Goal: Task Accomplishment & Management: Use online tool/utility

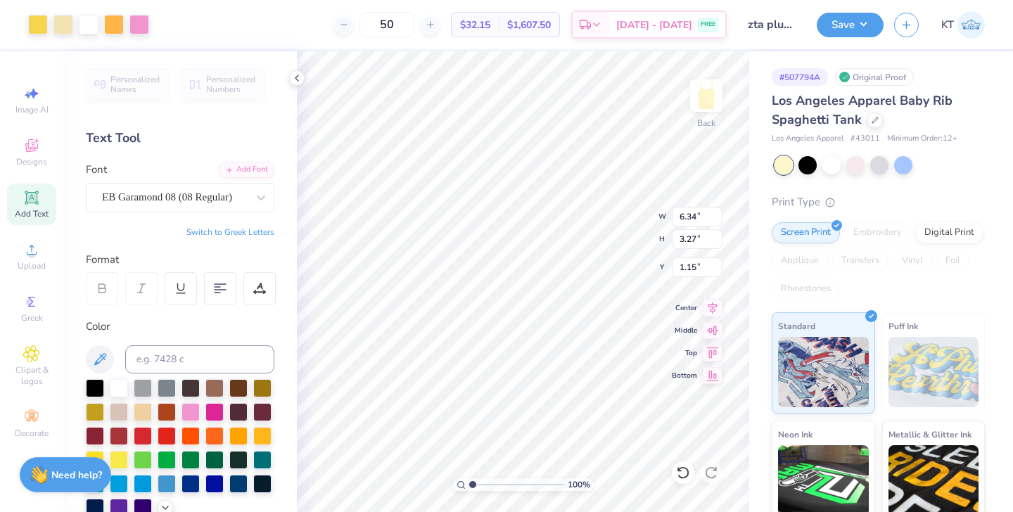
type input "6.34"
type input "3.27"
type input "1.13"
click at [871, 120] on icon at bounding box center [874, 118] width 7 height 7
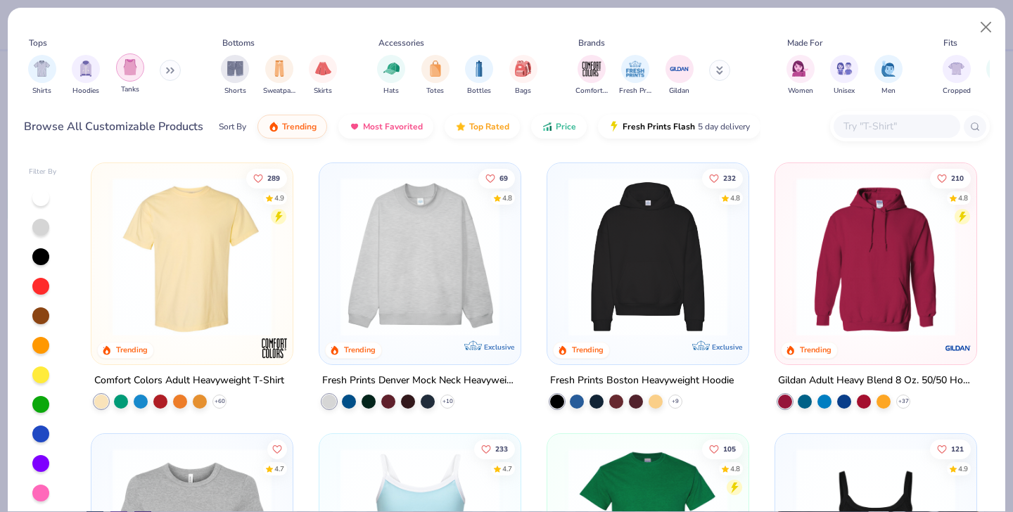
click at [134, 59] on img "filter for Tanks" at bounding box center [129, 67] width 15 height 16
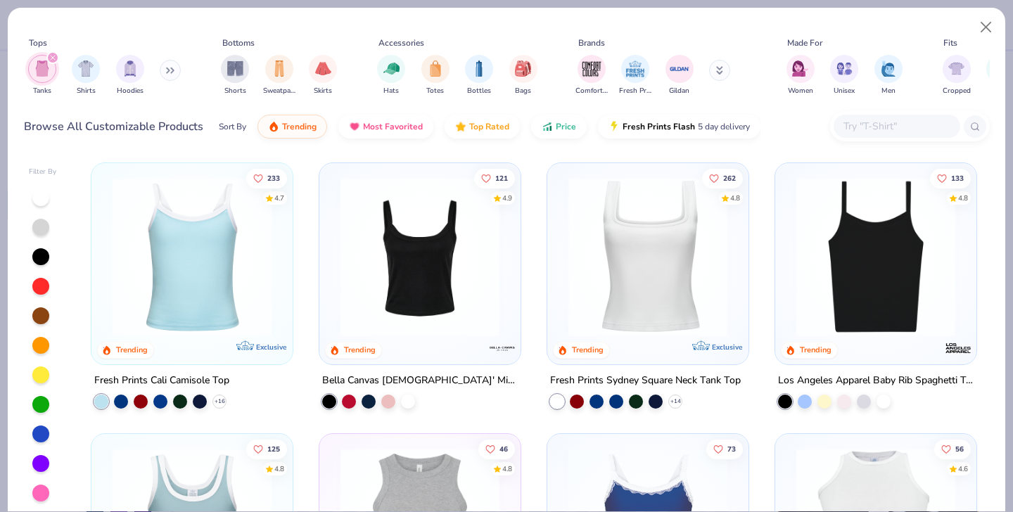
click at [209, 264] on img at bounding box center [191, 256] width 173 height 159
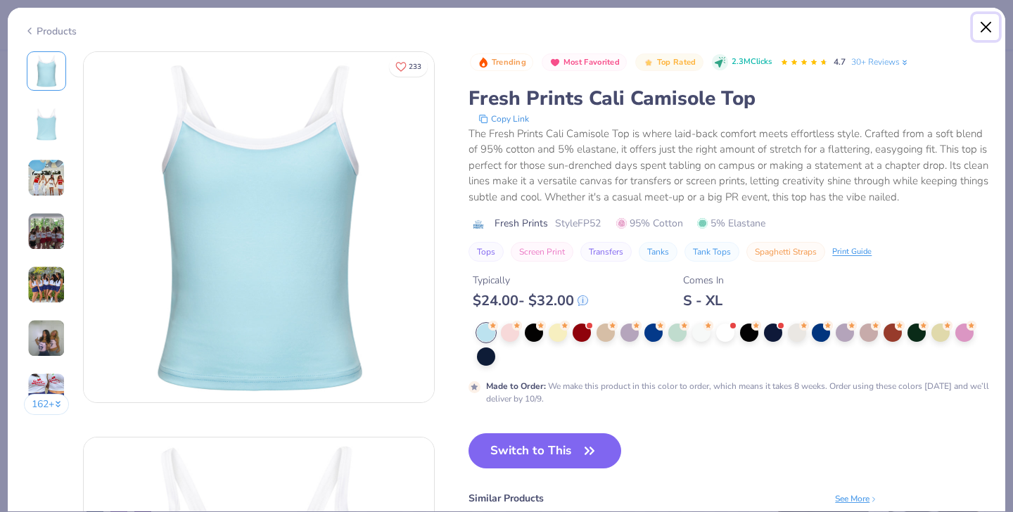
click at [982, 31] on button "Close" at bounding box center [986, 27] width 27 height 27
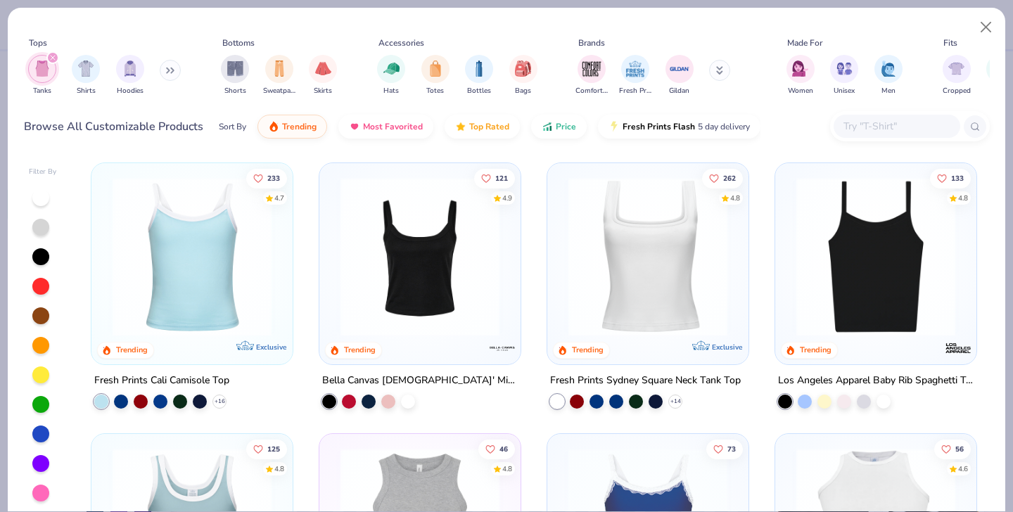
click at [833, 299] on img at bounding box center [875, 256] width 173 height 159
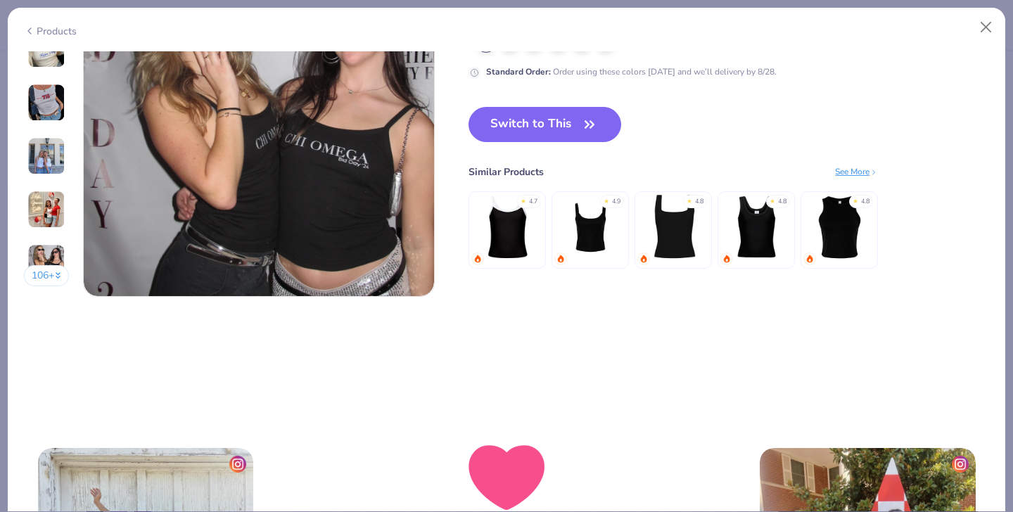
scroll to position [2417, 0]
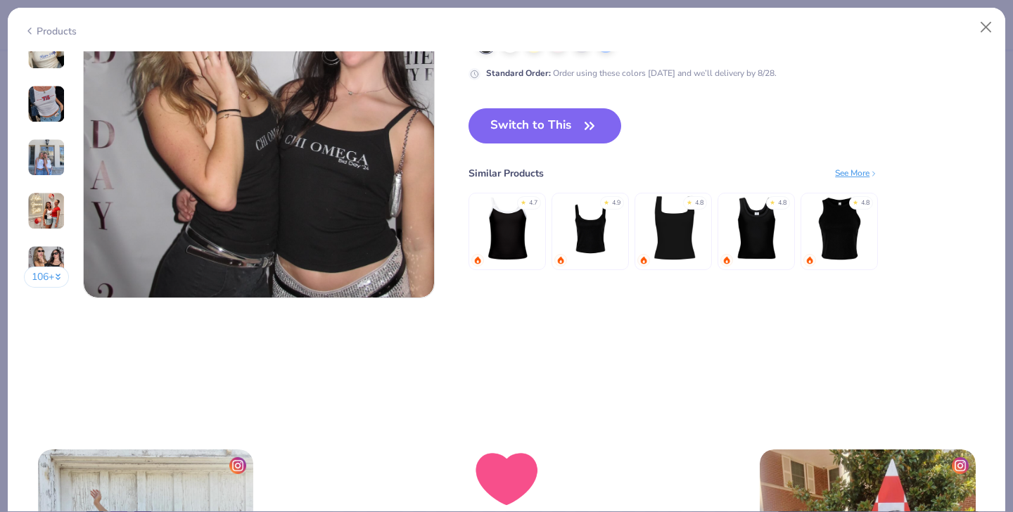
click at [756, 226] on img at bounding box center [756, 228] width 67 height 67
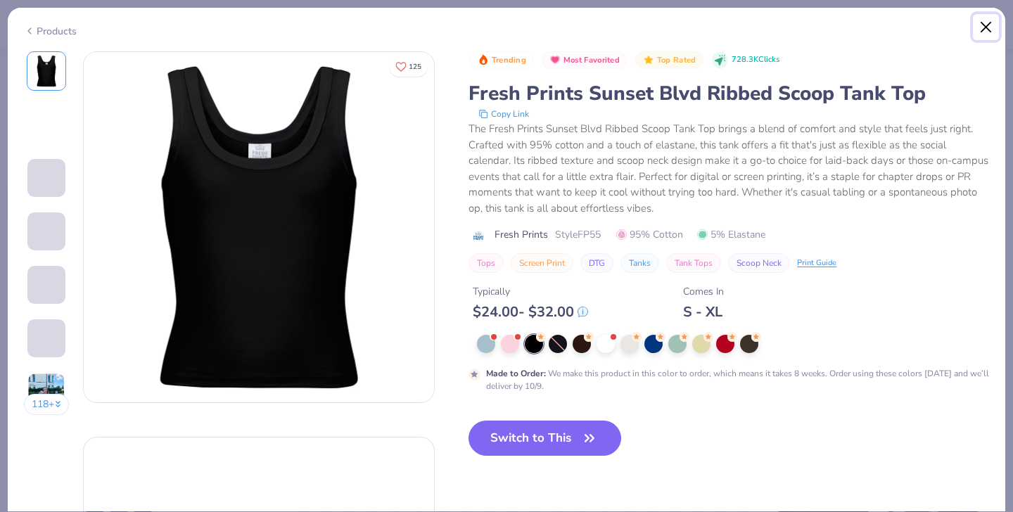
click at [986, 27] on button "Close" at bounding box center [986, 27] width 27 height 27
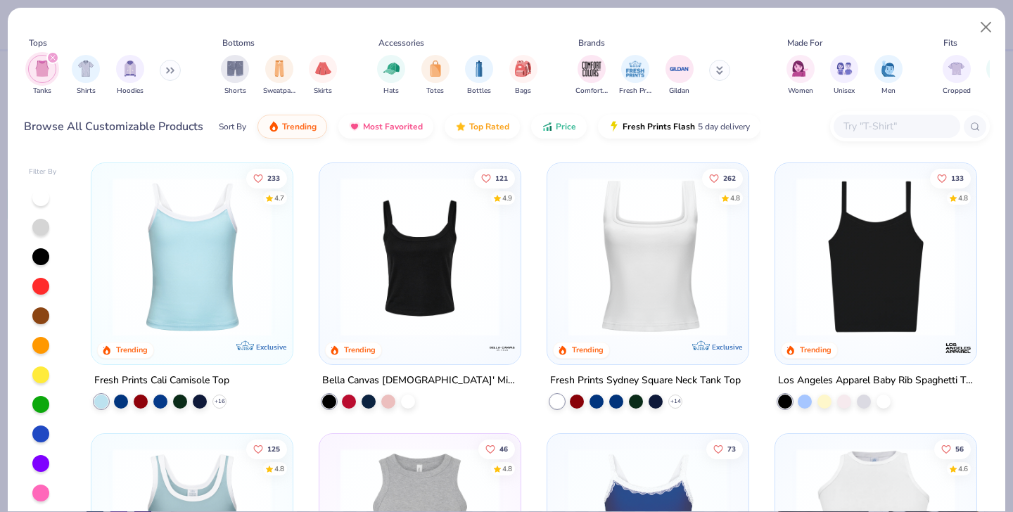
click at [265, 270] on img at bounding box center [191, 256] width 173 height 159
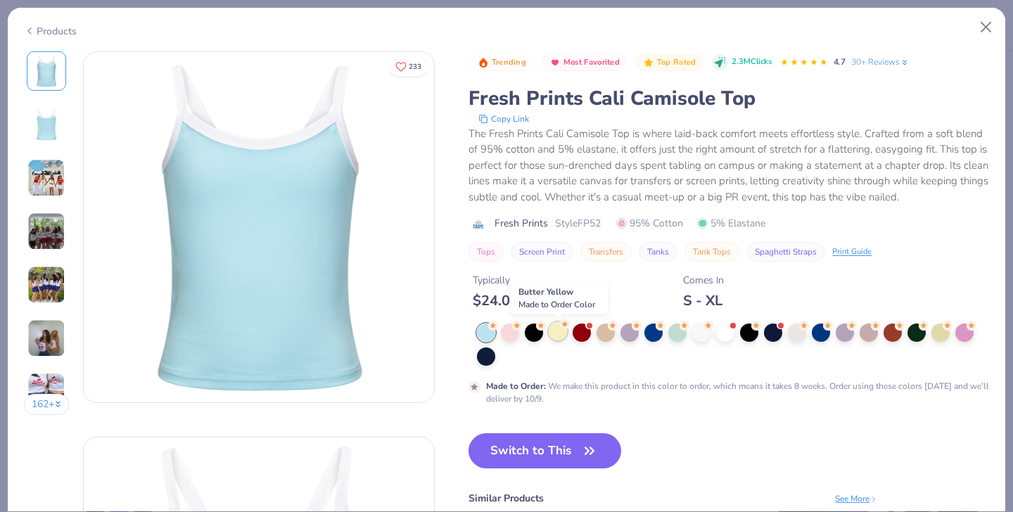
click at [557, 335] on div at bounding box center [558, 331] width 18 height 18
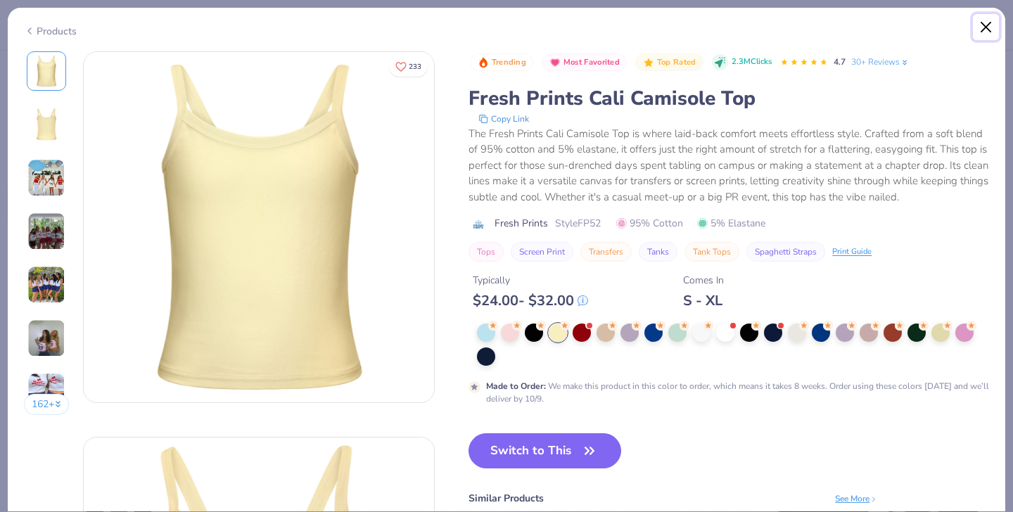
click at [985, 25] on button "Close" at bounding box center [986, 27] width 27 height 27
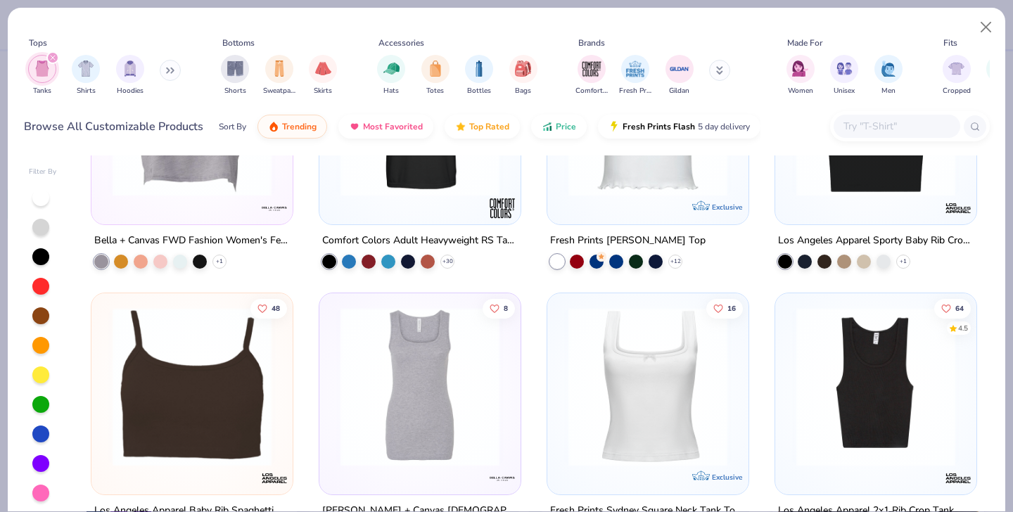
scroll to position [322, 0]
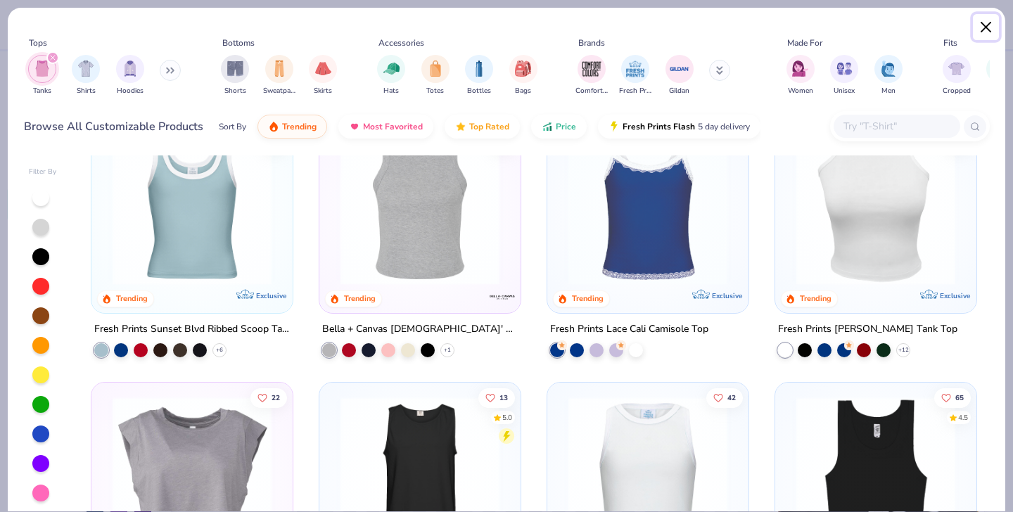
click at [975, 31] on button "Close" at bounding box center [986, 27] width 27 height 27
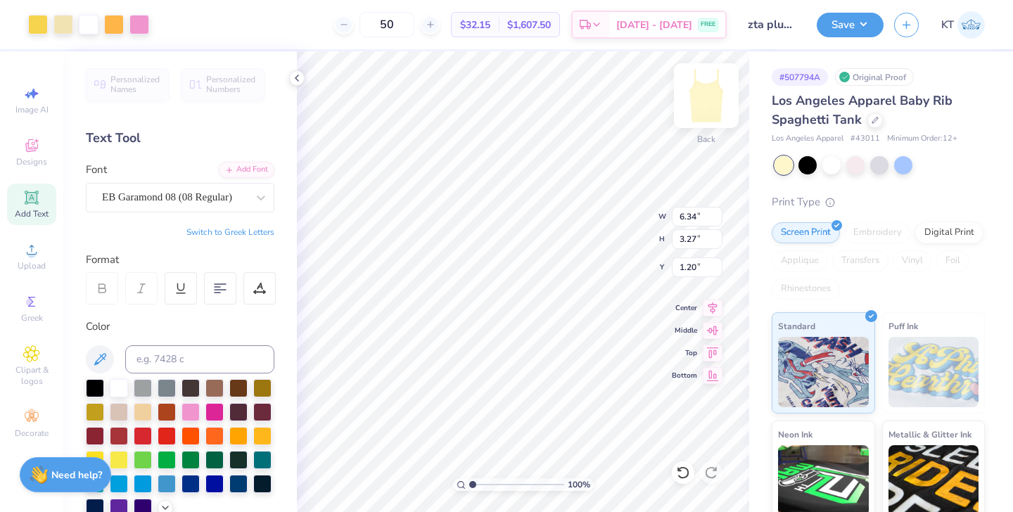
type input "1.20"
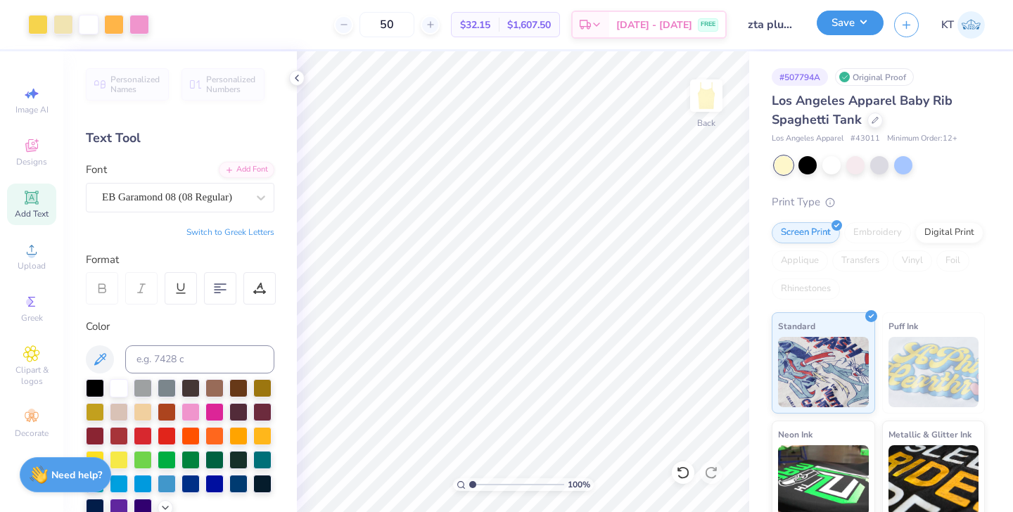
click at [842, 25] on button "Save" at bounding box center [849, 23] width 67 height 25
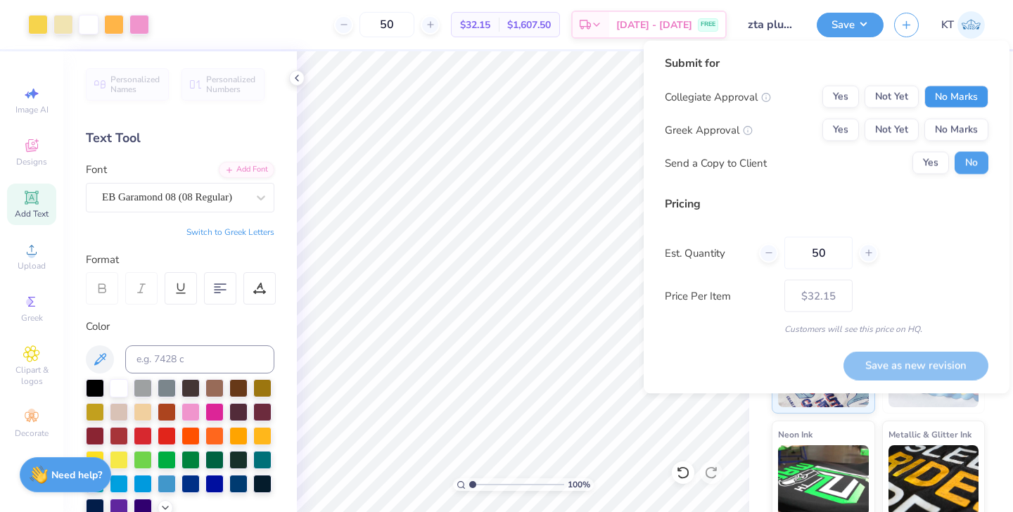
click at [940, 103] on button "No Marks" at bounding box center [956, 97] width 64 height 23
click at [849, 132] on button "Yes" at bounding box center [840, 130] width 37 height 23
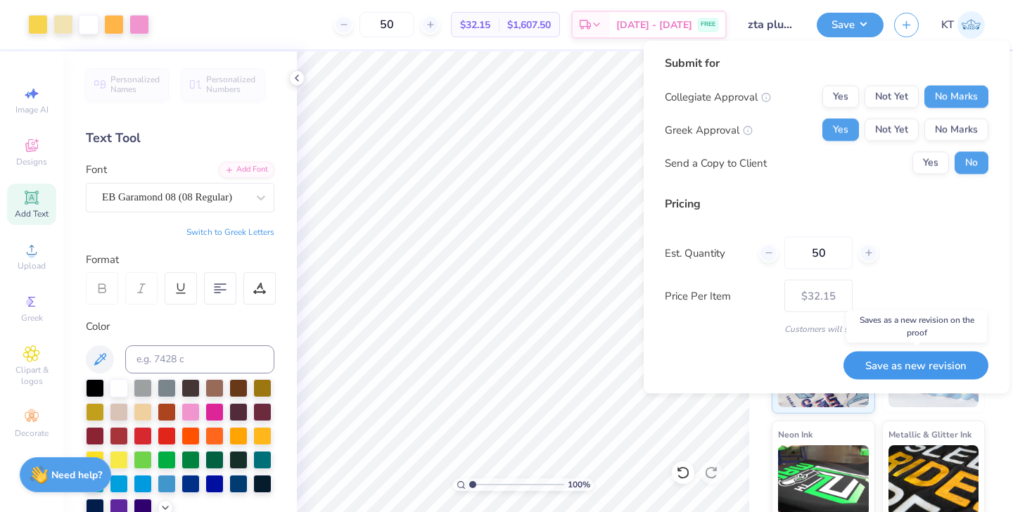
click at [901, 369] on button "Save as new revision" at bounding box center [915, 365] width 145 height 29
type input "$32.15"
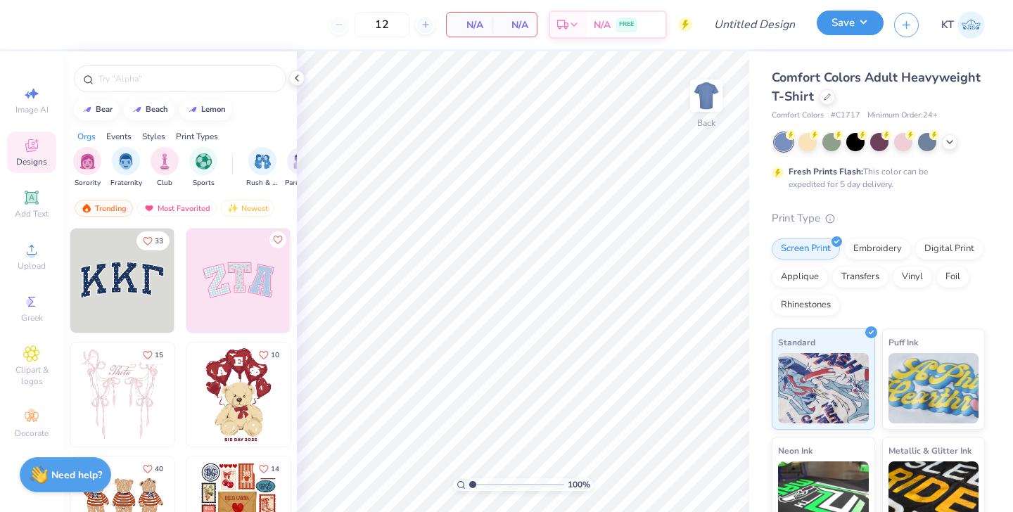
click at [846, 32] on button "Save" at bounding box center [849, 23] width 67 height 25
click at [825, 96] on icon at bounding box center [827, 95] width 7 height 7
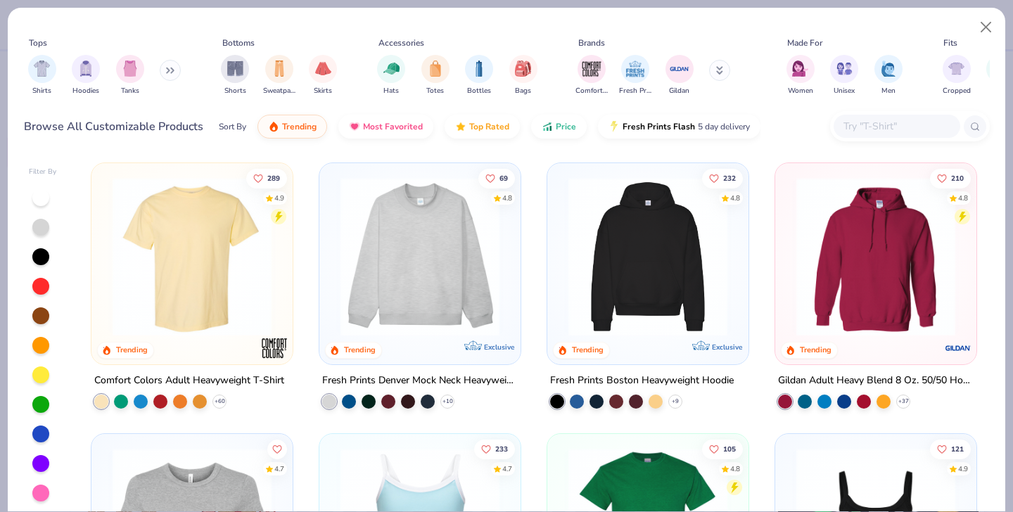
click at [249, 71] on div "Shorts Sweatpants Skirts" at bounding box center [279, 75] width 124 height 52
click at [241, 69] on img "filter for Shorts" at bounding box center [235, 67] width 16 height 16
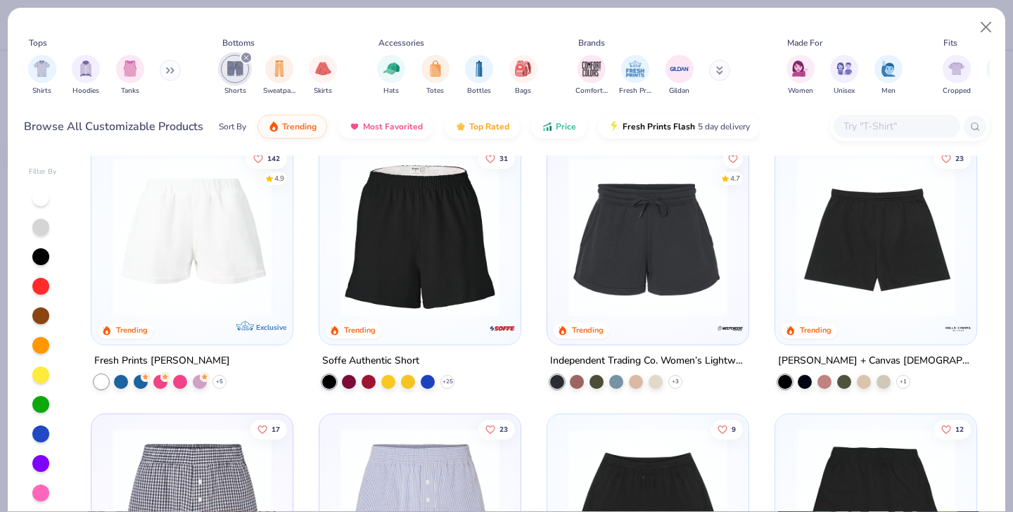
scroll to position [295, 0]
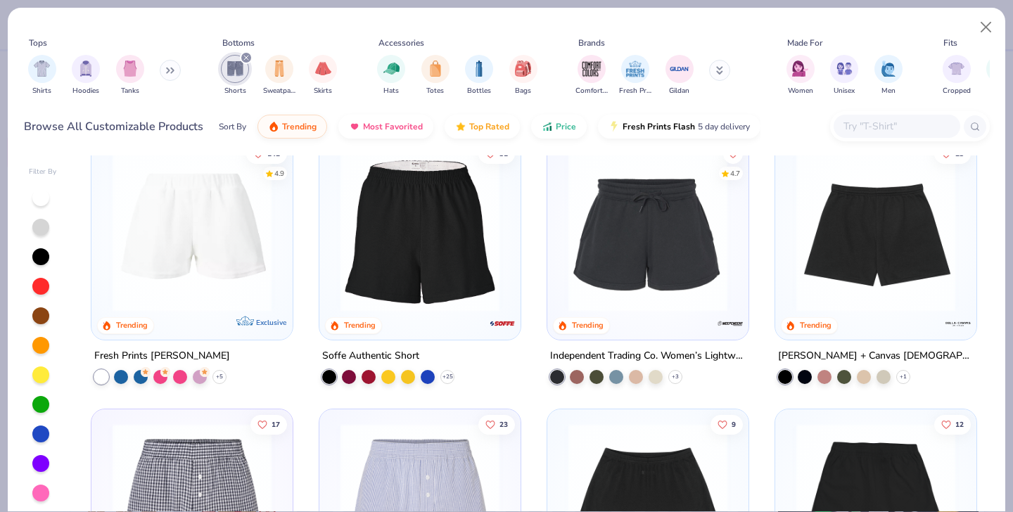
click at [440, 260] on img at bounding box center [419, 232] width 173 height 159
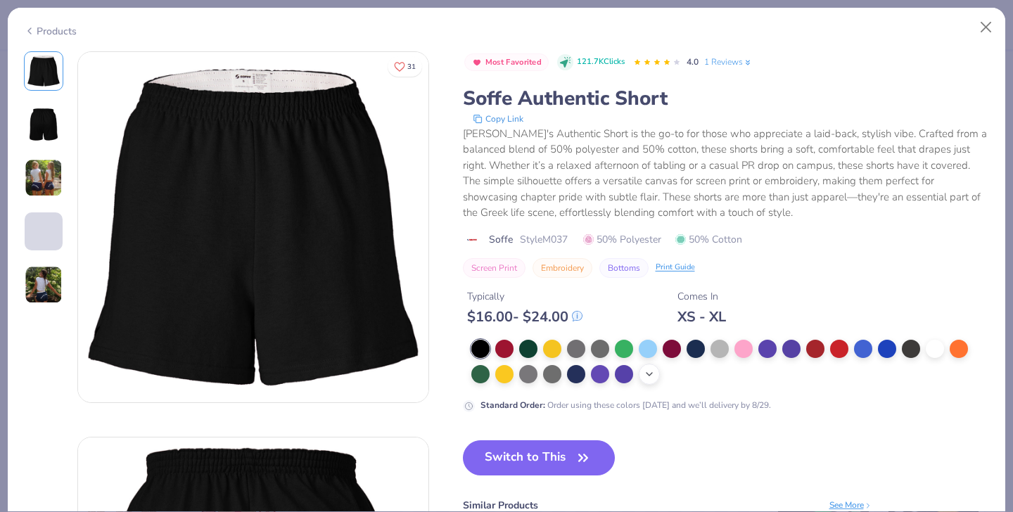
click at [655, 373] on div "+ 3" at bounding box center [649, 374] width 21 height 21
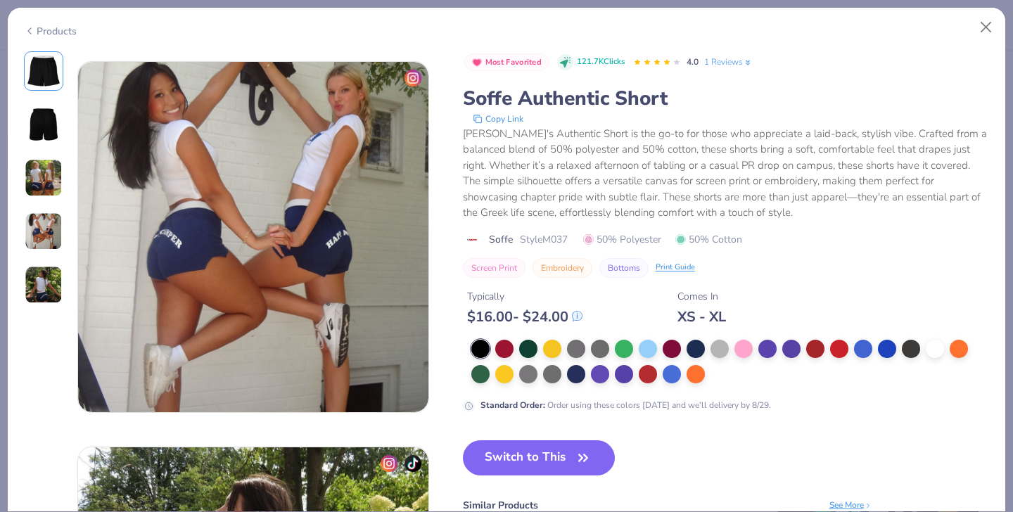
scroll to position [1153, 0]
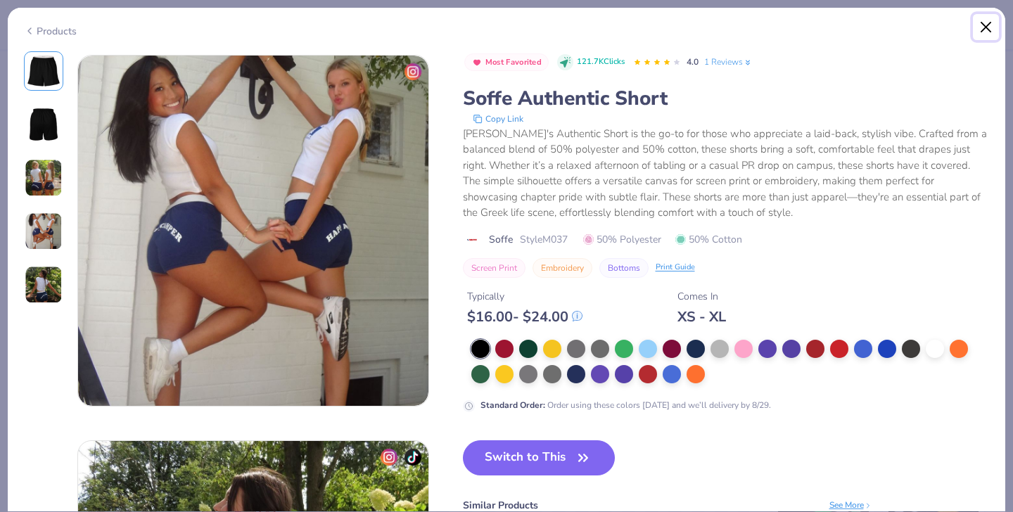
click at [987, 25] on button "Close" at bounding box center [986, 27] width 27 height 27
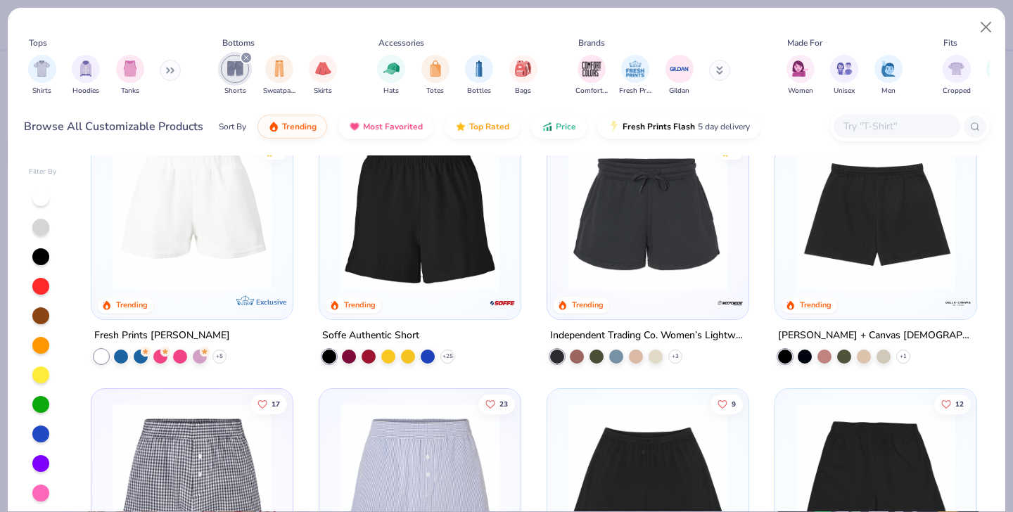
scroll to position [318, 0]
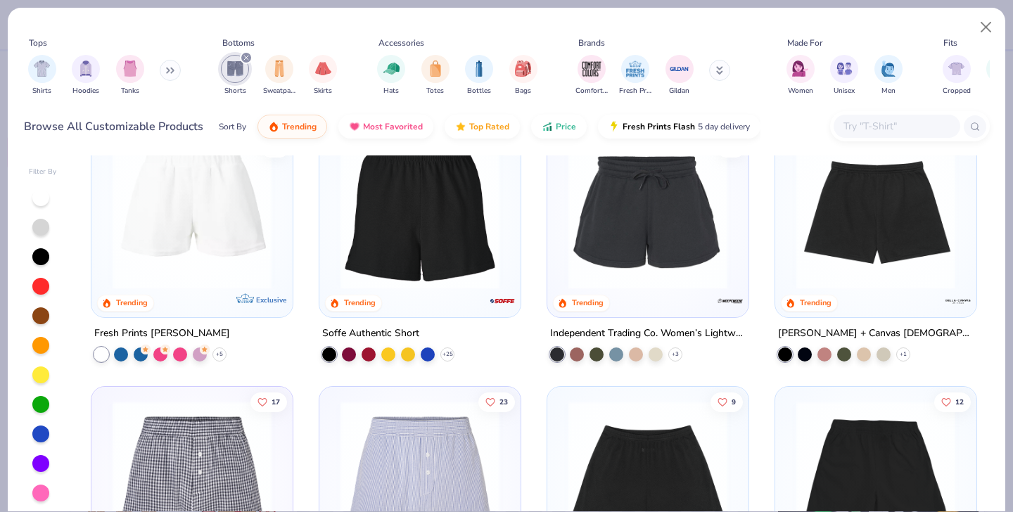
click at [647, 241] on img at bounding box center [647, 209] width 173 height 159
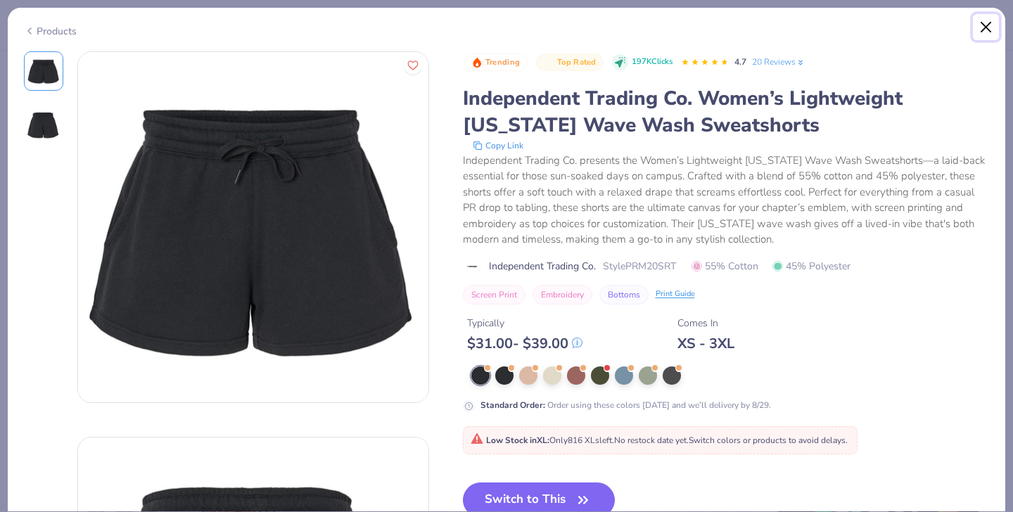
click at [982, 19] on button "Close" at bounding box center [986, 27] width 27 height 27
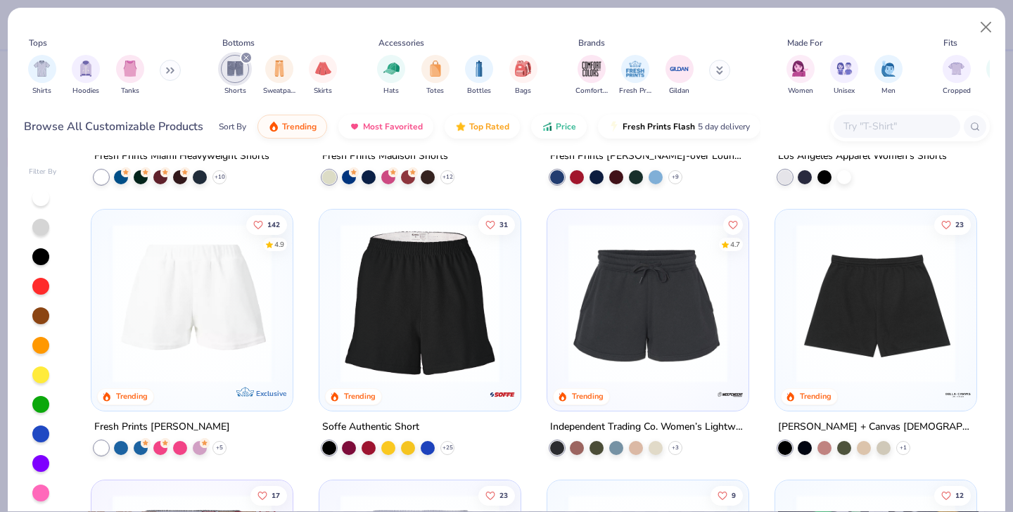
scroll to position [222, 0]
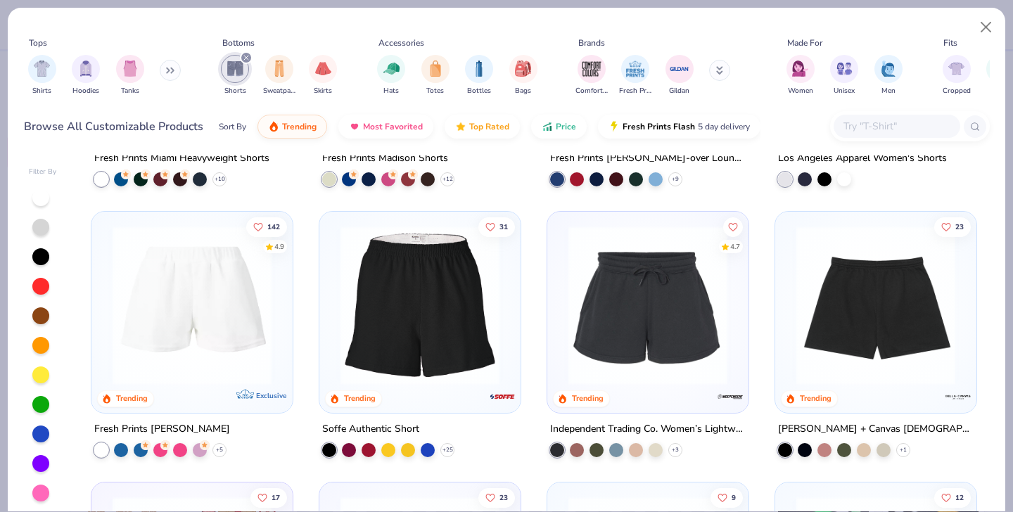
click at [842, 300] on img at bounding box center [875, 305] width 173 height 159
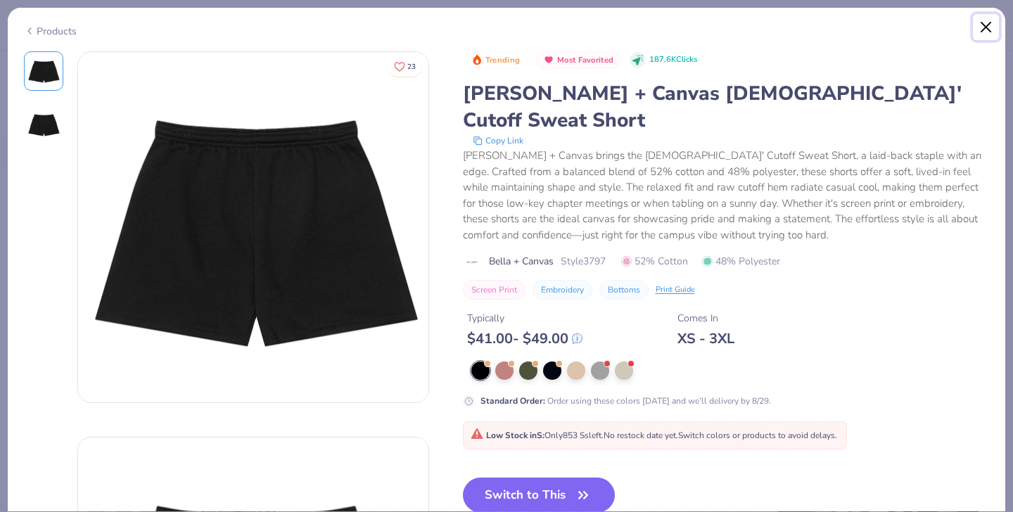
click at [981, 29] on button "Close" at bounding box center [986, 27] width 27 height 27
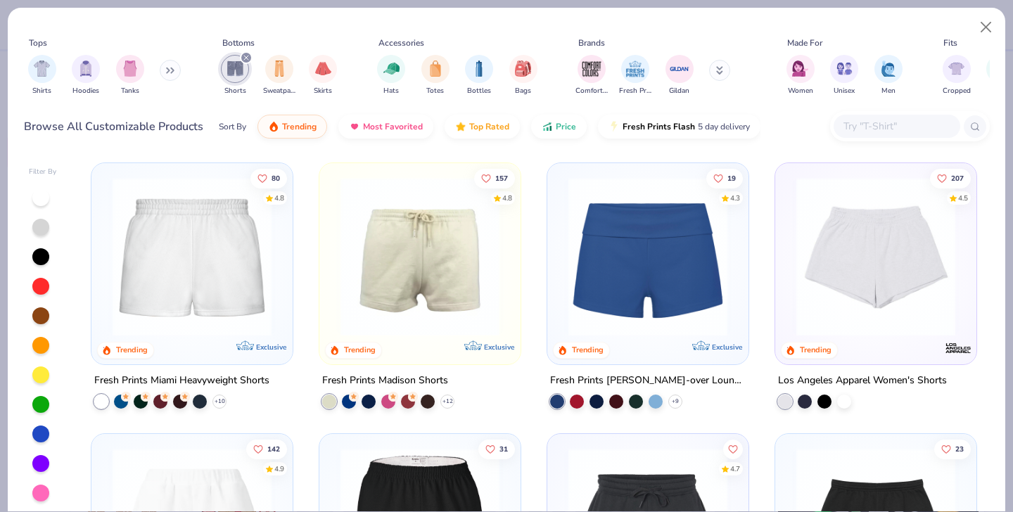
click at [442, 213] on img at bounding box center [419, 256] width 173 height 159
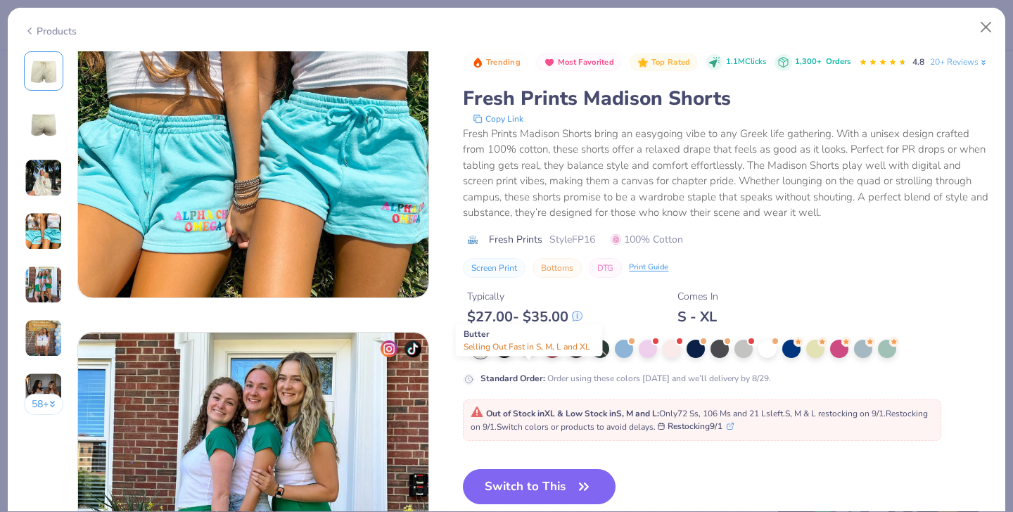
scroll to position [1306, 0]
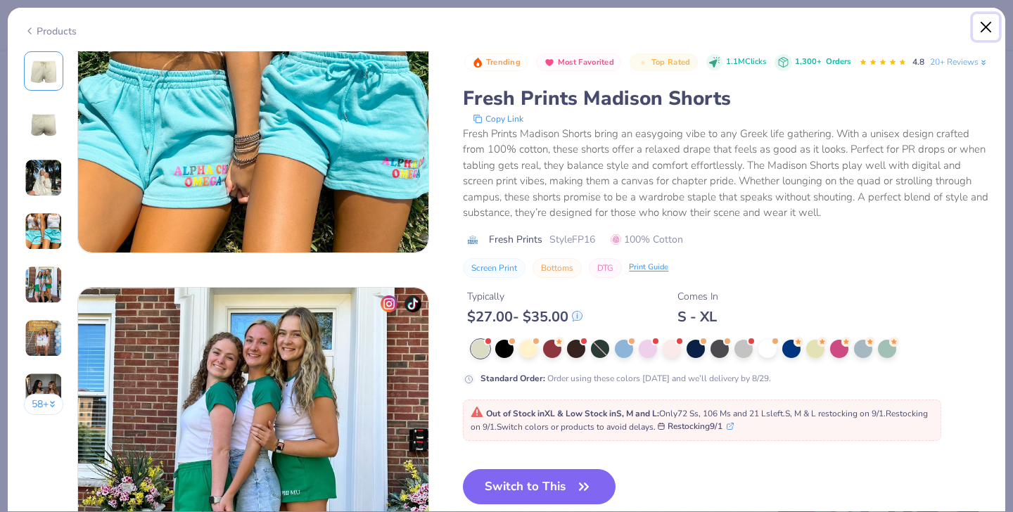
click at [985, 23] on button "Close" at bounding box center [986, 27] width 27 height 27
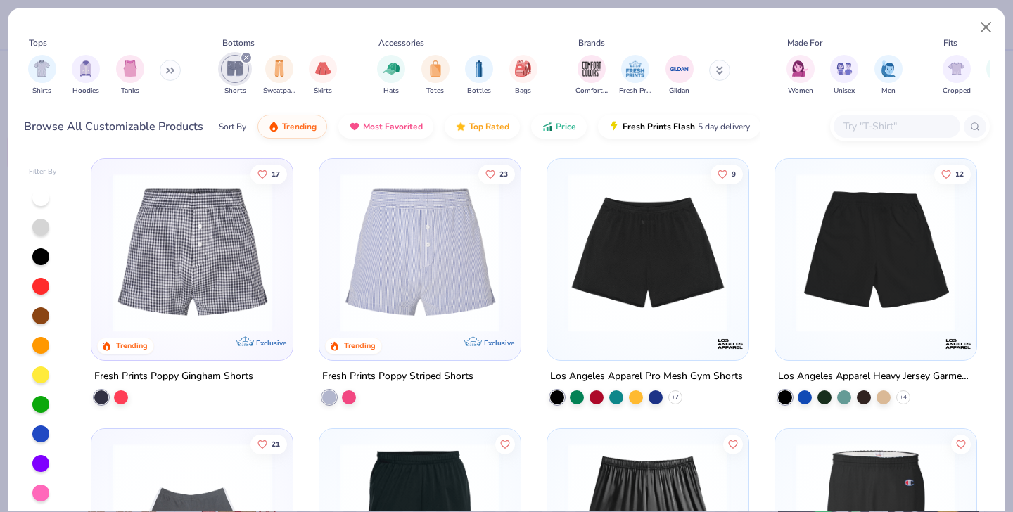
scroll to position [549, 0]
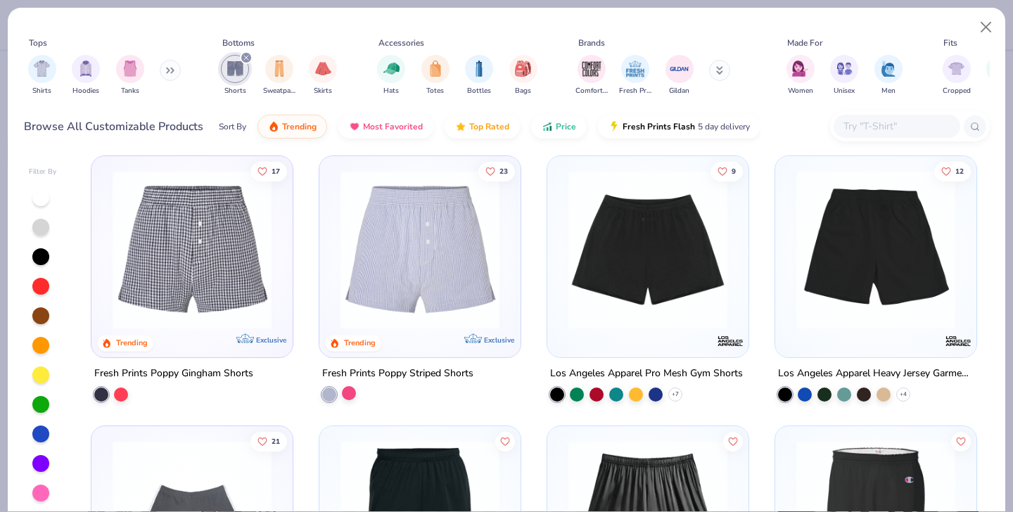
click at [347, 395] on div at bounding box center [349, 392] width 14 height 14
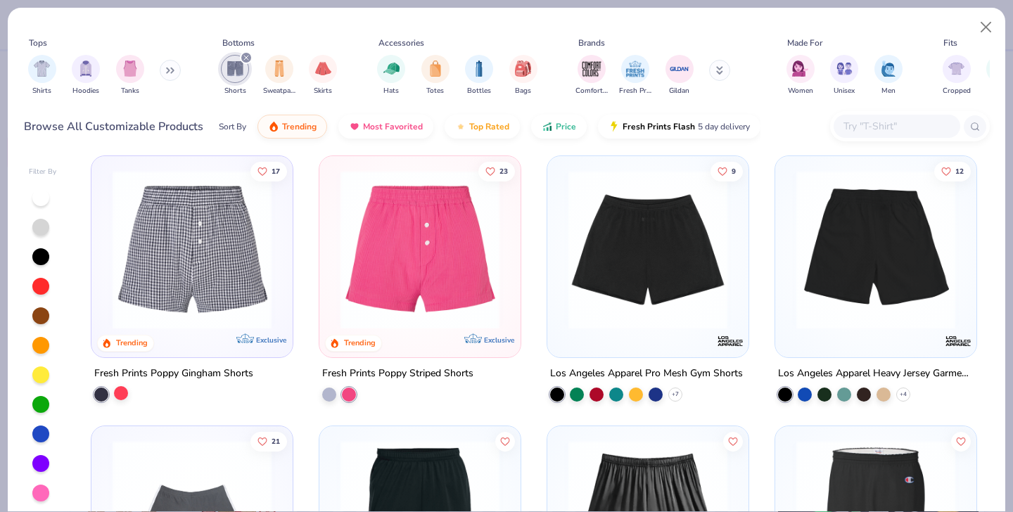
click at [124, 393] on div at bounding box center [121, 392] width 14 height 14
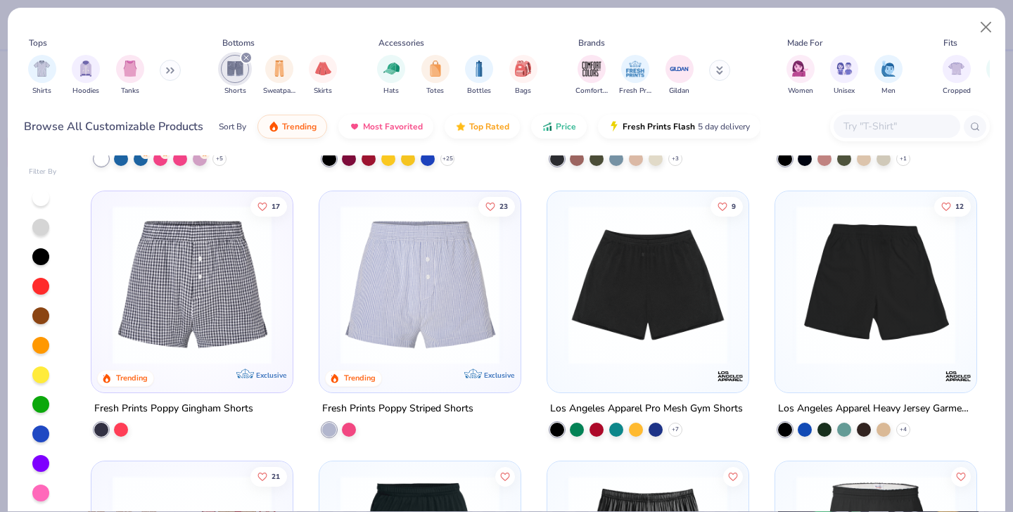
scroll to position [514, 0]
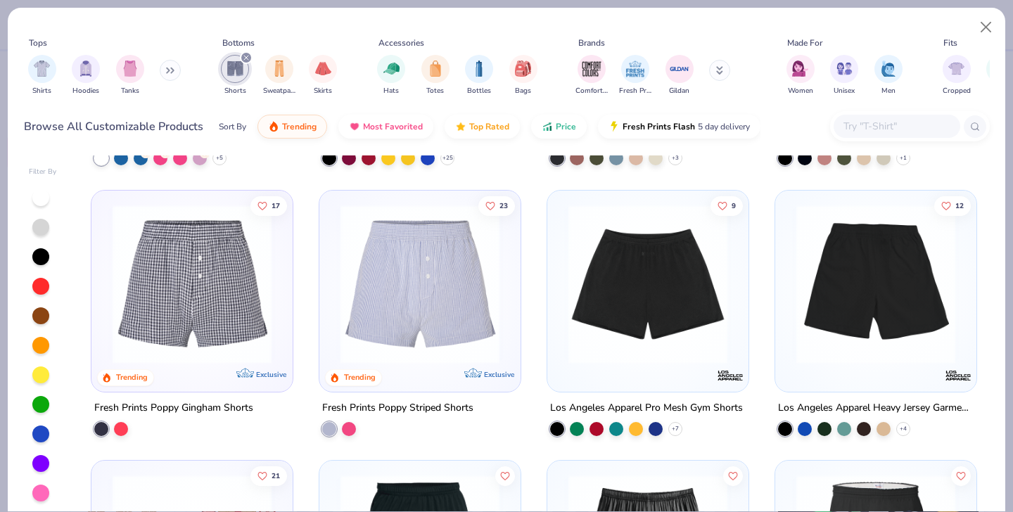
click at [408, 304] on img at bounding box center [419, 283] width 173 height 159
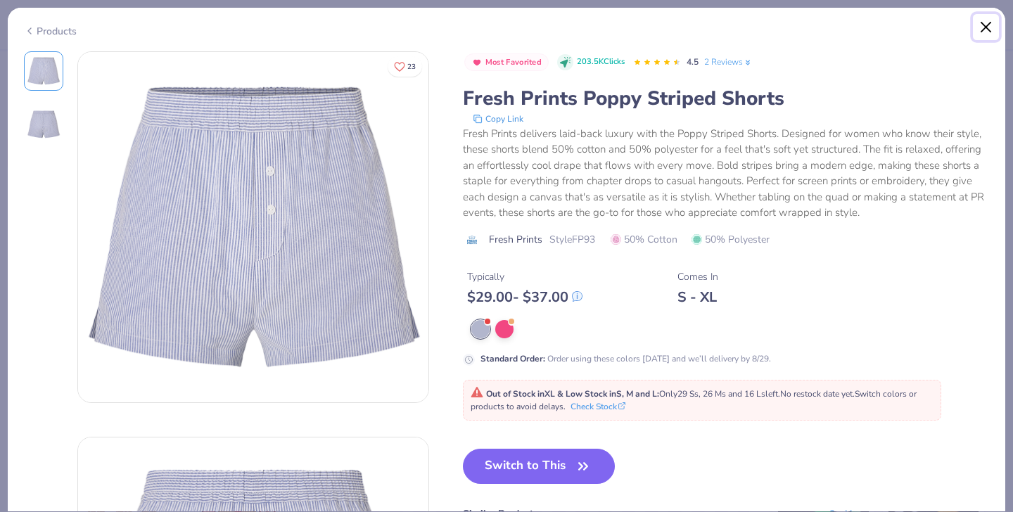
click at [984, 30] on button "Close" at bounding box center [986, 27] width 27 height 27
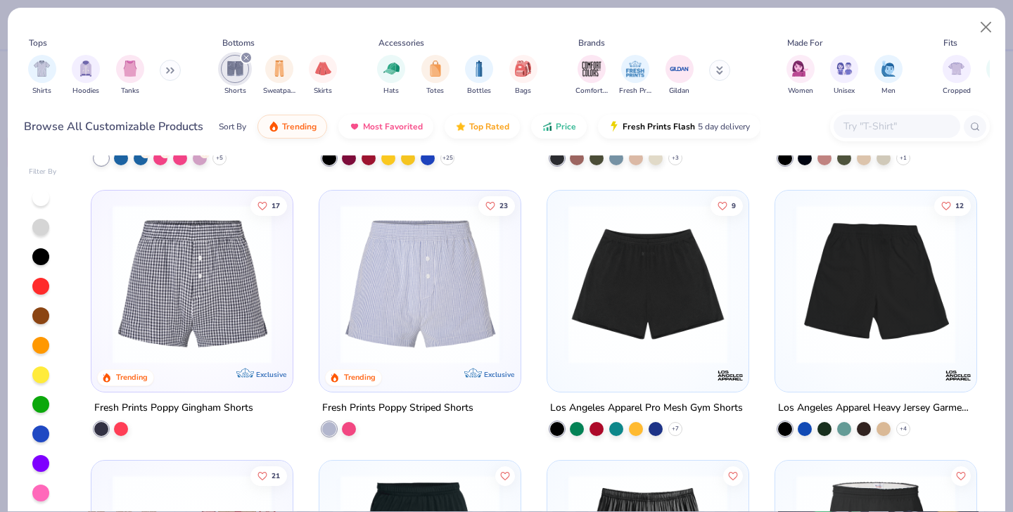
click at [232, 328] on img at bounding box center [191, 283] width 173 height 159
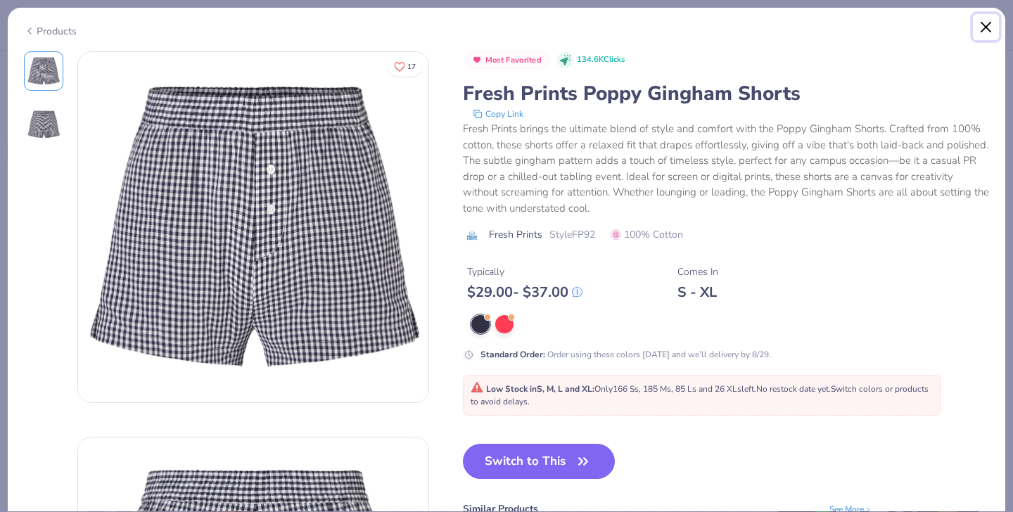
click at [978, 26] on button "Close" at bounding box center [986, 27] width 27 height 27
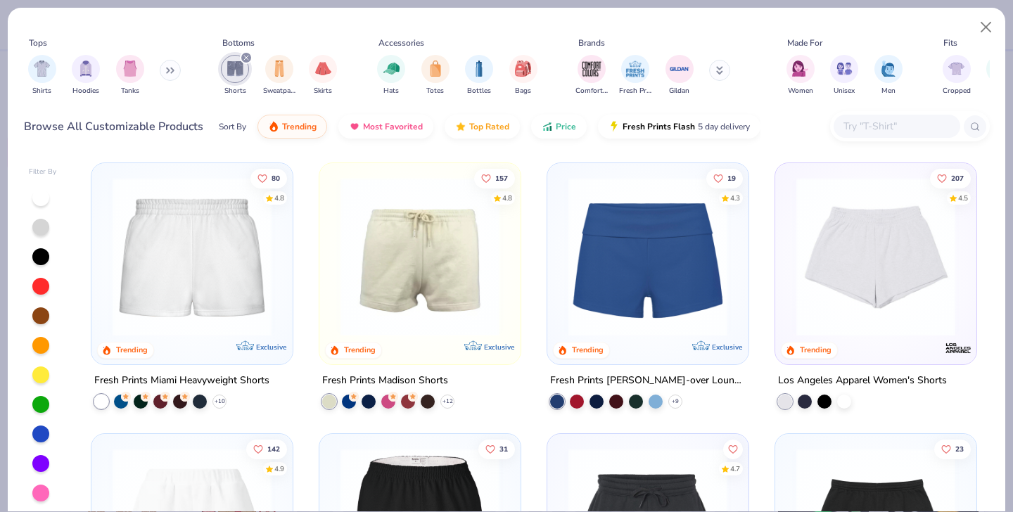
click at [853, 301] on img at bounding box center [875, 256] width 173 height 159
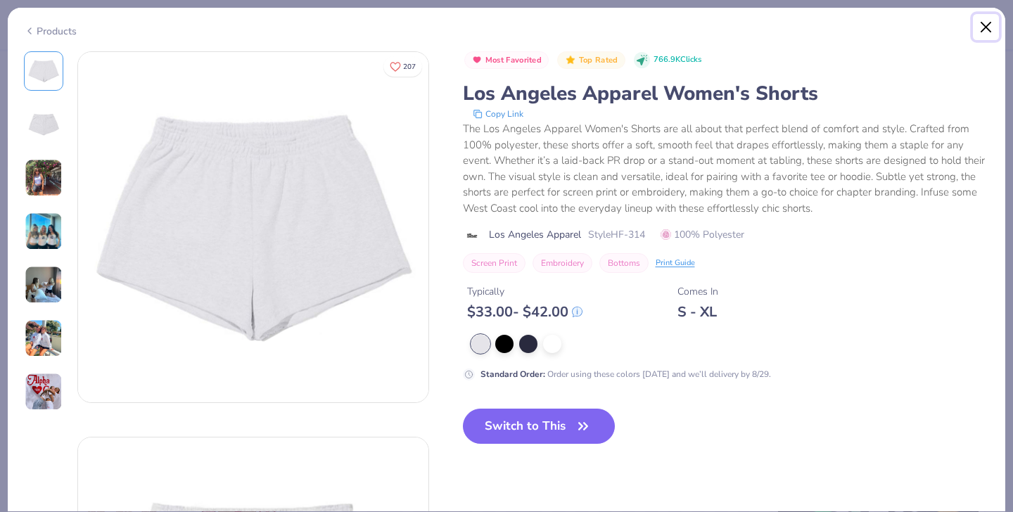
click at [985, 29] on button "Close" at bounding box center [986, 27] width 27 height 27
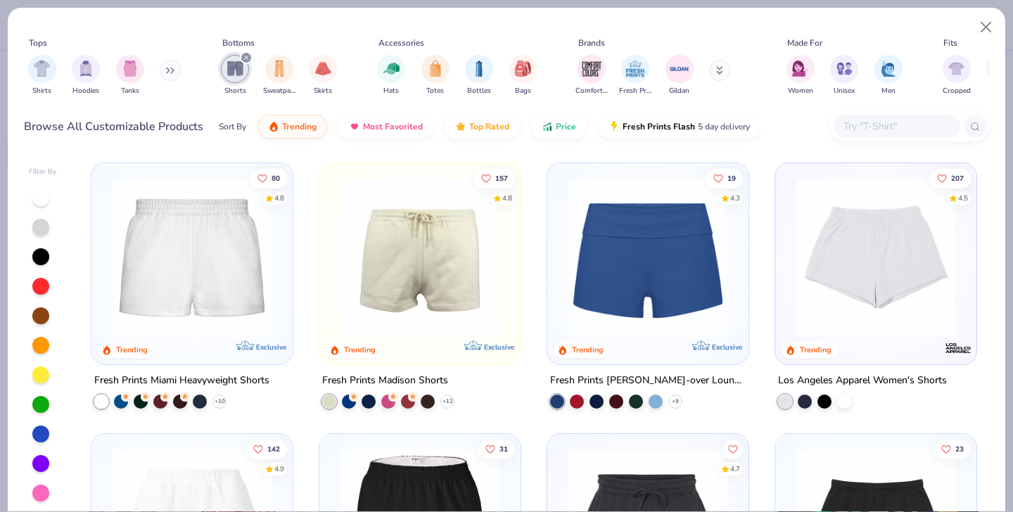
click at [719, 70] on icon at bounding box center [719, 70] width 7 height 8
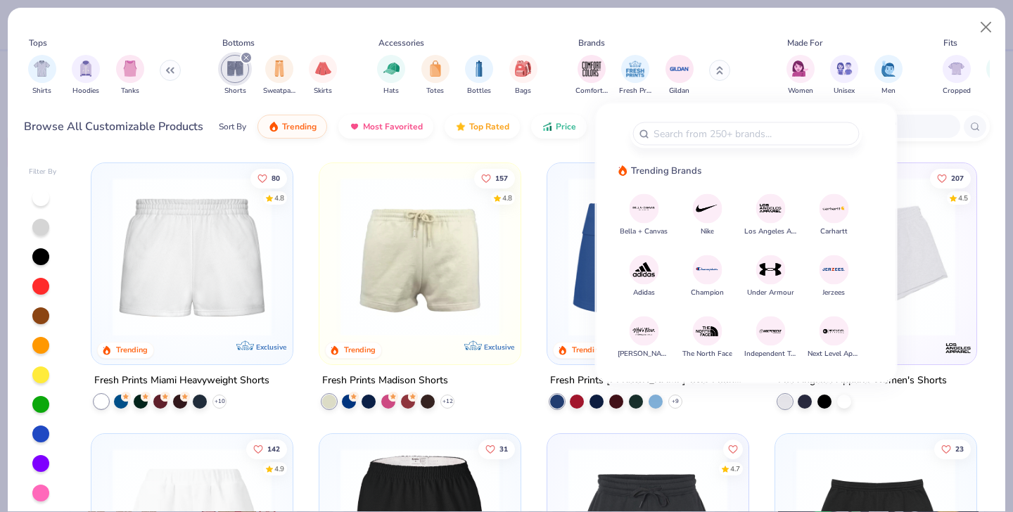
click at [769, 212] on img at bounding box center [770, 208] width 25 height 25
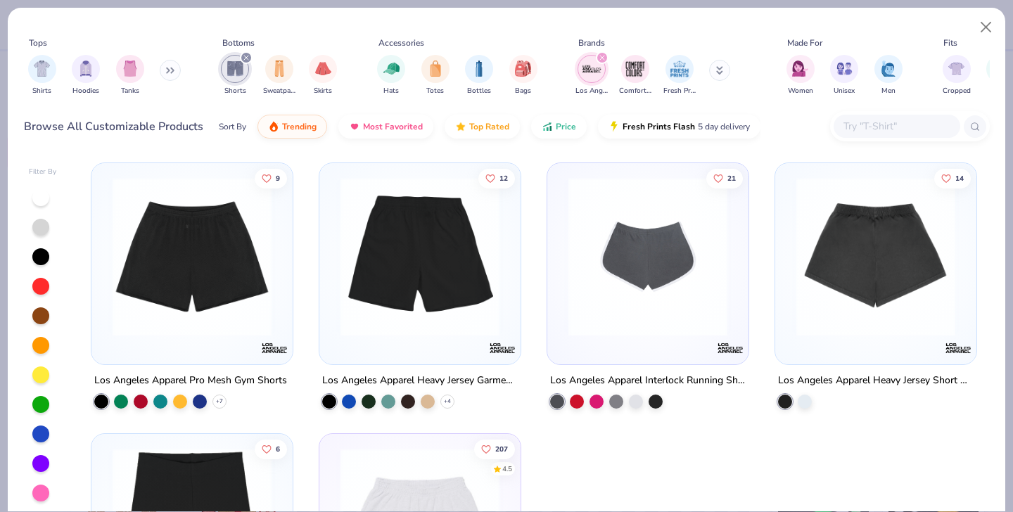
click at [413, 248] on img at bounding box center [419, 256] width 173 height 159
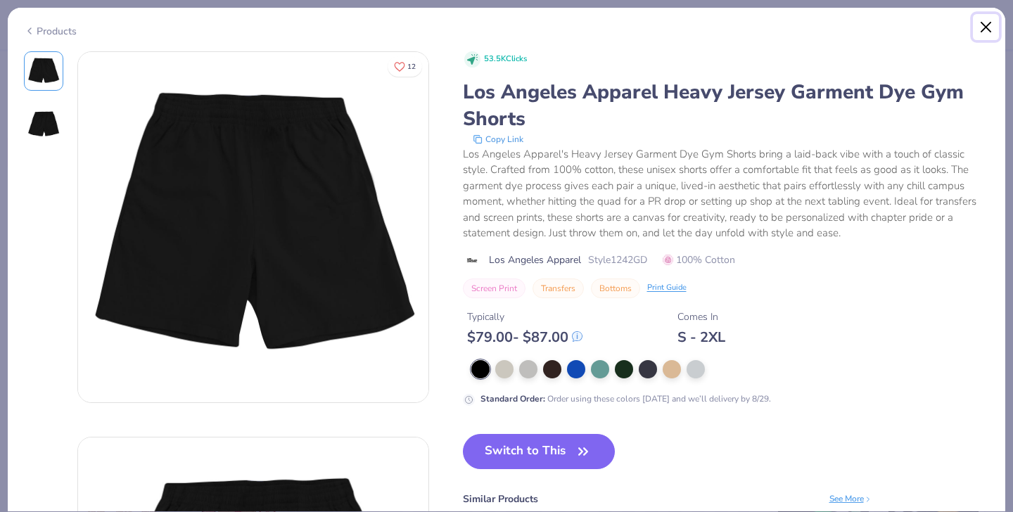
click at [974, 31] on button "Close" at bounding box center [986, 27] width 27 height 27
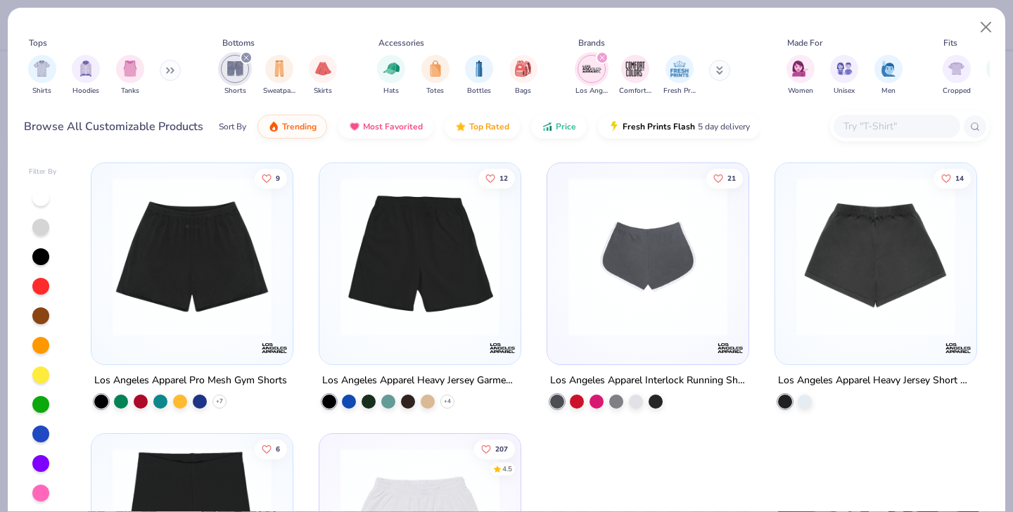
click at [601, 57] on icon "filter for Los Angeles Apparel" at bounding box center [602, 58] width 4 height 4
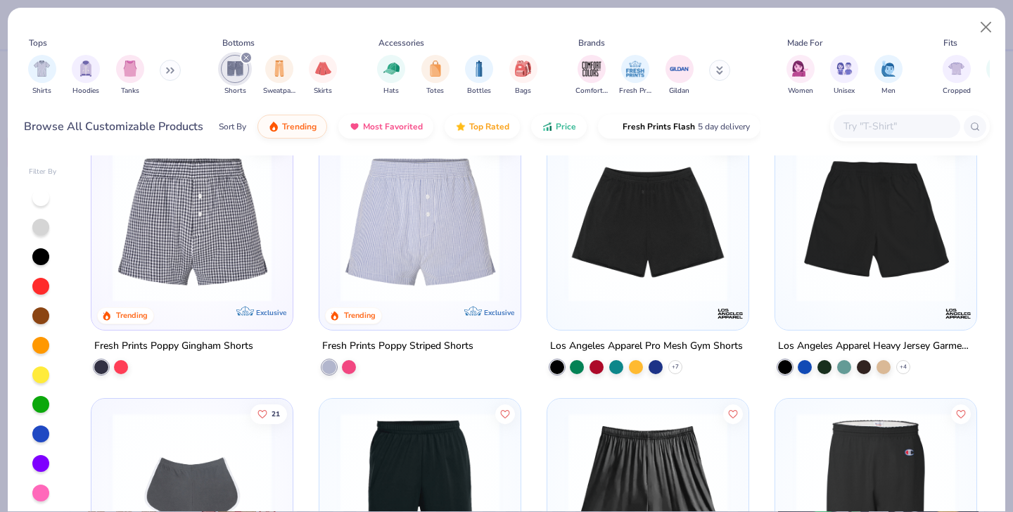
scroll to position [579, 0]
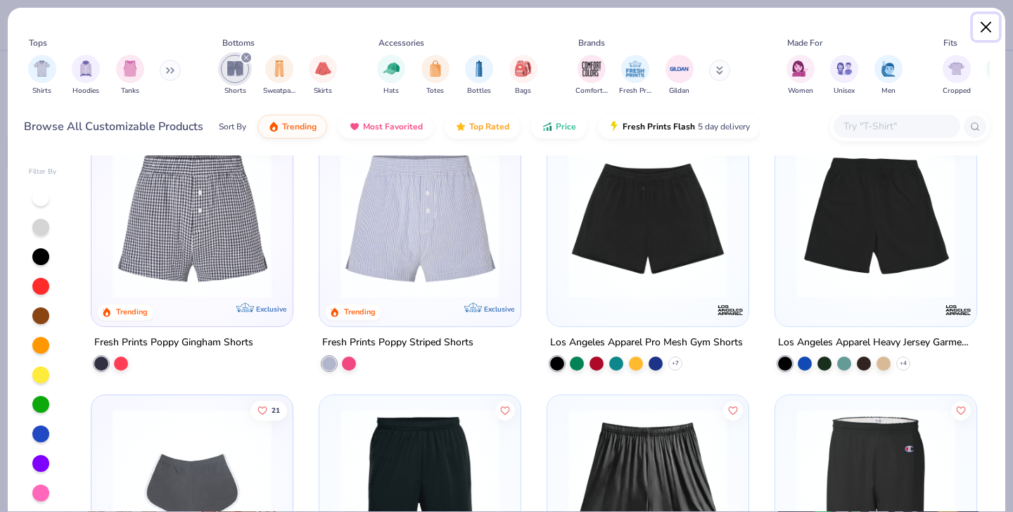
click at [990, 25] on button "Close" at bounding box center [986, 27] width 27 height 27
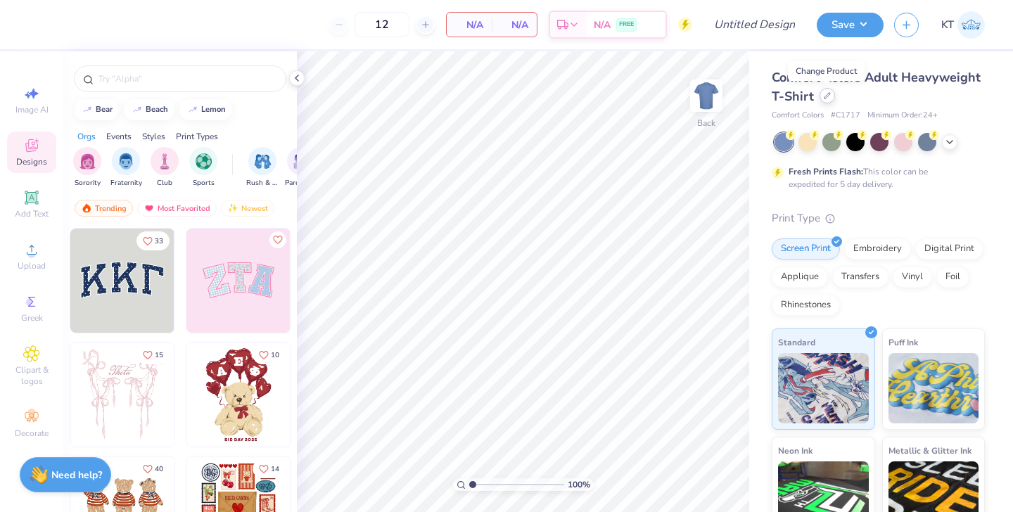
click at [823, 103] on div at bounding box center [826, 95] width 15 height 15
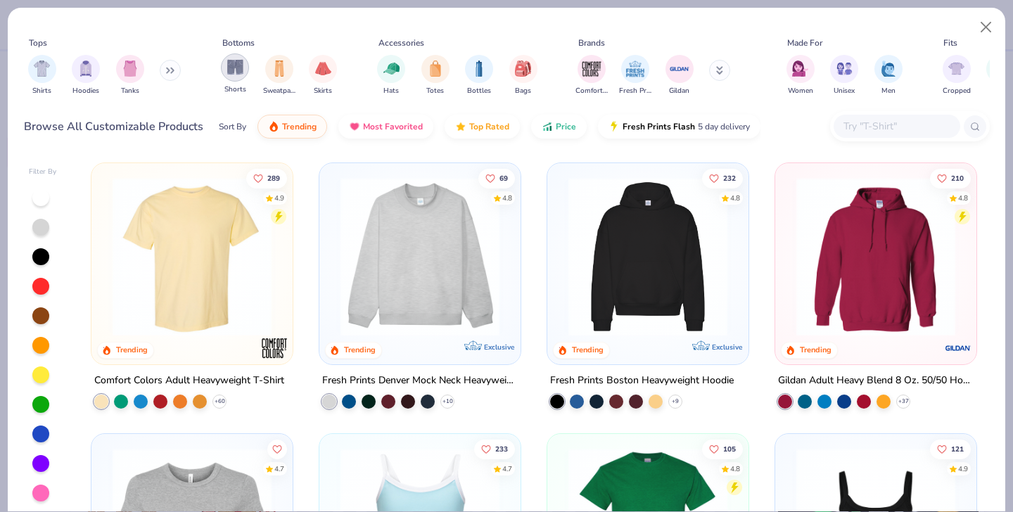
click at [239, 64] on img "filter for Shorts" at bounding box center [235, 67] width 16 height 16
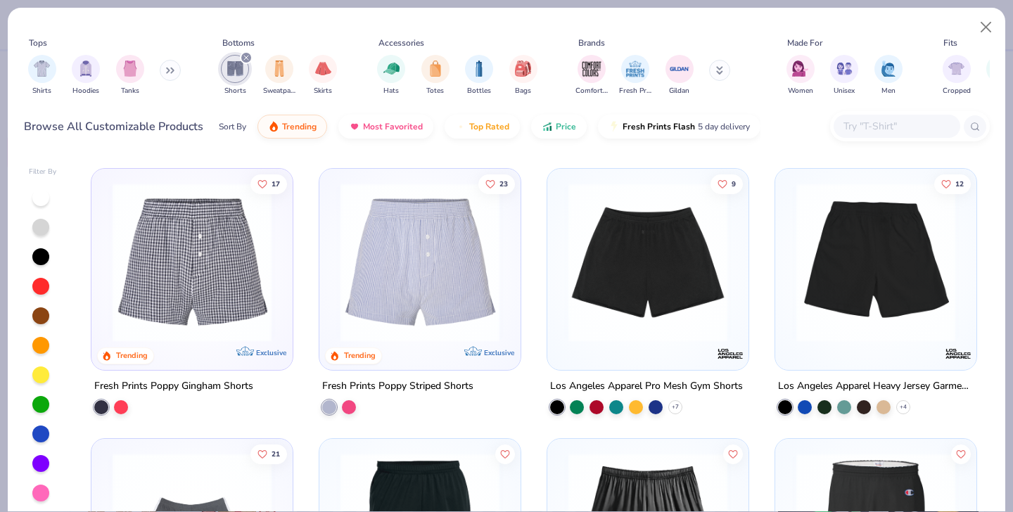
scroll to position [563, 0]
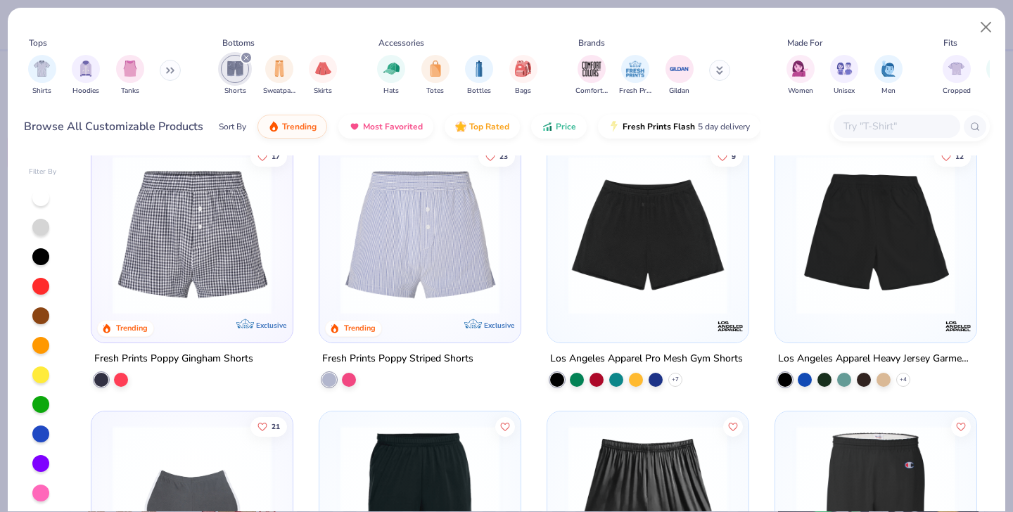
click at [447, 238] on img at bounding box center [419, 234] width 173 height 159
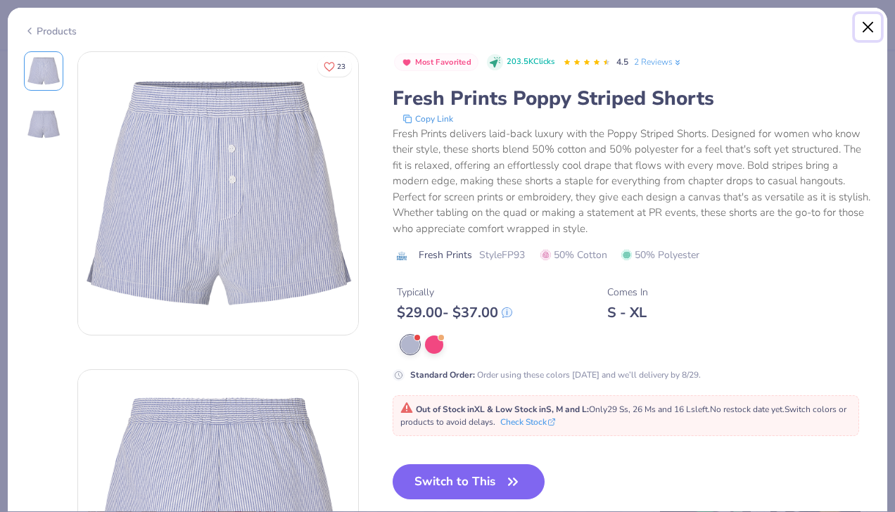
click at [864, 23] on button "Close" at bounding box center [867, 27] width 27 height 27
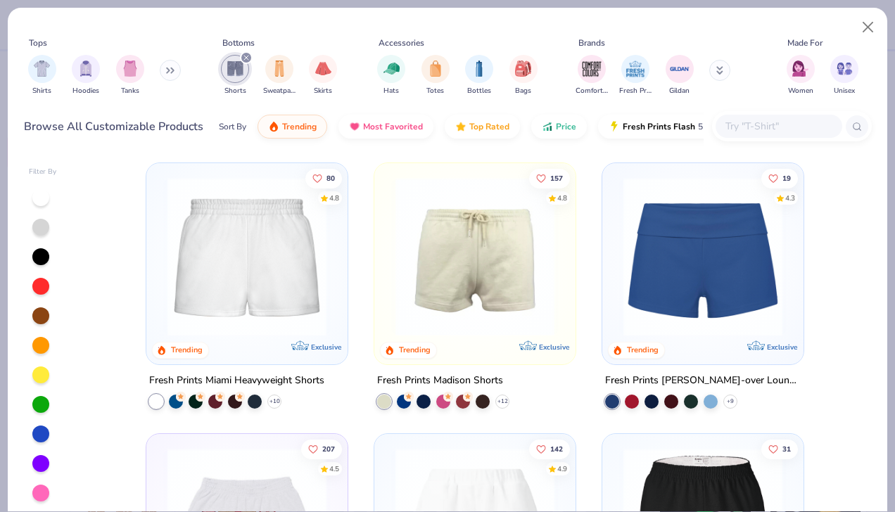
click at [682, 234] on img at bounding box center [702, 256] width 173 height 159
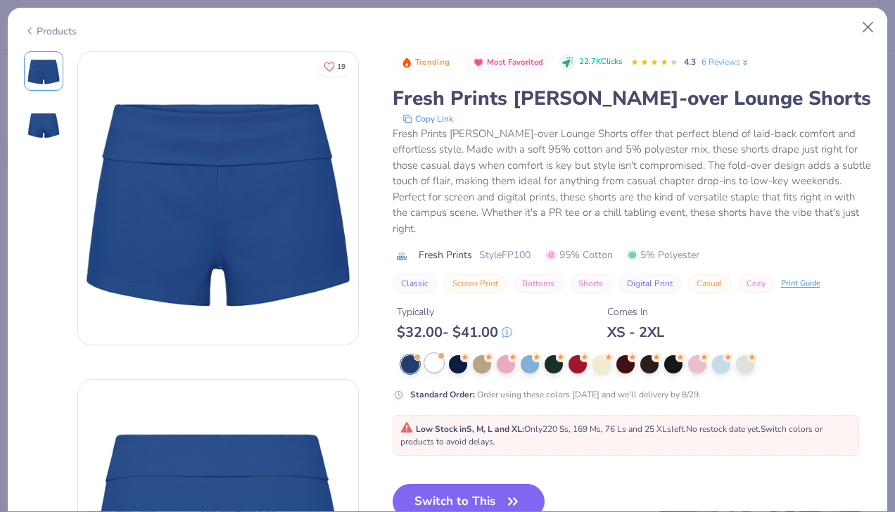
click at [437, 364] on div at bounding box center [434, 363] width 18 height 18
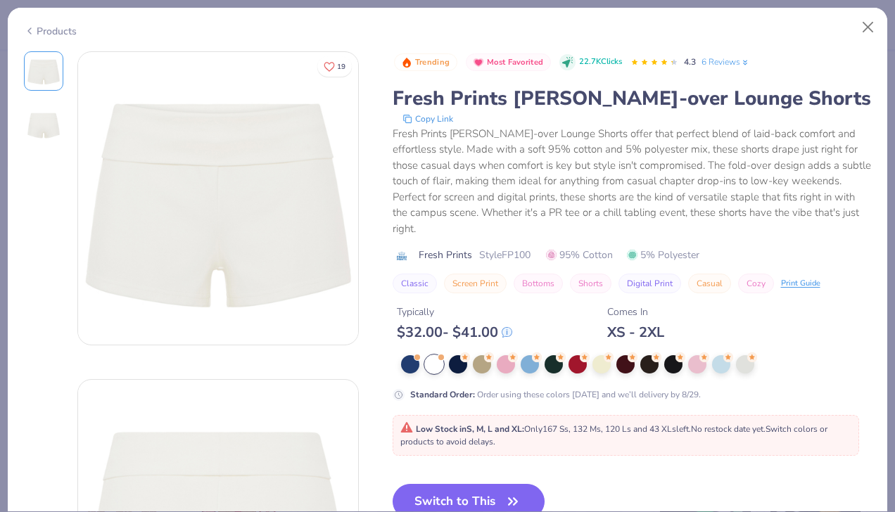
scroll to position [26, 0]
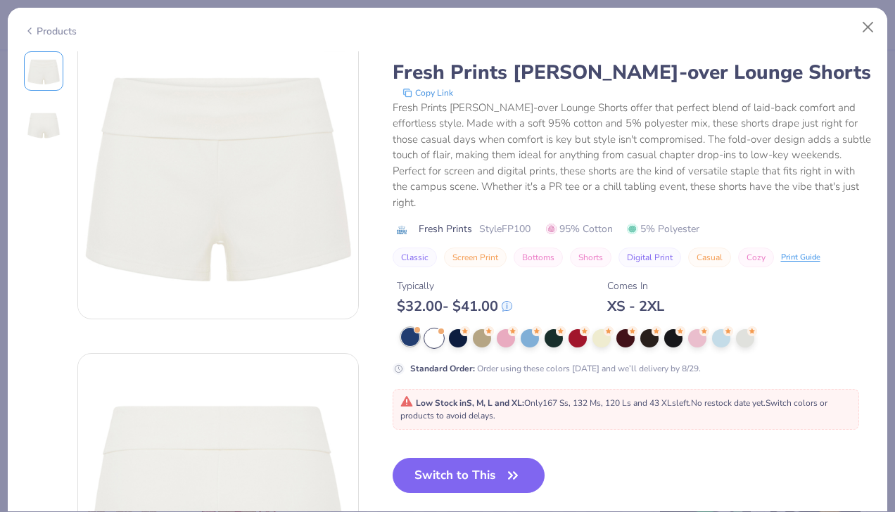
click at [410, 338] on div at bounding box center [410, 337] width 18 height 18
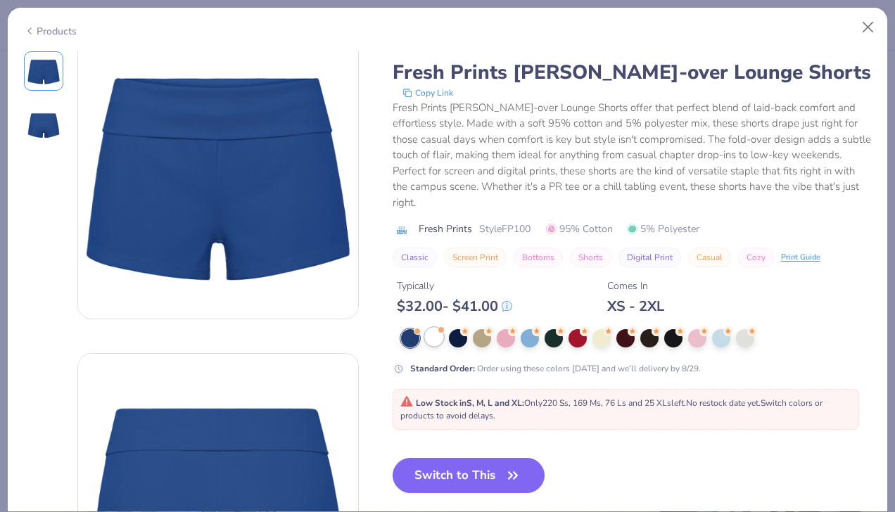
click at [430, 346] on div at bounding box center [434, 337] width 18 height 18
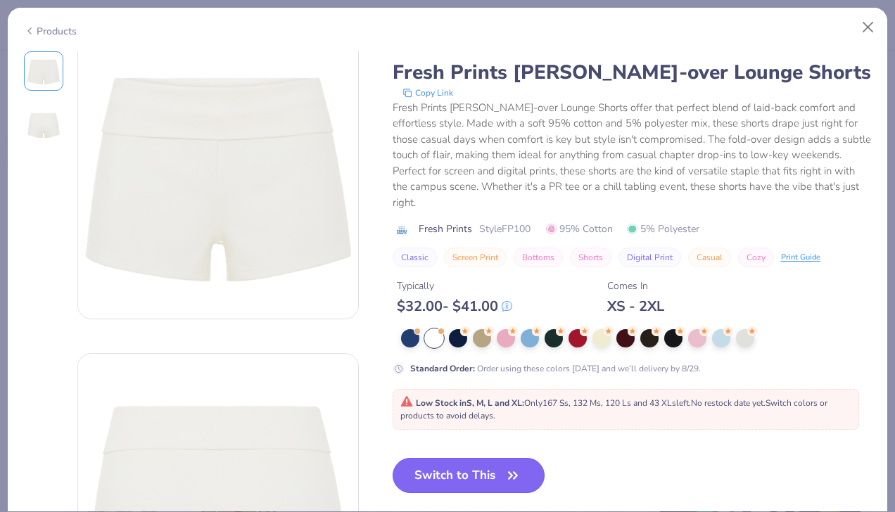
click at [466, 477] on button "Switch to This" at bounding box center [468, 475] width 153 height 35
type input "50"
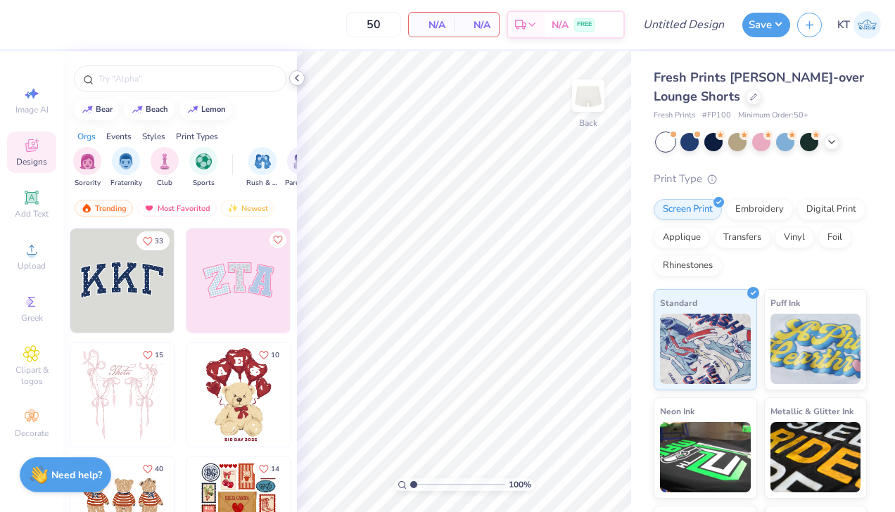
click at [295, 76] on icon at bounding box center [296, 77] width 11 height 11
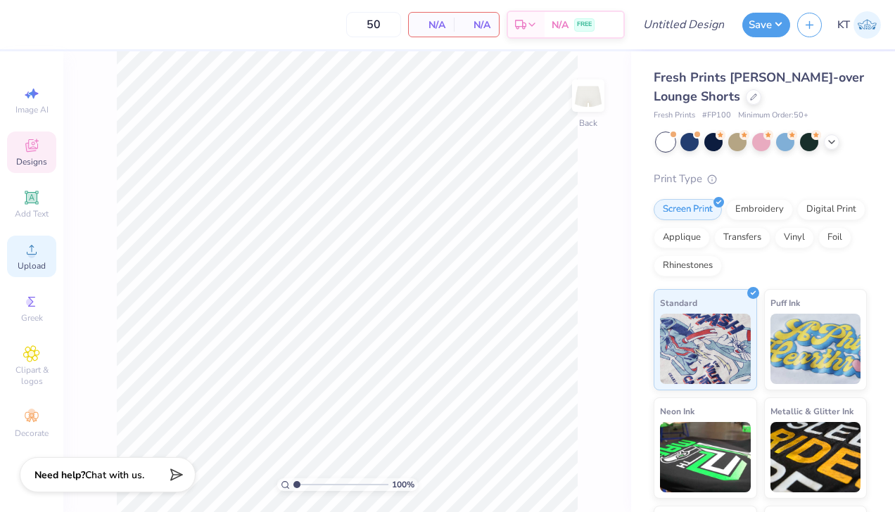
click at [31, 247] on icon at bounding box center [32, 250] width 10 height 10
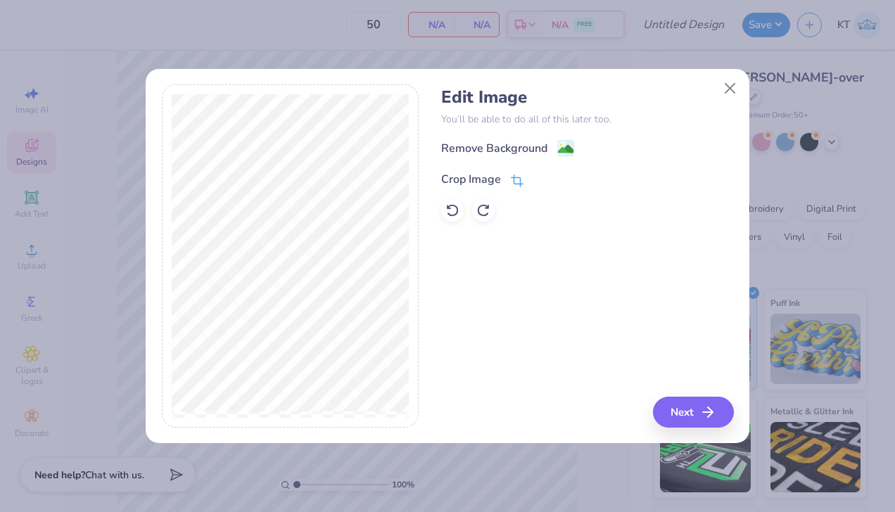
click at [470, 172] on div "Crop Image" at bounding box center [471, 179] width 60 height 17
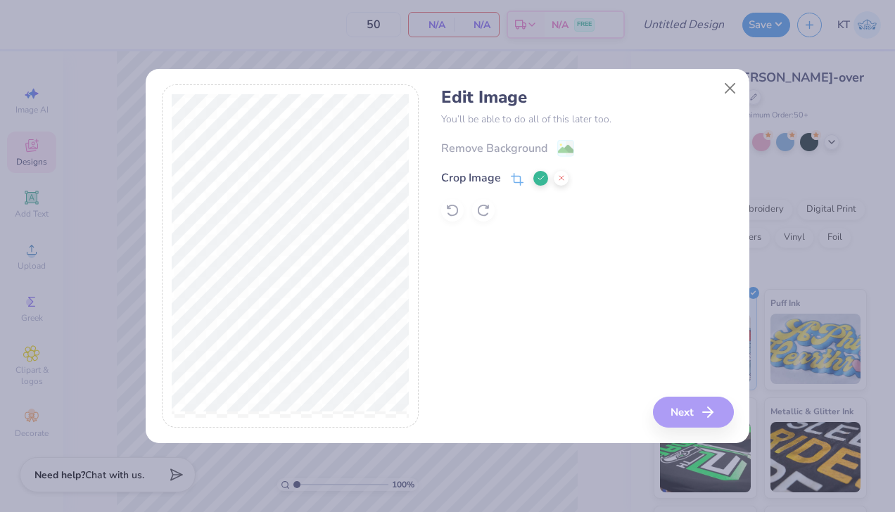
click at [421, 274] on div "Edit Image You’ll be able to do all of this later too. Remove Background Crop I…" at bounding box center [448, 255] width 572 height 343
click at [536, 173] on button at bounding box center [540, 178] width 15 height 15
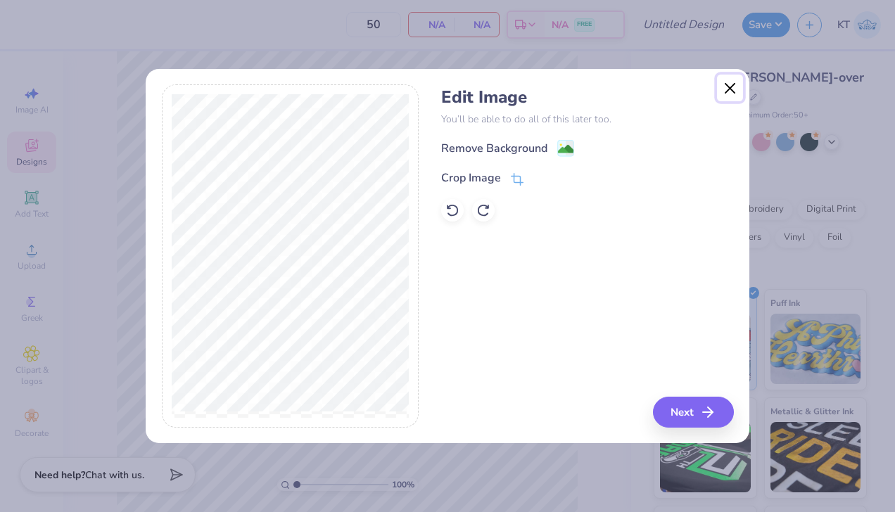
click at [730, 86] on button "Close" at bounding box center [730, 88] width 27 height 27
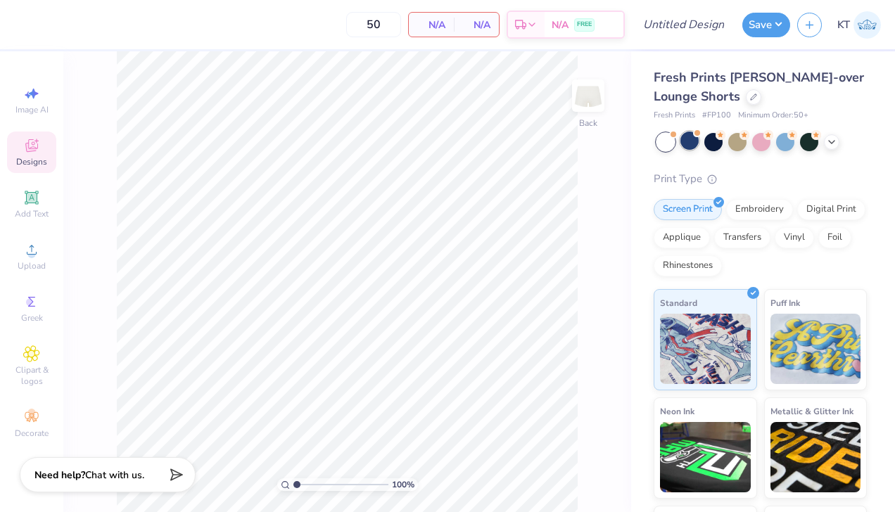
click at [691, 146] on div at bounding box center [689, 141] width 18 height 18
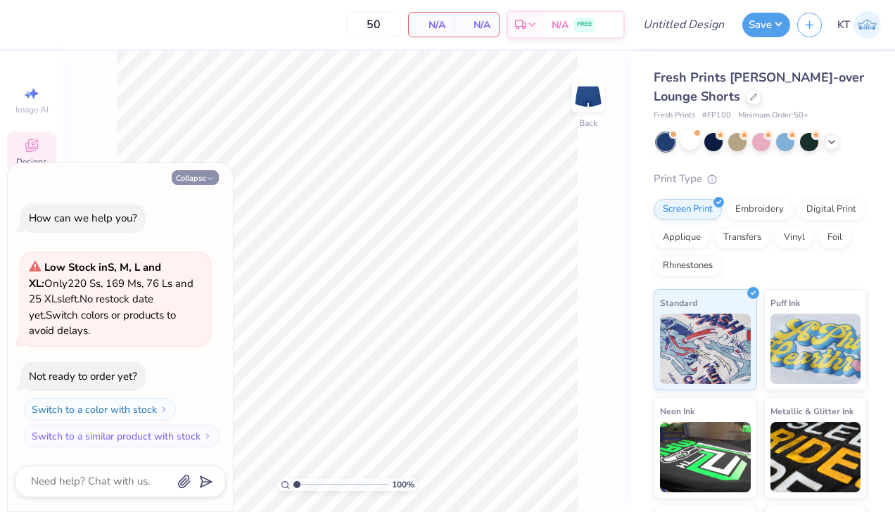
click at [197, 175] on button "Collapse" at bounding box center [195, 177] width 47 height 15
type textarea "x"
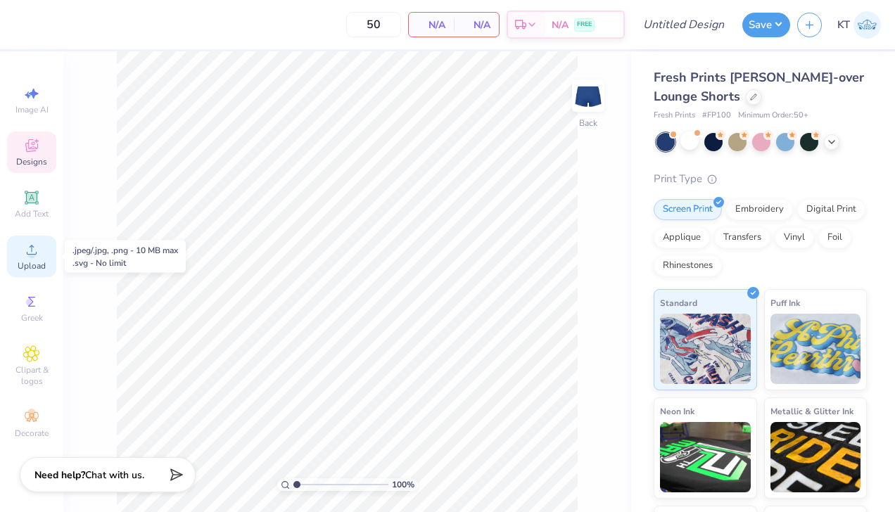
click at [31, 255] on circle at bounding box center [31, 254] width 8 height 8
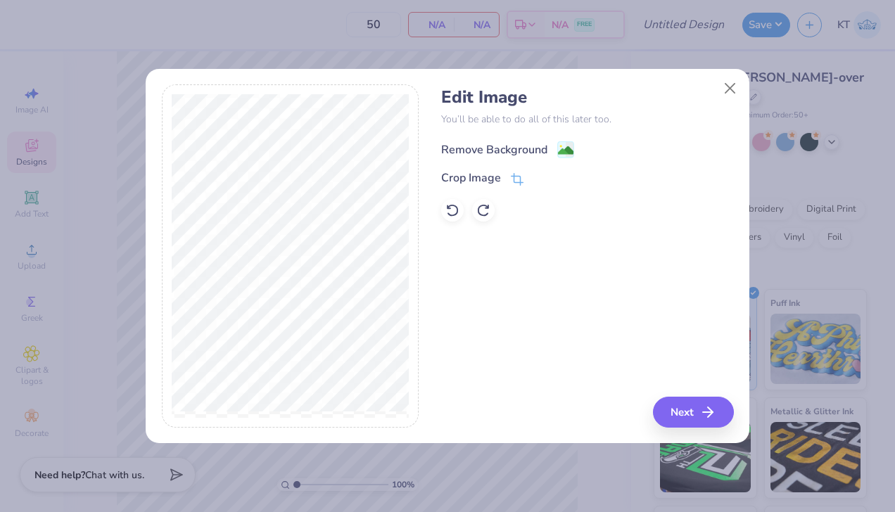
click at [497, 148] on div "Remove Background" at bounding box center [494, 149] width 106 height 17
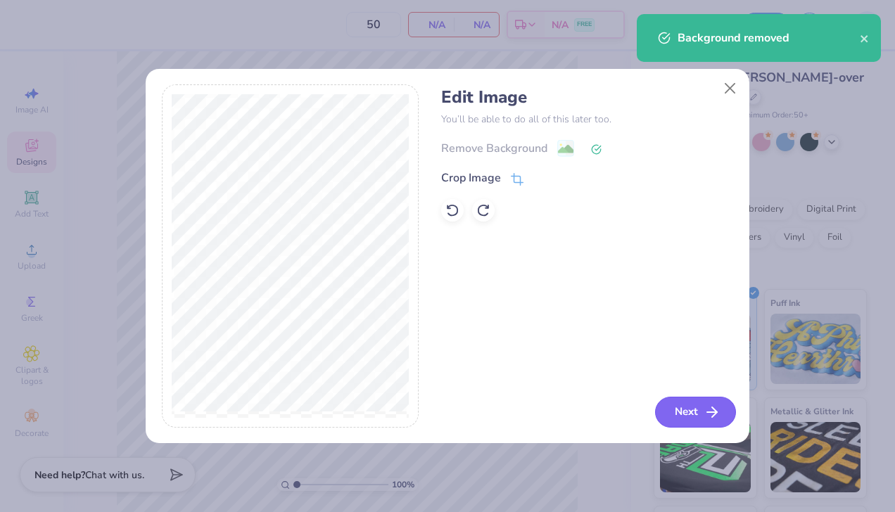
click at [688, 412] on button "Next" at bounding box center [695, 412] width 81 height 31
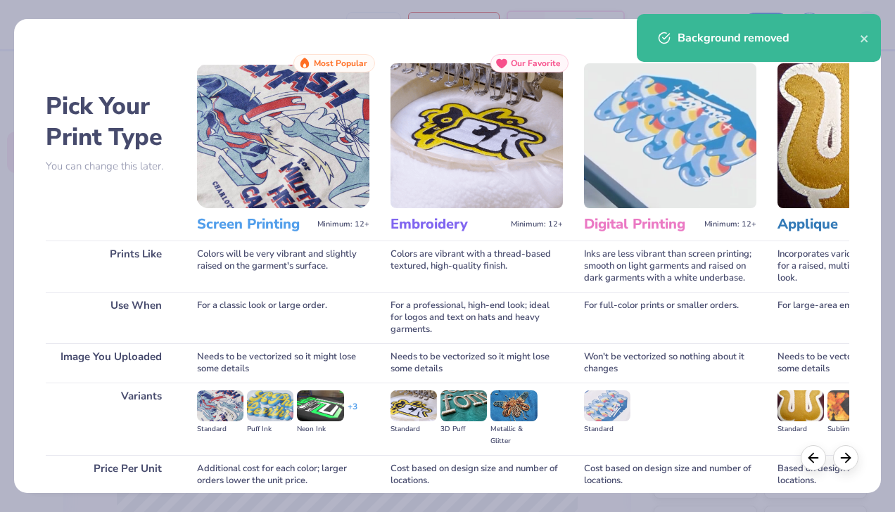
scroll to position [119, 0]
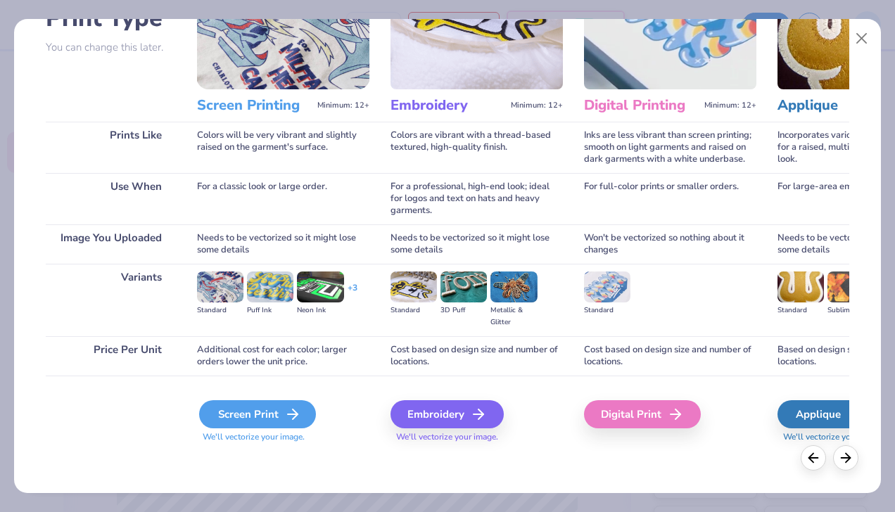
click at [289, 409] on icon at bounding box center [292, 414] width 17 height 17
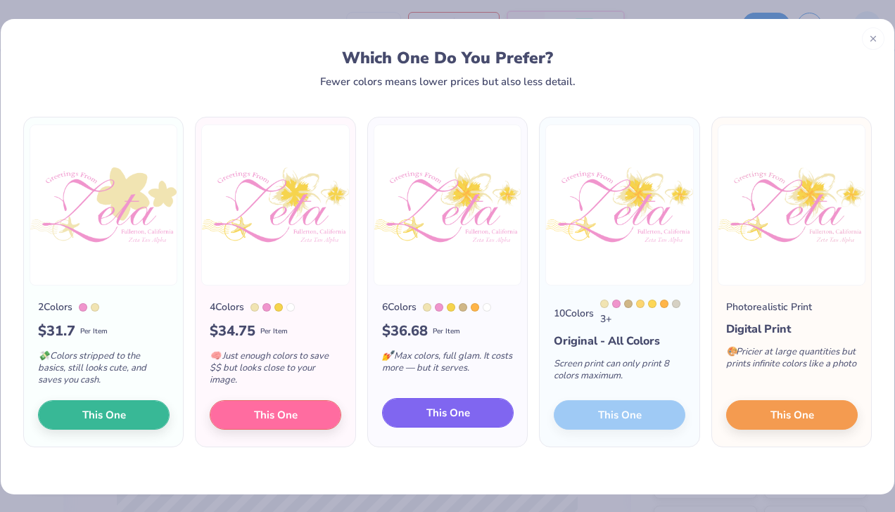
click at [447, 418] on span "This One" at bounding box center [448, 413] width 44 height 16
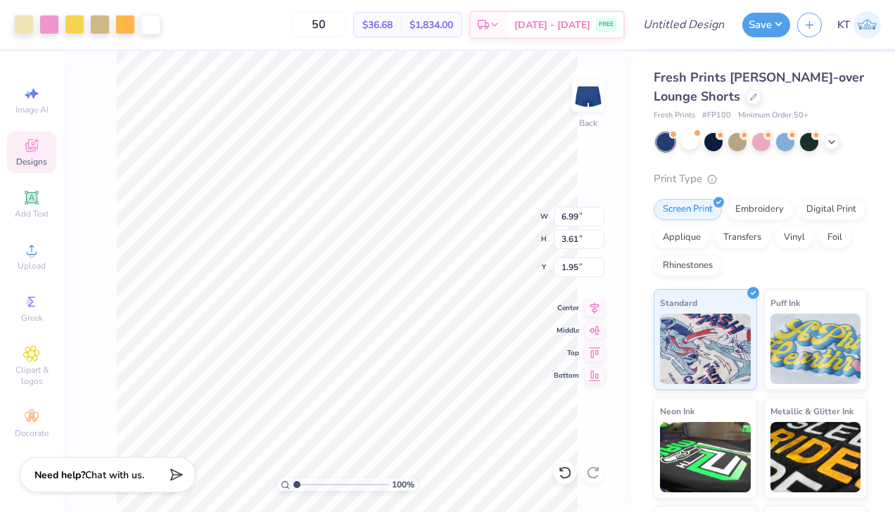
type input "0.70"
type input "5.33"
type input "2.75"
type input "1.00"
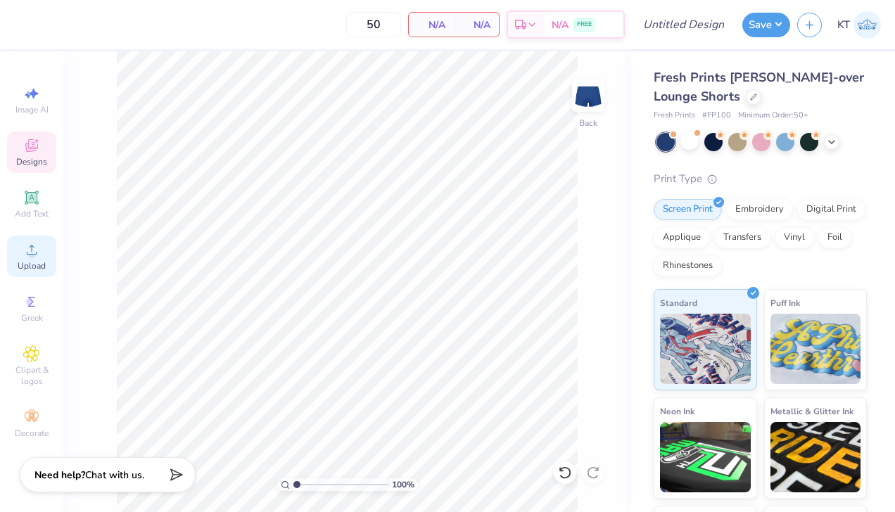
click at [31, 243] on icon at bounding box center [31, 249] width 17 height 17
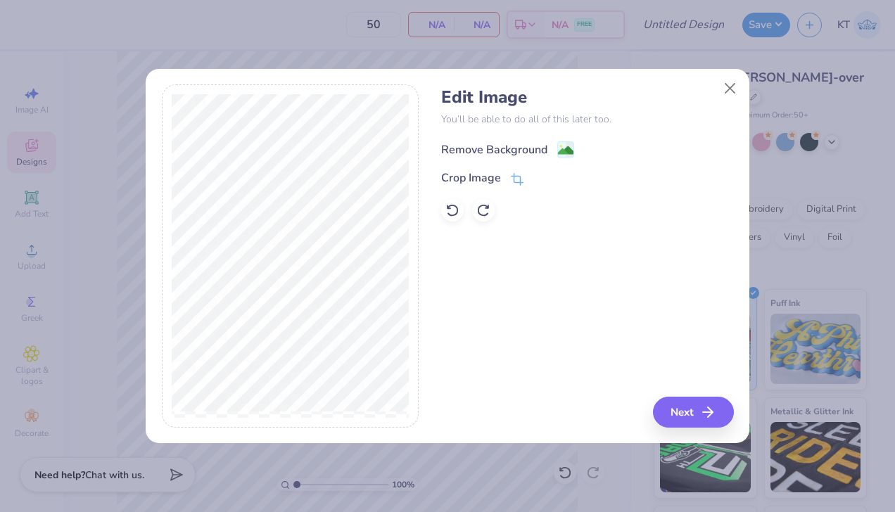
click at [497, 149] on div "Remove Background" at bounding box center [494, 149] width 106 height 17
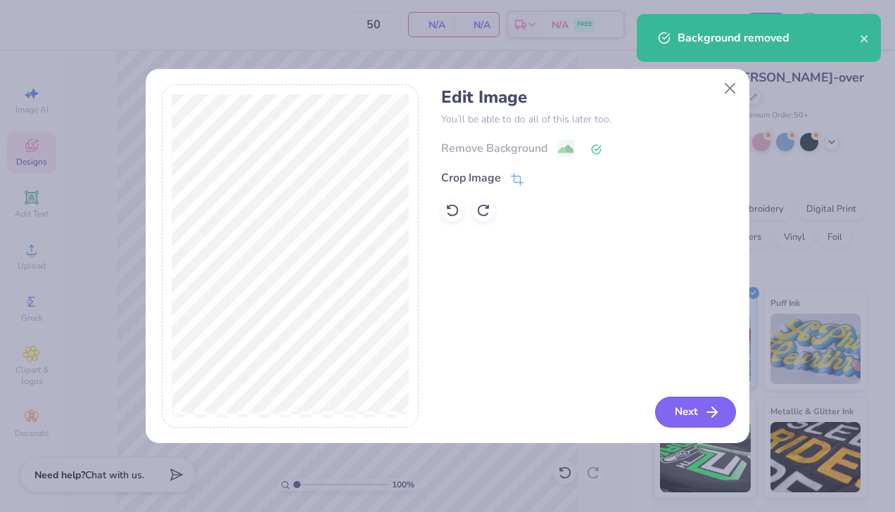
click at [684, 414] on button "Next" at bounding box center [695, 412] width 81 height 31
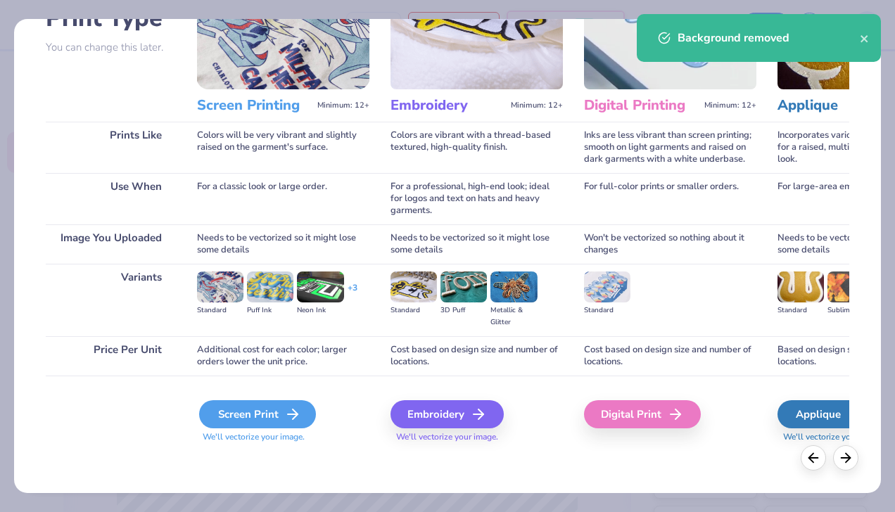
click at [253, 418] on div "Screen Print" at bounding box center [257, 414] width 117 height 28
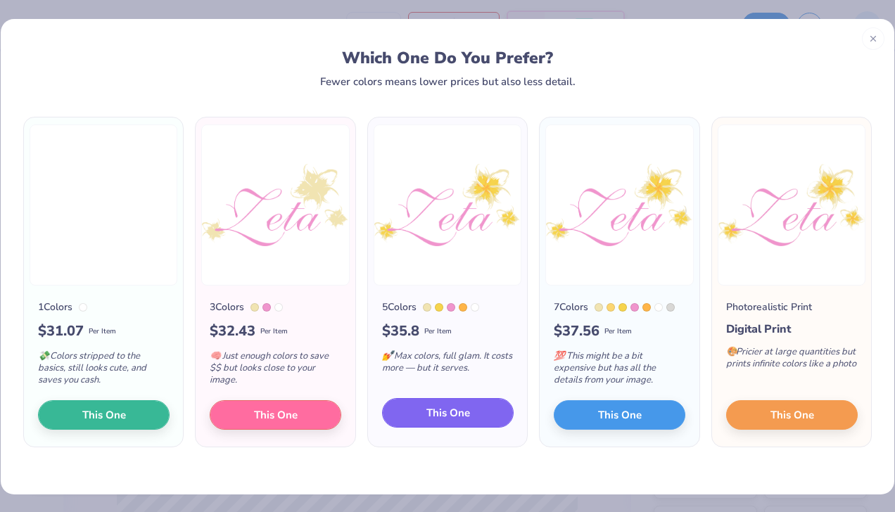
click at [471, 412] on button "This One" at bounding box center [448, 413] width 132 height 30
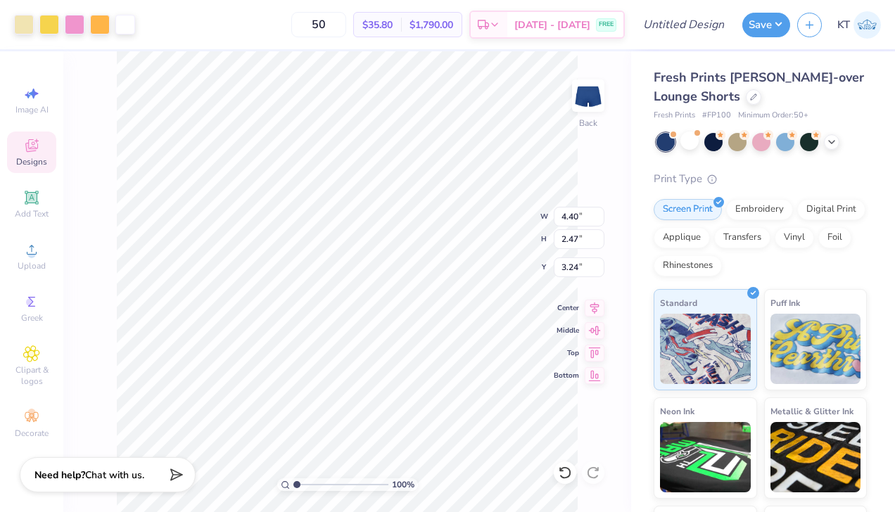
type input "4.40"
type input "2.47"
type input "3.75"
type input "3.96"
type input "2.22"
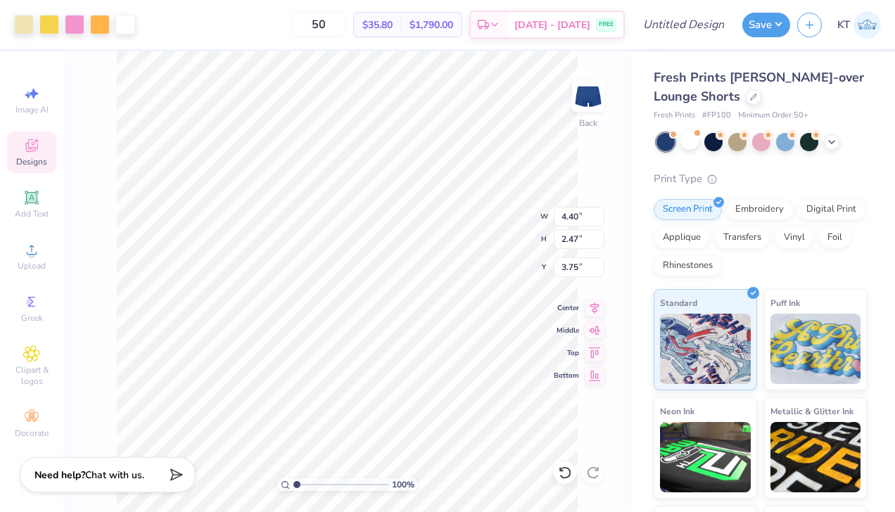
type input "4.00"
type input "3.94"
type input "2.33"
type input "3.94"
click at [579, 421] on div "100 % Back W 3.94 3.94 " H 2.33 2.33 " Y 3.94 3.94 " Center Middle Top Bottom" at bounding box center [347, 281] width 568 height 461
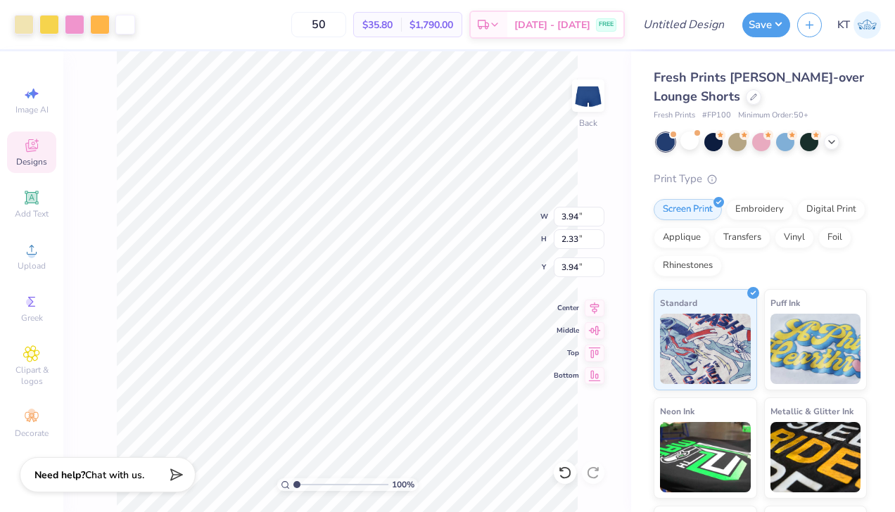
type input "4.18"
click at [598, 424] on div "100 % Back W 3.94 3.94 " H 2.33 2.33 " Y 4.18 4.18 " Center Middle Top Bottom" at bounding box center [347, 281] width 568 height 461
click at [689, 140] on div at bounding box center [689, 141] width 18 height 18
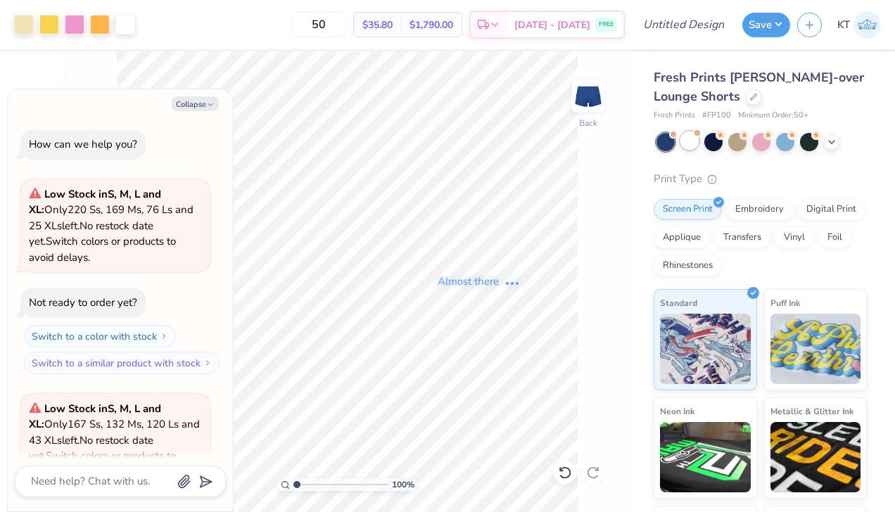
scroll to position [141, 0]
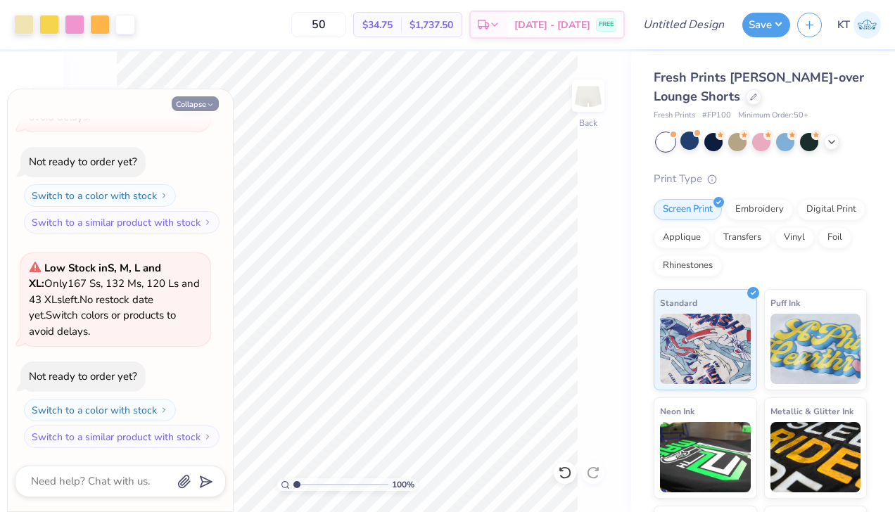
click at [202, 103] on button "Collapse" at bounding box center [195, 103] width 47 height 15
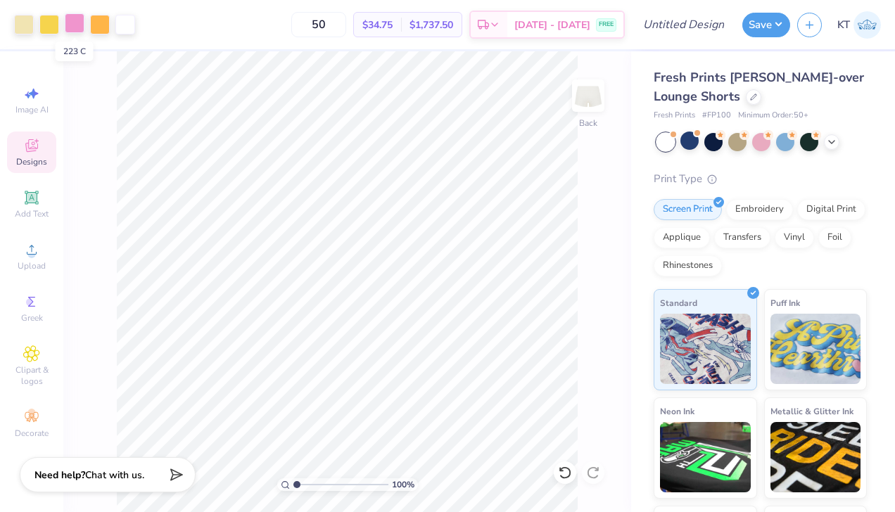
click at [71, 24] on div at bounding box center [75, 23] width 20 height 20
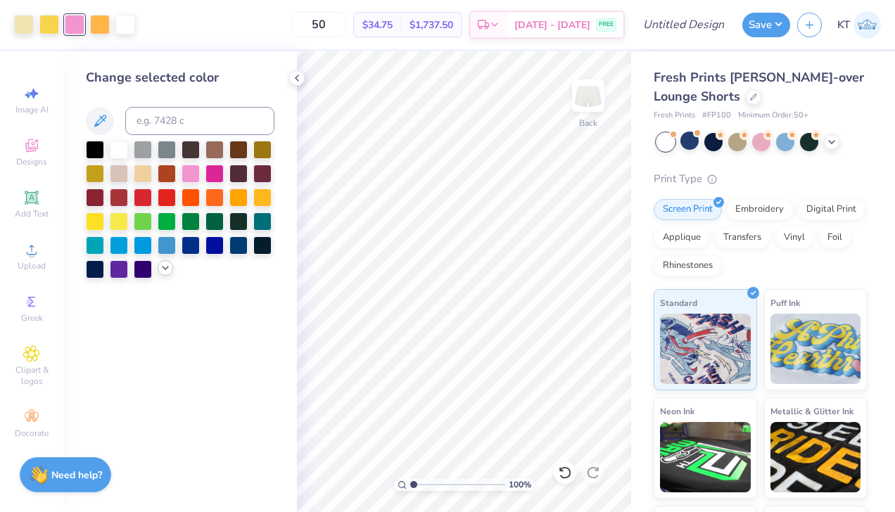
click at [165, 271] on icon at bounding box center [165, 267] width 11 height 11
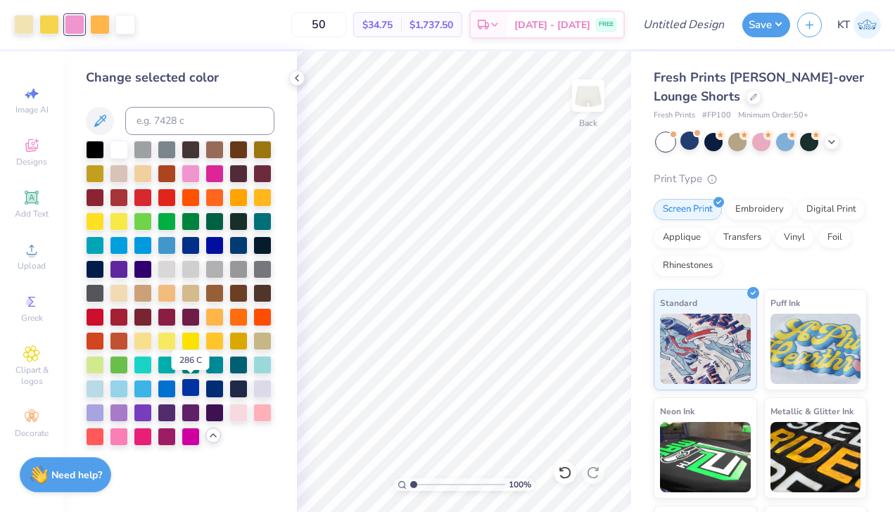
click at [186, 390] on div at bounding box center [190, 387] width 18 height 18
click at [296, 75] on icon at bounding box center [296, 77] width 11 height 11
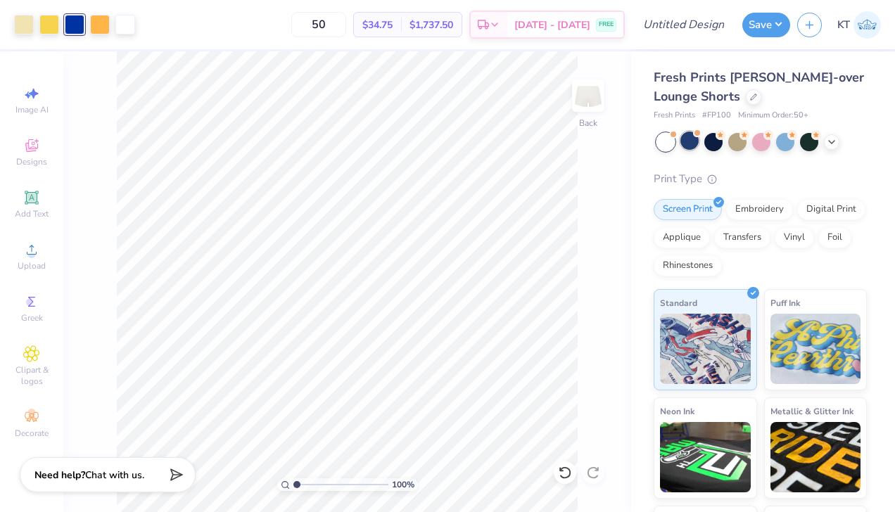
click at [690, 143] on div at bounding box center [689, 141] width 18 height 18
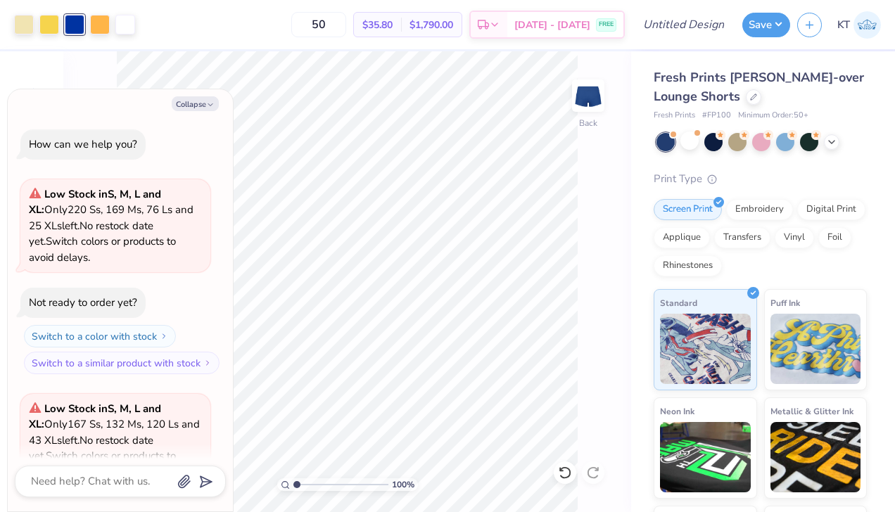
scroll to position [355, 0]
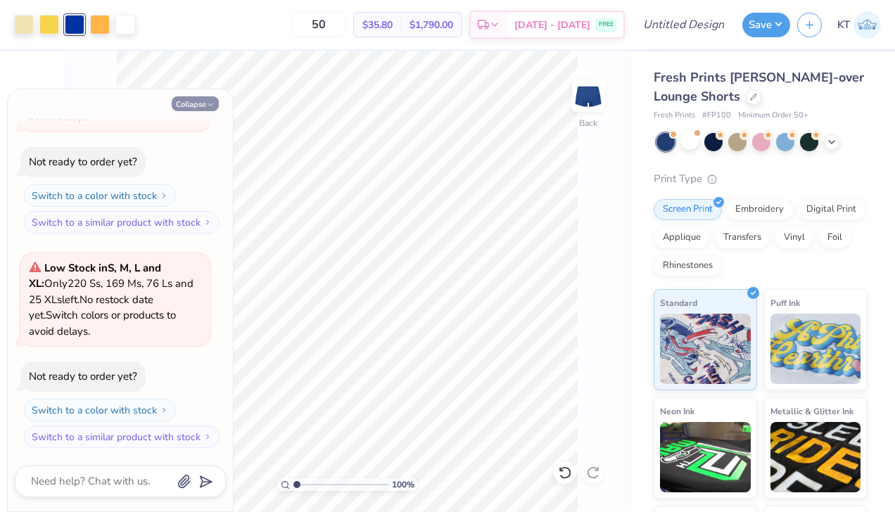
click at [203, 103] on button "Collapse" at bounding box center [195, 103] width 47 height 15
type textarea "x"
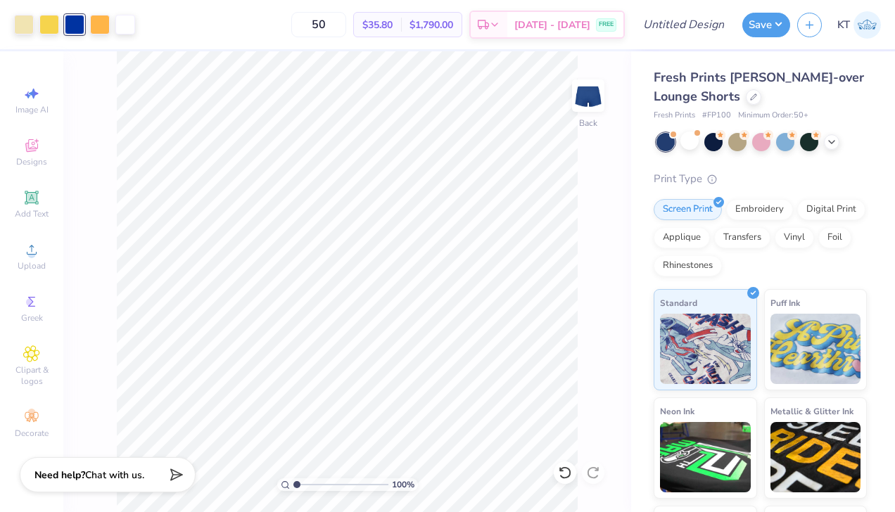
click at [70, 27] on div at bounding box center [75, 25] width 20 height 20
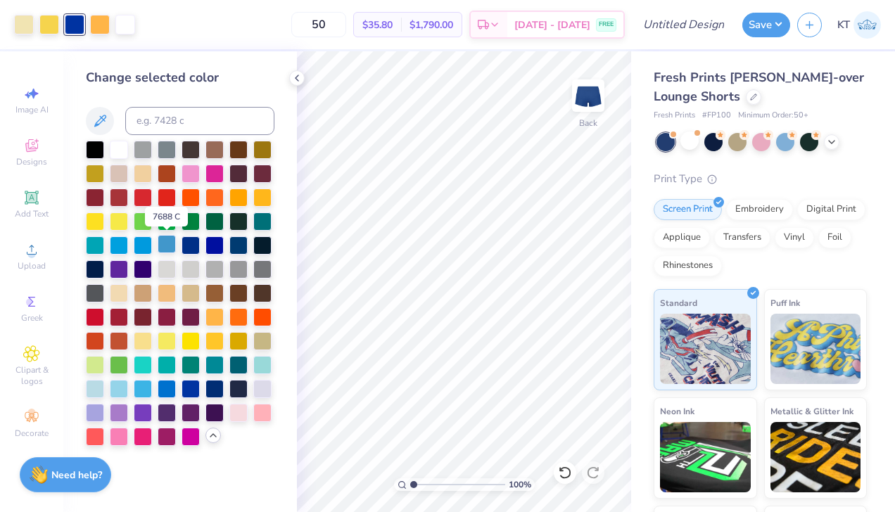
click at [167, 247] on div at bounding box center [167, 244] width 18 height 18
click at [210, 438] on icon at bounding box center [212, 435] width 11 height 11
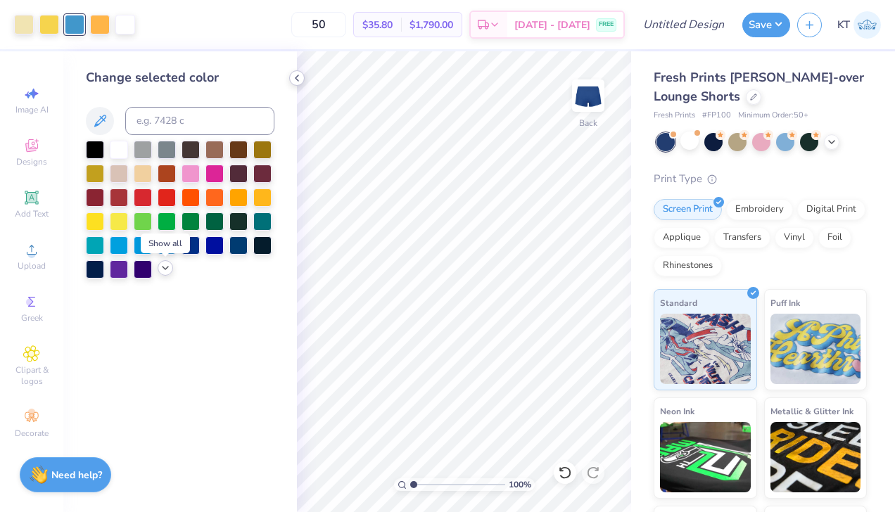
click at [302, 73] on div at bounding box center [296, 77] width 15 height 15
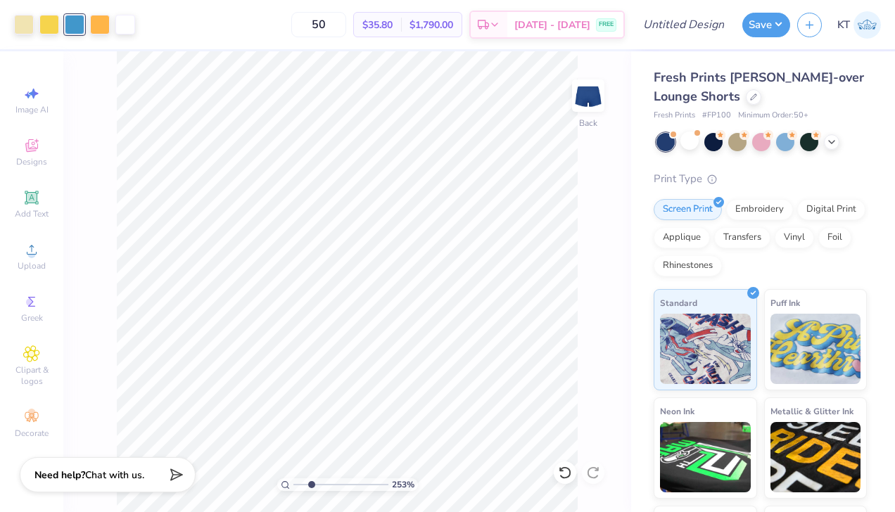
type input "2.53"
click at [310, 483] on input "range" at bounding box center [340, 484] width 95 height 13
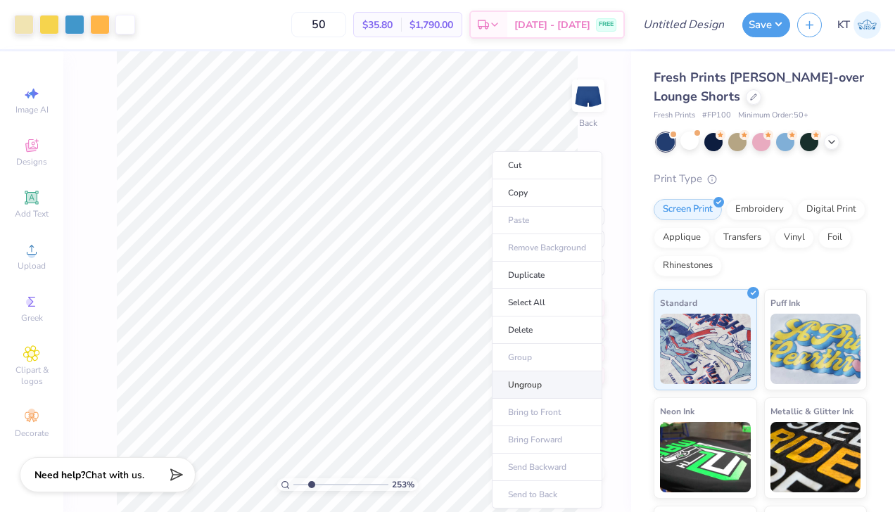
click at [511, 384] on li "Ungroup" at bounding box center [547, 384] width 110 height 27
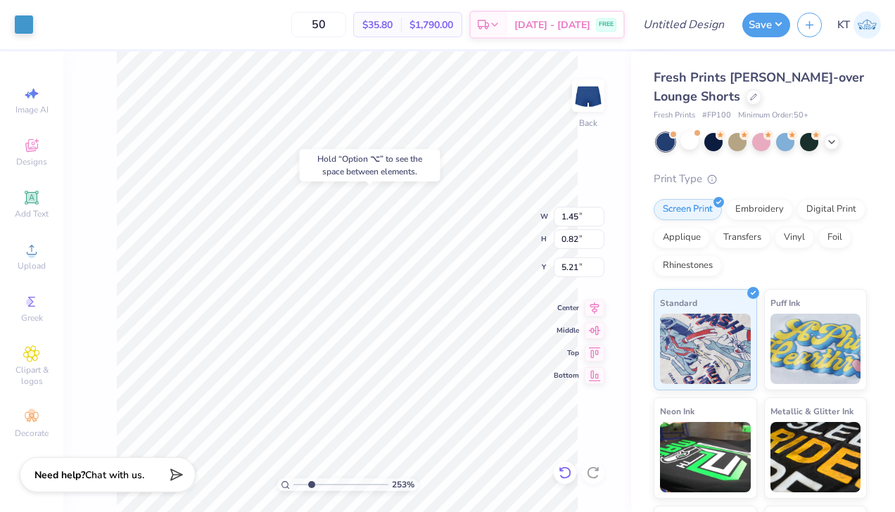
click at [563, 478] on icon at bounding box center [565, 473] width 14 height 14
type input "3.75"
click at [566, 467] on icon at bounding box center [565, 473] width 14 height 14
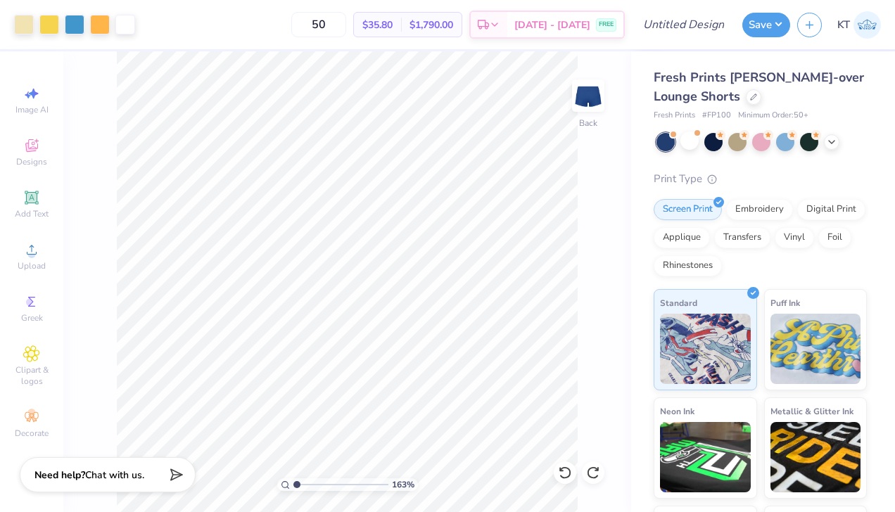
drag, startPoint x: 311, startPoint y: 485, endPoint x: 261, endPoint y: 479, distance: 50.3
type input "1"
click at [293, 479] on input "range" at bounding box center [340, 484] width 95 height 13
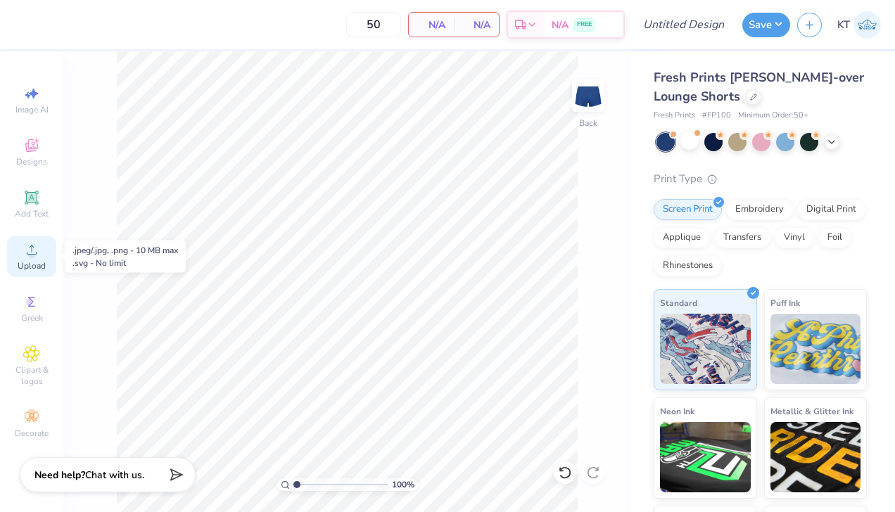
click at [37, 245] on icon at bounding box center [31, 249] width 17 height 17
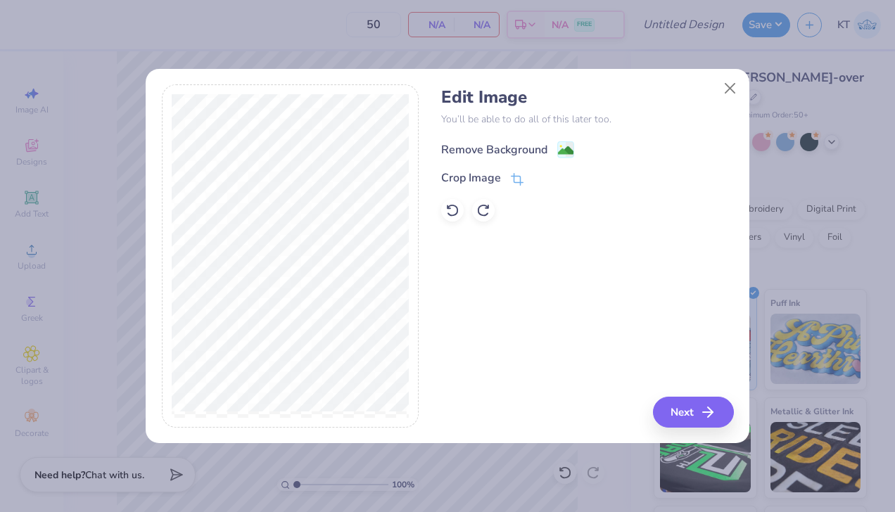
click at [496, 152] on div "Remove Background" at bounding box center [494, 149] width 106 height 17
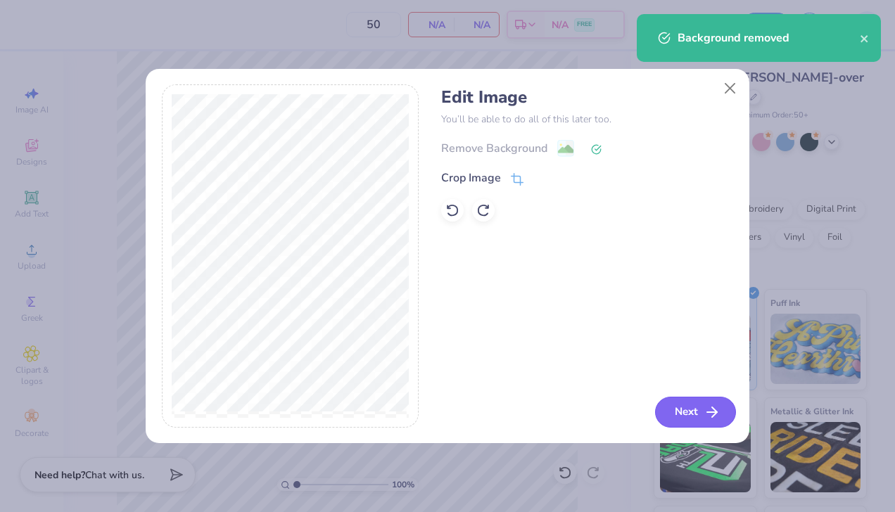
click at [686, 413] on button "Next" at bounding box center [695, 412] width 81 height 31
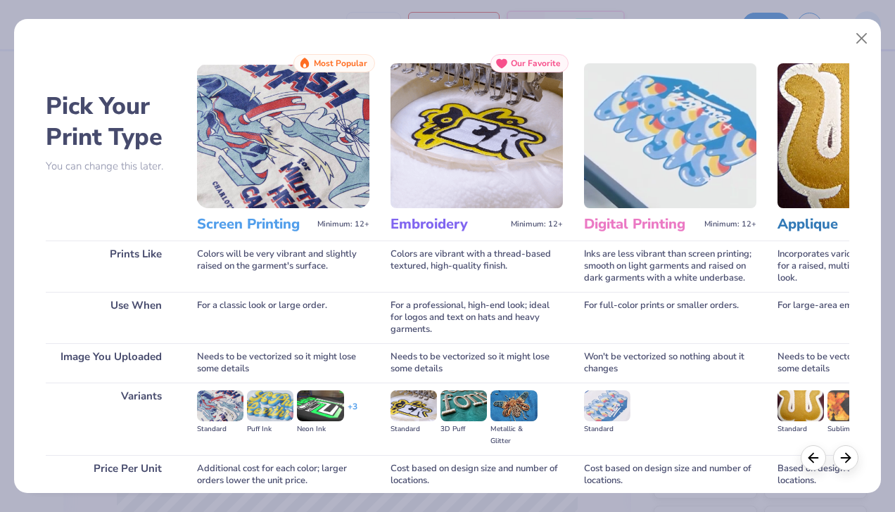
scroll to position [119, 0]
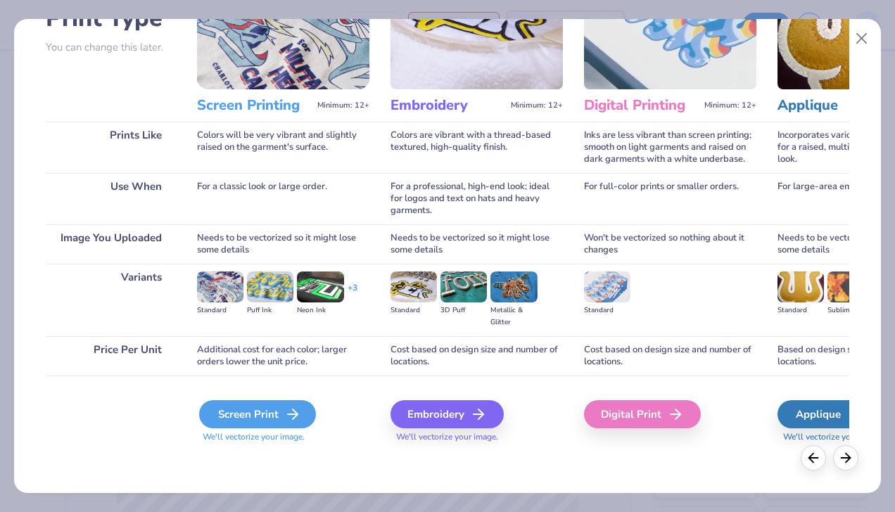
click at [288, 418] on icon at bounding box center [292, 414] width 17 height 17
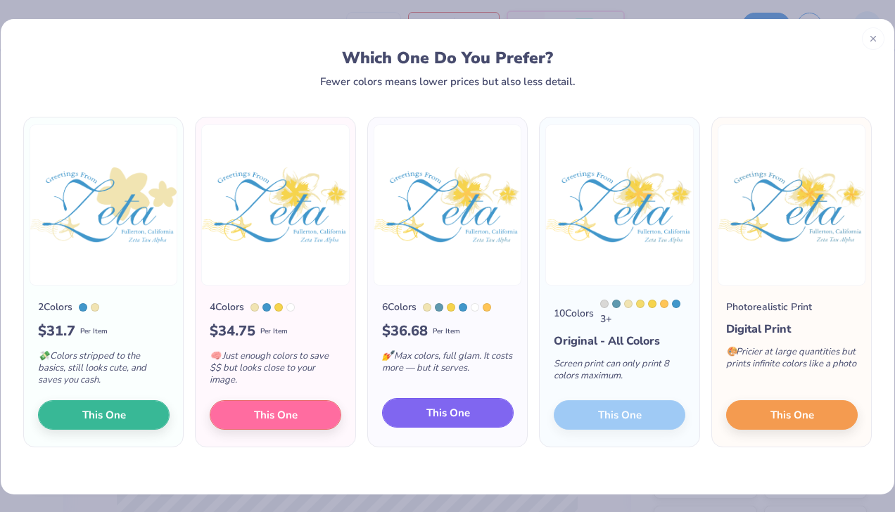
click at [449, 416] on span "This One" at bounding box center [448, 413] width 44 height 16
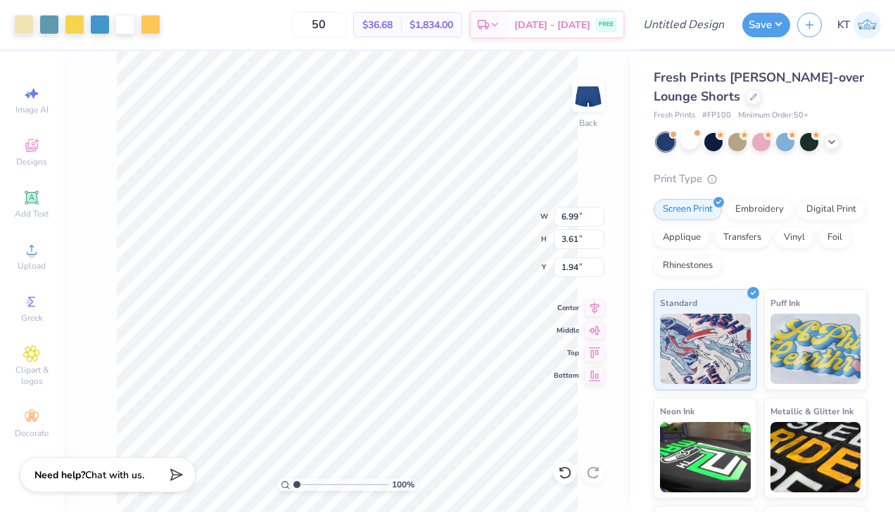
click at [46, 23] on div at bounding box center [447, 256] width 895 height 512
click at [49, 23] on div at bounding box center [49, 23] width 20 height 20
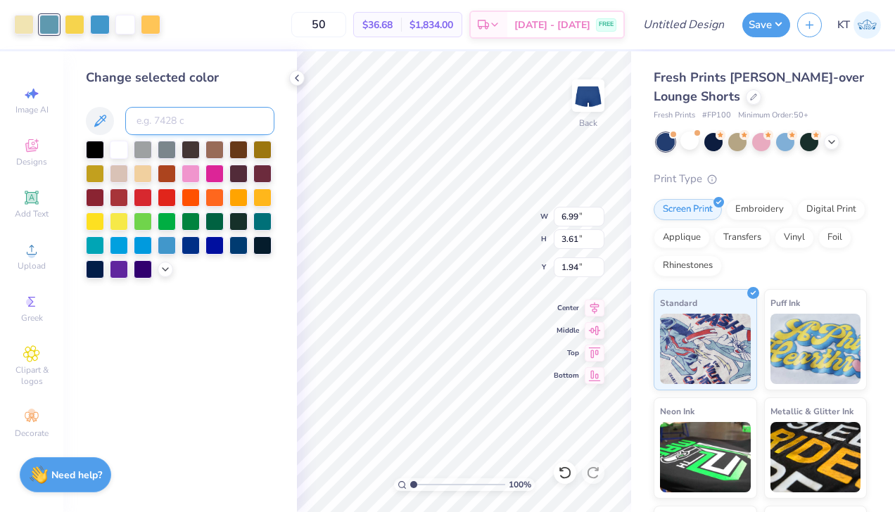
click at [164, 125] on input at bounding box center [199, 121] width 149 height 28
type input "7688"
click at [295, 78] on polyline at bounding box center [296, 78] width 3 height 6
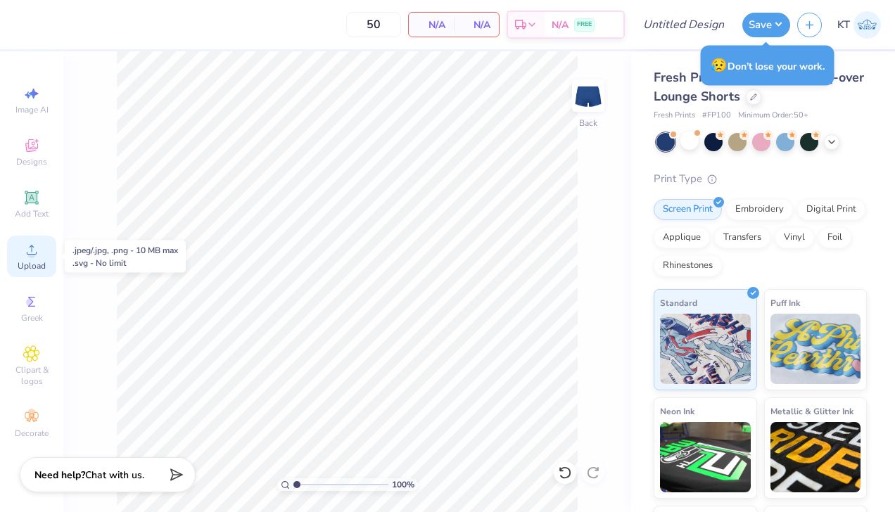
click at [32, 251] on icon at bounding box center [32, 250] width 10 height 10
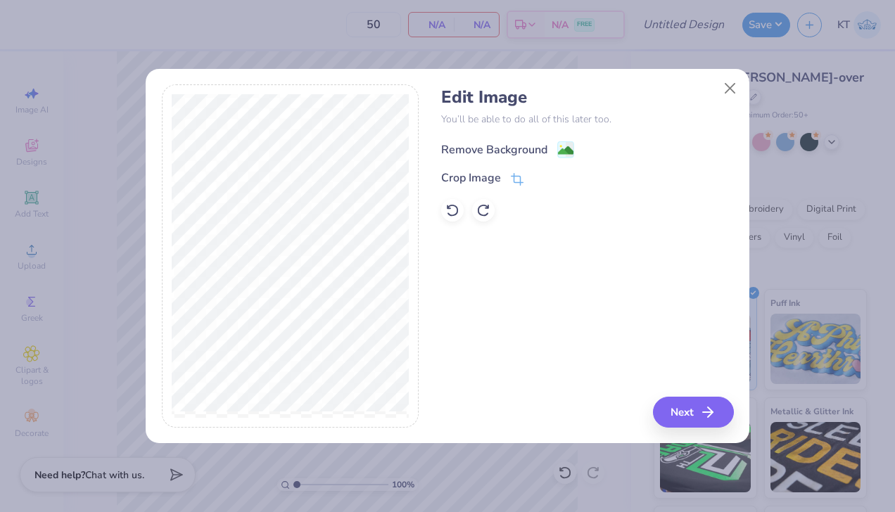
click at [511, 151] on div "Remove Background" at bounding box center [494, 149] width 106 height 17
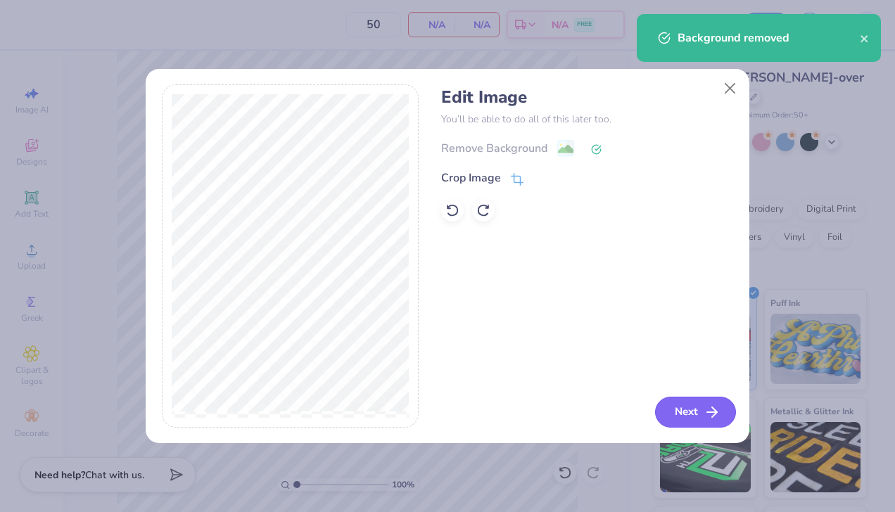
click at [686, 403] on button "Next" at bounding box center [695, 412] width 81 height 31
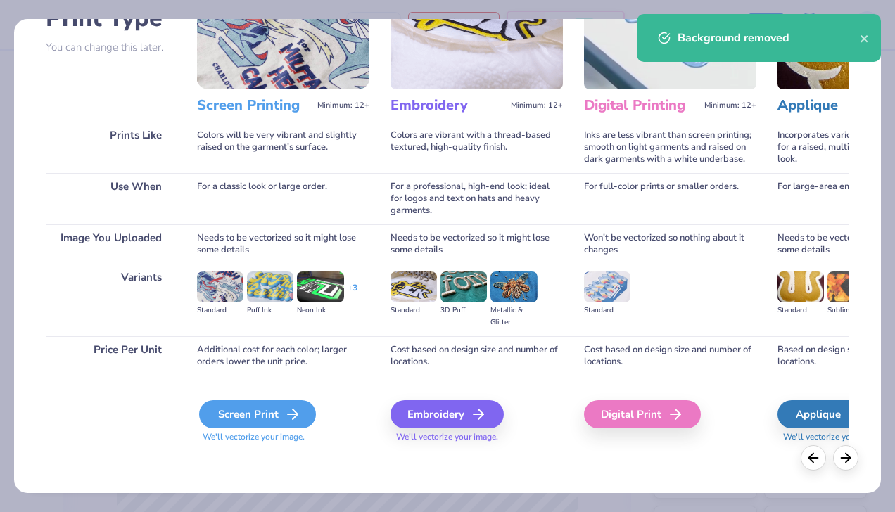
click at [262, 421] on div "Screen Print" at bounding box center [257, 414] width 117 height 28
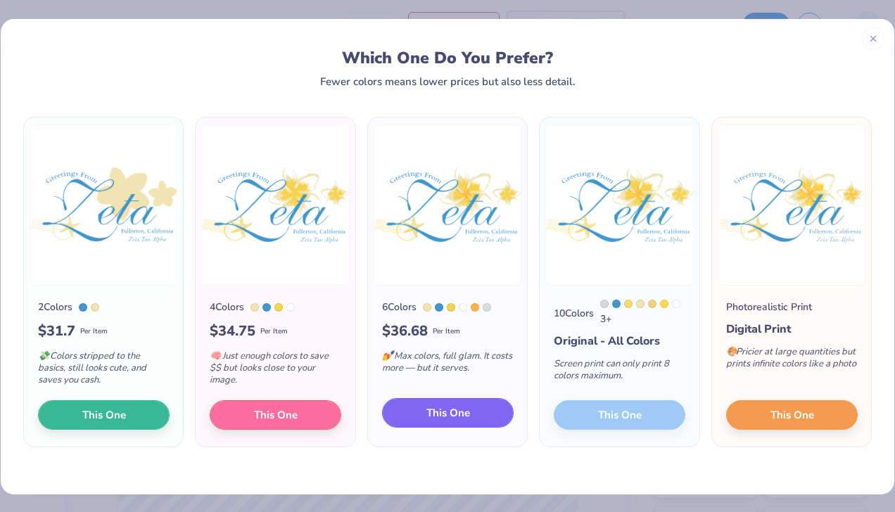
click at [430, 418] on span "This One" at bounding box center [448, 413] width 44 height 16
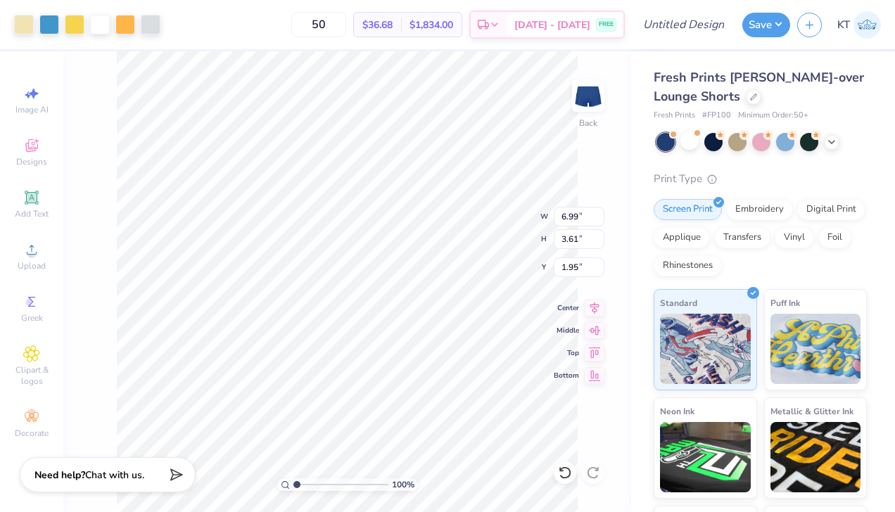
type input "4.42"
type input "2.28"
type input "3.96"
type input "4.30"
type input "2.38"
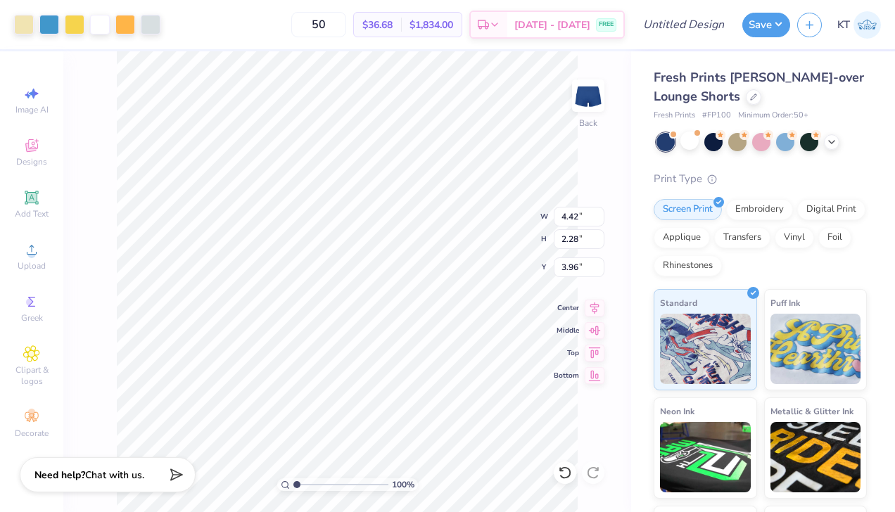
type input "3.92"
type input "2.9"
click at [314, 481] on input "range" at bounding box center [340, 484] width 95 height 13
type input "4.24"
type input "2.51"
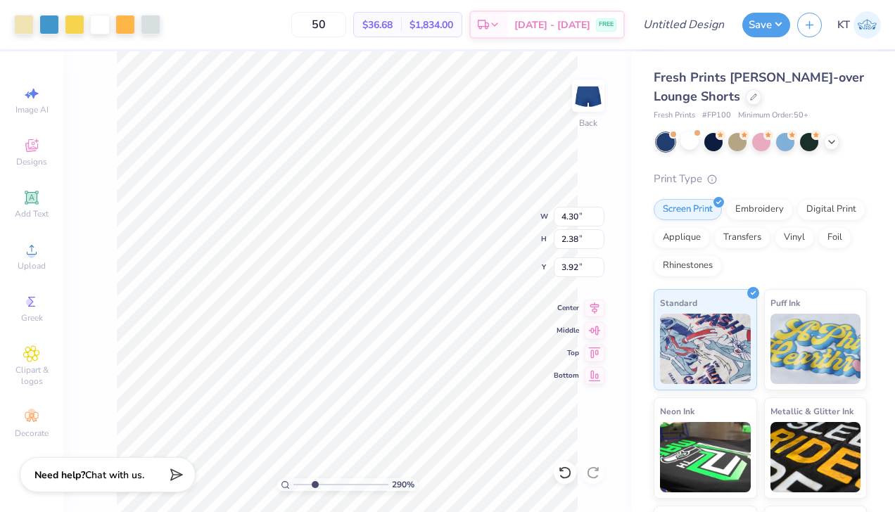
type input "3.89"
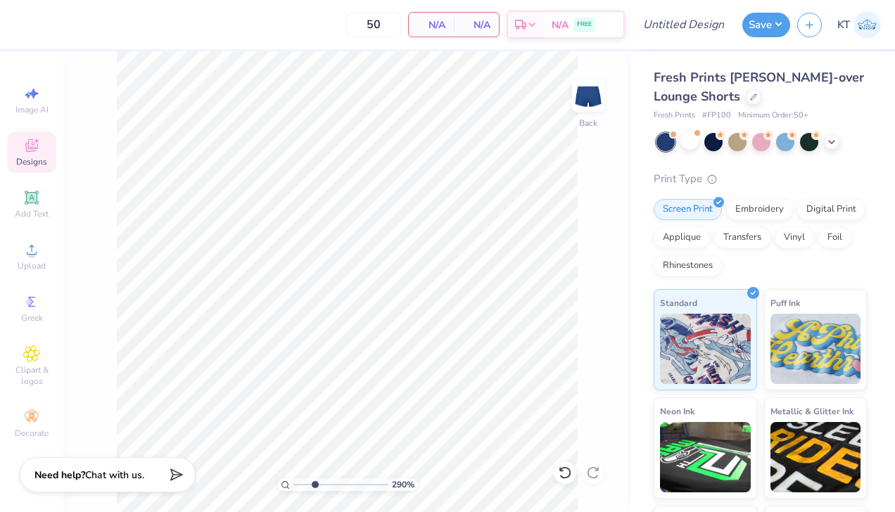
click at [34, 155] on div "Designs" at bounding box center [31, 152] width 49 height 41
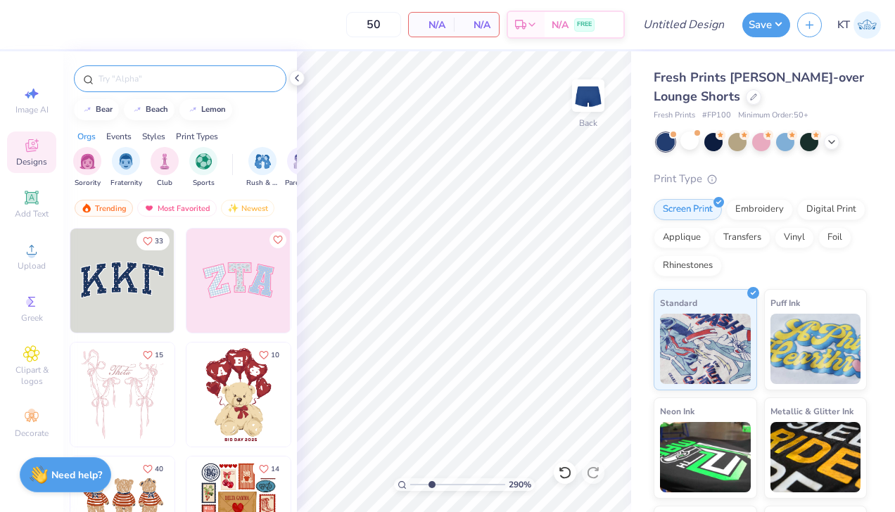
click at [171, 72] on input "text" at bounding box center [187, 79] width 180 height 14
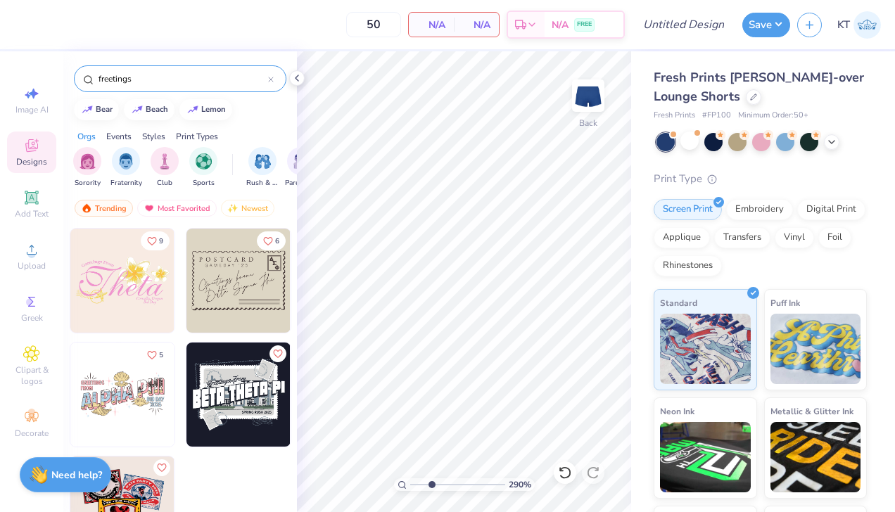
type input "freetings"
click at [123, 294] on img at bounding box center [122, 281] width 104 height 104
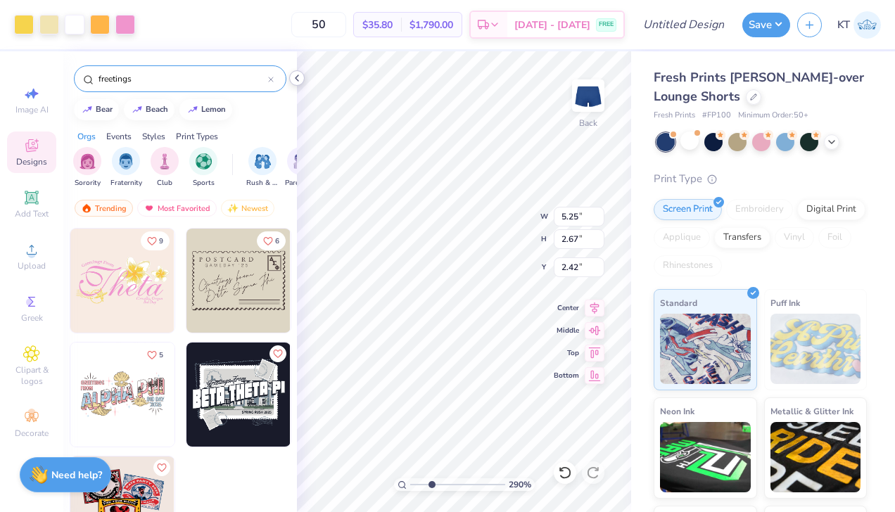
click at [292, 77] on icon at bounding box center [296, 77] width 11 height 11
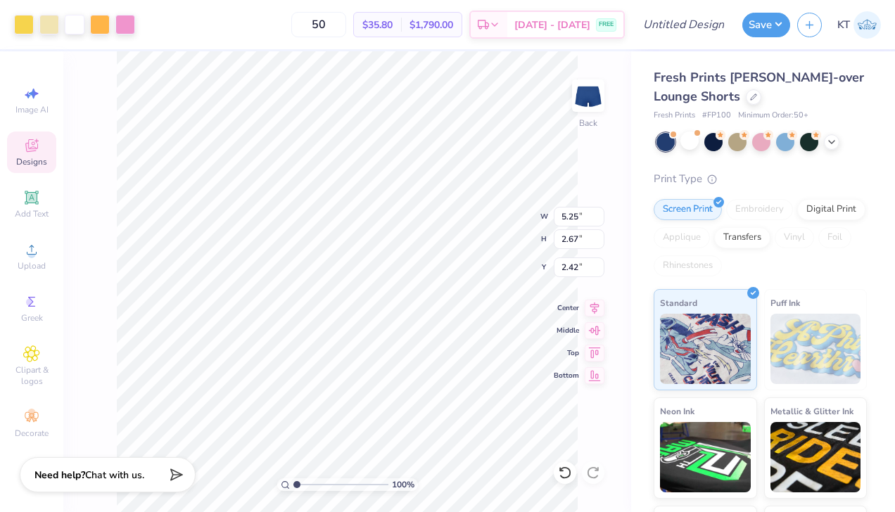
drag, startPoint x: 314, startPoint y: 485, endPoint x: 250, endPoint y: 485, distance: 64.7
click at [293, 485] on input "range" at bounding box center [340, 484] width 95 height 13
drag, startPoint x: 297, startPoint y: 482, endPoint x: 304, endPoint y: 472, distance: 12.3
click at [304, 478] on input "range" at bounding box center [340, 484] width 95 height 13
type input "2.23"
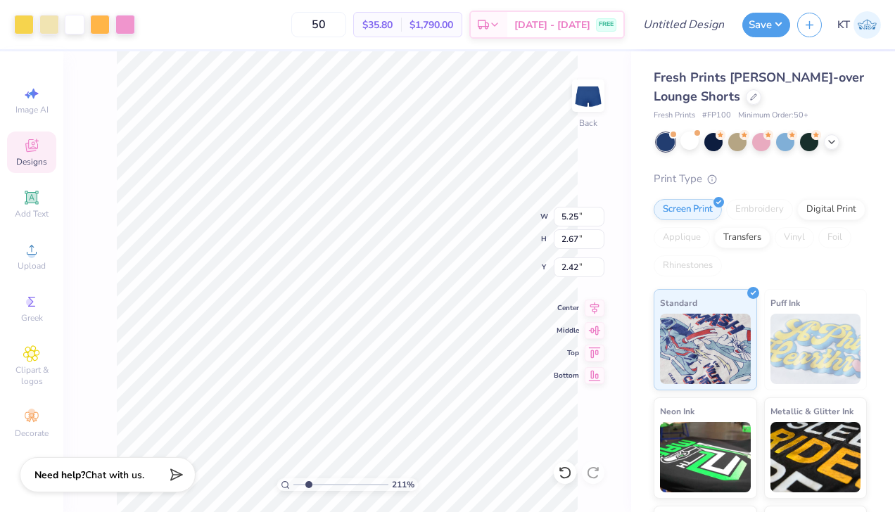
click at [307, 484] on input "range" at bounding box center [340, 484] width 95 height 13
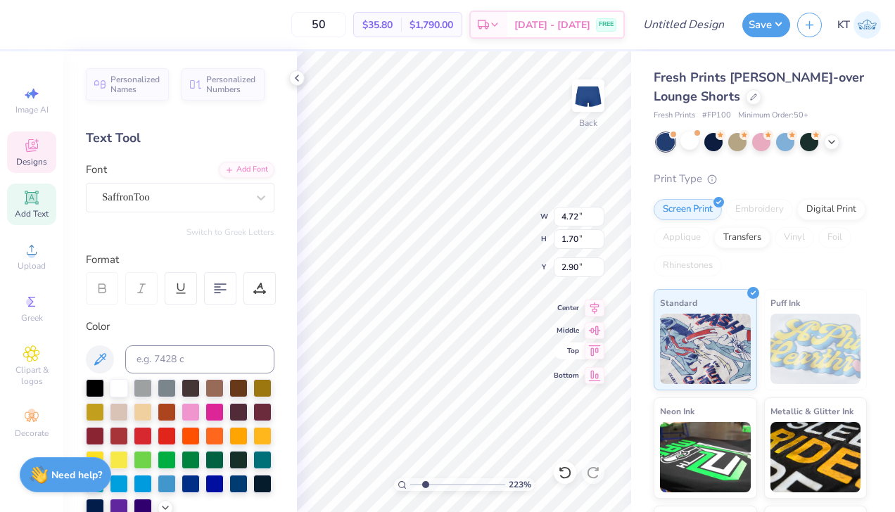
click at [564, 346] on div "Top" at bounding box center [578, 350] width 51 height 17
click at [564, 346] on span "Top" at bounding box center [565, 351] width 25 height 10
click at [563, 472] on icon at bounding box center [565, 473] width 14 height 14
type input "2.90"
click at [563, 471] on icon at bounding box center [565, 473] width 14 height 14
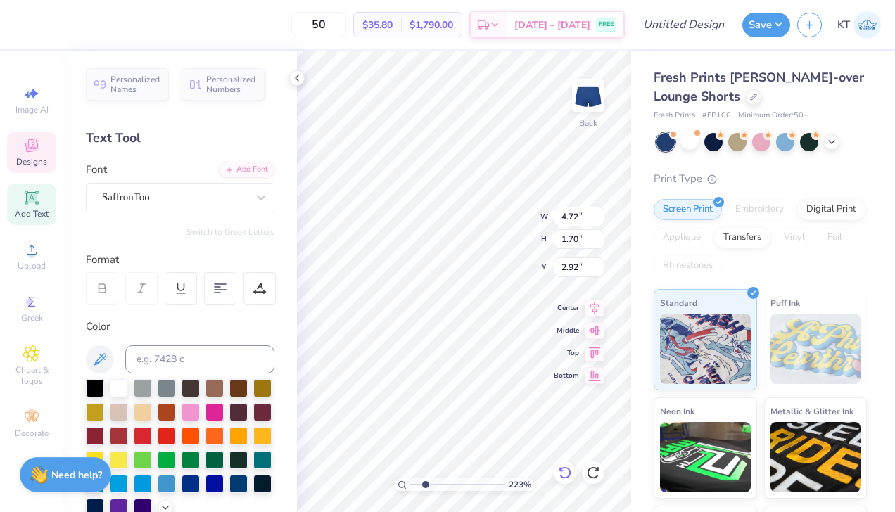
type textarea "Zeta"
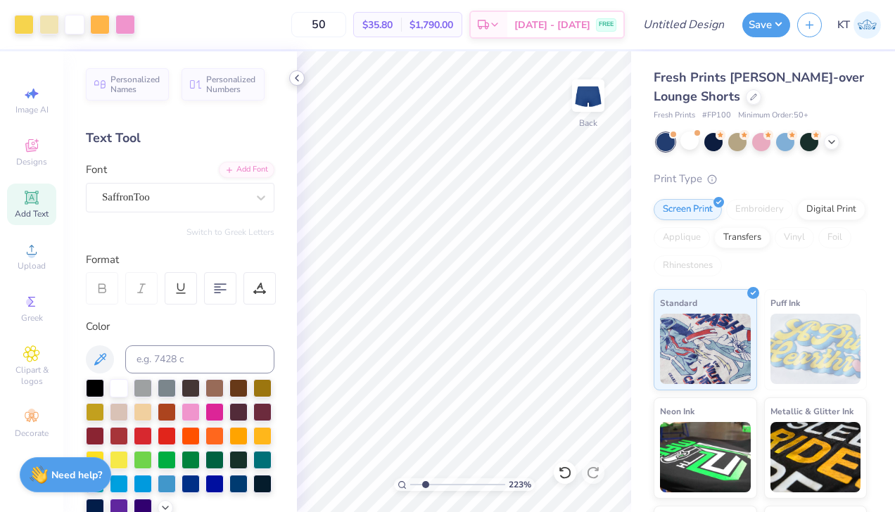
click at [300, 81] on icon at bounding box center [296, 77] width 11 height 11
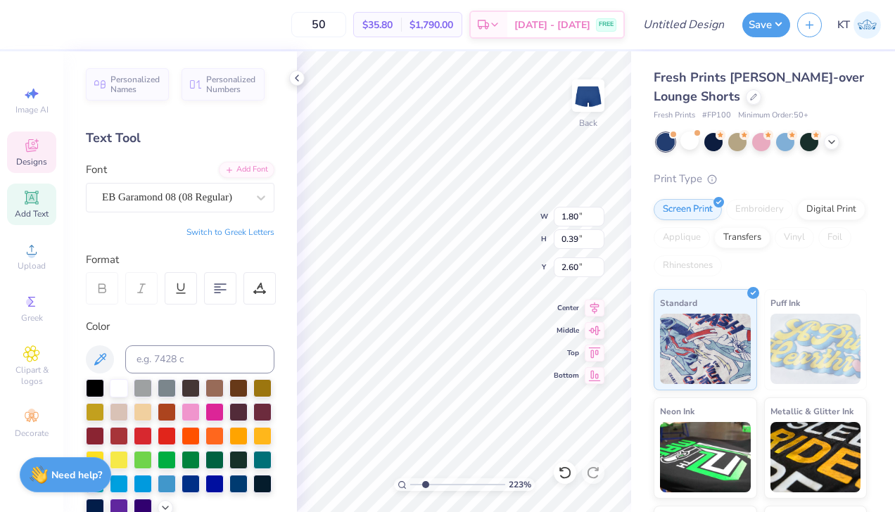
type input "2.33"
type input "1.46"
type input "0.23"
type input "4.65"
click at [579, 373] on div "Bottom" at bounding box center [578, 375] width 51 height 17
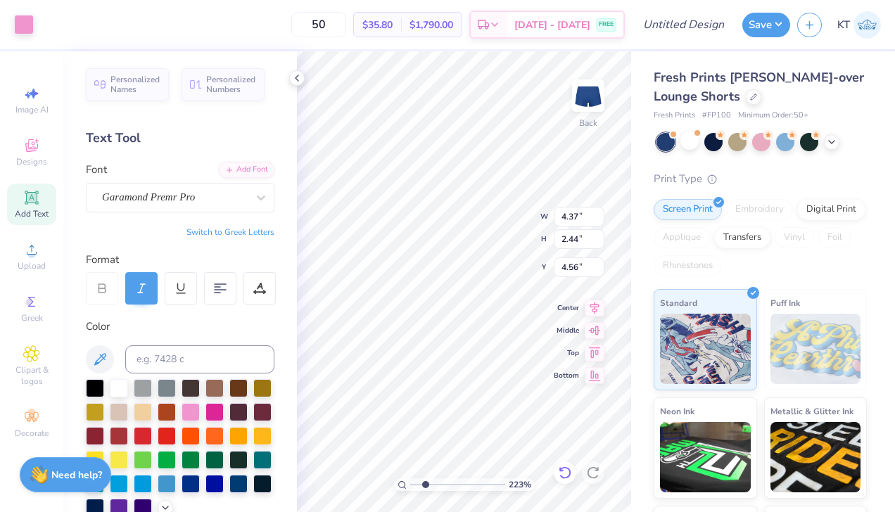
click at [564, 476] on icon at bounding box center [565, 473] width 14 height 14
type input "2.64"
click at [129, 24] on div at bounding box center [125, 23] width 20 height 20
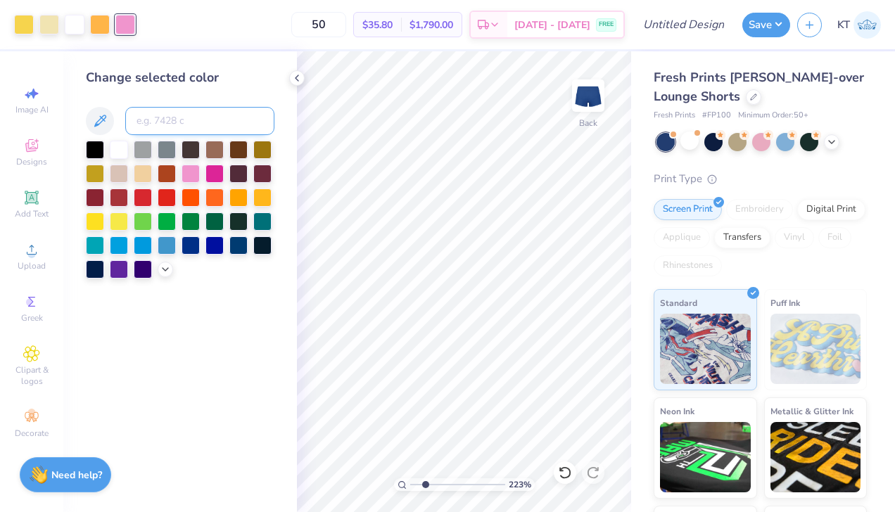
click at [172, 117] on input at bounding box center [199, 121] width 149 height 28
type input "7688"
click at [296, 75] on icon at bounding box center [296, 77] width 11 height 11
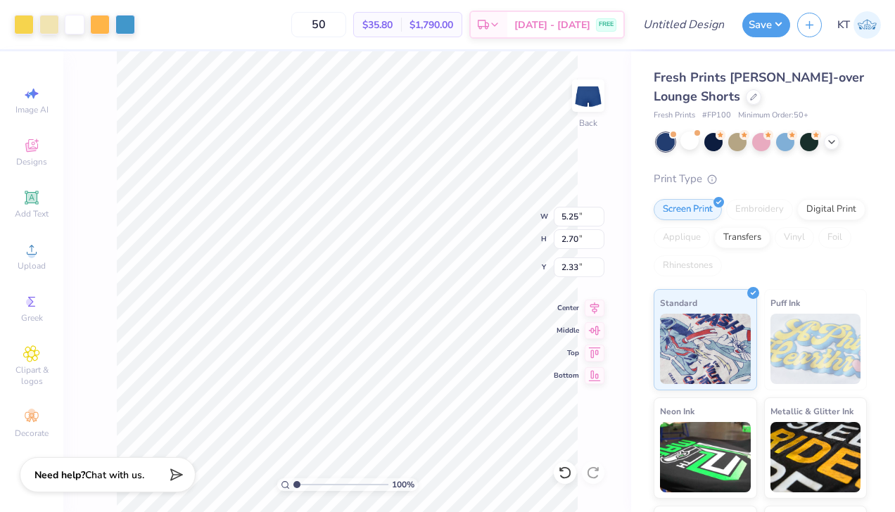
drag, startPoint x: 310, startPoint y: 485, endPoint x: 247, endPoint y: 482, distance: 63.4
type input "1"
click at [293, 482] on input "range" at bounding box center [340, 484] width 95 height 13
type input "3.54"
drag, startPoint x: 296, startPoint y: 482, endPoint x: 303, endPoint y: 482, distance: 7.1
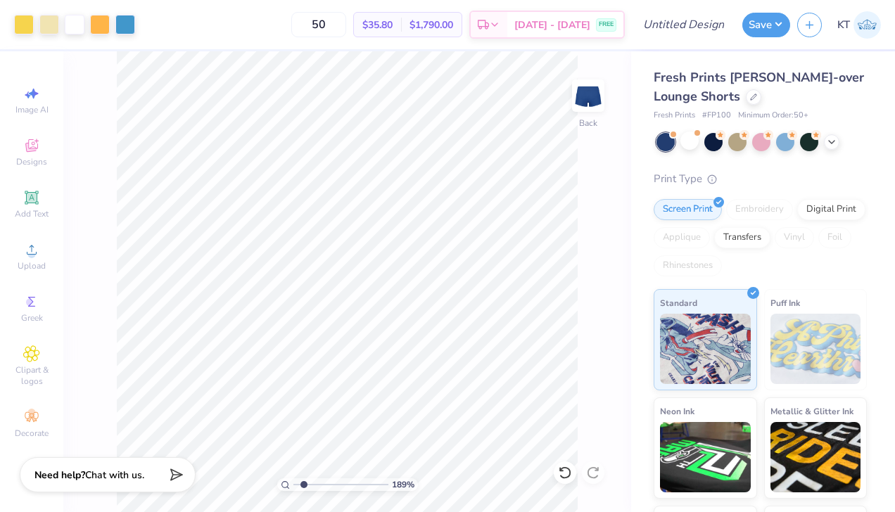
click at [303, 482] on input "range" at bounding box center [340, 484] width 95 height 13
type input "2.11"
click at [307, 483] on input "range" at bounding box center [340, 484] width 95 height 13
type input "4.94"
type input "2.90"
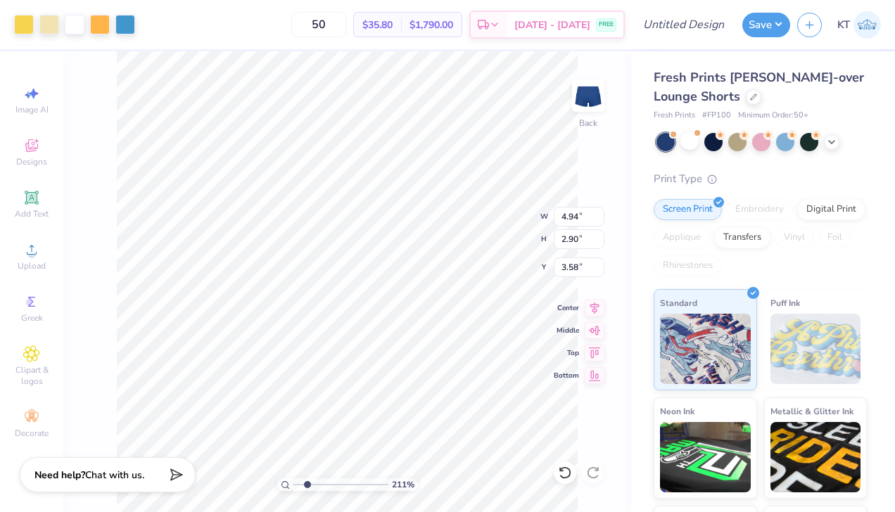
type input "3.58"
type input "3.95"
type input "2.32"
type input "4.32"
type input "4.04"
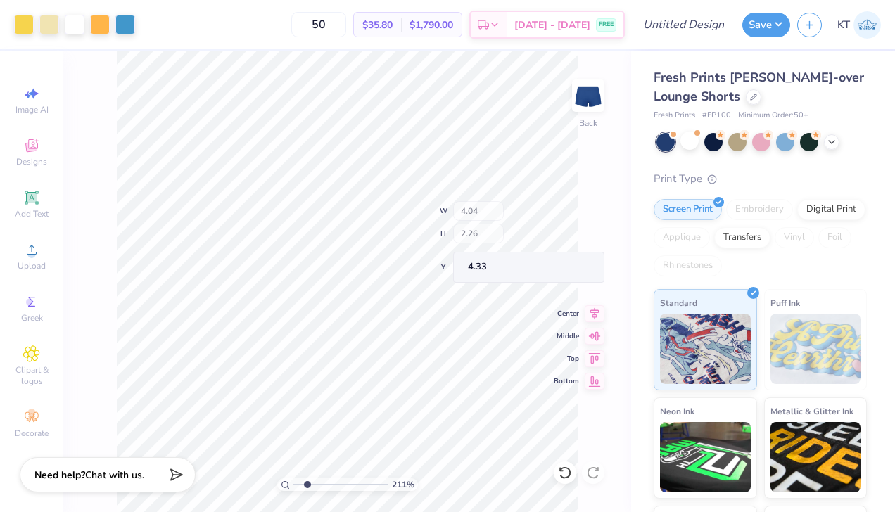
type input "2.26"
type input "4.33"
type input "4.54"
click at [499, 219] on div "211 % Back W 3.58 3.58 " H 2.19 2.19 " Y 4.54 4.54 " Center Middle Top Bottom" at bounding box center [347, 281] width 568 height 461
type input "1"
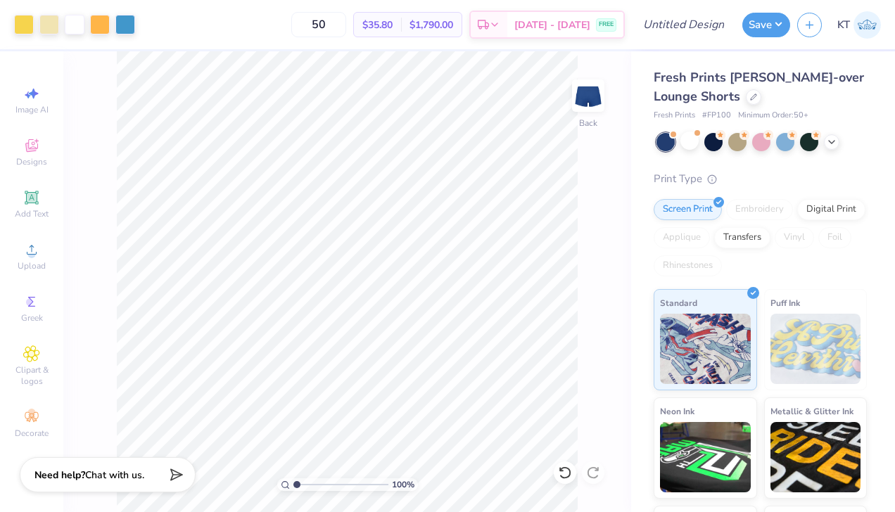
click at [231, 480] on div "100 %" at bounding box center [347, 281] width 461 height 461
type input "3.09"
type input "1.83"
type input "4.90"
type input "2.22"
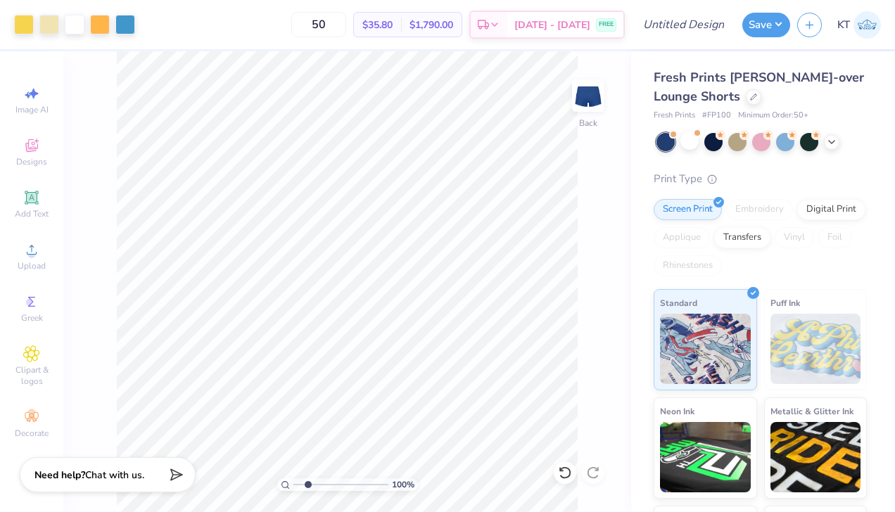
click at [307, 483] on input "range" at bounding box center [340, 484] width 95 height 13
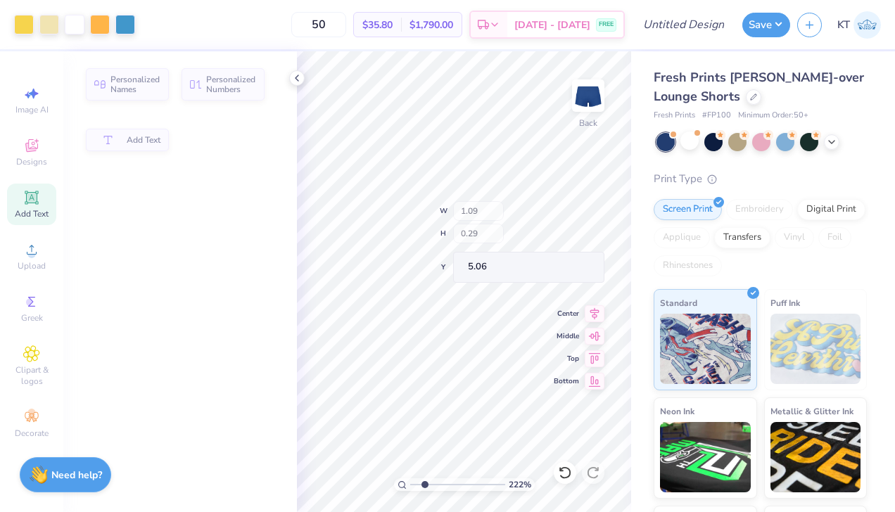
type input "5.01"
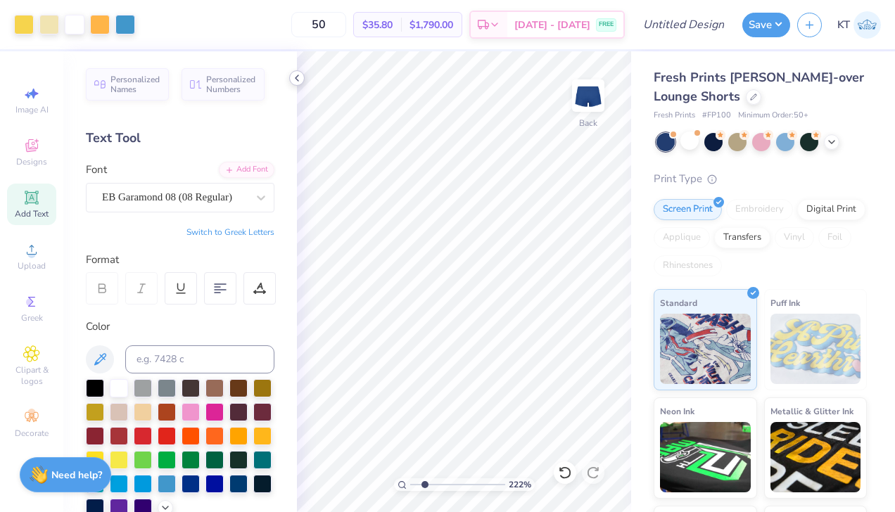
click at [293, 77] on icon at bounding box center [296, 77] width 11 height 11
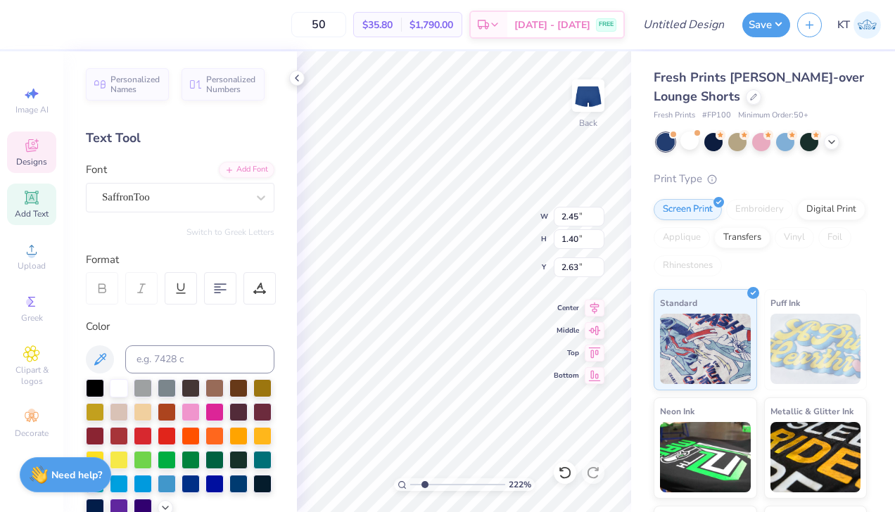
type input "2.63"
click at [296, 74] on icon at bounding box center [296, 77] width 11 height 11
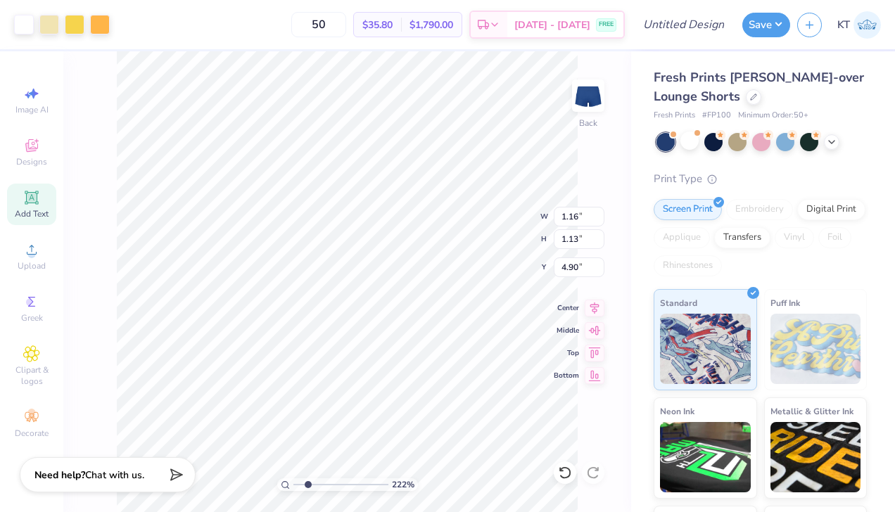
type input "4.35"
type input "4.88"
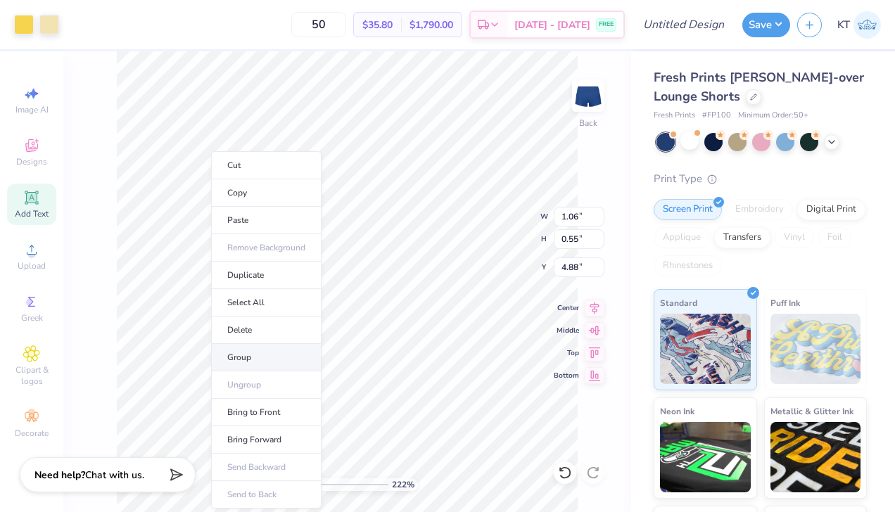
click at [248, 350] on li "Group" at bounding box center [266, 357] width 110 height 27
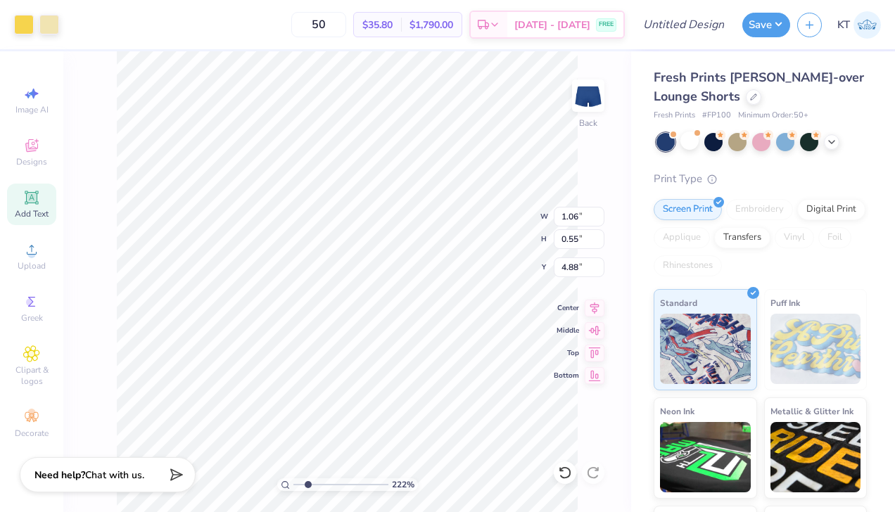
type input "1.16"
type input "1.13"
type input "4.35"
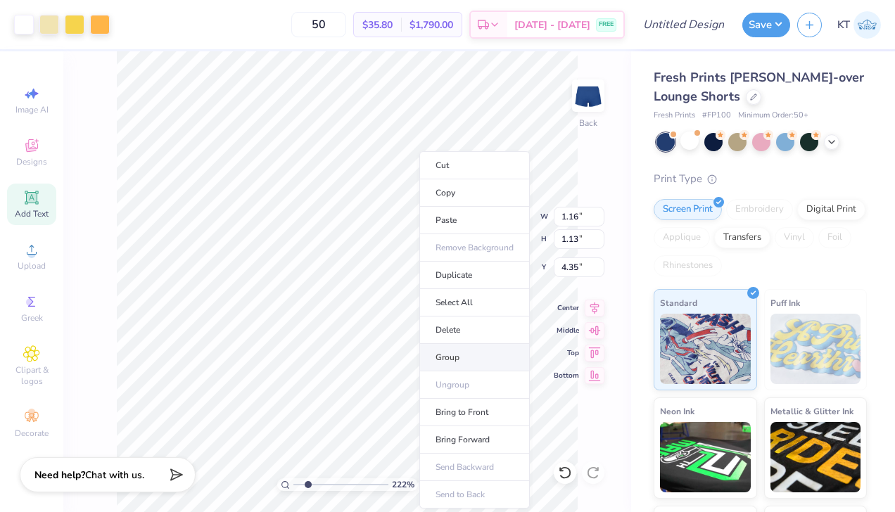
click at [458, 354] on li "Group" at bounding box center [474, 357] width 110 height 27
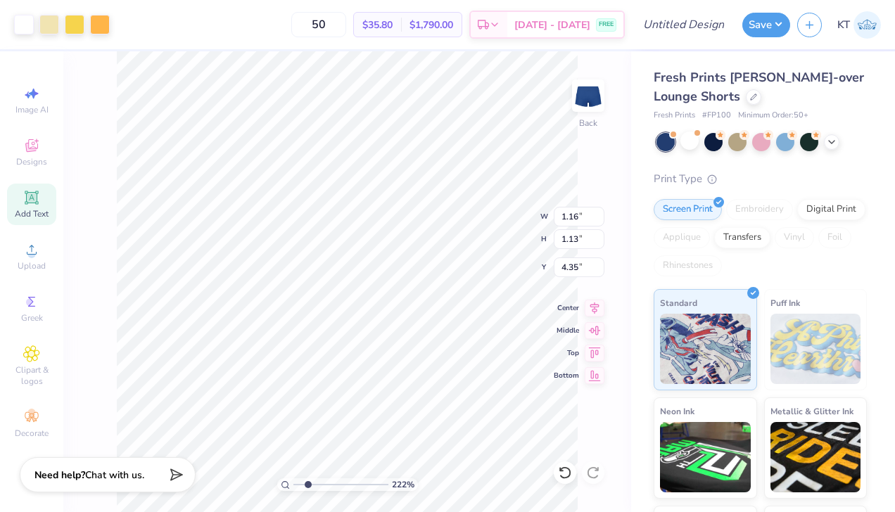
type input "0.62"
type input "0.59"
type input "5.06"
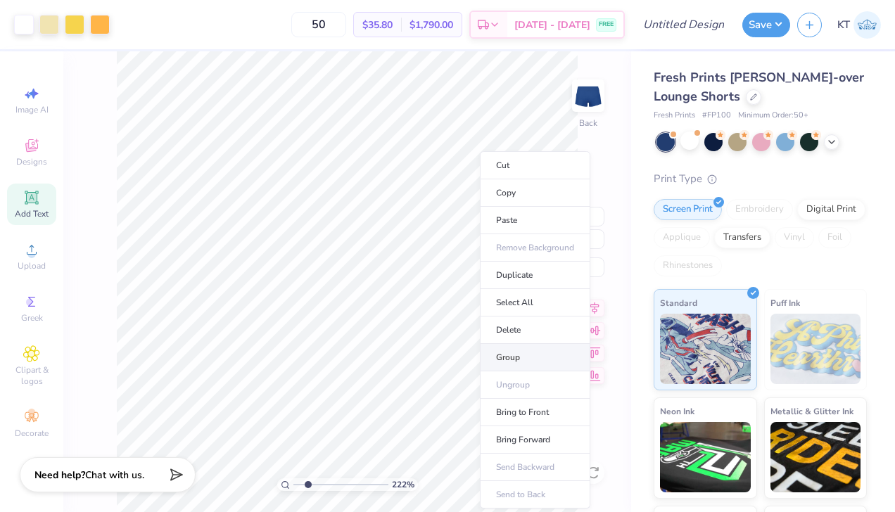
click at [520, 359] on li "Group" at bounding box center [535, 357] width 110 height 27
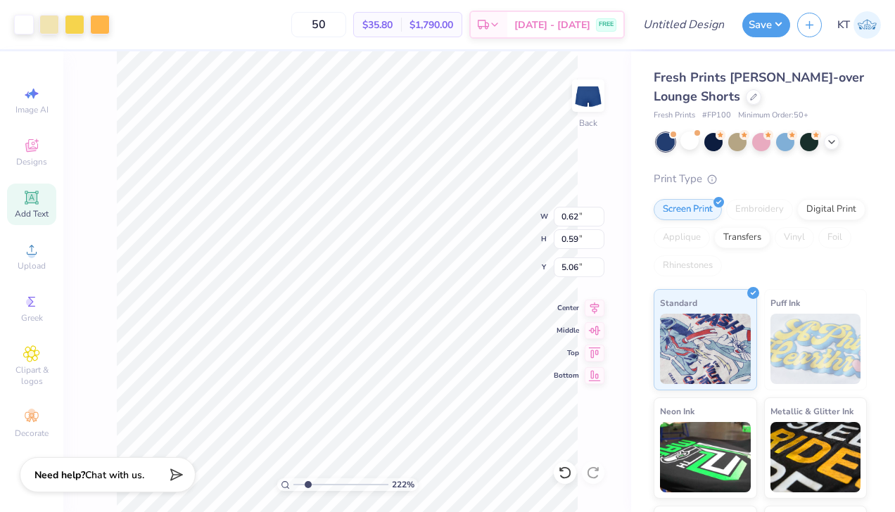
type input "2.45"
type input "1.40"
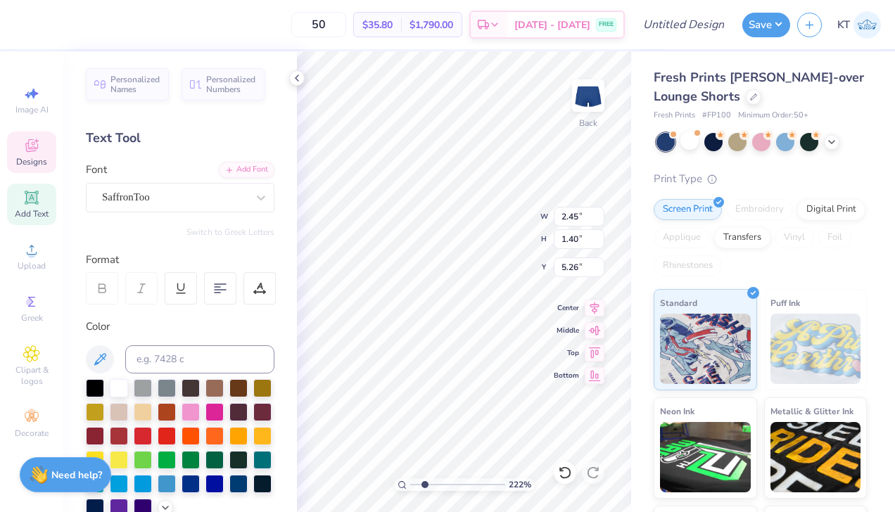
type input "4.88"
type input "1.06"
type input "0.55"
click at [288, 251] on div "Personalized Names Personalized Numbers Text Tool Add Font Font SaffronToo Swit…" at bounding box center [179, 281] width 233 height 461
type input "6.01"
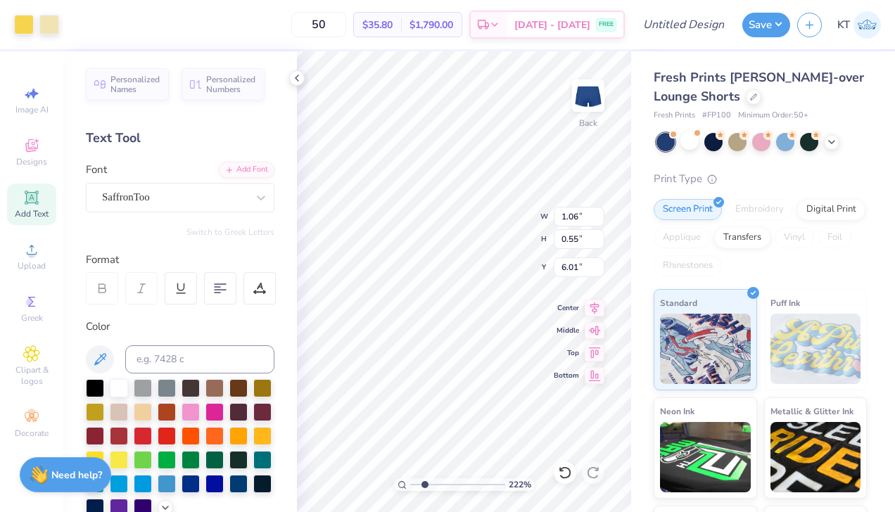
type input "1.16"
type input "1.13"
type input "4.32"
drag, startPoint x: 423, startPoint y: 484, endPoint x: 456, endPoint y: 484, distance: 32.3
click at [456, 484] on input "range" at bounding box center [457, 484] width 95 height 13
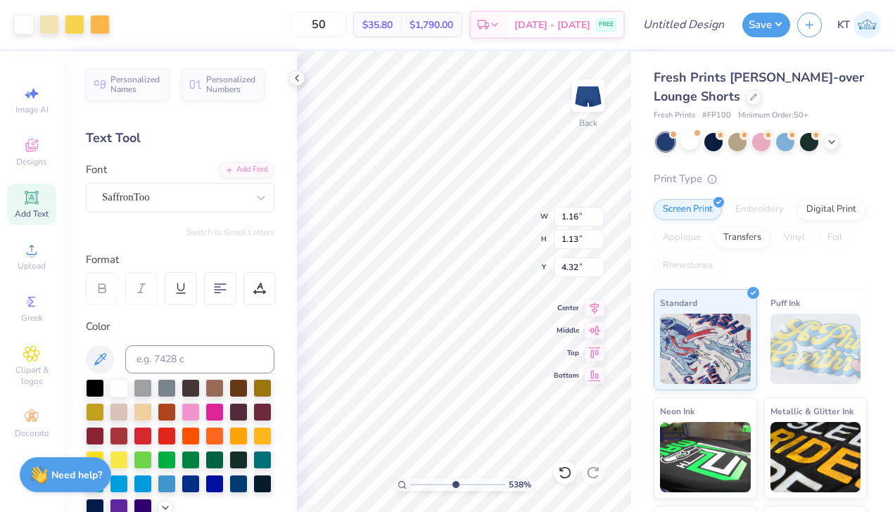
type input "5.36"
click at [454, 483] on input "range" at bounding box center [457, 484] width 95 height 13
type input "5.20"
type input "2.45"
type input "1.40"
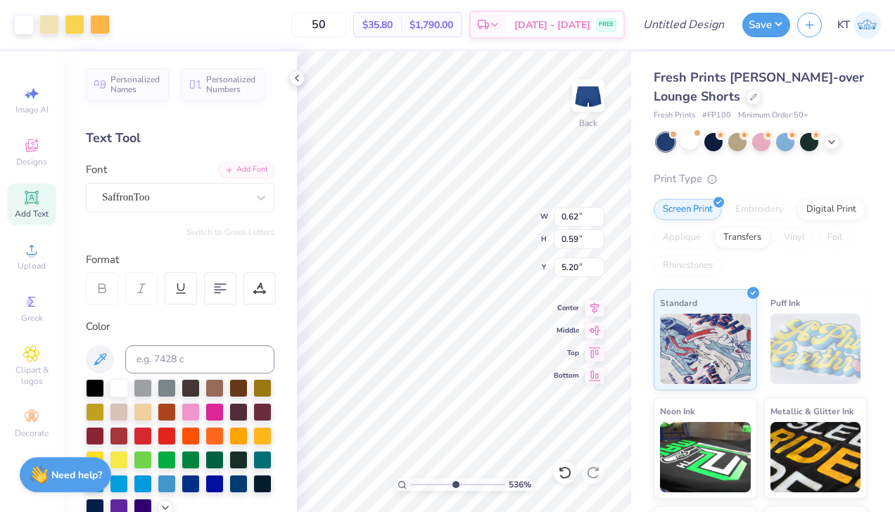
type input "4.88"
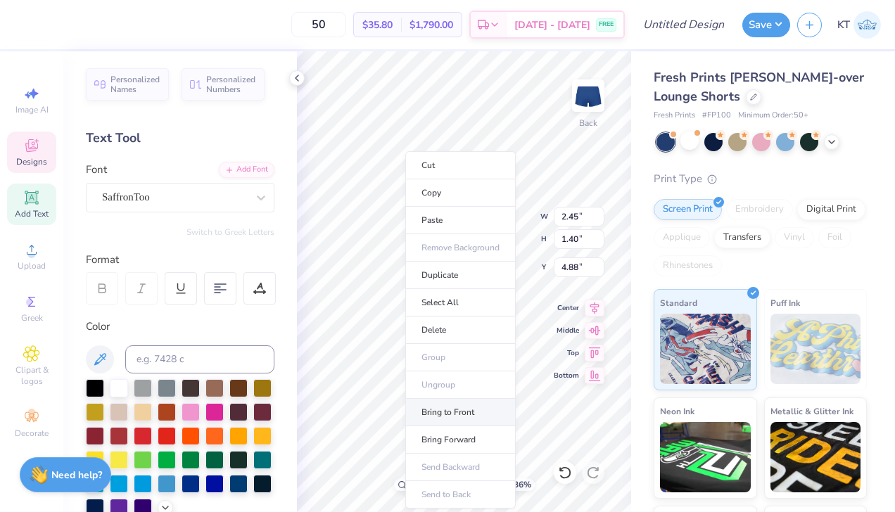
click at [444, 414] on li "Bring to Front" at bounding box center [460, 412] width 110 height 27
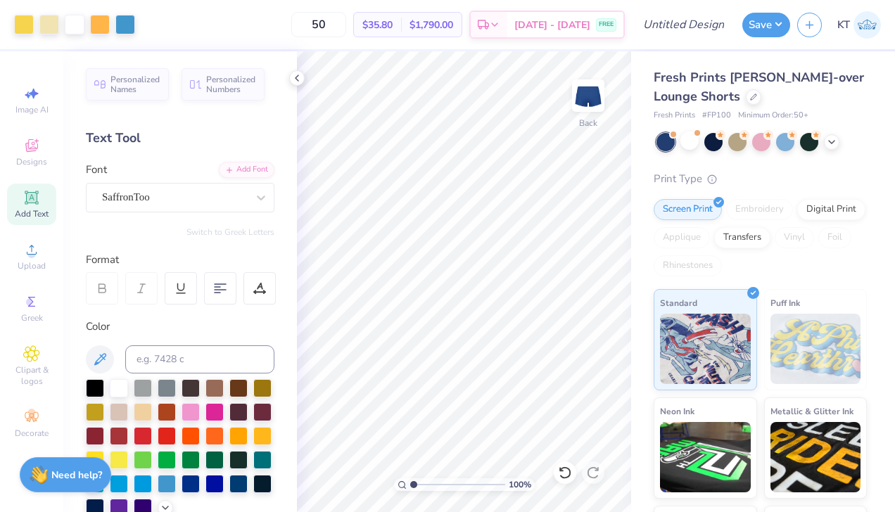
drag, startPoint x: 454, startPoint y: 485, endPoint x: 378, endPoint y: 482, distance: 76.7
click at [410, 482] on input "range" at bounding box center [457, 484] width 95 height 13
click at [293, 77] on icon at bounding box center [296, 77] width 11 height 11
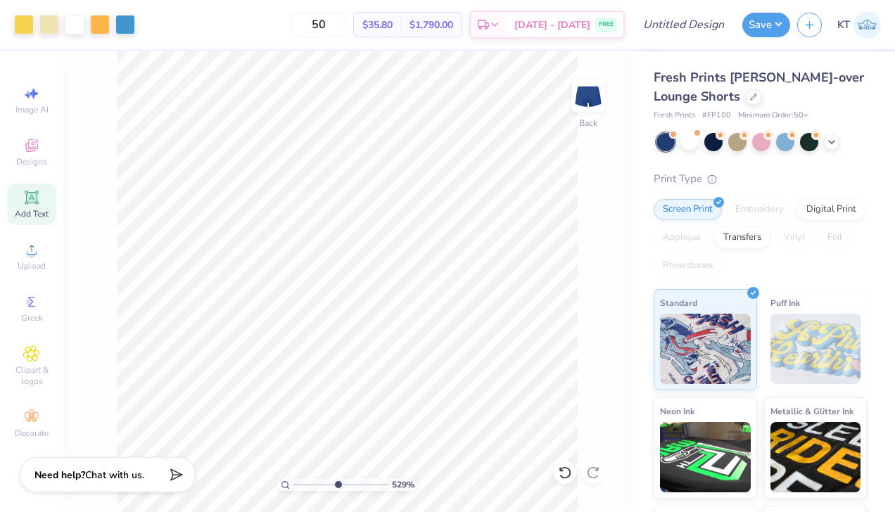
click at [337, 485] on input "range" at bounding box center [340, 484] width 95 height 13
drag, startPoint x: 336, startPoint y: 482, endPoint x: 323, endPoint y: 480, distance: 13.0
type input "3.93"
click at [323, 480] on input "range" at bounding box center [340, 484] width 95 height 13
type input "4.63"
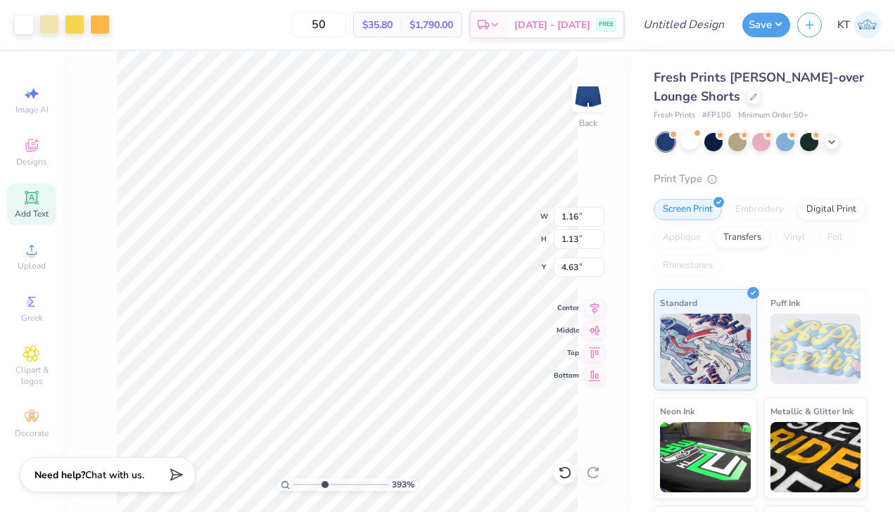
type input "0.62"
type input "0.59"
type input "5.33"
type input "2.45"
type input "1.40"
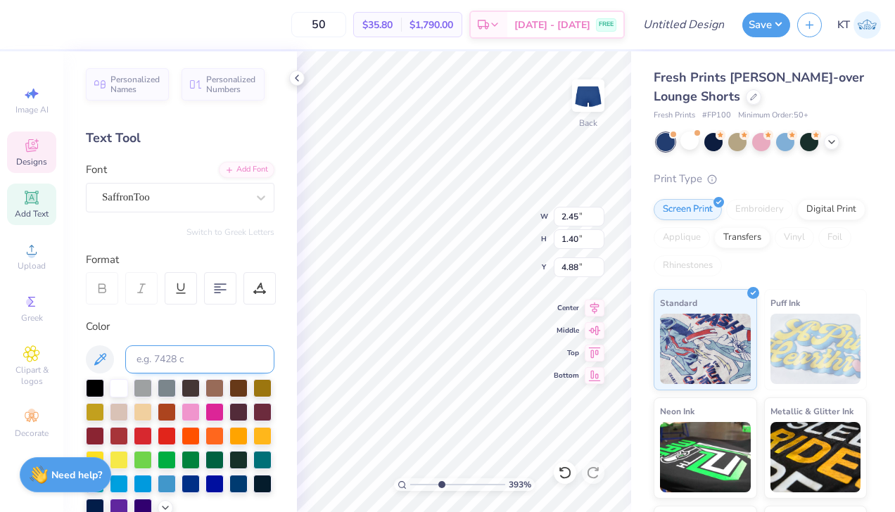
click at [259, 347] on div "50 $35.80 Per Item $1,790.00 Total Est. Delivery Aug 25 - 28 FREE Design Title …" at bounding box center [447, 256] width 895 height 512
click at [299, 82] on icon at bounding box center [296, 77] width 11 height 11
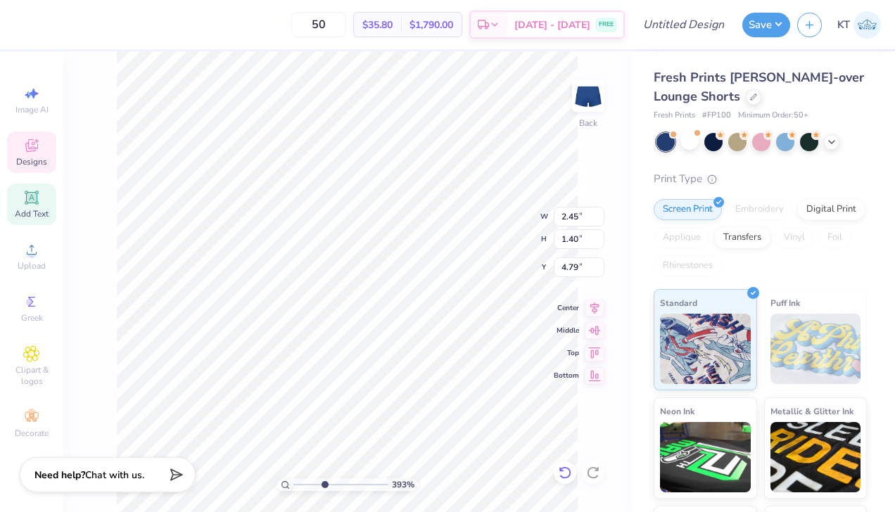
click at [565, 473] on icon at bounding box center [565, 473] width 14 height 14
type input "4.88"
type input "1.06"
type input "0.55"
type input "6.01"
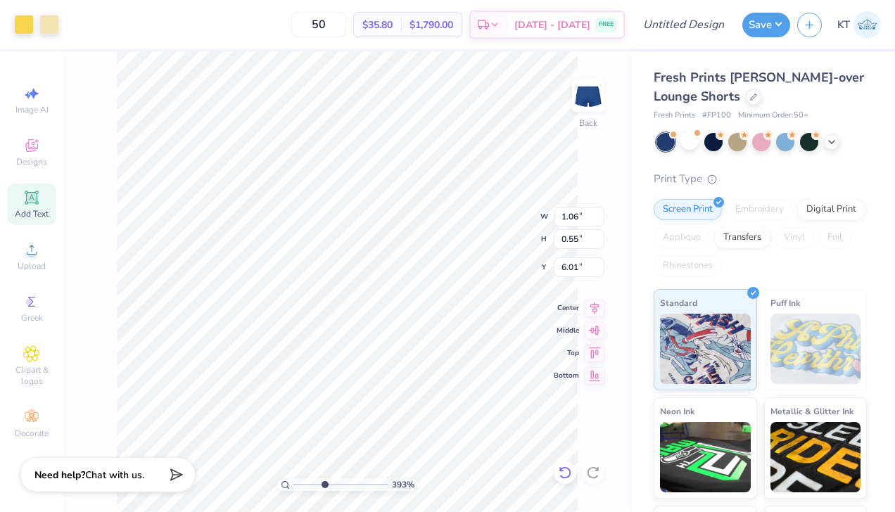
type input "1.01"
type input "0.56"
type input "5.95"
type input "2.45"
type input "1.40"
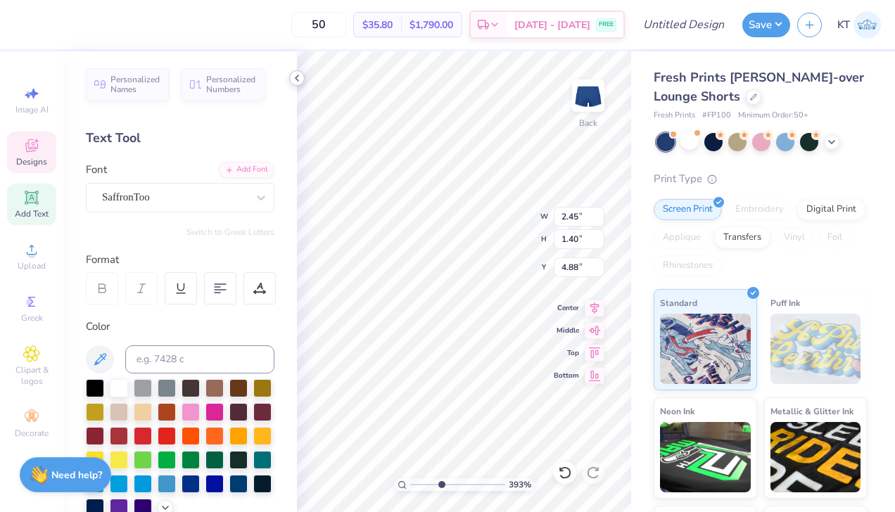
click at [260, 336] on div "50 $35.80 Per Item $1,790.00 Total Est. Delivery Aug 25 - 28 FREE Design Title …" at bounding box center [447, 256] width 895 height 512
click at [298, 79] on icon at bounding box center [296, 77] width 11 height 11
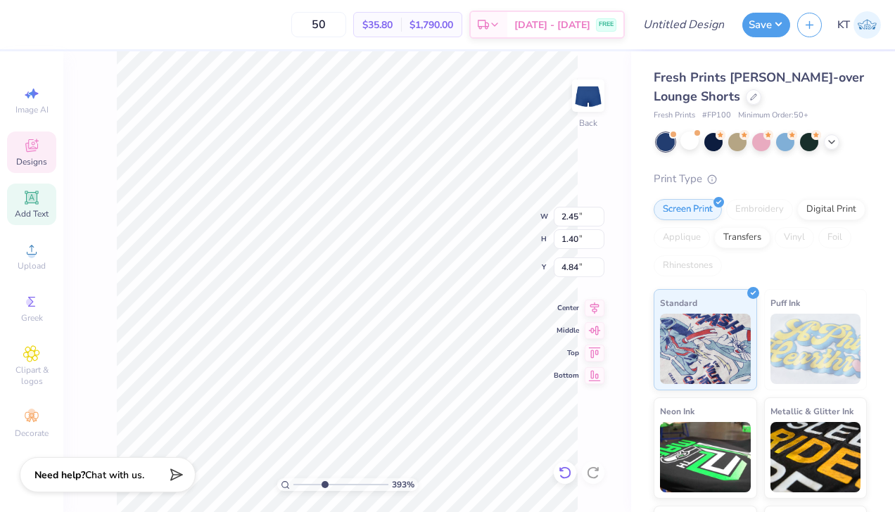
click at [565, 468] on icon at bounding box center [565, 473] width 14 height 14
type input "4.88"
type input "1.01"
type input "0.56"
type input "5.92"
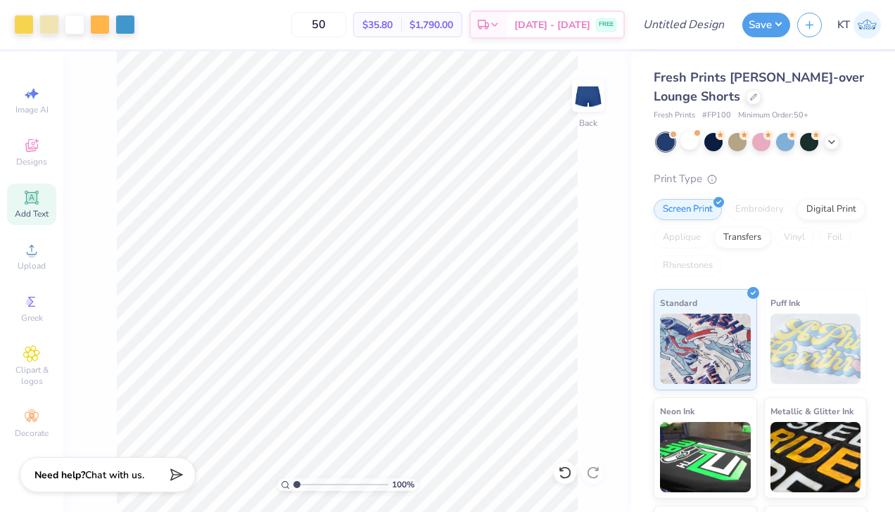
click at [221, 473] on div "100 %" at bounding box center [347, 281] width 461 height 461
type input "2.68"
click at [312, 482] on input "range" at bounding box center [340, 484] width 95 height 13
click at [131, 26] on div at bounding box center [125, 23] width 20 height 20
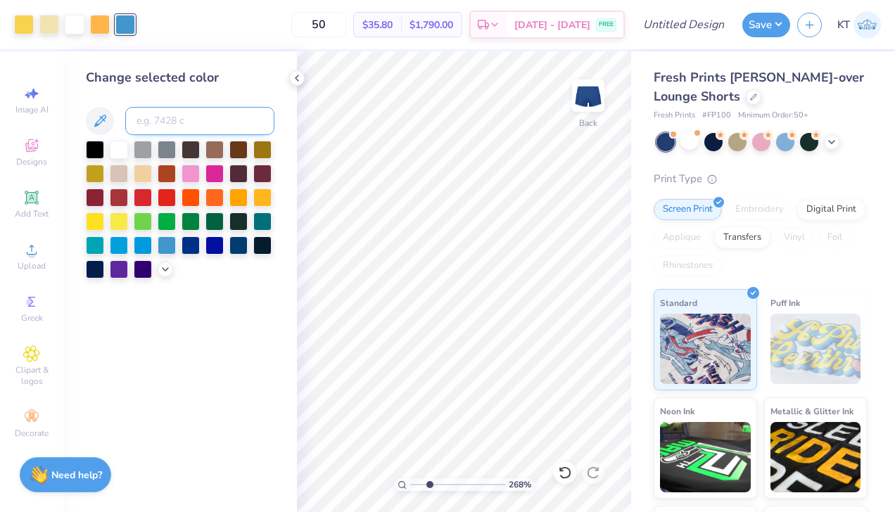
click at [186, 112] on input at bounding box center [199, 121] width 149 height 28
type input "2975"
click at [295, 77] on icon at bounding box center [296, 77] width 11 height 11
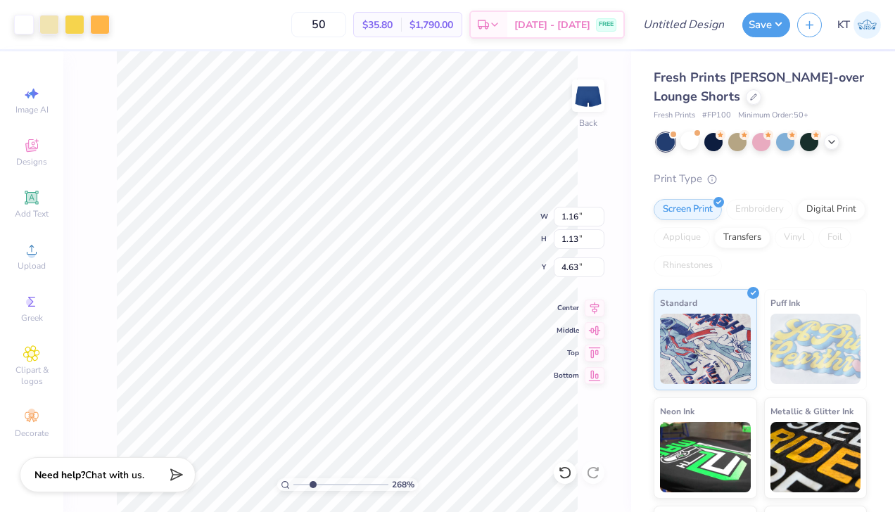
type input "2.45"
type input "1.40"
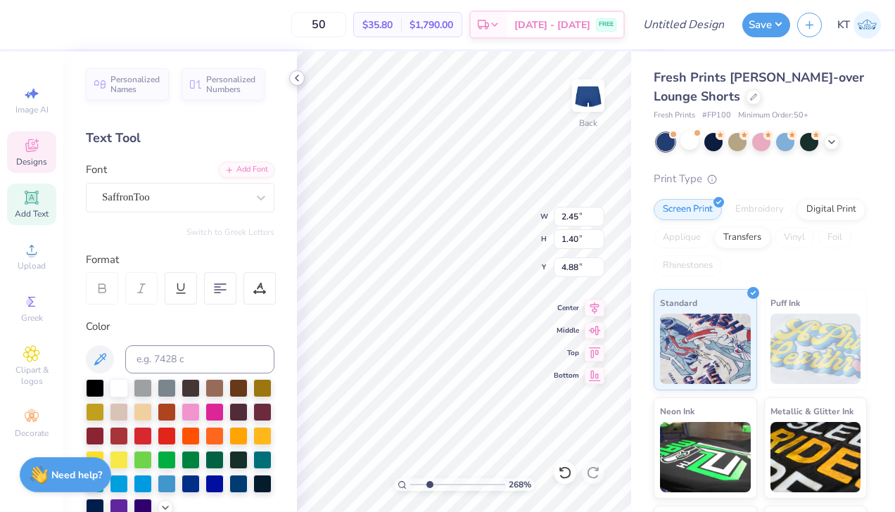
type input "4.85"
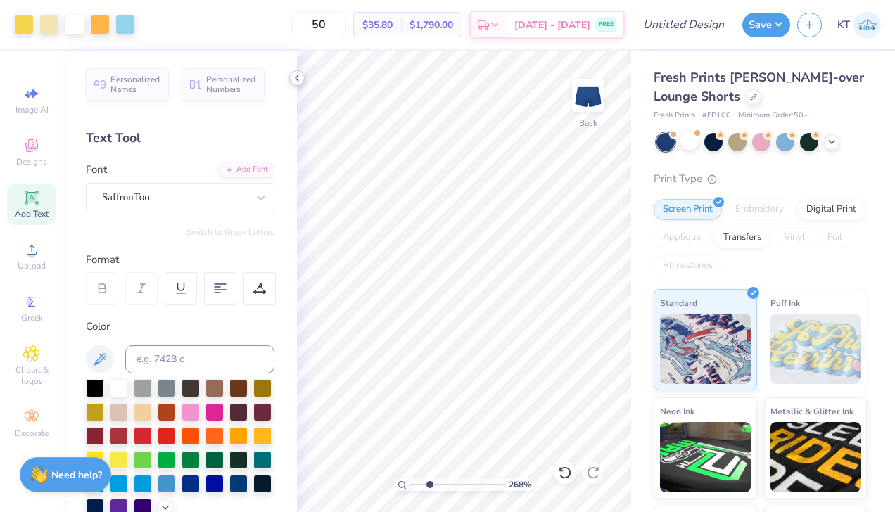
click at [299, 83] on icon at bounding box center [296, 77] width 11 height 11
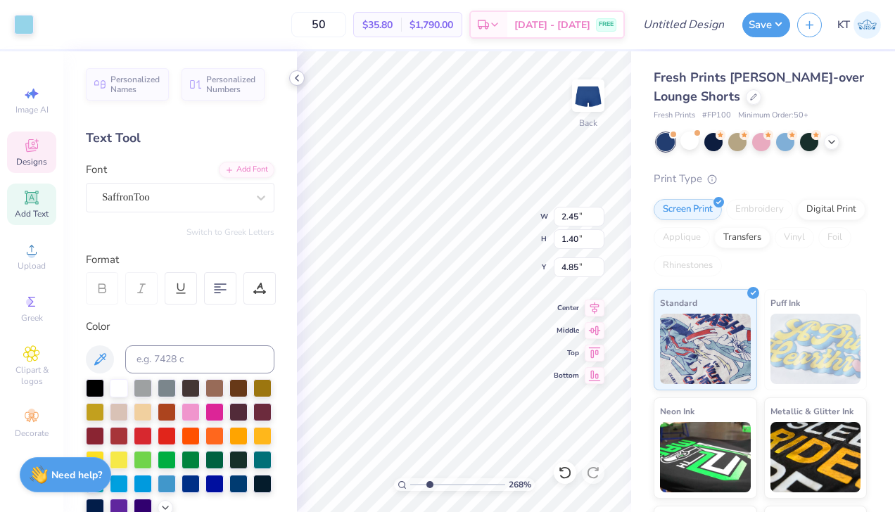
type input "2.45"
type input "1.40"
type input "4.93"
type input "1.01"
type input "0.56"
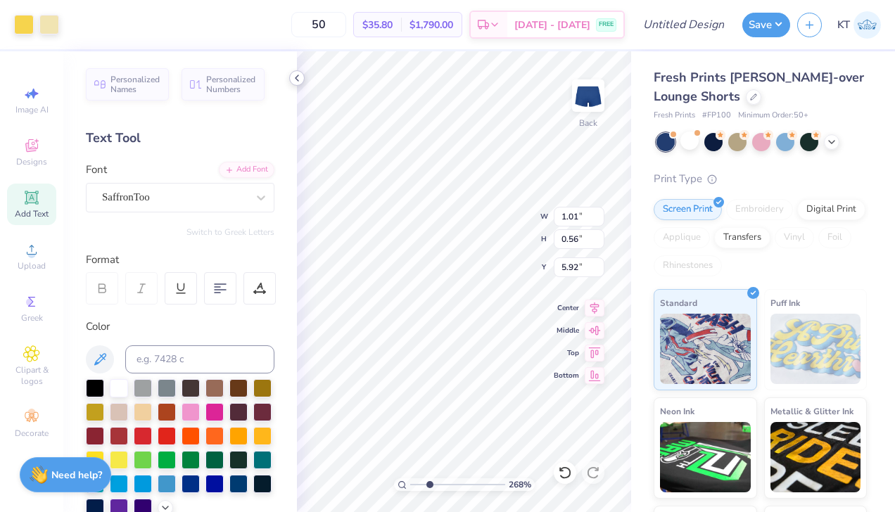
type input "6.00"
type input "0.97"
type input "0.69"
type input "5.96"
click at [293, 79] on icon at bounding box center [296, 77] width 11 height 11
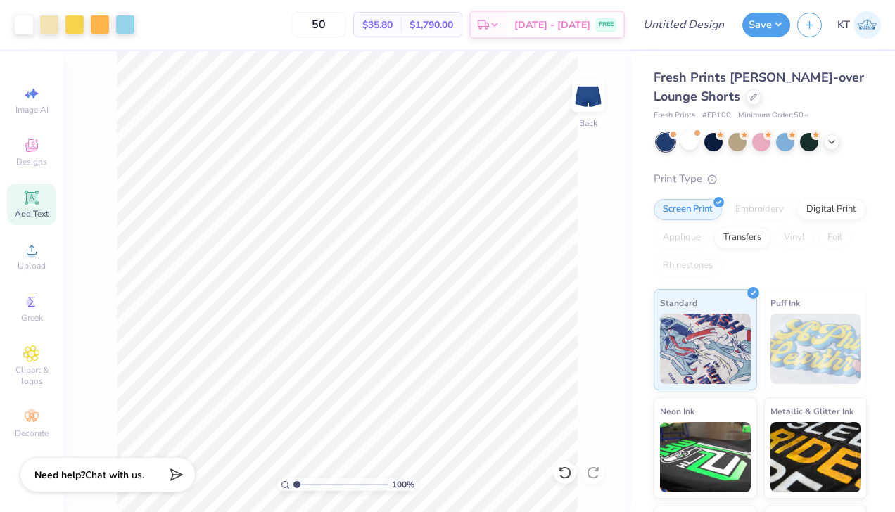
click at [257, 482] on div "100 %" at bounding box center [347, 281] width 461 height 461
type input "2.07"
click at [306, 482] on input "range" at bounding box center [340, 484] width 95 height 13
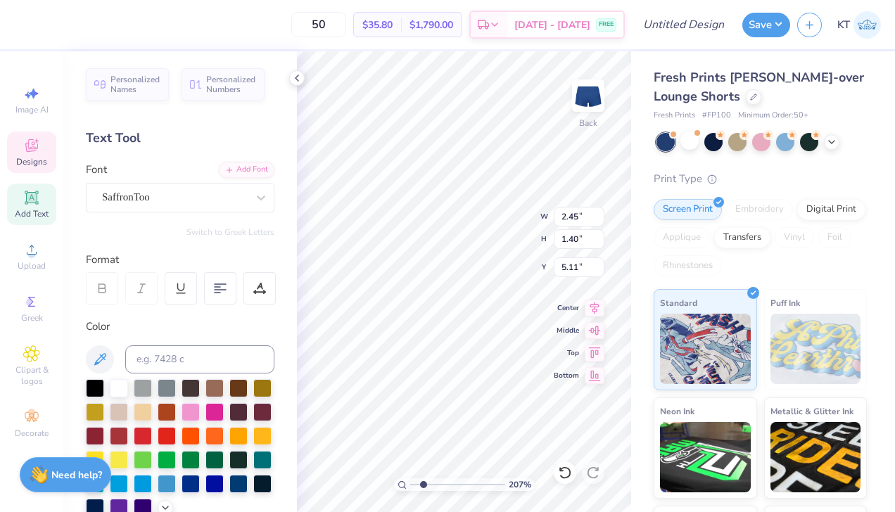
type input "5.11"
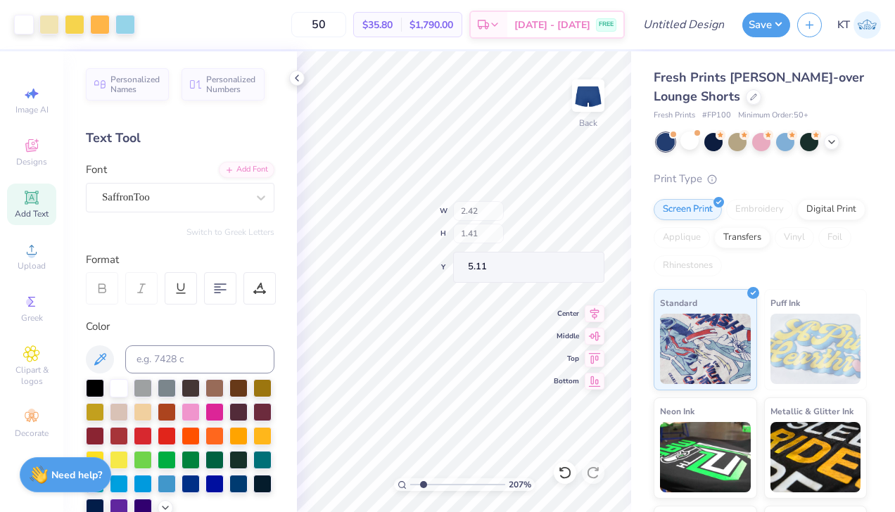
type input "2.42"
type input "1.41"
type input "5.10"
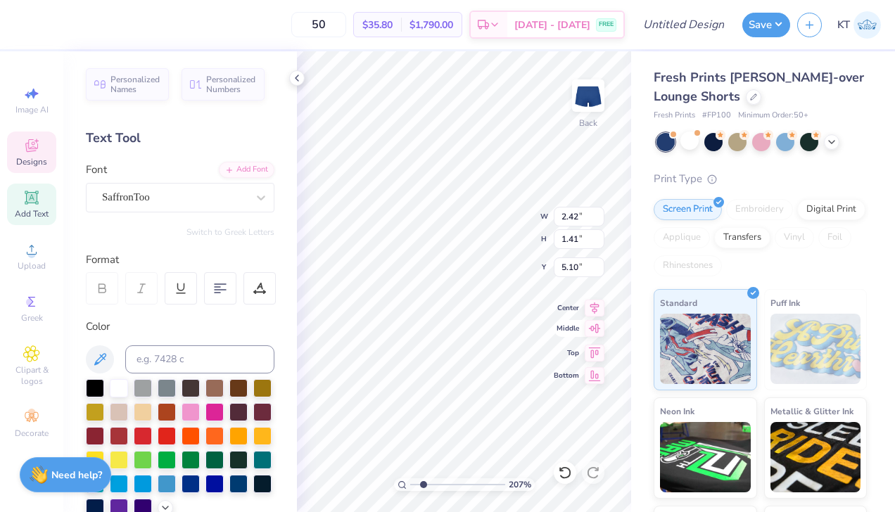
type input "5.04"
type input "1.16"
type input "1.13"
type input "4.20"
type input "0.62"
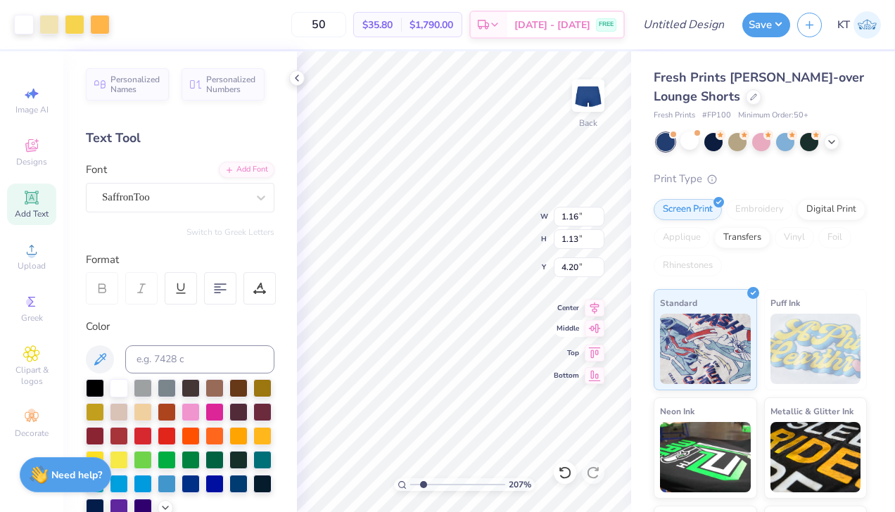
type input "0.59"
click at [289, 77] on div at bounding box center [296, 77] width 15 height 15
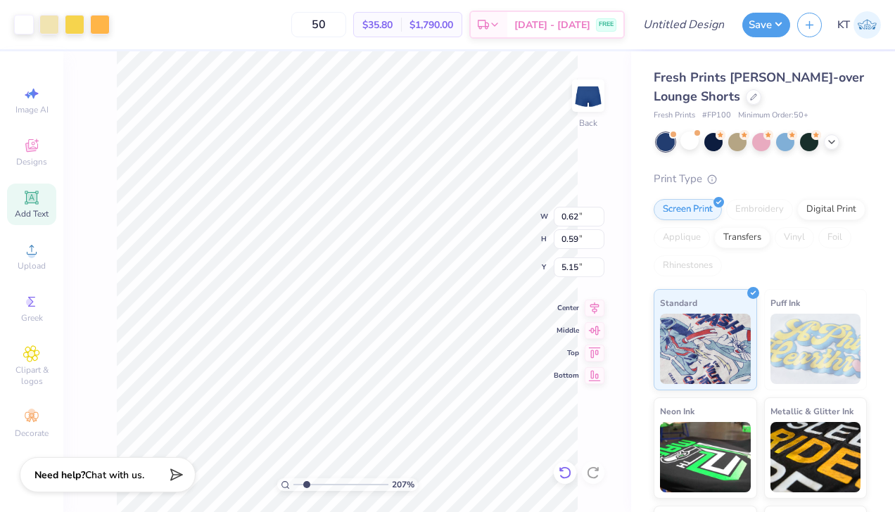
click at [563, 476] on icon at bounding box center [565, 473] width 14 height 14
click at [590, 473] on icon at bounding box center [593, 473] width 14 height 14
type input "5.15"
type input "1"
click at [245, 475] on div "100 %" at bounding box center [347, 281] width 461 height 461
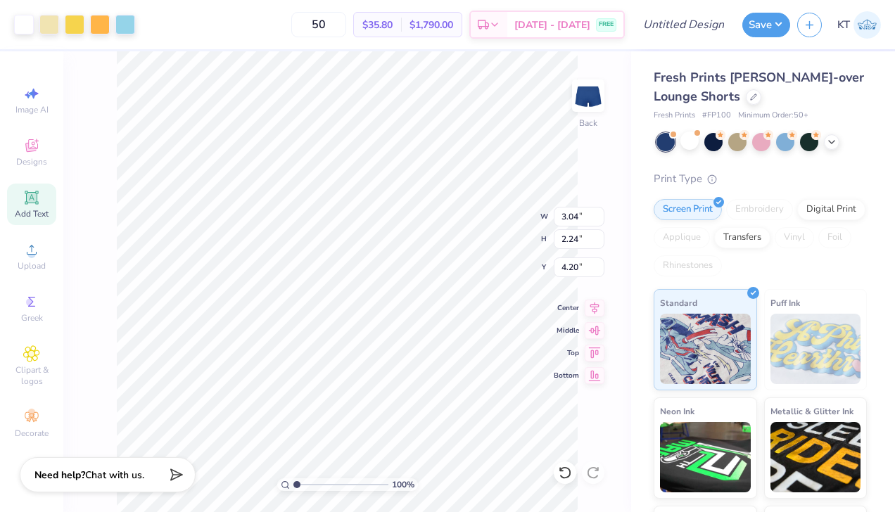
type input "4.16"
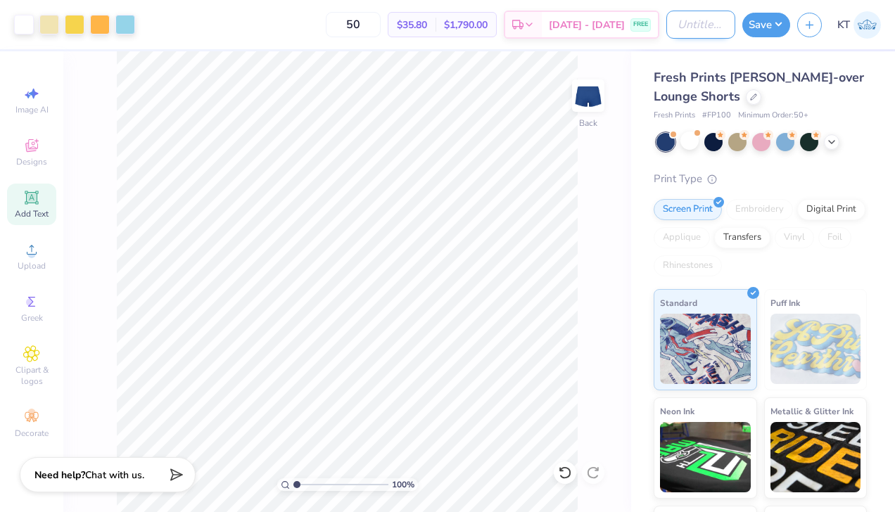
click at [697, 25] on input "Design Title" at bounding box center [700, 25] width 69 height 28
type input "plumeria shorts drop"
click at [764, 28] on button "Save" at bounding box center [766, 23] width 48 height 25
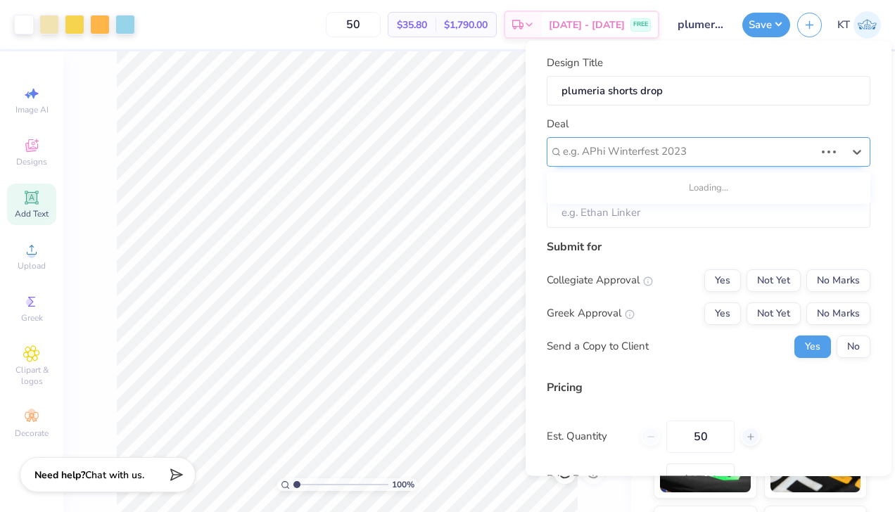
click at [688, 151] on div at bounding box center [689, 151] width 252 height 19
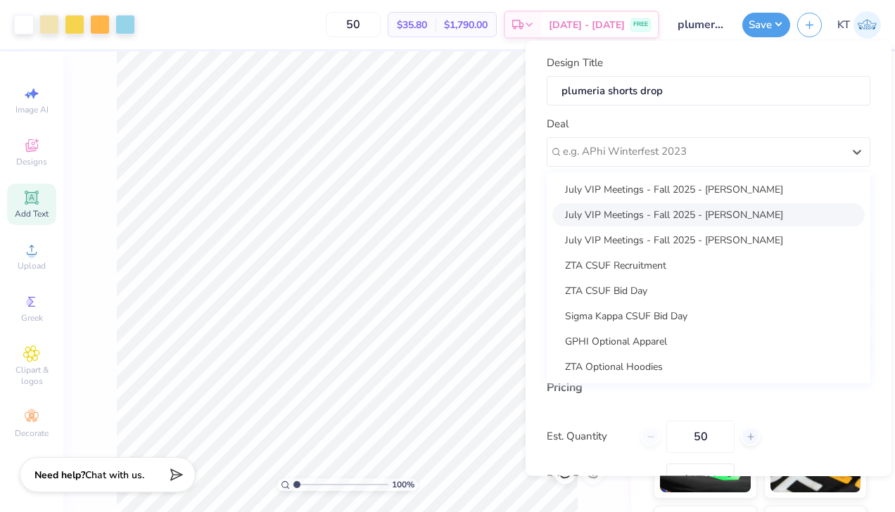
click at [655, 213] on div "July VIP Meetings - Fall 2025 - Analis Gomez" at bounding box center [708, 214] width 312 height 23
type input "Analis Gomez"
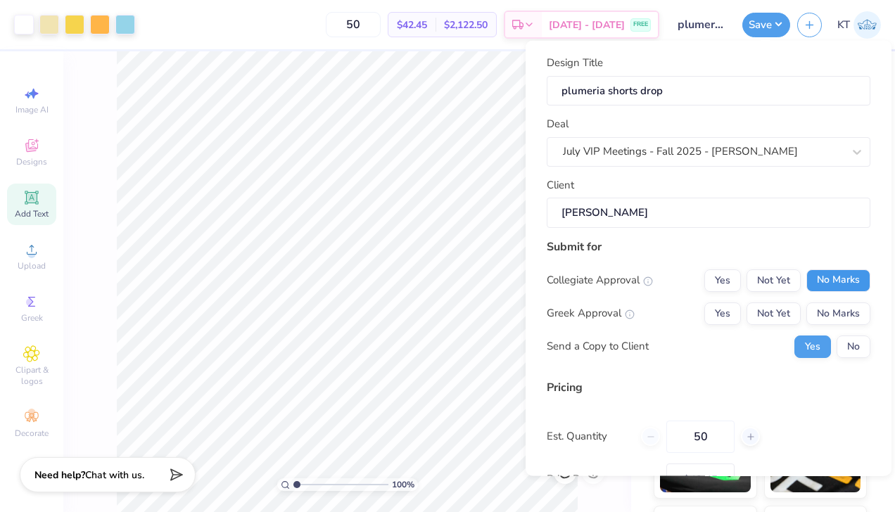
click at [847, 270] on button "No Marks" at bounding box center [838, 280] width 64 height 23
click at [725, 312] on button "Yes" at bounding box center [722, 313] width 37 height 23
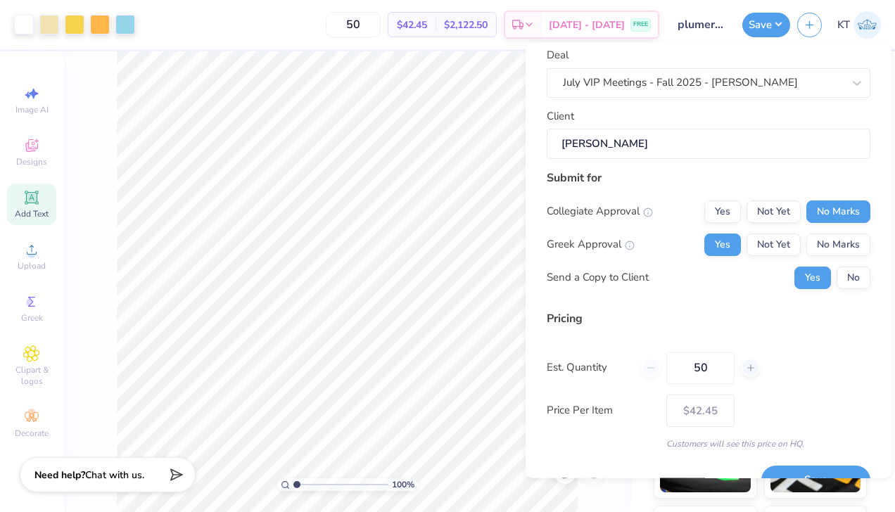
scroll to position [75, 0]
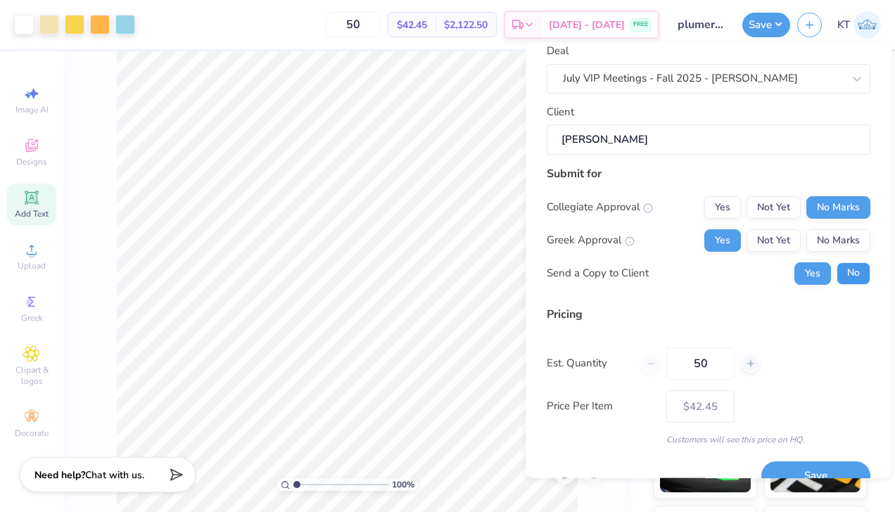
click at [858, 275] on button "No" at bounding box center [853, 273] width 34 height 23
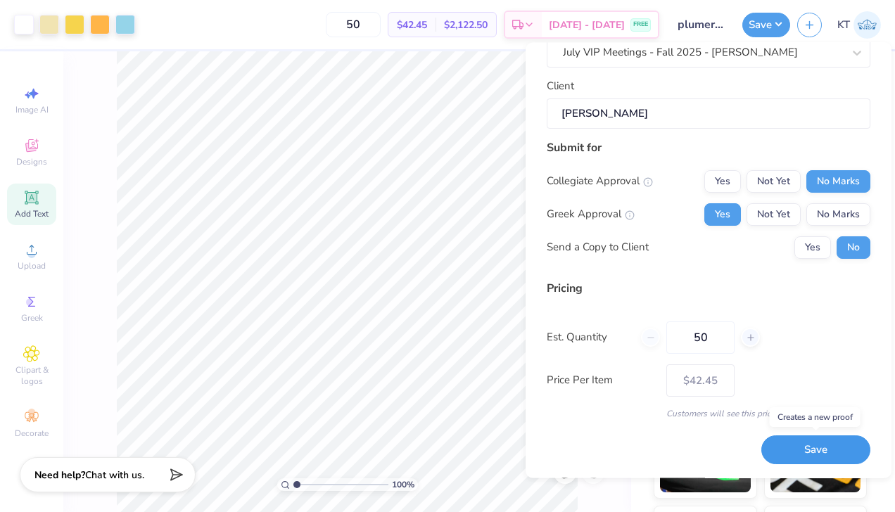
click at [781, 456] on button "Save" at bounding box center [815, 450] width 109 height 29
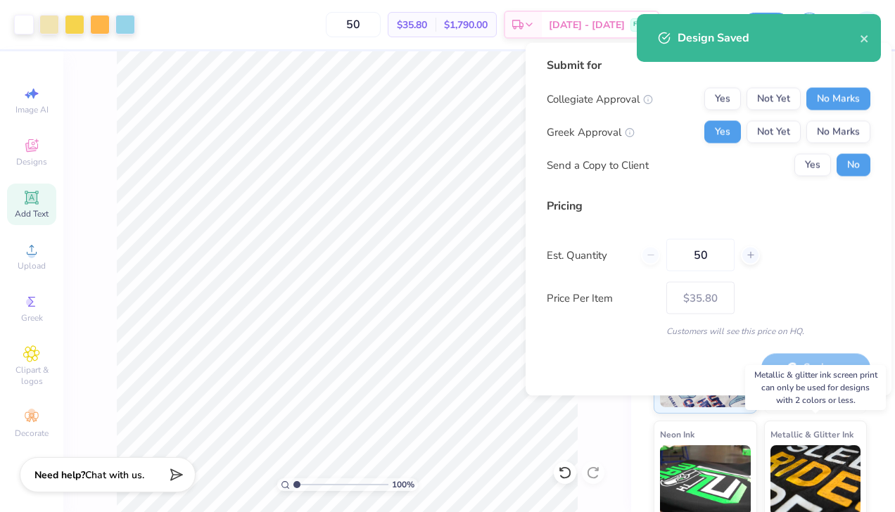
type input "– –"
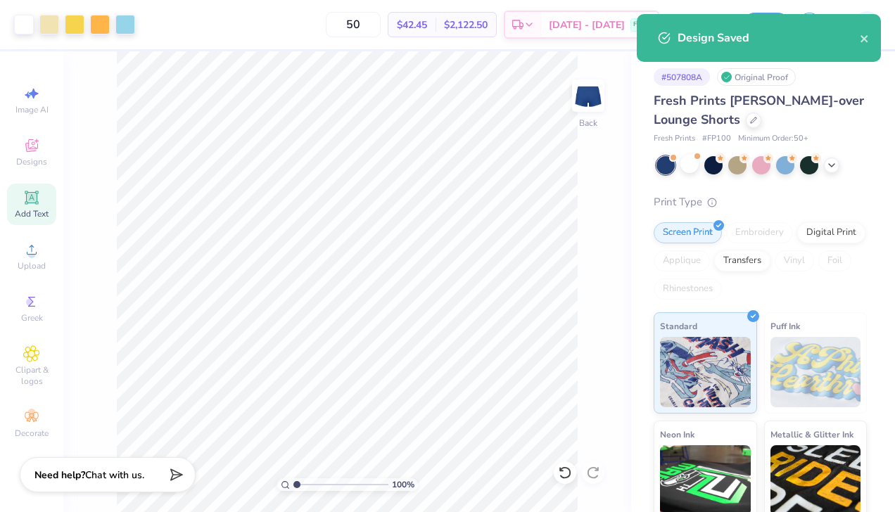
click at [618, 203] on div "100 % Back" at bounding box center [347, 281] width 568 height 461
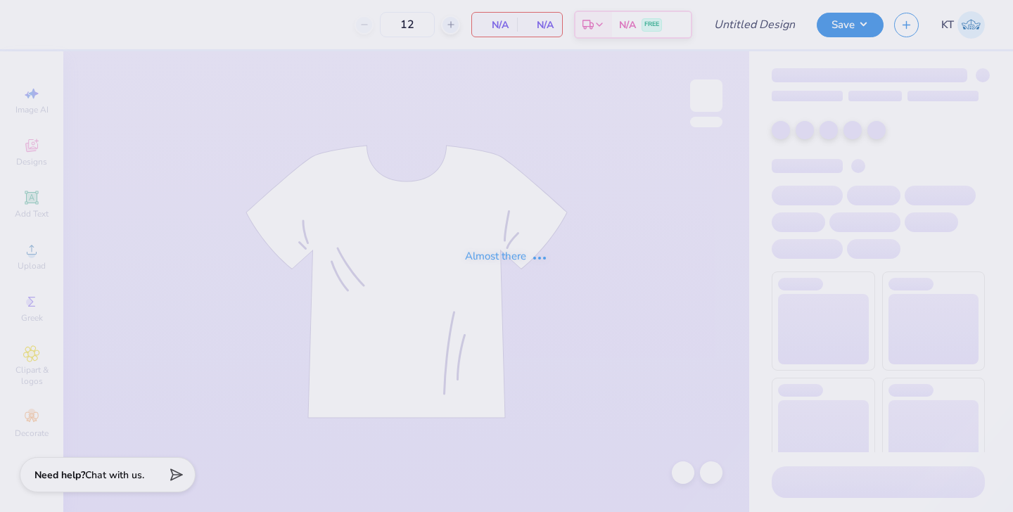
type input "zta plumeria drop"
type input "50"
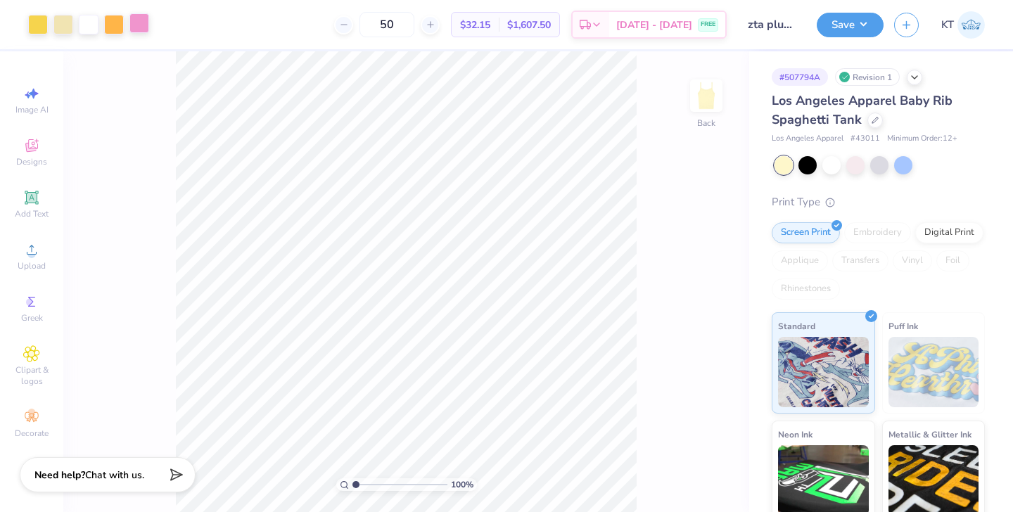
click at [136, 27] on div at bounding box center [139, 23] width 20 height 20
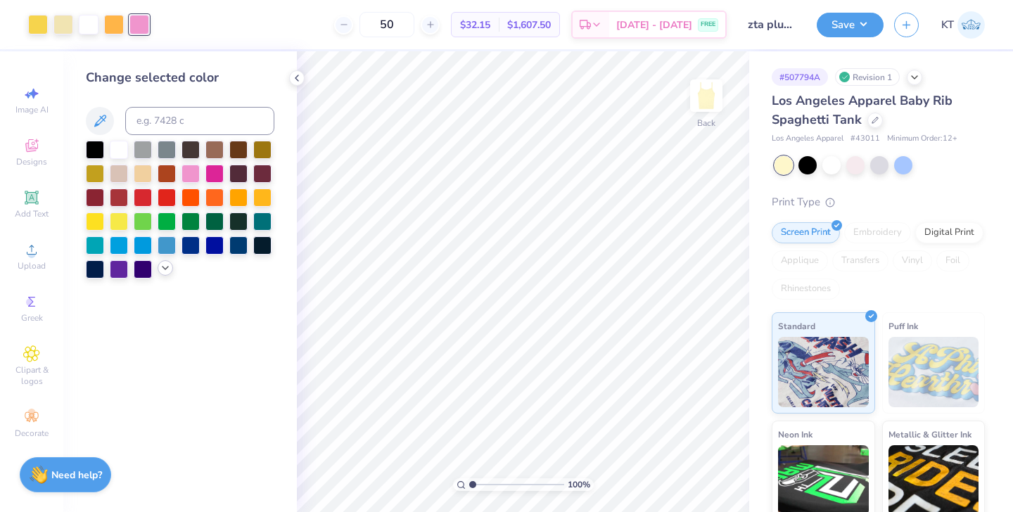
click at [164, 271] on icon at bounding box center [165, 267] width 11 height 11
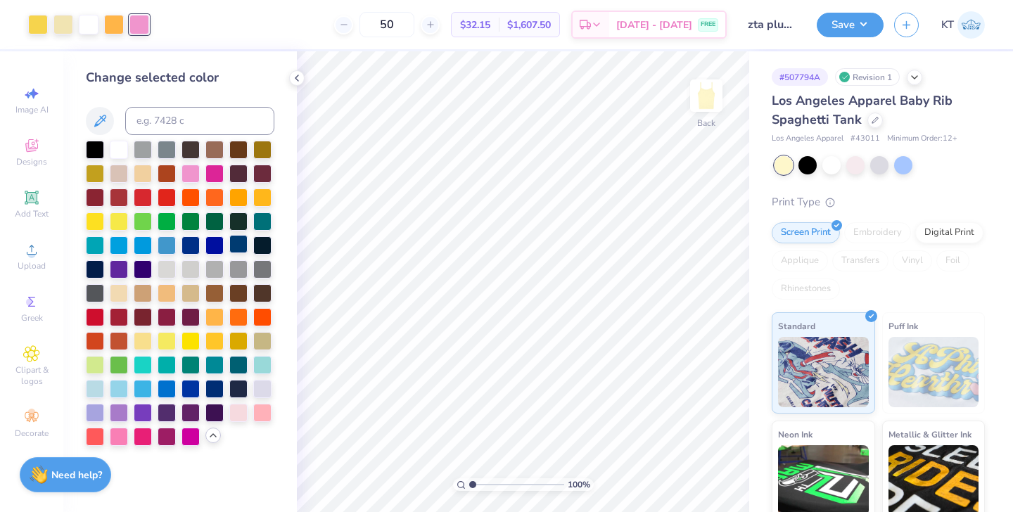
click at [241, 242] on div at bounding box center [238, 244] width 18 height 18
click at [198, 246] on div at bounding box center [190, 244] width 18 height 18
click at [211, 390] on div at bounding box center [214, 387] width 18 height 18
click at [189, 390] on div at bounding box center [190, 387] width 18 height 18
click at [215, 390] on div at bounding box center [214, 387] width 18 height 18
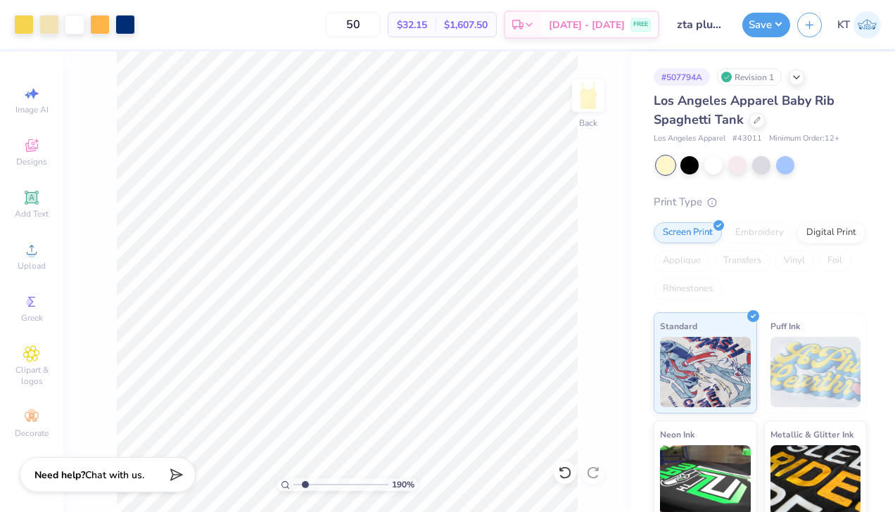
type input "1.9"
click at [305, 485] on input "range" at bounding box center [340, 484] width 95 height 13
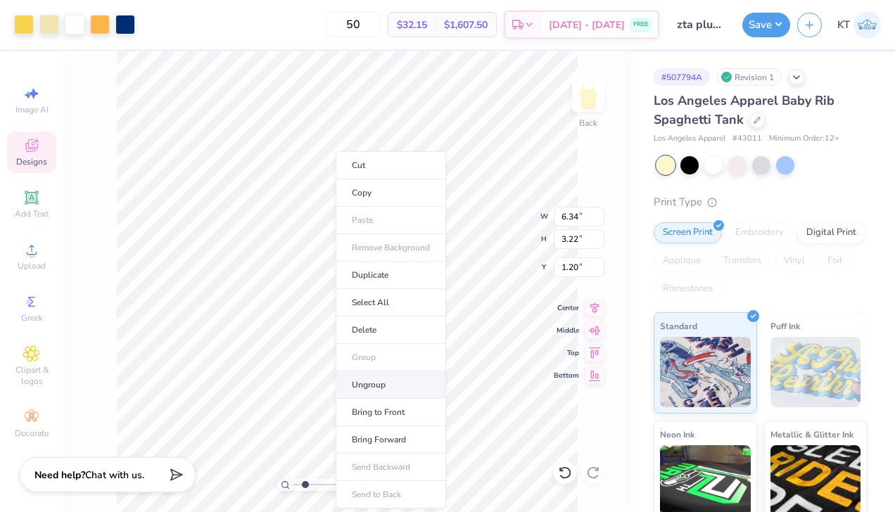
click at [368, 383] on li "Ungroup" at bounding box center [390, 384] width 110 height 27
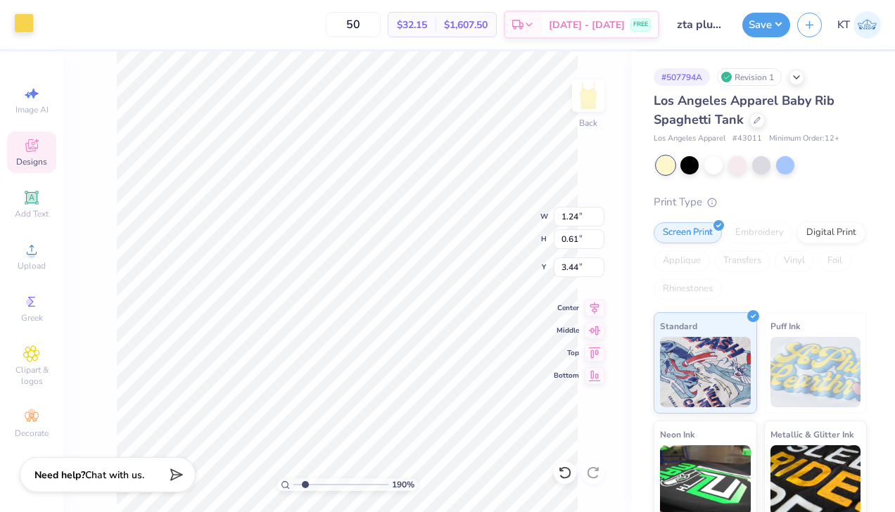
click at [25, 18] on div at bounding box center [24, 23] width 20 height 20
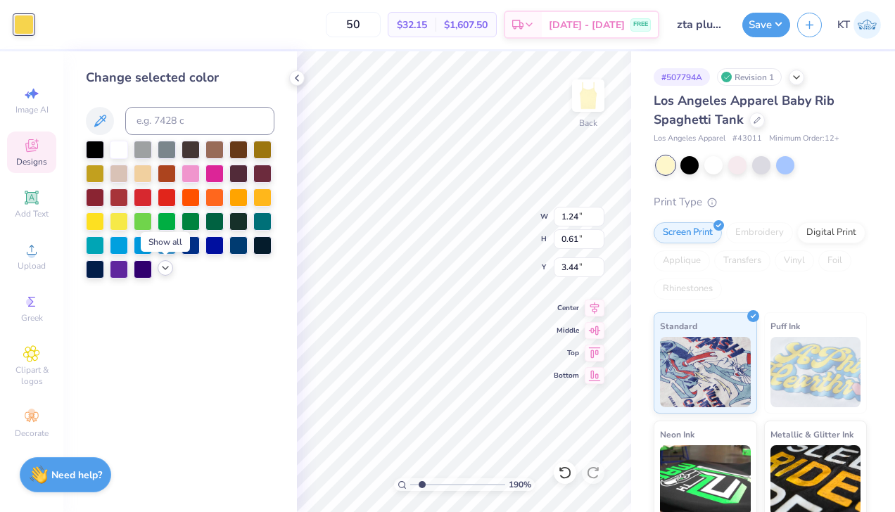
click at [167, 267] on polyline at bounding box center [165, 268] width 6 height 3
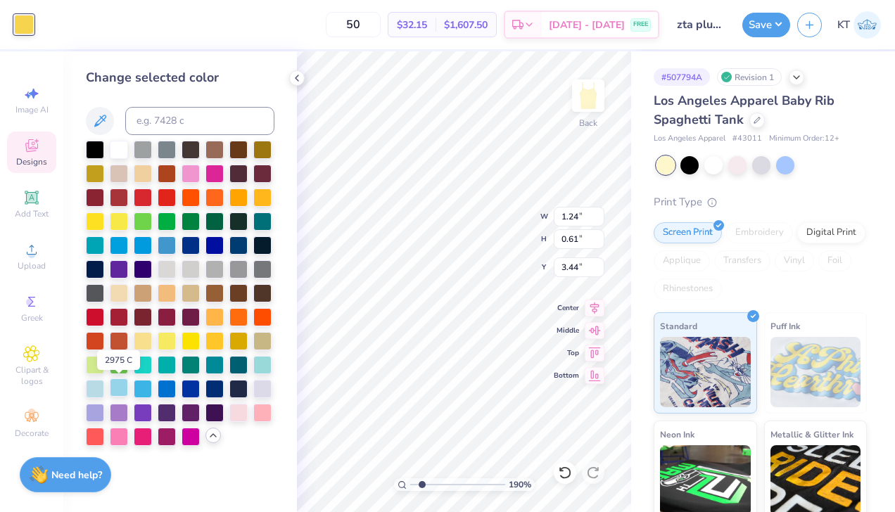
click at [120, 386] on div at bounding box center [119, 387] width 18 height 18
type input "4.93"
type input "2.71"
type input "1.65"
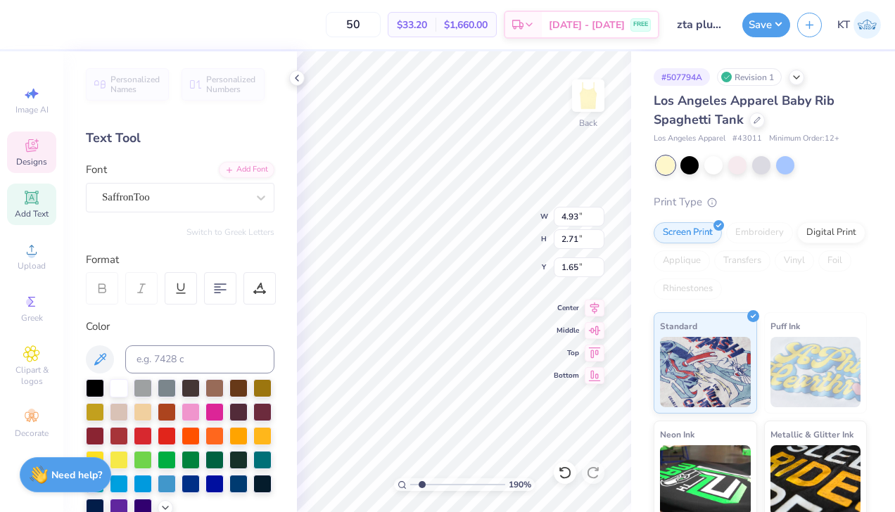
type input "5.90"
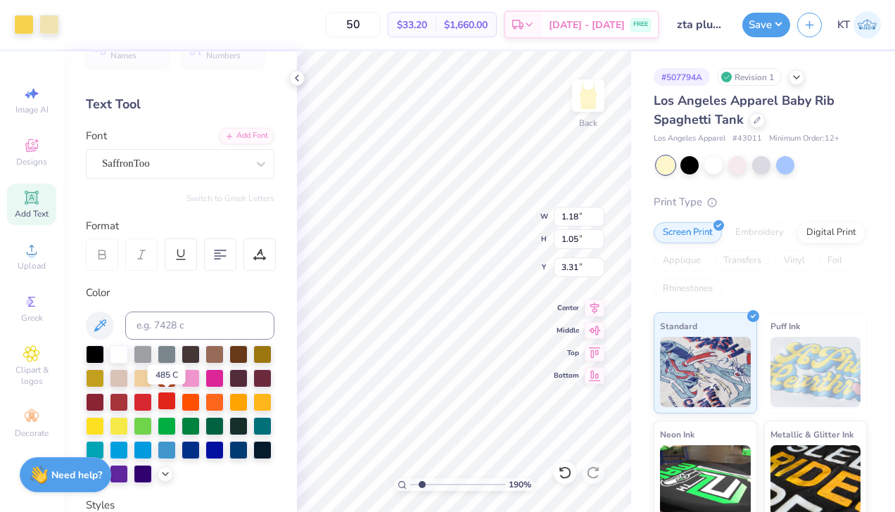
scroll to position [37, 0]
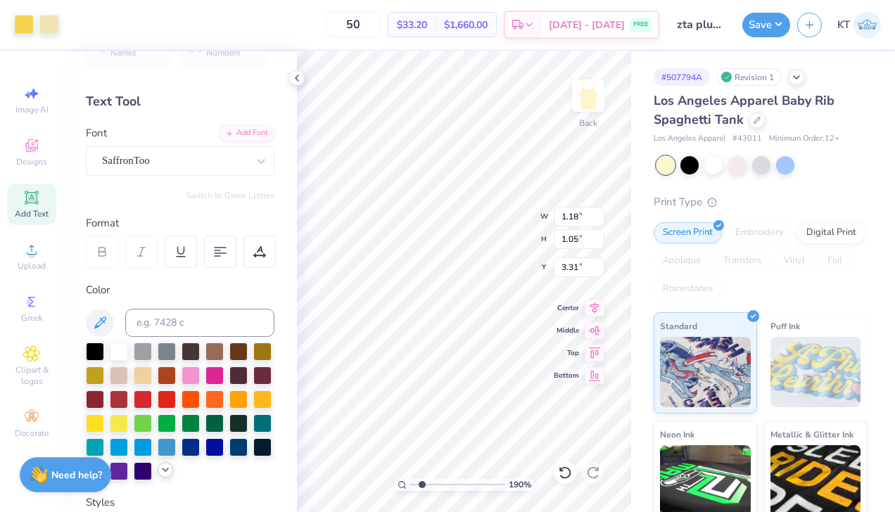
click at [167, 472] on icon at bounding box center [165, 469] width 11 height 11
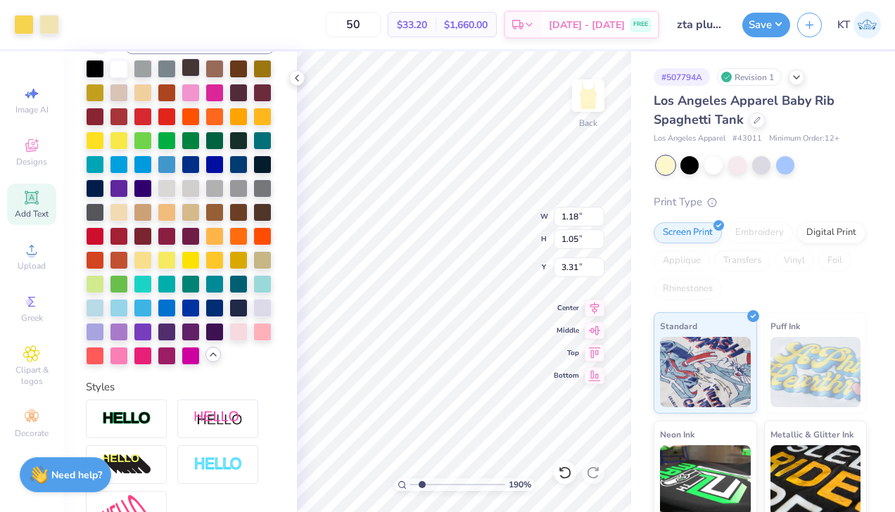
scroll to position [350, 0]
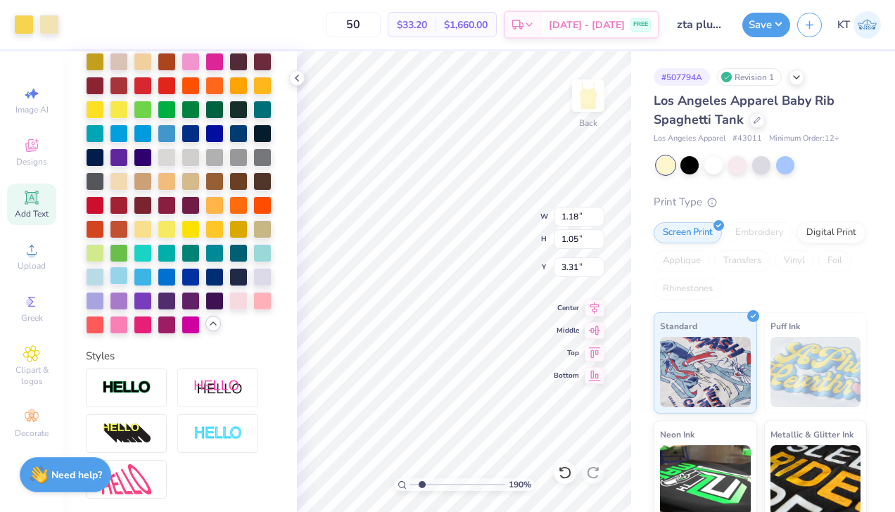
click at [123, 279] on div at bounding box center [119, 276] width 18 height 18
click at [568, 470] on icon at bounding box center [565, 473] width 14 height 14
click at [557, 462] on div "190 % Back W 1.18 1.18 " H 1.05 1.05 " Y 3.31 3.31 " Center Middle Top Bottom" at bounding box center [464, 281] width 334 height 461
click at [117, 278] on div at bounding box center [119, 276] width 18 height 18
click at [24, 8] on div "Art colors" at bounding box center [29, 24] width 59 height 49
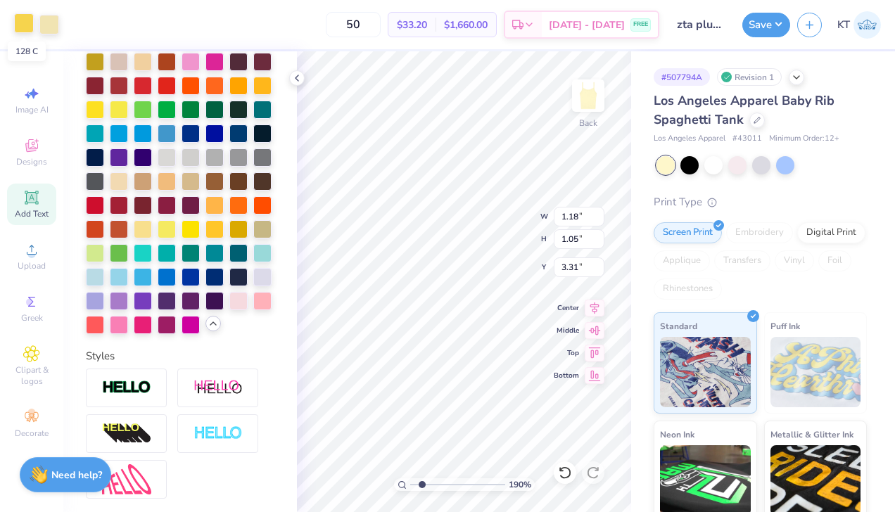
click at [24, 27] on div at bounding box center [24, 23] width 20 height 20
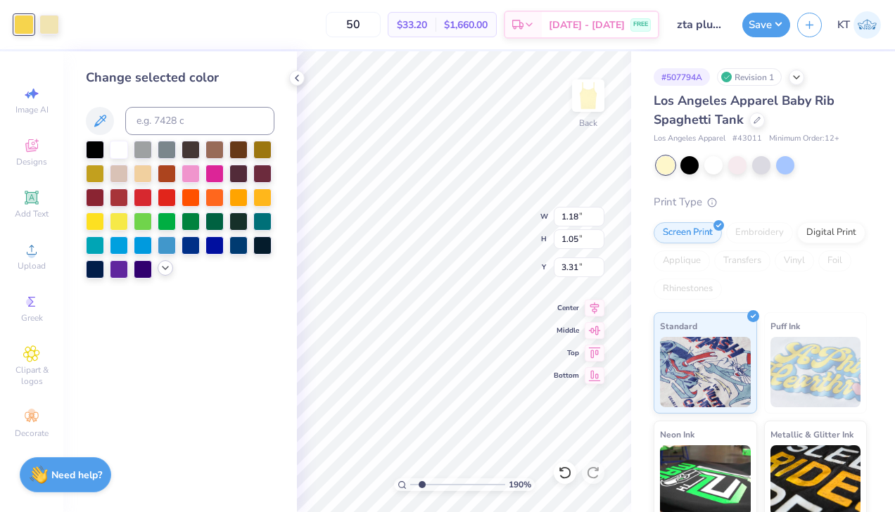
click at [167, 269] on icon at bounding box center [165, 267] width 11 height 11
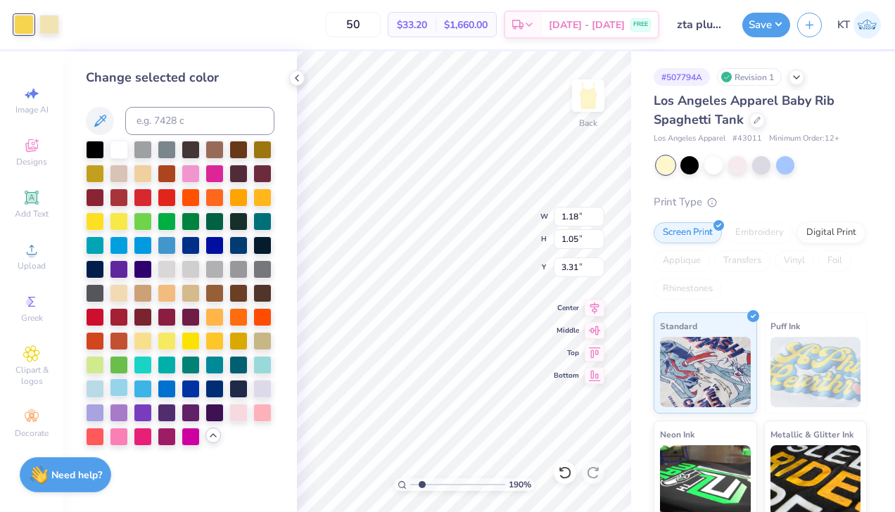
click at [118, 390] on div at bounding box center [119, 387] width 18 height 18
click at [56, 25] on div at bounding box center [49, 23] width 20 height 20
click at [92, 381] on div at bounding box center [95, 387] width 18 height 18
click at [302, 75] on icon at bounding box center [296, 77] width 11 height 11
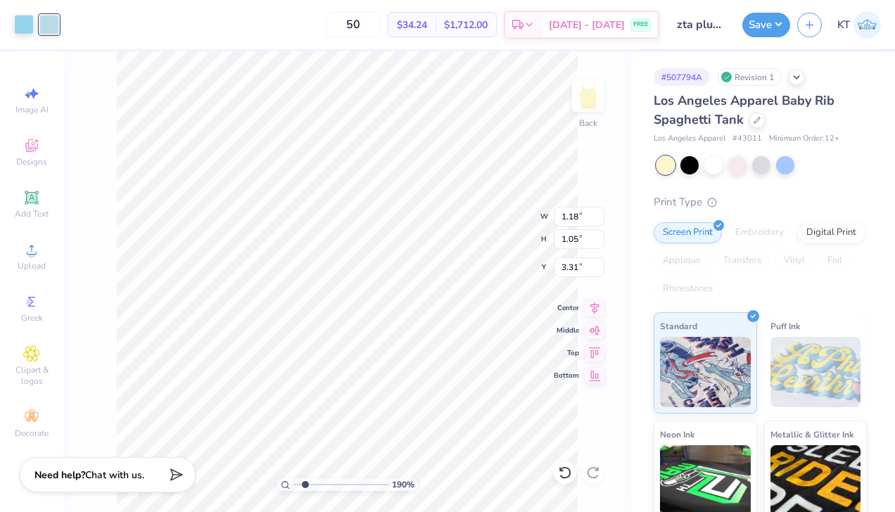
type input "4.93"
type input "2.71"
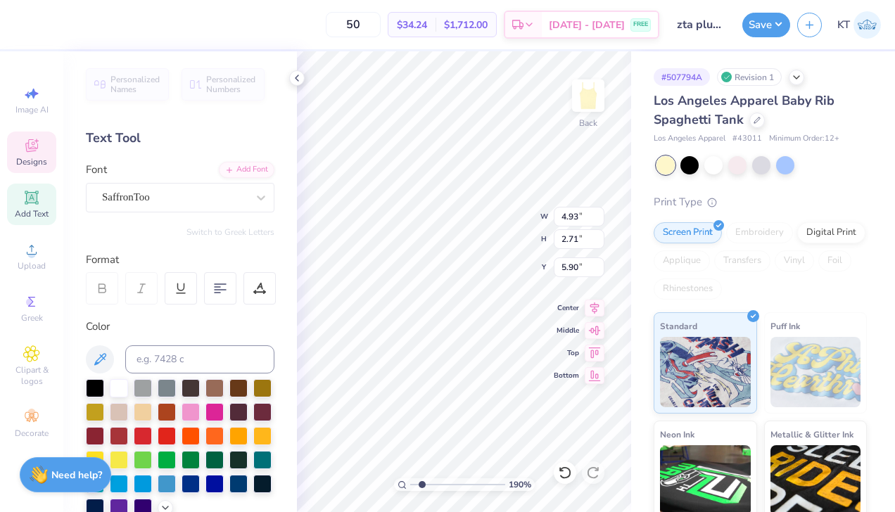
scroll to position [103, 0]
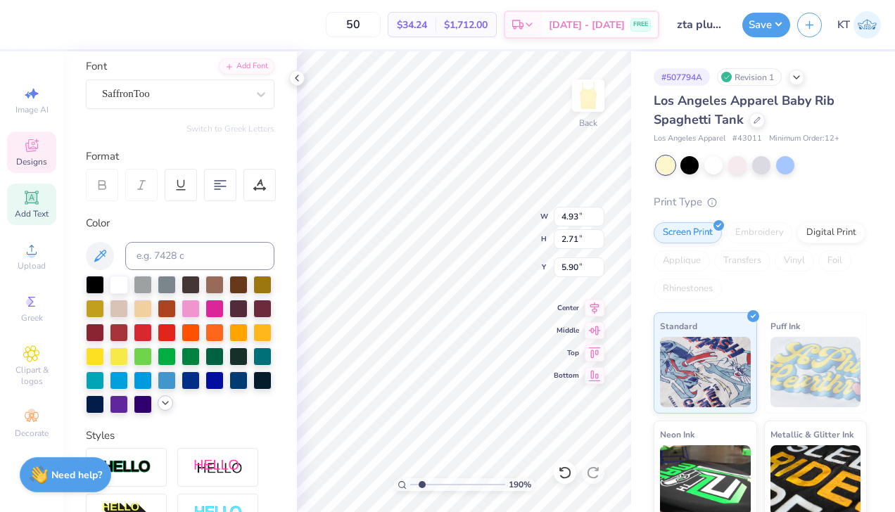
click at [166, 401] on icon at bounding box center [165, 402] width 11 height 11
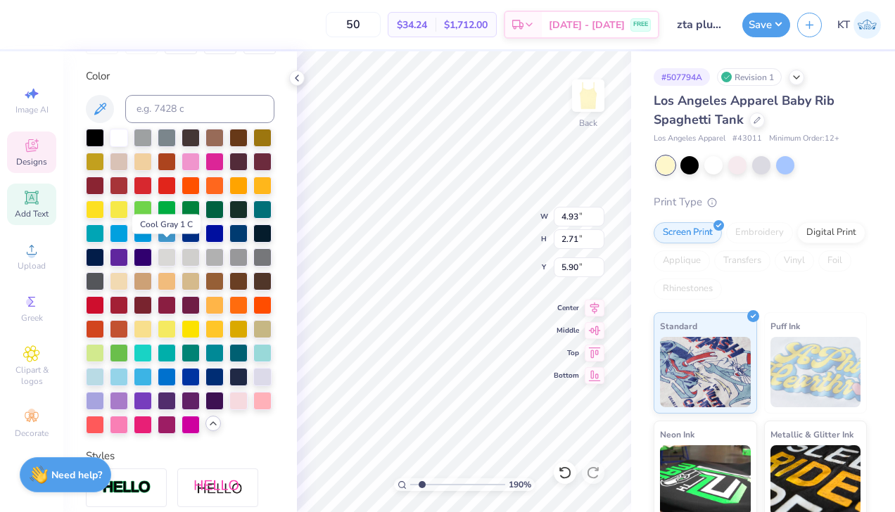
scroll to position [255, 0]
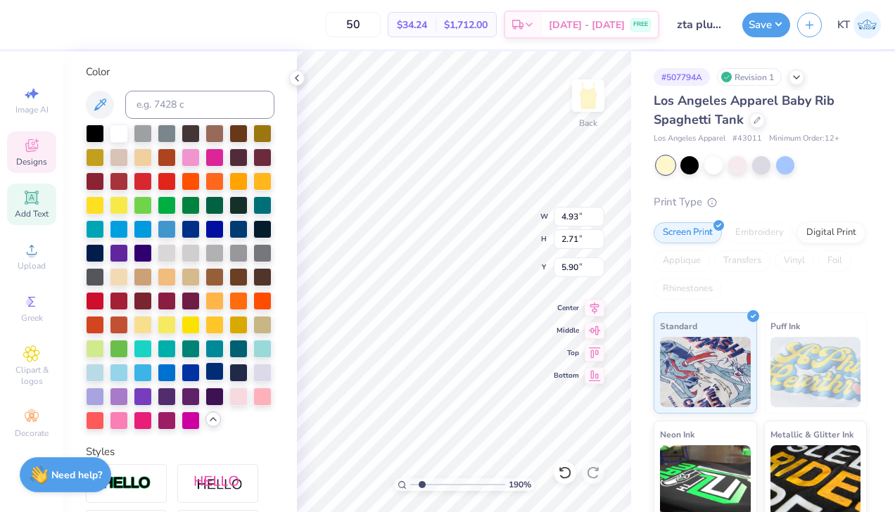
click at [218, 372] on div at bounding box center [214, 371] width 18 height 18
click at [293, 77] on icon at bounding box center [296, 77] width 11 height 11
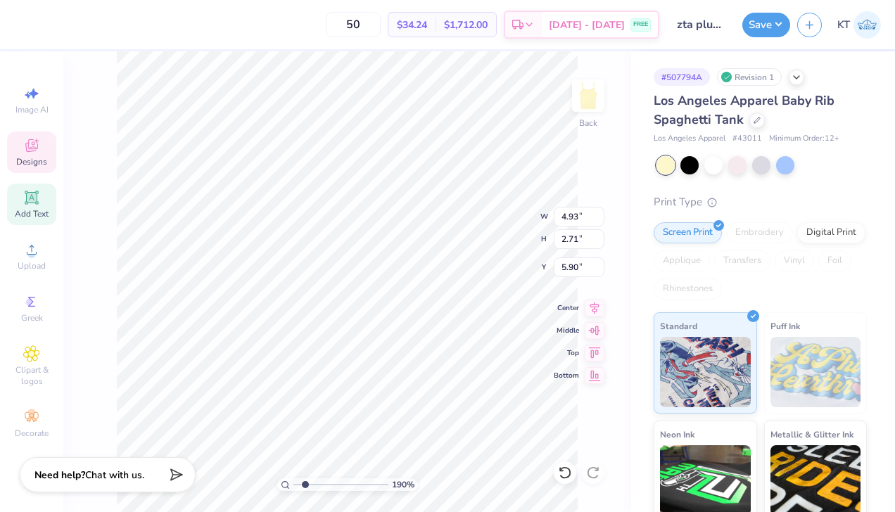
type input "1.79"
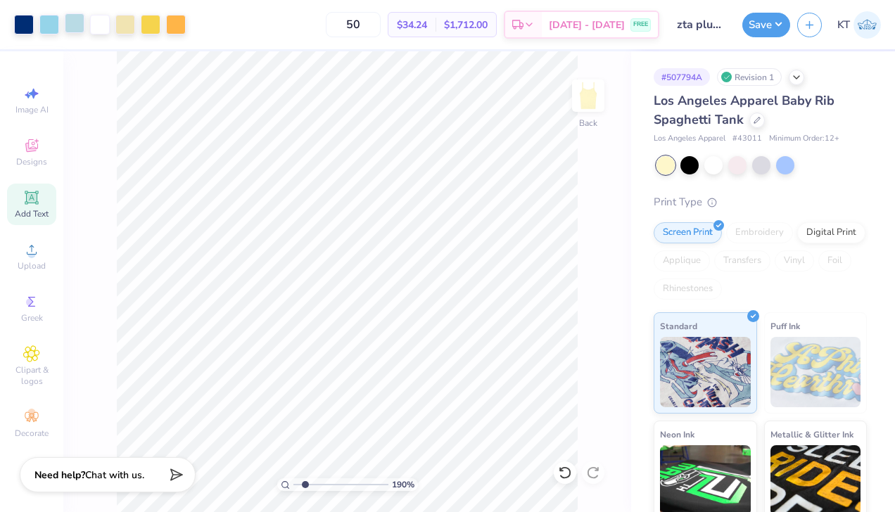
click at [77, 29] on div at bounding box center [75, 23] width 20 height 20
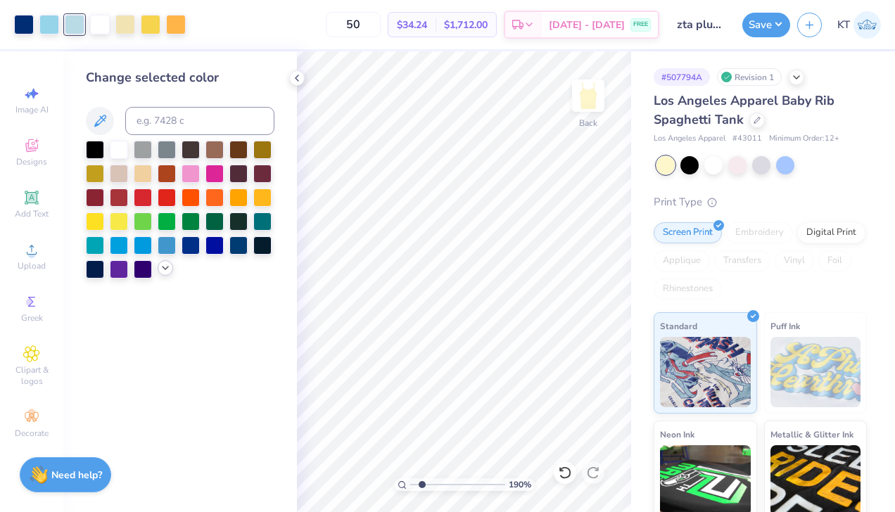
click at [166, 267] on icon at bounding box center [165, 267] width 11 height 11
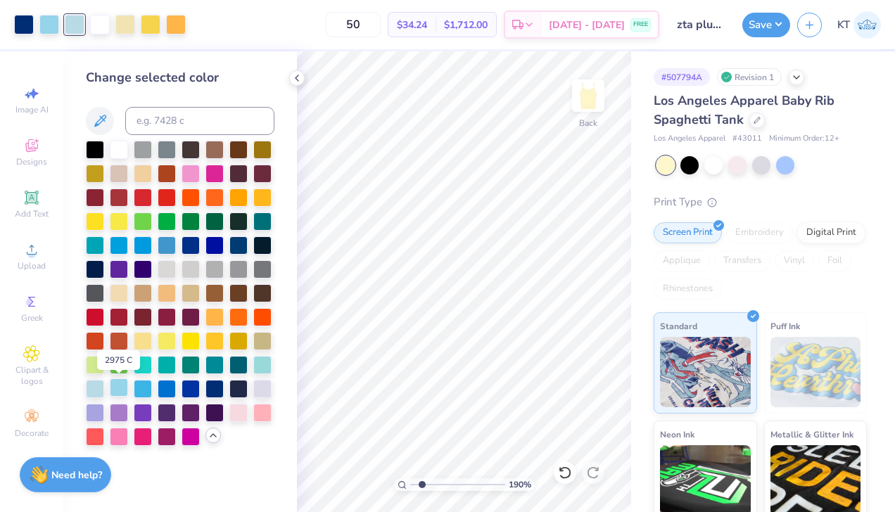
click at [122, 390] on div at bounding box center [119, 387] width 18 height 18
click at [558, 476] on icon at bounding box center [565, 473] width 14 height 14
click at [297, 75] on polyline at bounding box center [296, 78] width 3 height 6
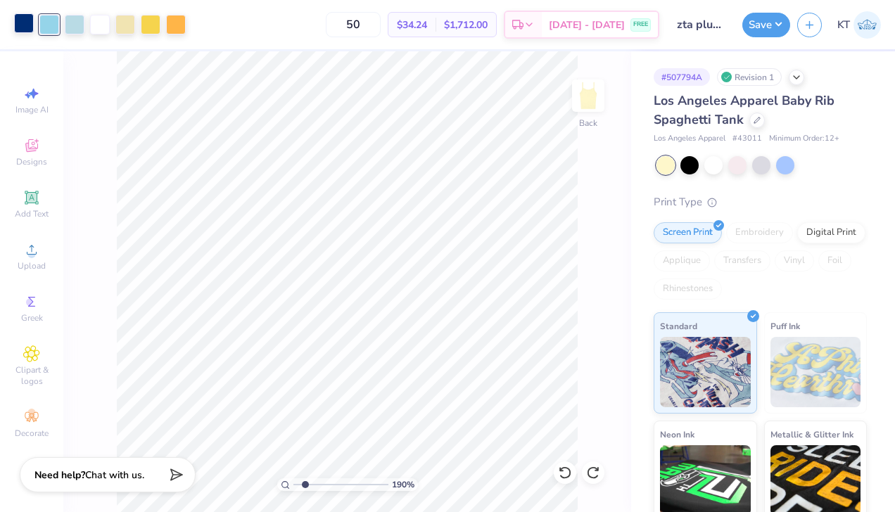
click at [27, 24] on div at bounding box center [24, 23] width 20 height 20
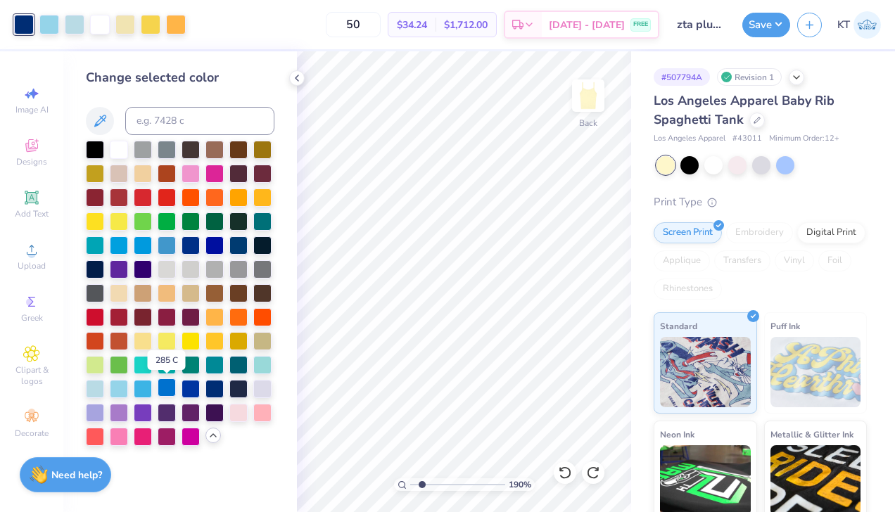
click at [165, 389] on div at bounding box center [167, 387] width 18 height 18
click at [144, 390] on div at bounding box center [143, 387] width 18 height 18
click at [168, 242] on div at bounding box center [167, 244] width 18 height 18
click at [190, 248] on div at bounding box center [190, 244] width 18 height 18
click at [171, 246] on div at bounding box center [167, 244] width 18 height 18
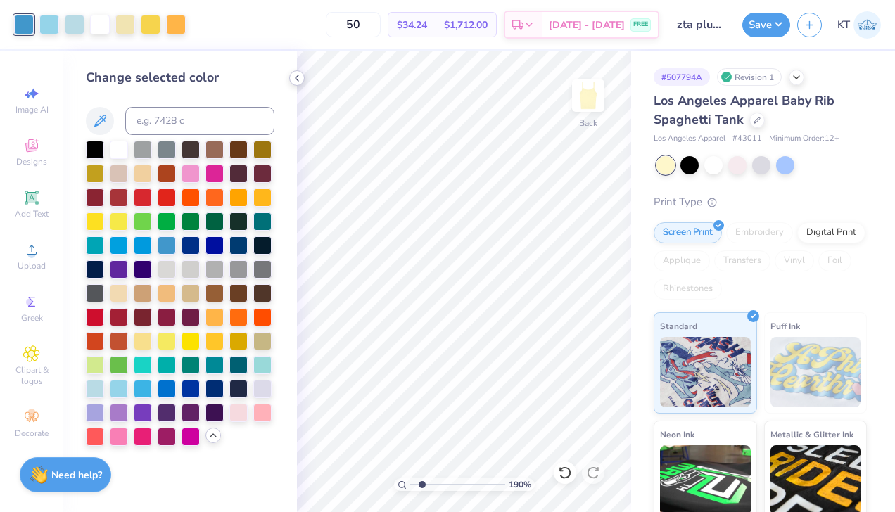
click at [298, 80] on icon at bounding box center [296, 77] width 11 height 11
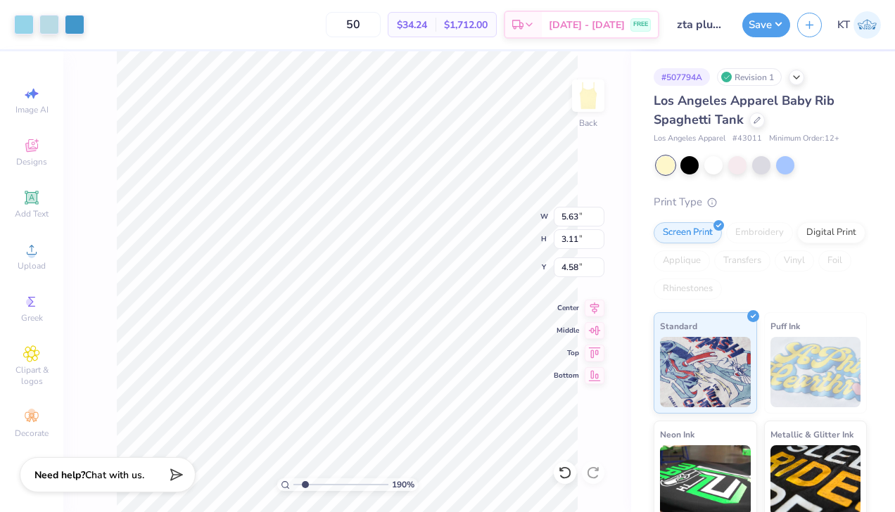
type input "4.58"
type input "1.37"
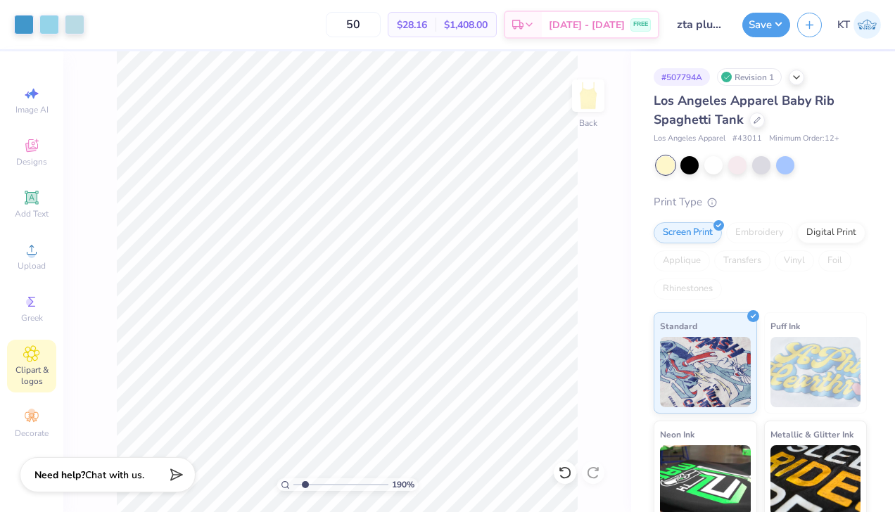
click at [32, 357] on icon at bounding box center [31, 353] width 15 height 15
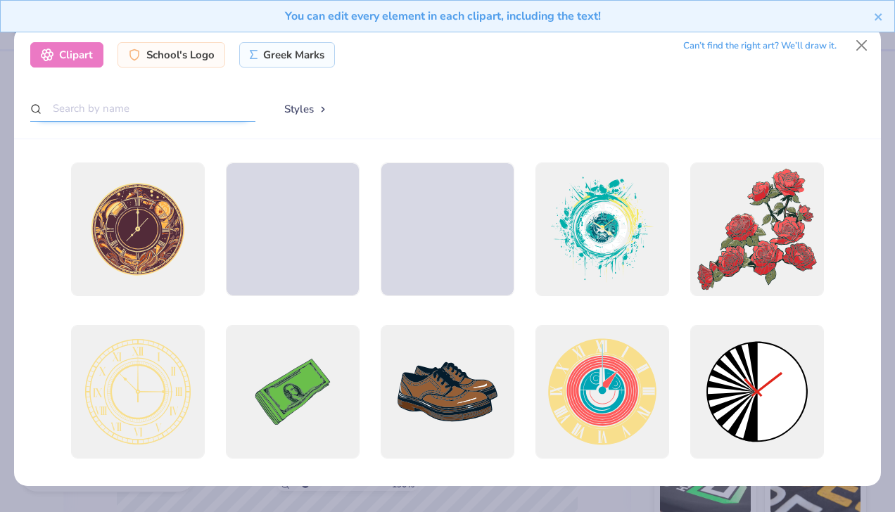
click at [157, 112] on input "text" at bounding box center [142, 109] width 225 height 26
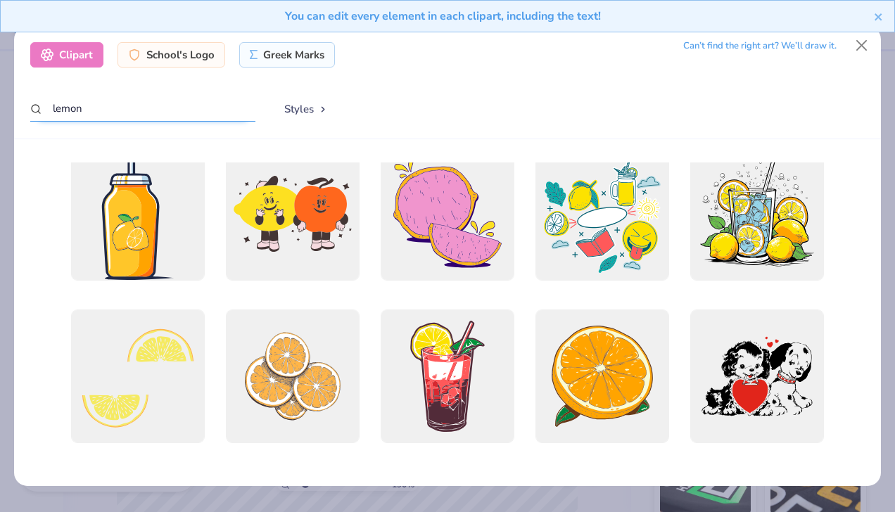
scroll to position [0, 0]
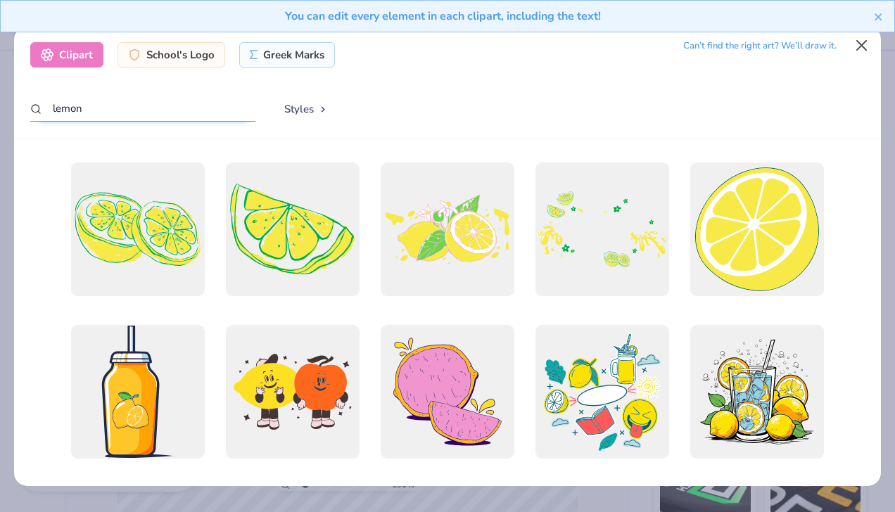
type input "lemon"
click at [862, 48] on button "Close" at bounding box center [861, 45] width 27 height 27
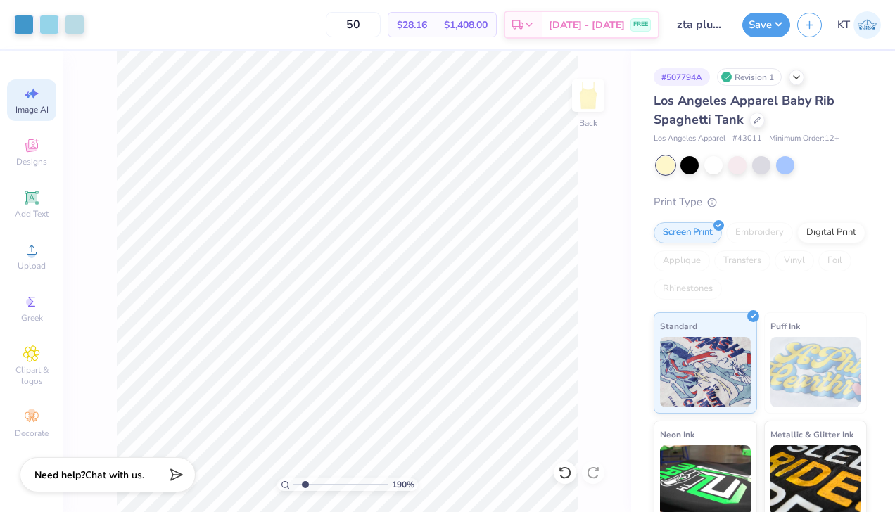
click at [33, 94] on icon at bounding box center [34, 94] width 10 height 11
select select "4"
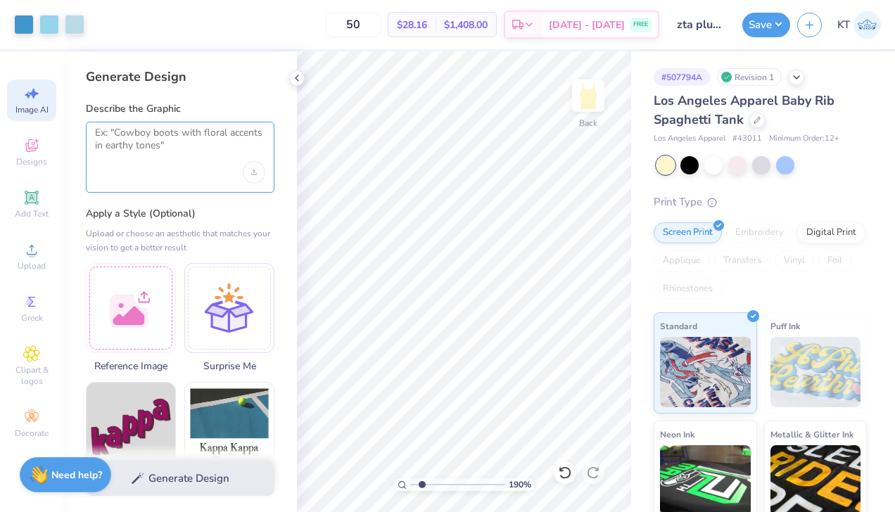
click at [180, 143] on textarea at bounding box center [180, 144] width 170 height 35
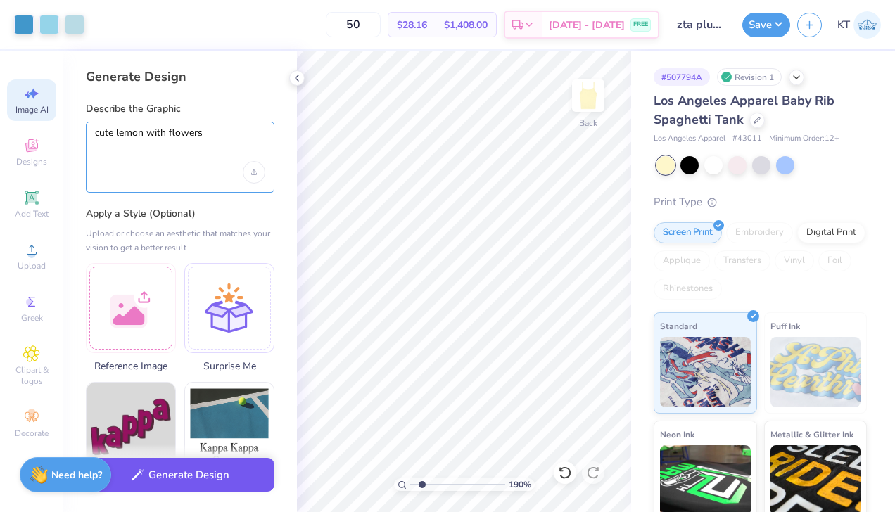
type textarea "cute lemon with flowers"
click at [162, 488] on button "Generate Design" at bounding box center [180, 475] width 188 height 34
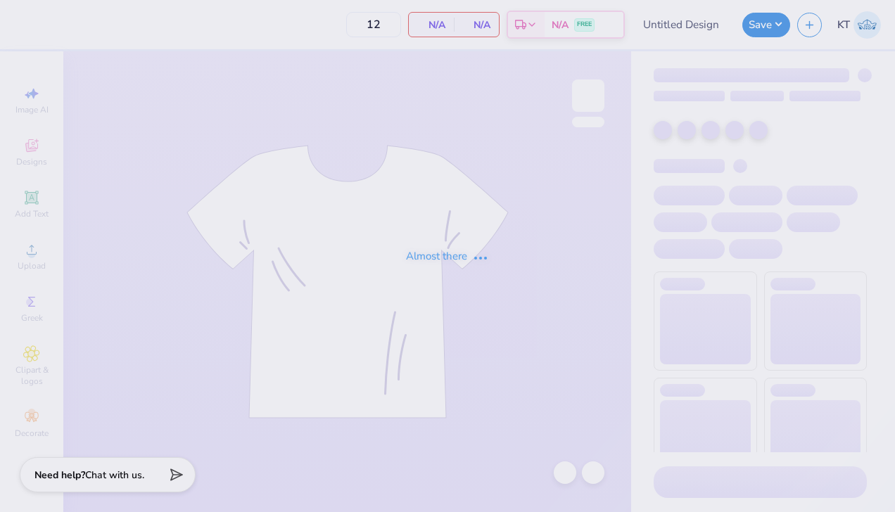
type input "zta plumeria drop"
type input "50"
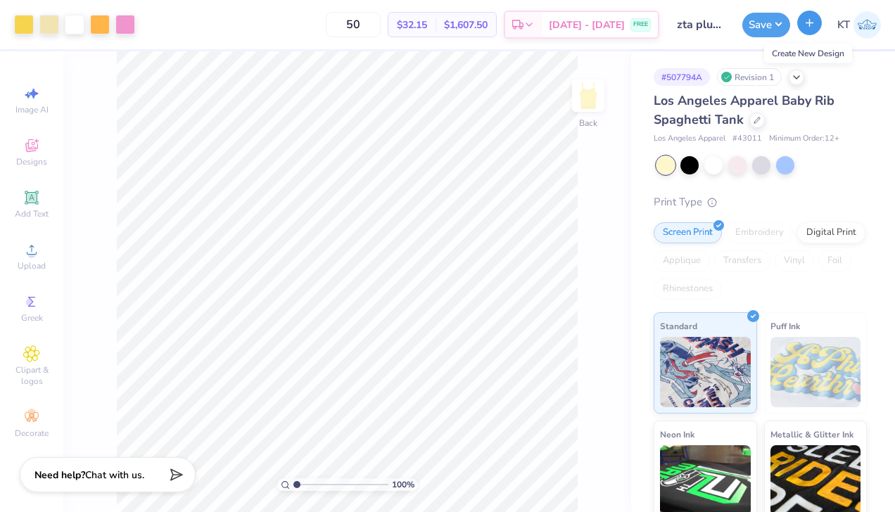
click at [811, 26] on icon "button" at bounding box center [809, 23] width 12 height 12
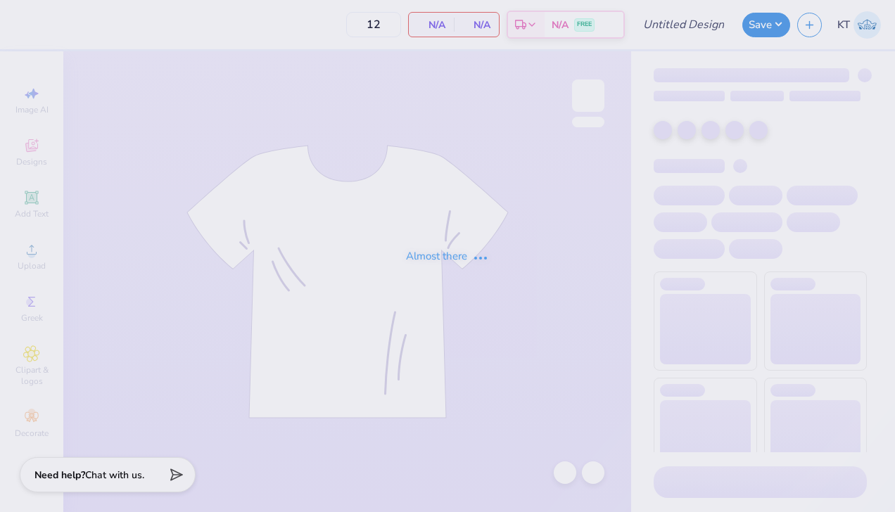
type input "zta plumeria drop"
type input "50"
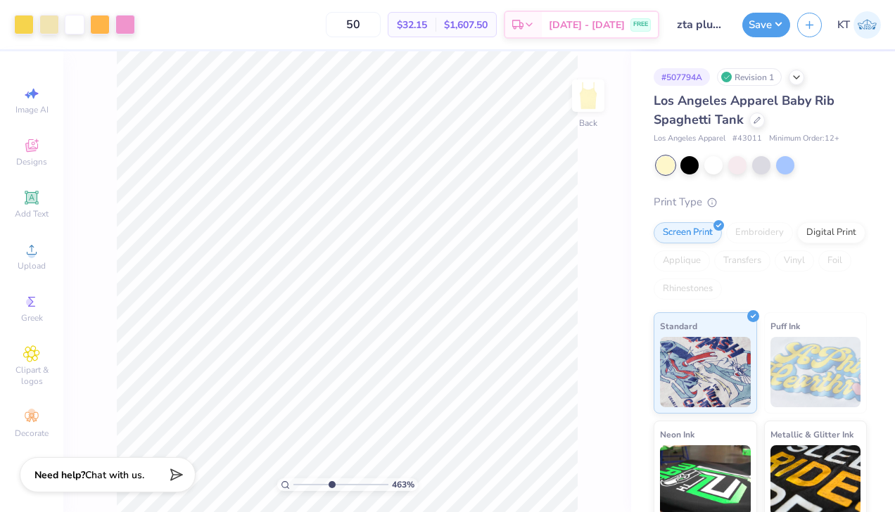
click at [331, 485] on input "range" at bounding box center [340, 484] width 95 height 13
type input "3.1"
click at [316, 483] on input "range" at bounding box center [340, 484] width 95 height 13
type input "1.21"
type input "1.63"
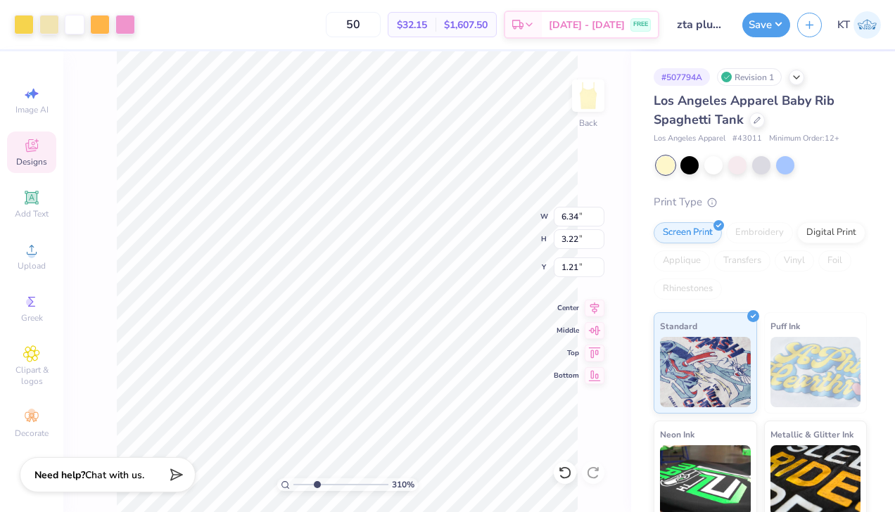
type input "0.28"
type input "4.20"
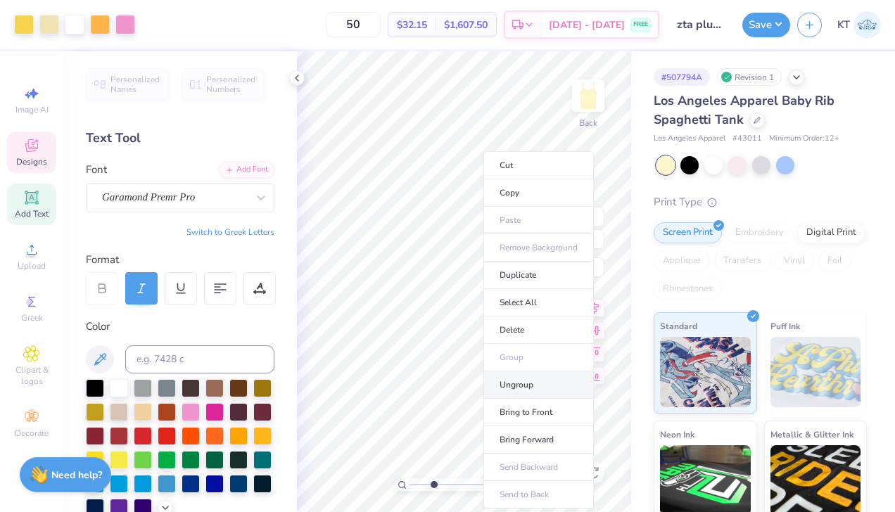
click at [508, 383] on li "Ungroup" at bounding box center [538, 384] width 110 height 27
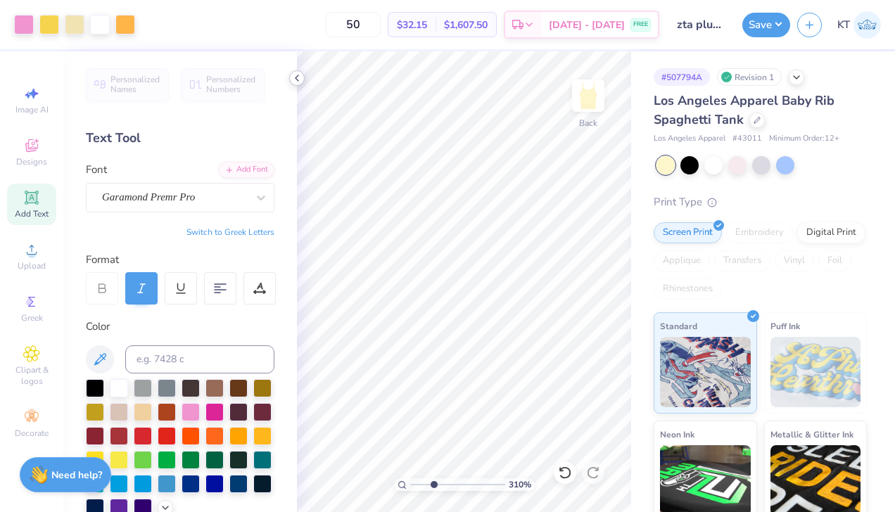
click at [296, 77] on polyline at bounding box center [296, 78] width 3 height 6
click at [300, 77] on icon at bounding box center [296, 77] width 11 height 11
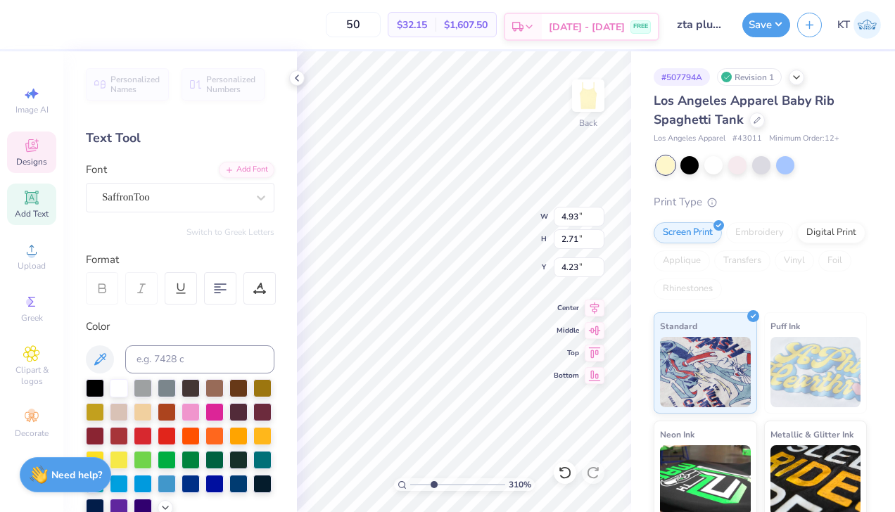
type input "4.98"
type input "2.90"
type input "4.93"
type input "2.71"
type input "1.75"
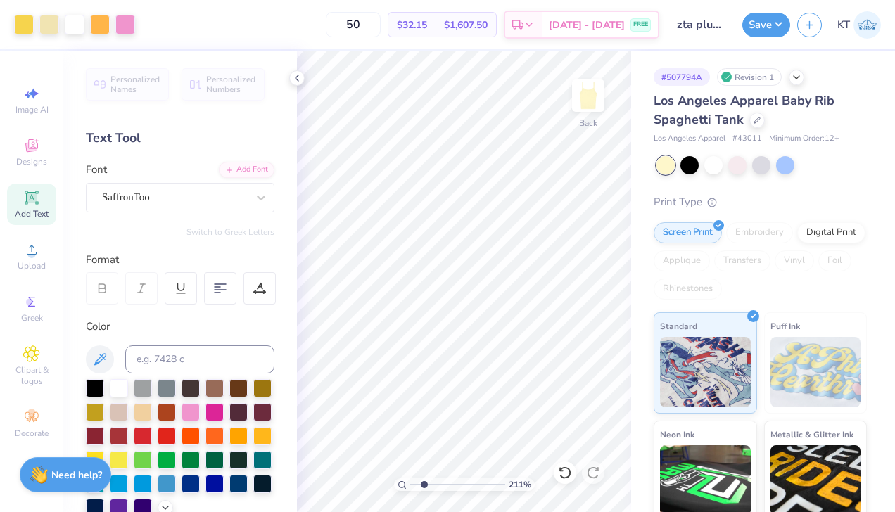
drag, startPoint x: 433, startPoint y: 483, endPoint x: 423, endPoint y: 480, distance: 10.5
click at [423, 480] on input "range" at bounding box center [457, 484] width 95 height 13
type input "3.82"
click at [440, 485] on input "range" at bounding box center [457, 484] width 95 height 13
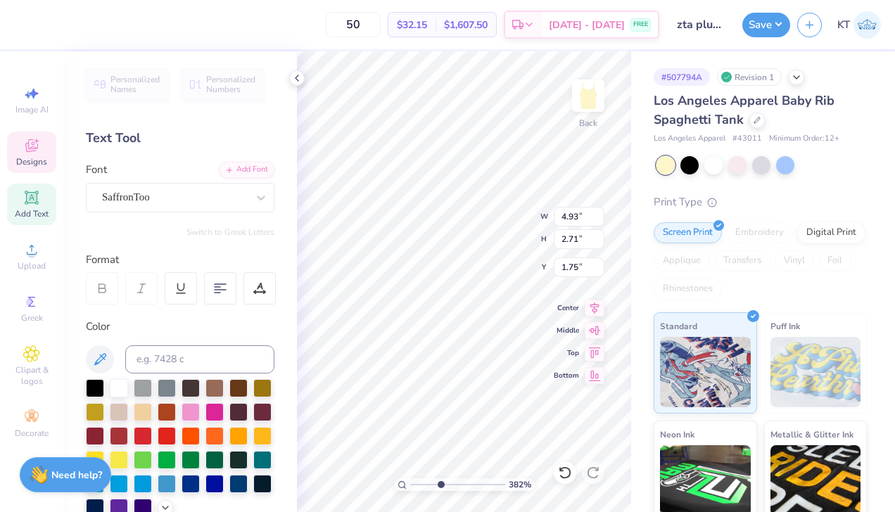
type input "4.53"
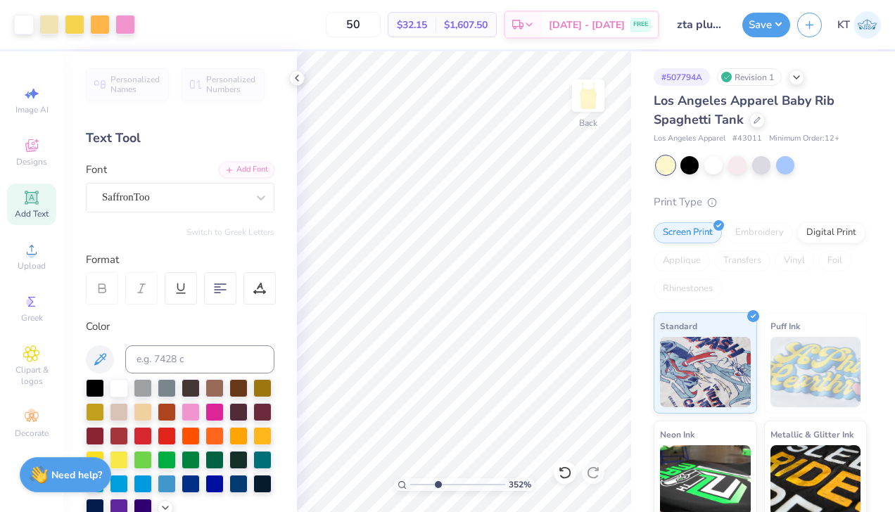
click at [437, 480] on input "range" at bounding box center [457, 484] width 95 height 13
drag, startPoint x: 437, startPoint y: 485, endPoint x: 414, endPoint y: 487, distance: 23.3
click at [414, 487] on input "range" at bounding box center [457, 484] width 95 height 13
drag, startPoint x: 415, startPoint y: 485, endPoint x: 430, endPoint y: 486, distance: 15.5
type input "2.9"
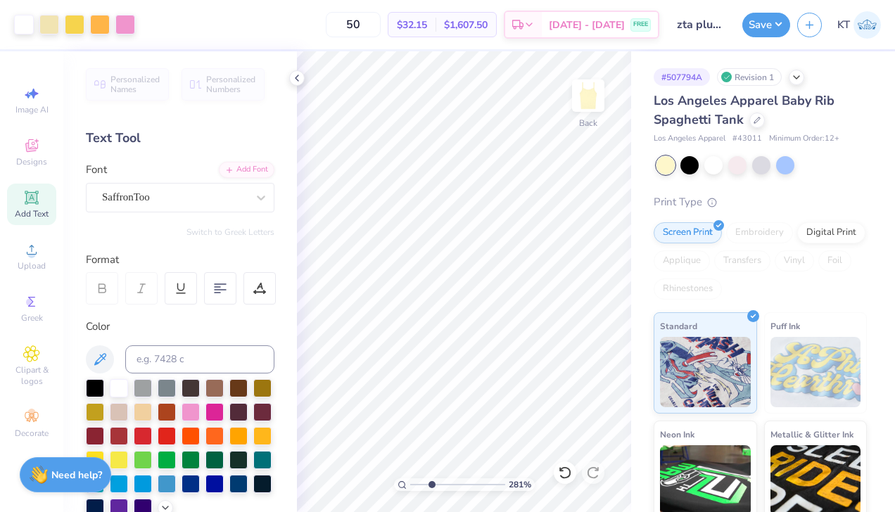
click at [431, 486] on input "range" at bounding box center [457, 484] width 95 height 13
click at [295, 74] on icon at bounding box center [296, 77] width 11 height 11
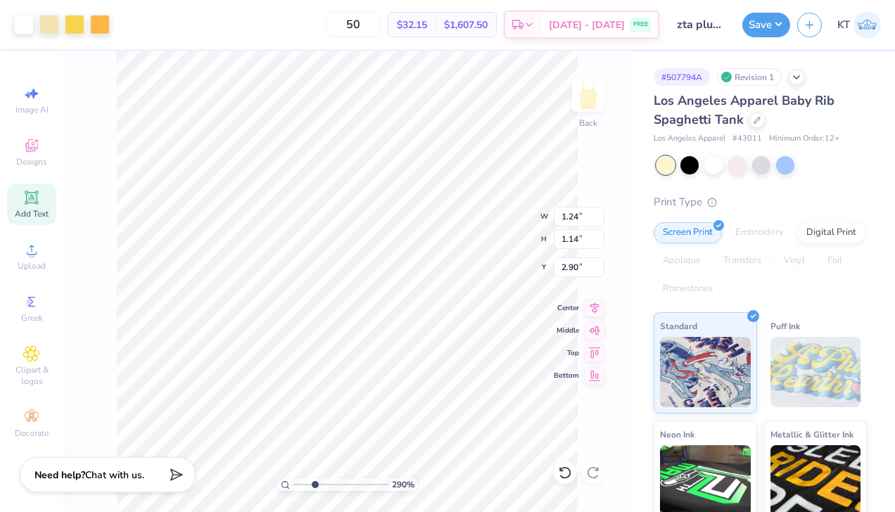
type input "3.29"
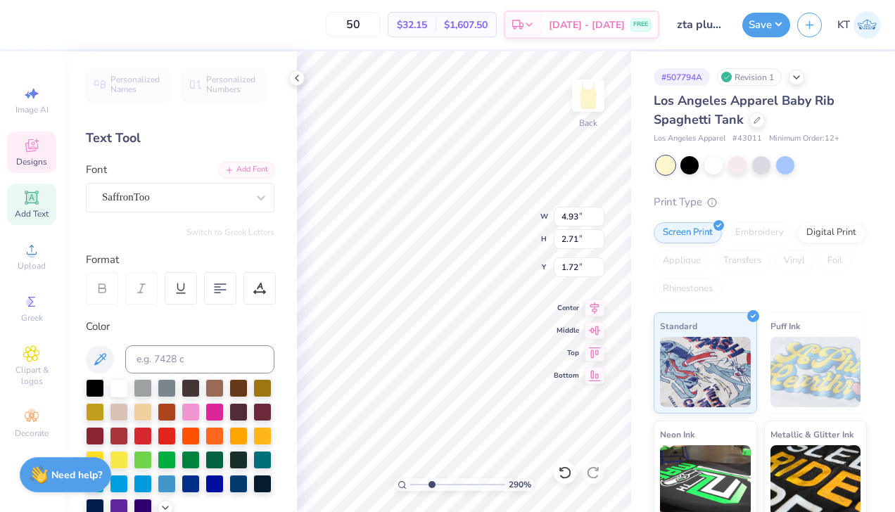
type input "1.72"
click at [299, 84] on div at bounding box center [296, 77] width 15 height 15
click at [298, 72] on div at bounding box center [296, 77] width 15 height 15
type input "2.28"
click at [299, 80] on icon at bounding box center [296, 77] width 11 height 11
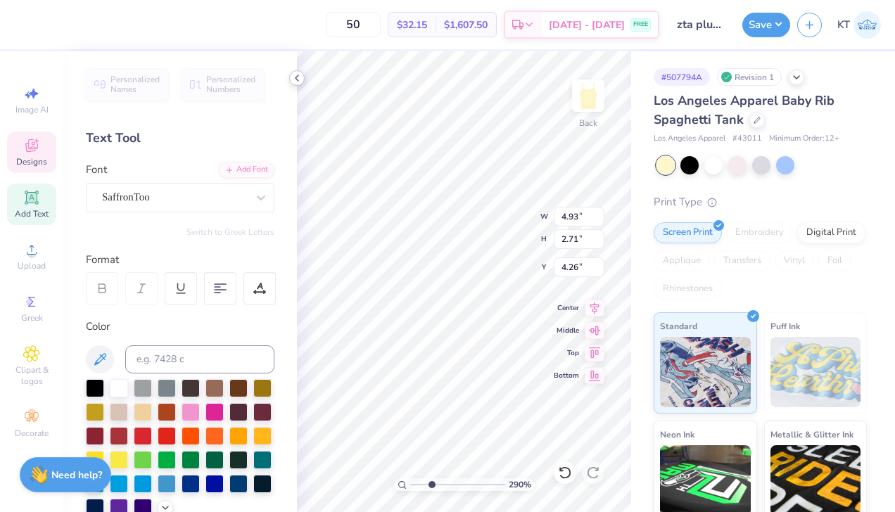
type input "5.14"
type input "0.71"
type input "2.35"
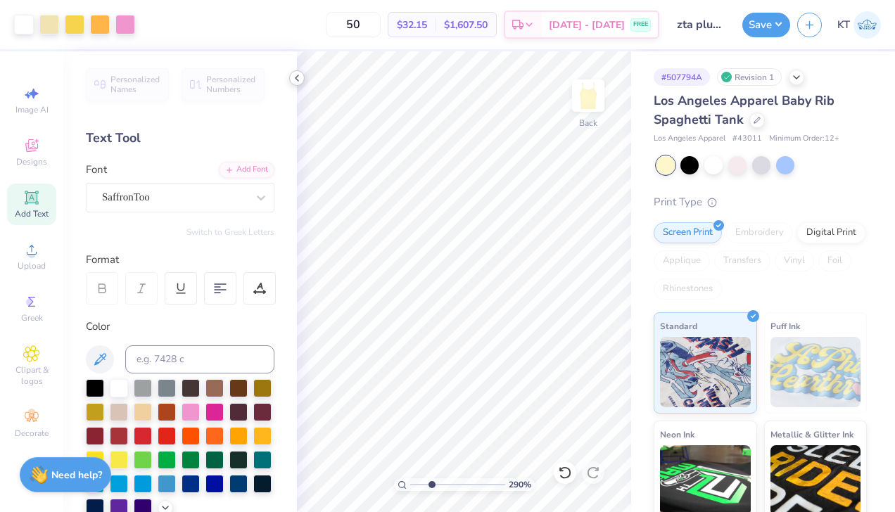
click at [295, 78] on icon at bounding box center [296, 77] width 11 height 11
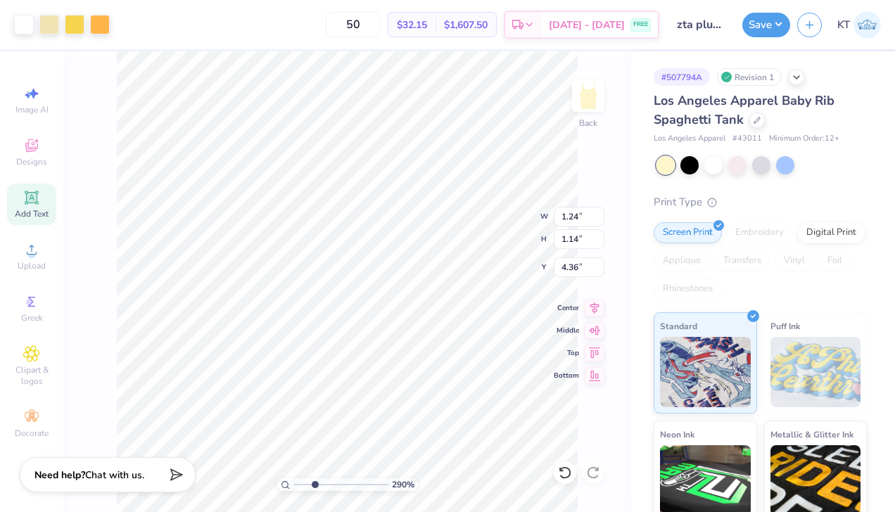
type input "3.13"
type input "1.17"
type input "1.19"
type input "3.16"
type input "0.81"
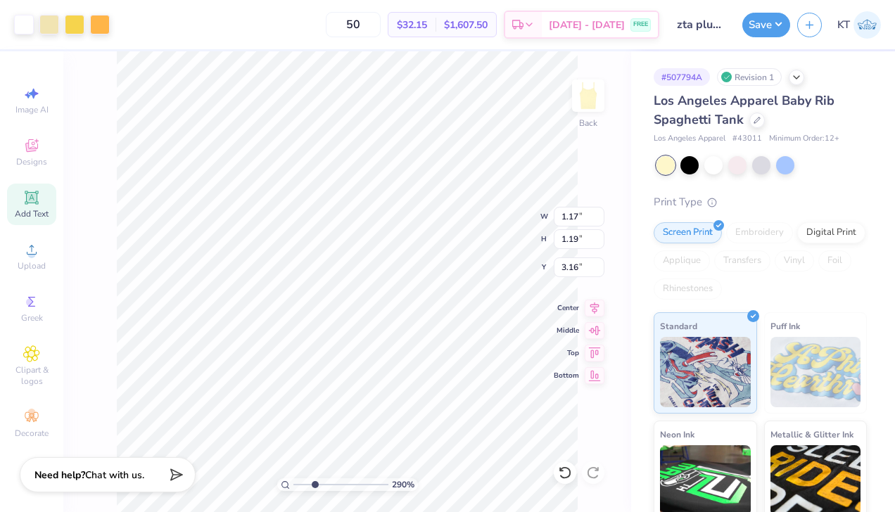
type input "0.77"
click at [558, 478] on icon at bounding box center [565, 473] width 14 height 14
type input "4.56"
type input "3.73"
type input "1.17"
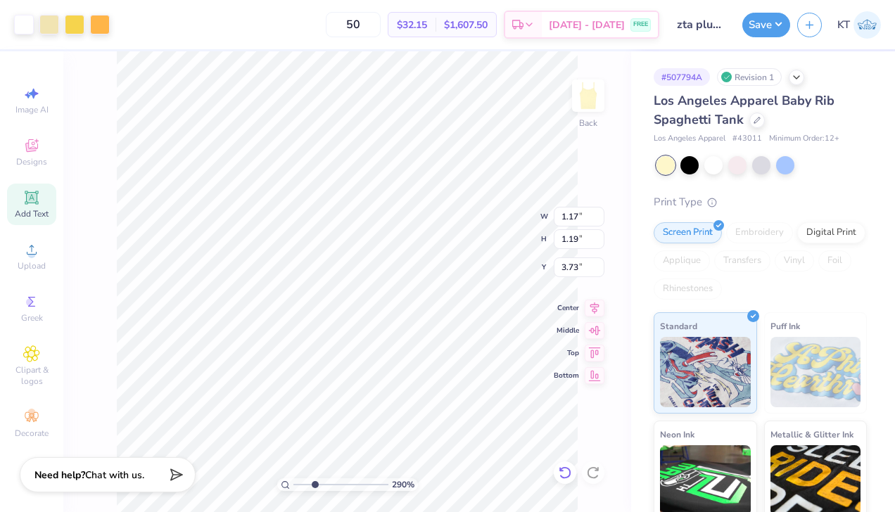
type input "1.19"
type input "3.76"
click at [309, 484] on input "range" at bounding box center [340, 484] width 95 height 13
drag, startPoint x: 307, startPoint y: 484, endPoint x: 253, endPoint y: 479, distance: 54.4
type input "1"
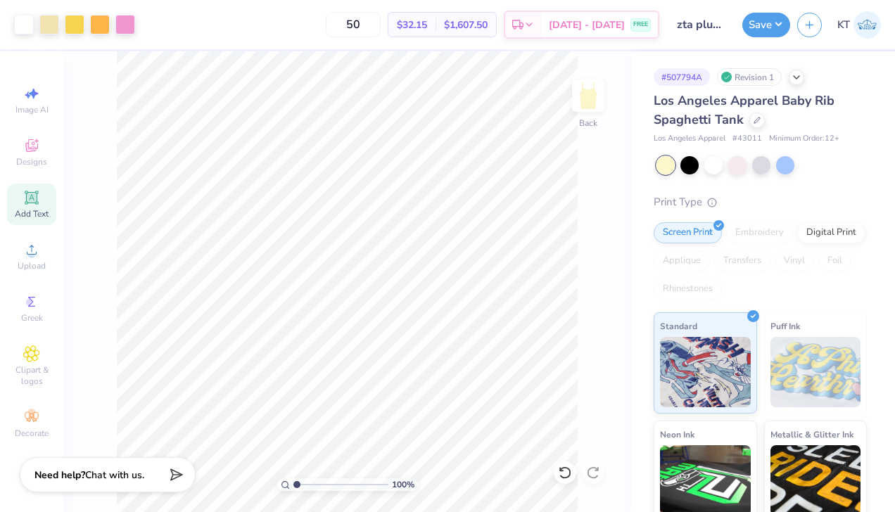
click at [293, 479] on input "range" at bounding box center [340, 484] width 95 height 13
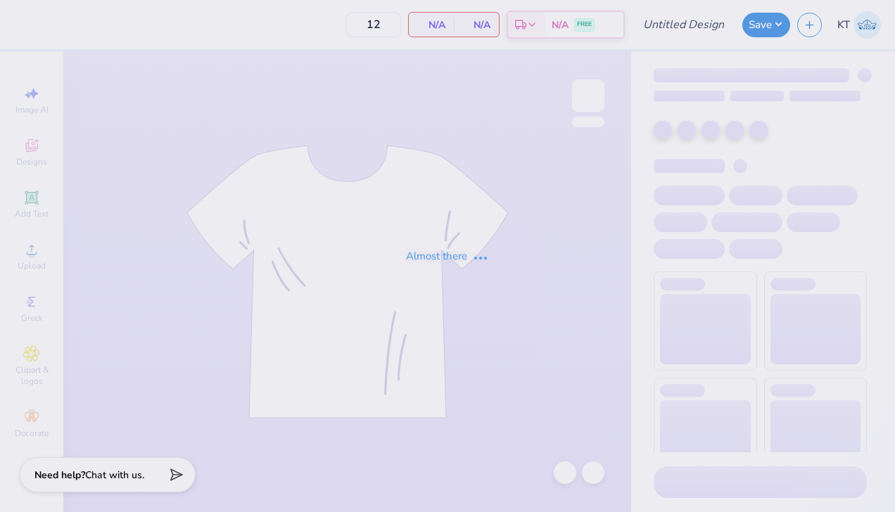
type input "zta plumeria drop"
type input "50"
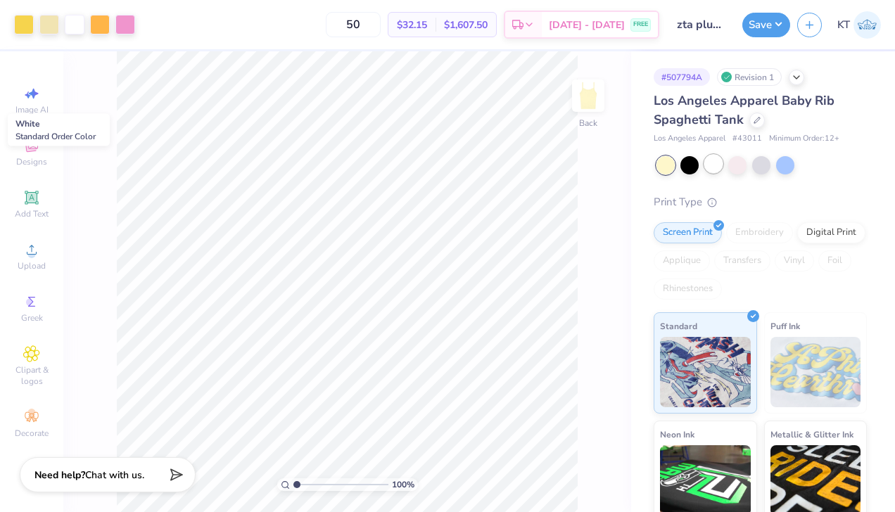
click at [712, 161] on div at bounding box center [713, 164] width 18 height 18
click at [124, 29] on div at bounding box center [125, 23] width 20 height 20
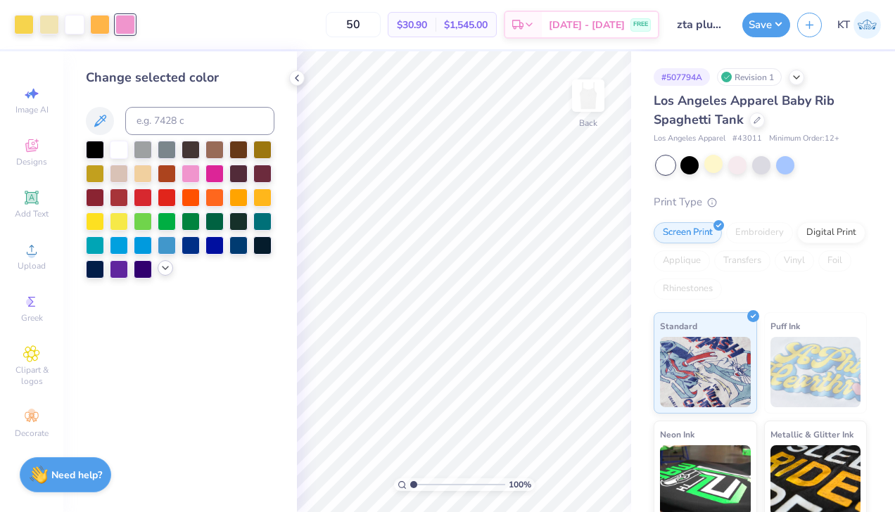
click at [168, 271] on icon at bounding box center [165, 267] width 11 height 11
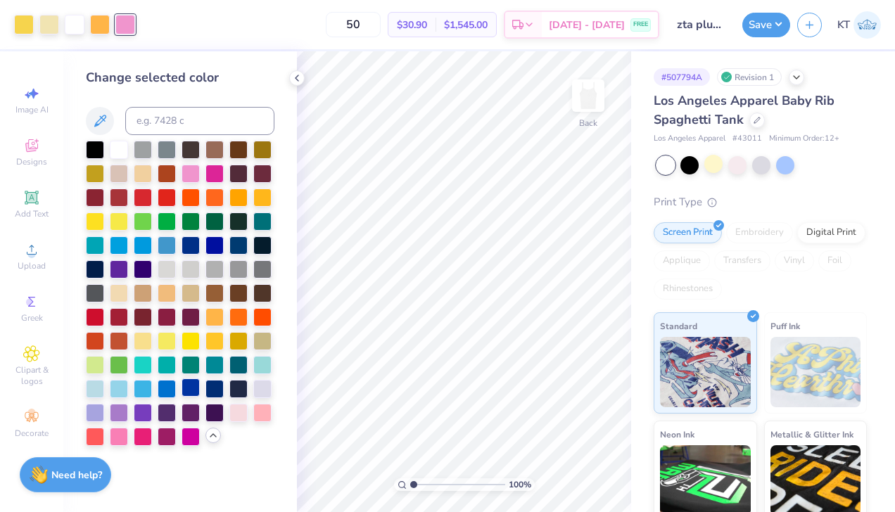
click at [189, 392] on div at bounding box center [190, 387] width 18 height 18
click at [298, 79] on icon at bounding box center [296, 77] width 11 height 11
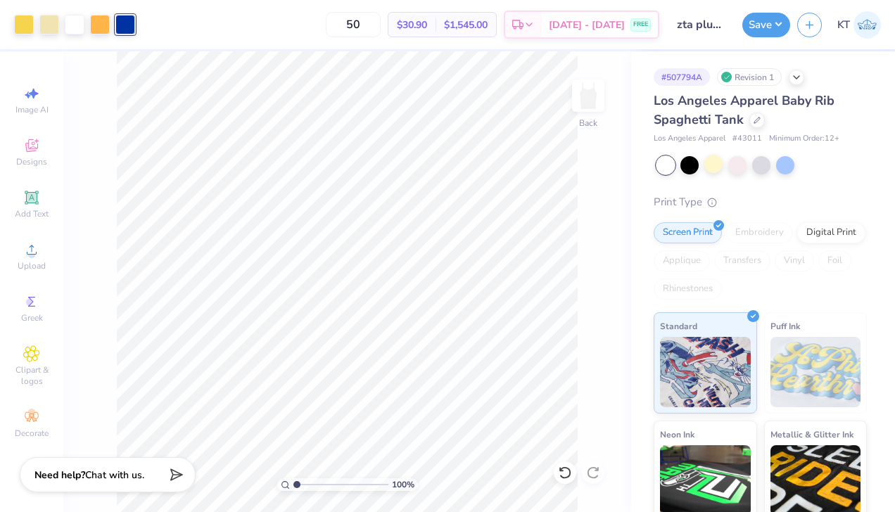
click at [122, 22] on div at bounding box center [125, 25] width 20 height 20
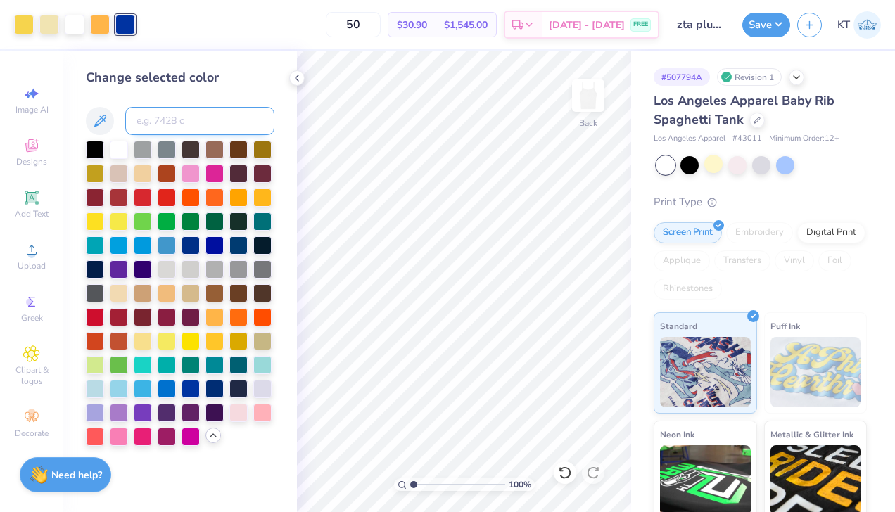
click at [205, 113] on input at bounding box center [199, 121] width 149 height 28
type input "7688"
click at [297, 82] on icon at bounding box center [296, 77] width 11 height 11
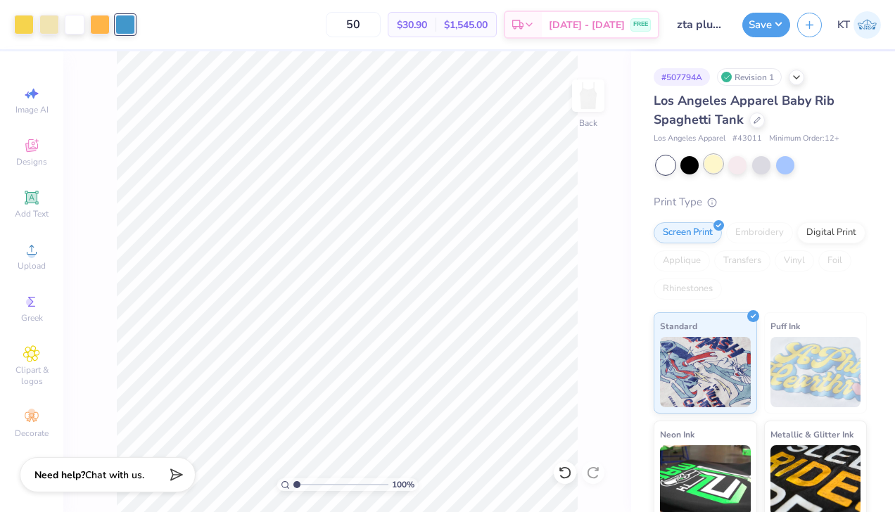
click at [712, 165] on div at bounding box center [713, 164] width 18 height 18
click at [313, 485] on input "range" at bounding box center [340, 484] width 95 height 13
drag, startPoint x: 311, startPoint y: 483, endPoint x: 259, endPoint y: 481, distance: 51.4
type input "1"
click at [293, 481] on input "range" at bounding box center [340, 484] width 95 height 13
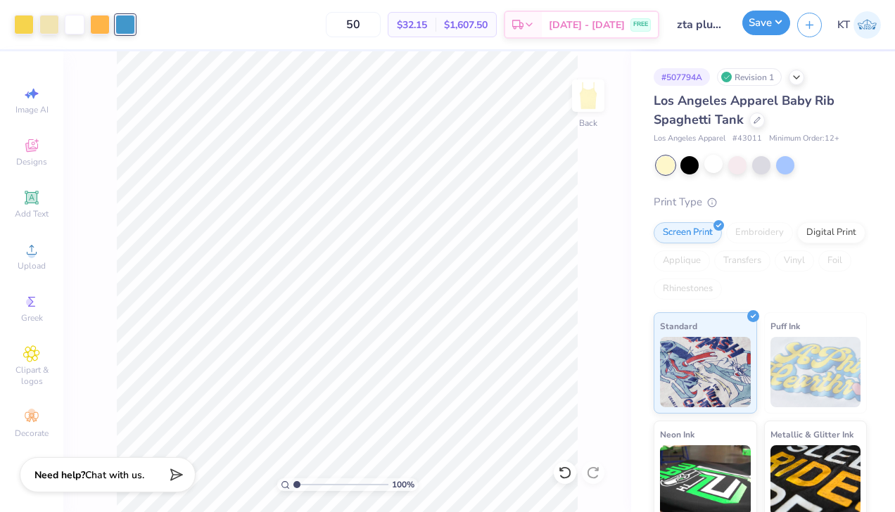
click at [765, 37] on div "Save" at bounding box center [766, 25] width 48 height 25
click at [765, 32] on button "Save" at bounding box center [766, 23] width 48 height 25
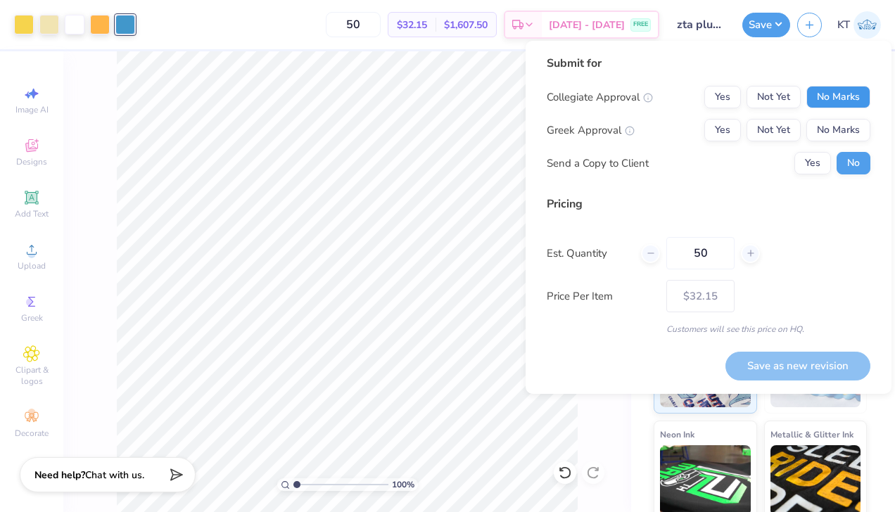
click at [839, 103] on button "No Marks" at bounding box center [838, 97] width 64 height 23
click at [729, 127] on button "Yes" at bounding box center [722, 130] width 37 height 23
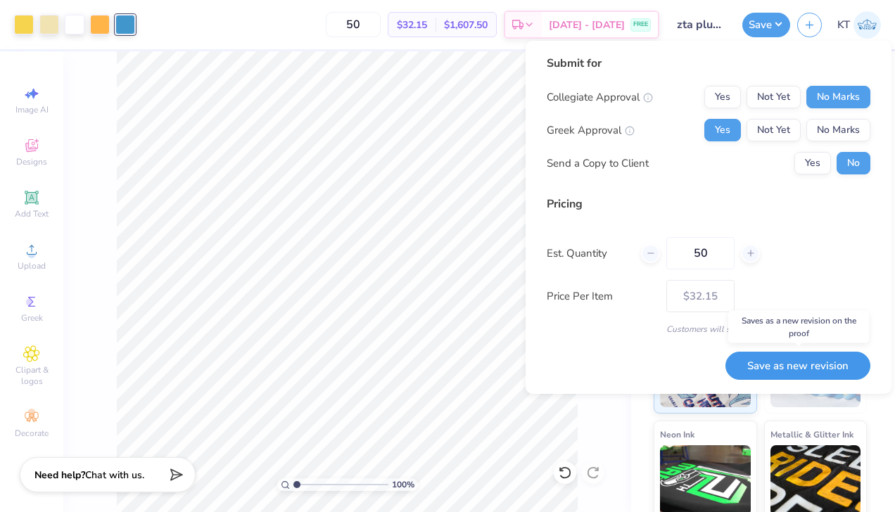
click at [800, 363] on button "Save as new revision" at bounding box center [797, 366] width 145 height 29
type input "$32.15"
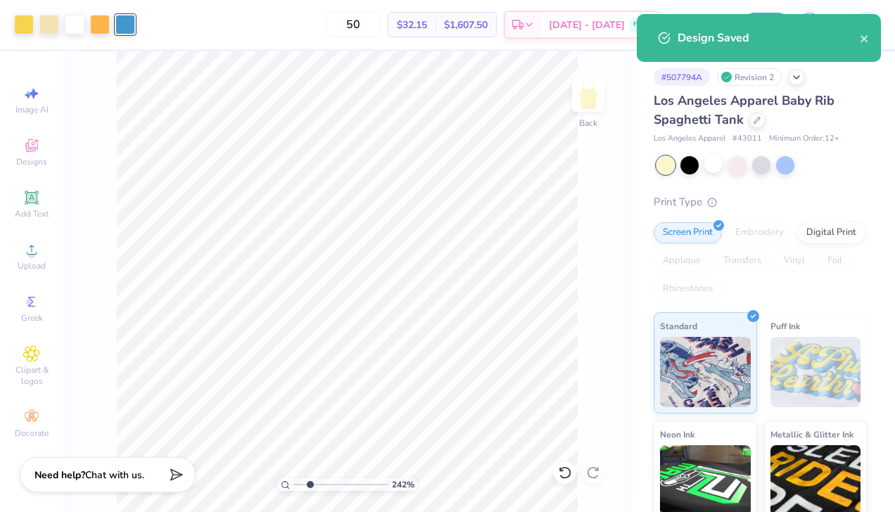
type input "2.42"
click at [309, 482] on input "range" at bounding box center [340, 484] width 95 height 13
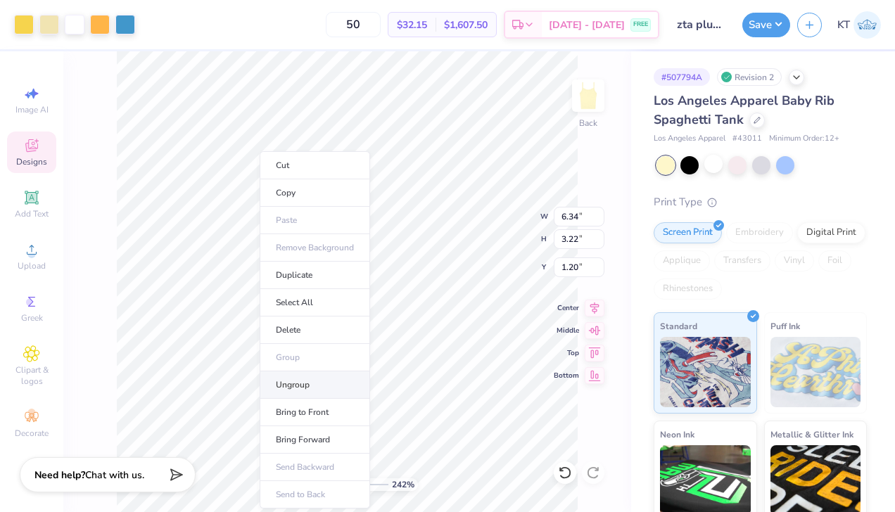
click at [284, 387] on li "Ungroup" at bounding box center [314, 384] width 110 height 27
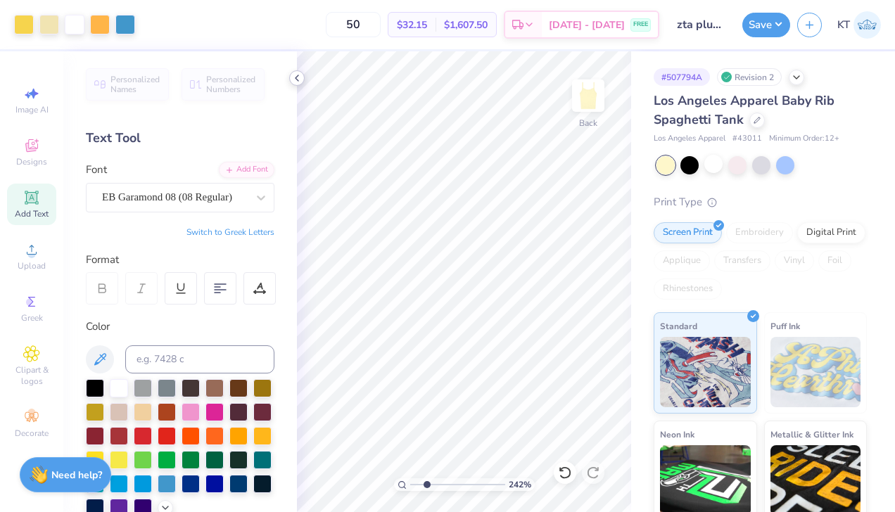
click at [295, 75] on icon at bounding box center [296, 77] width 11 height 11
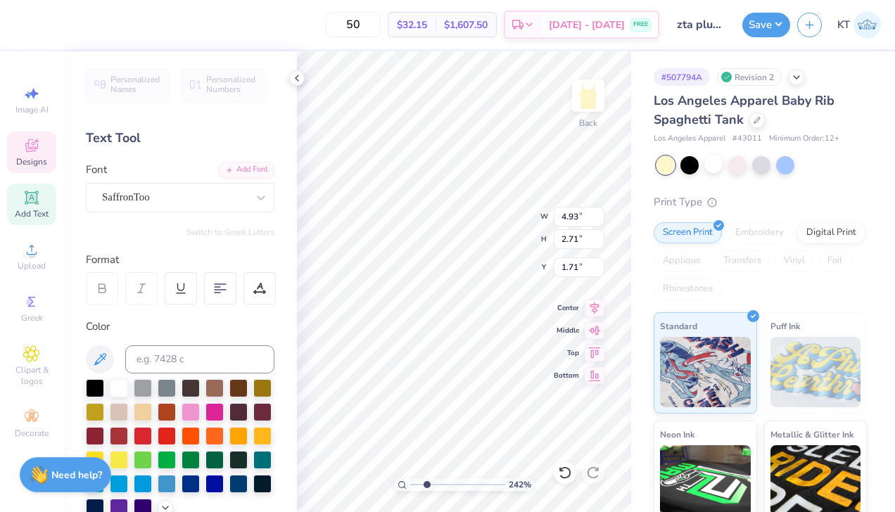
type input "5.28"
click at [295, 76] on icon at bounding box center [296, 77] width 11 height 11
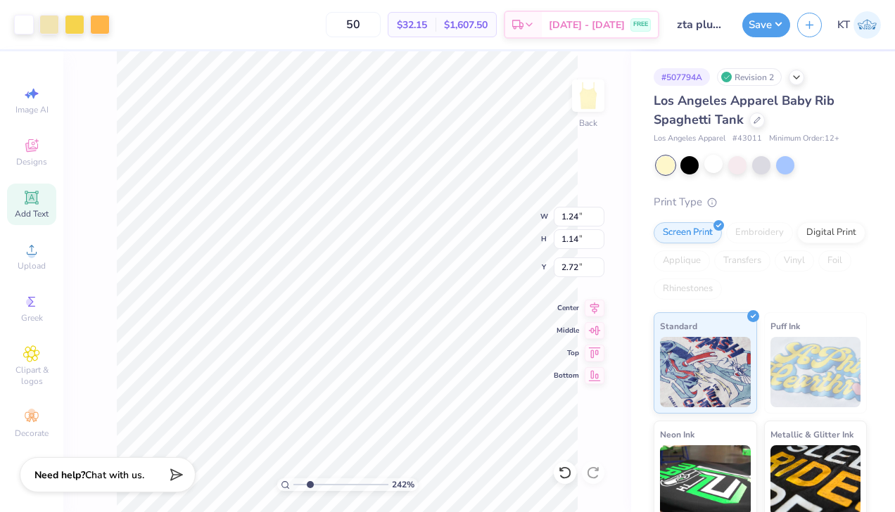
type input "2.72"
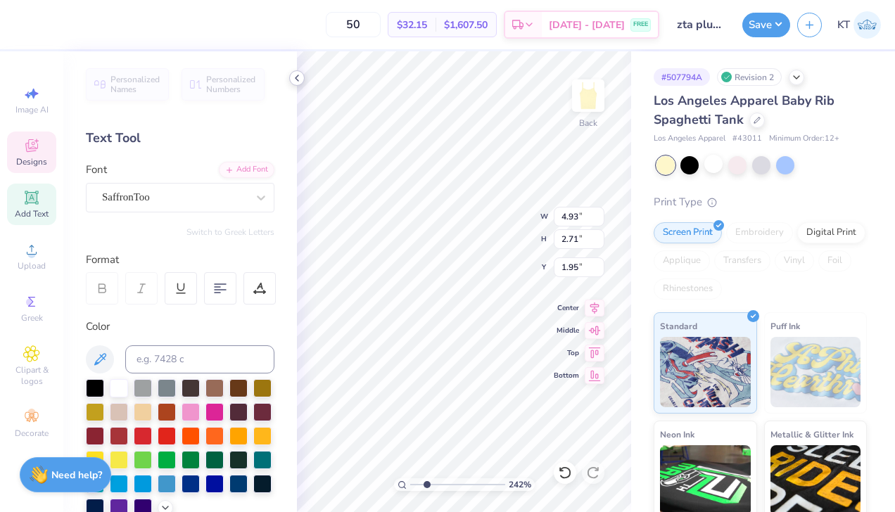
click at [299, 79] on icon at bounding box center [296, 77] width 11 height 11
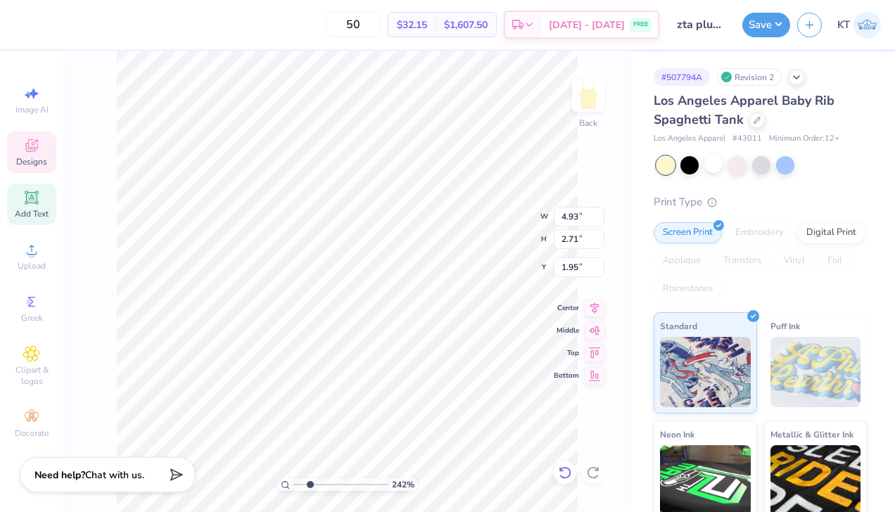
click at [566, 469] on icon at bounding box center [565, 473] width 14 height 14
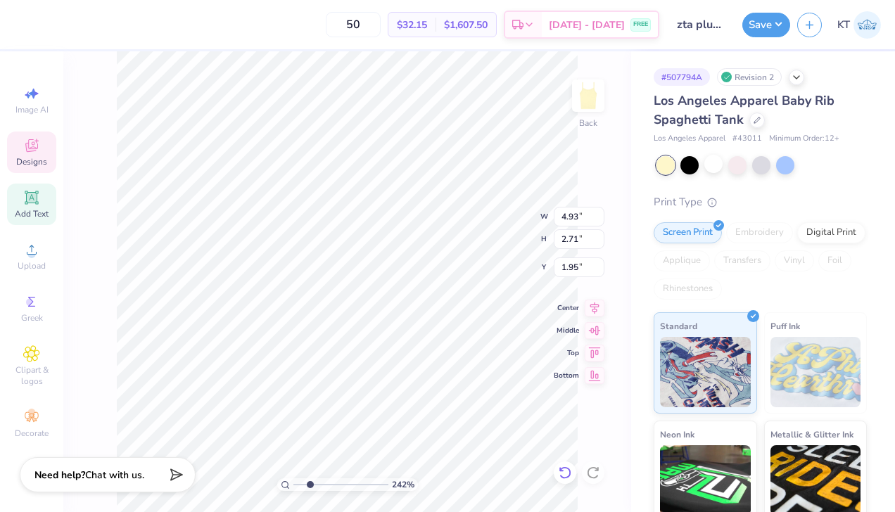
click at [566, 469] on icon at bounding box center [565, 473] width 14 height 14
type input "1.71"
click at [596, 471] on icon at bounding box center [593, 473] width 14 height 14
click at [598, 472] on icon at bounding box center [593, 473] width 14 height 14
click at [596, 473] on icon at bounding box center [593, 473] width 14 height 14
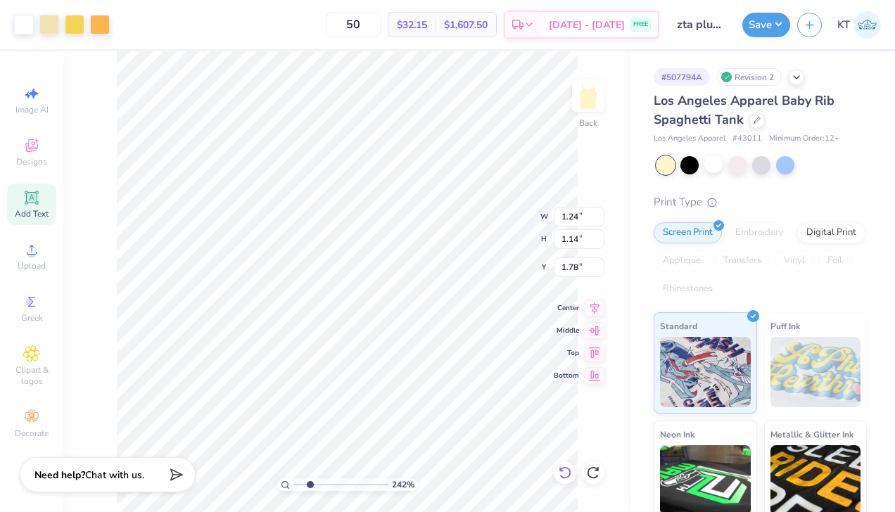
type input "2.15"
type input "1.22"
type input "1.19"
type input "2.16"
drag, startPoint x: 309, startPoint y: 483, endPoint x: 258, endPoint y: 473, distance: 52.3
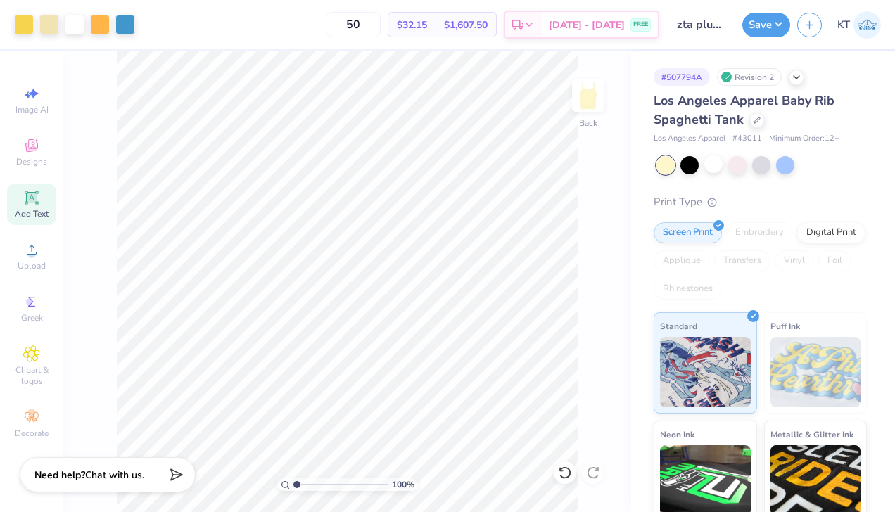
click at [293, 478] on input "range" at bounding box center [340, 484] width 95 height 13
drag, startPoint x: 297, startPoint y: 485, endPoint x: 311, endPoint y: 484, distance: 13.4
type input "2.56"
click at [311, 484] on input "range" at bounding box center [340, 484] width 95 height 13
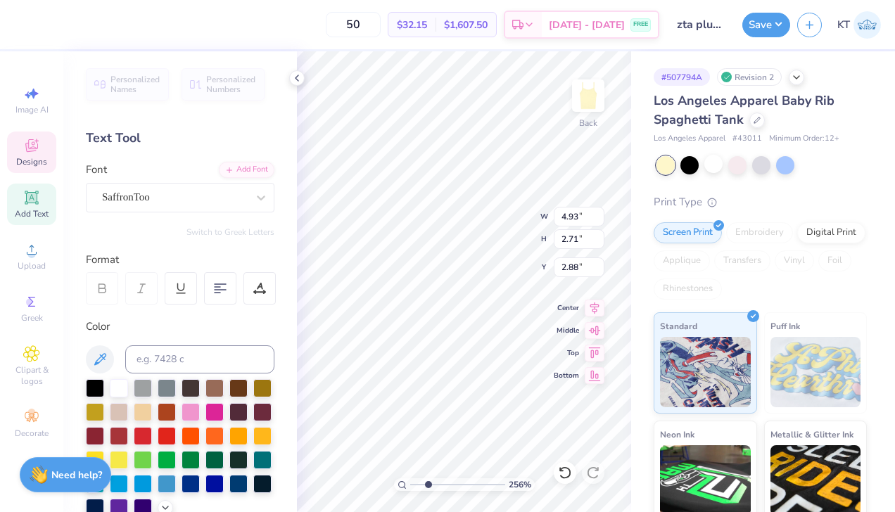
type input "2.88"
type input "6.11"
type input "4.93"
type input "2.71"
type input "1.79"
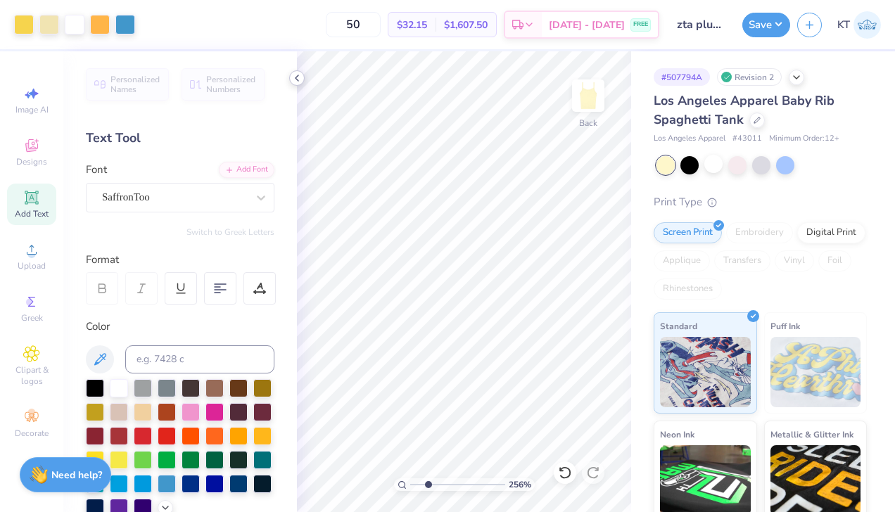
click at [302, 79] on icon at bounding box center [296, 77] width 11 height 11
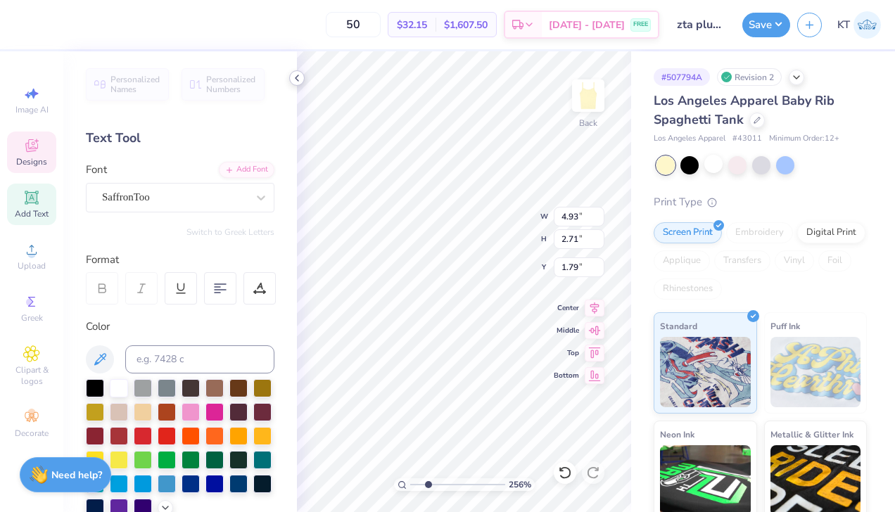
type input "1.63"
type input "2.72"
click at [295, 77] on polyline at bounding box center [296, 78] width 3 height 6
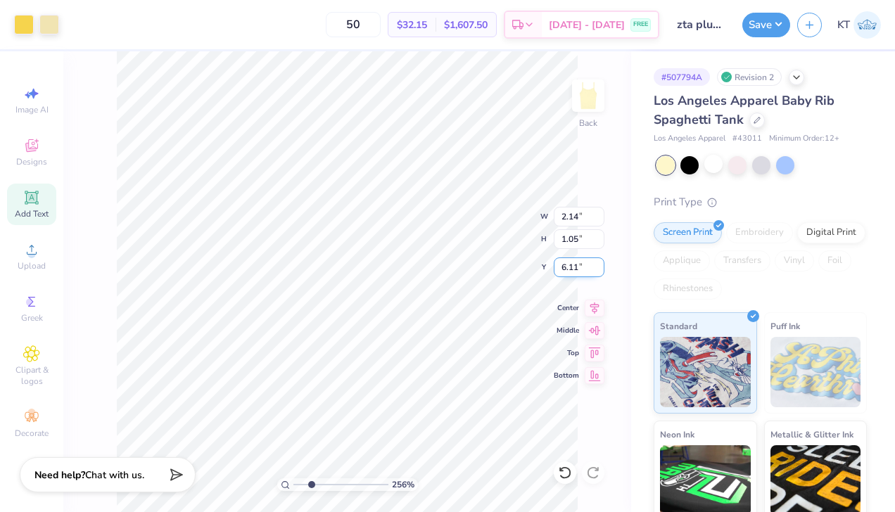
type input "3.72"
drag, startPoint x: 311, startPoint y: 485, endPoint x: 259, endPoint y: 475, distance: 52.3
click at [293, 478] on input "range" at bounding box center [340, 484] width 95 height 13
click at [567, 477] on icon at bounding box center [564, 472] width 12 height 13
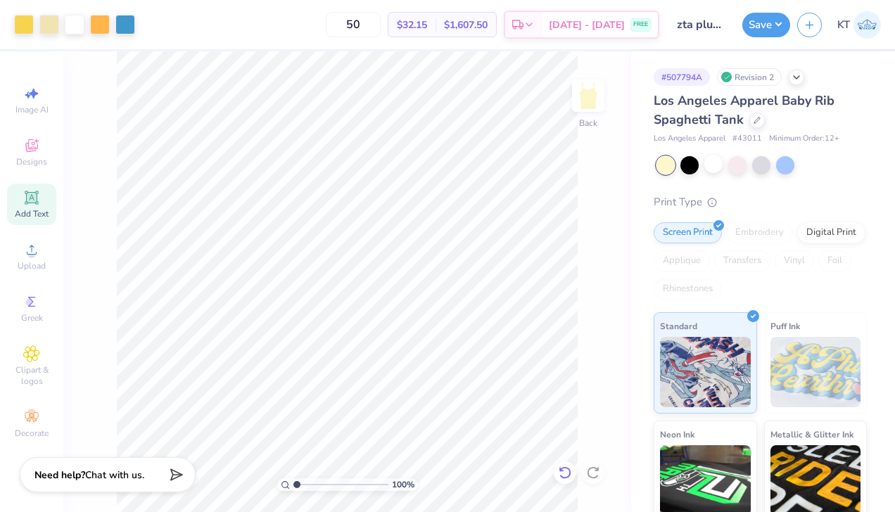
click at [567, 477] on icon at bounding box center [564, 472] width 12 height 13
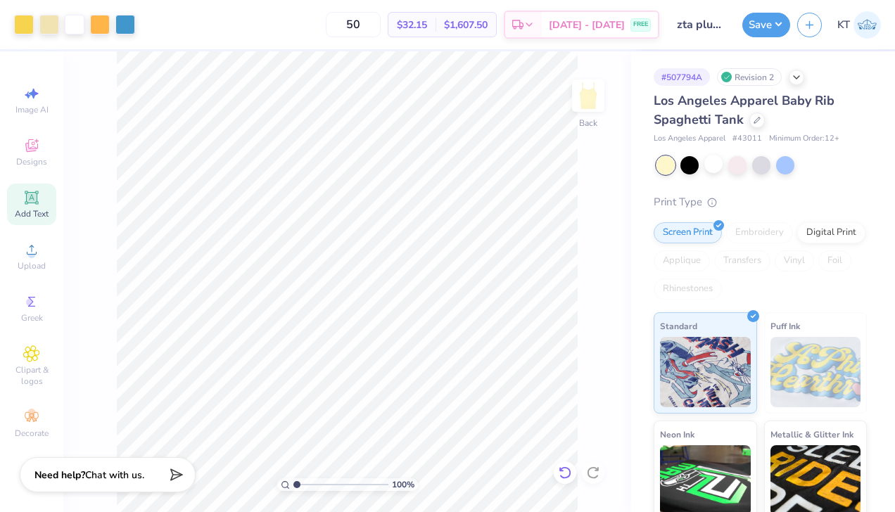
click at [567, 477] on icon at bounding box center [564, 472] width 12 height 13
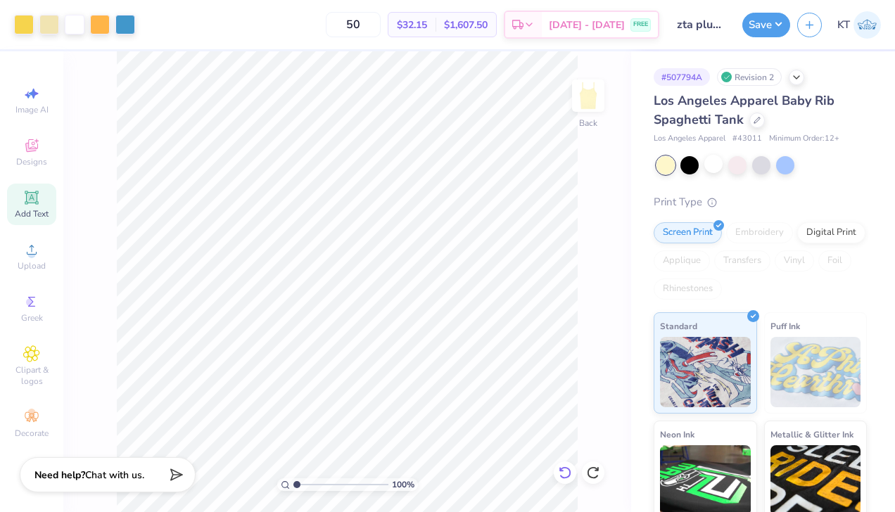
click at [567, 477] on icon at bounding box center [564, 472] width 12 height 13
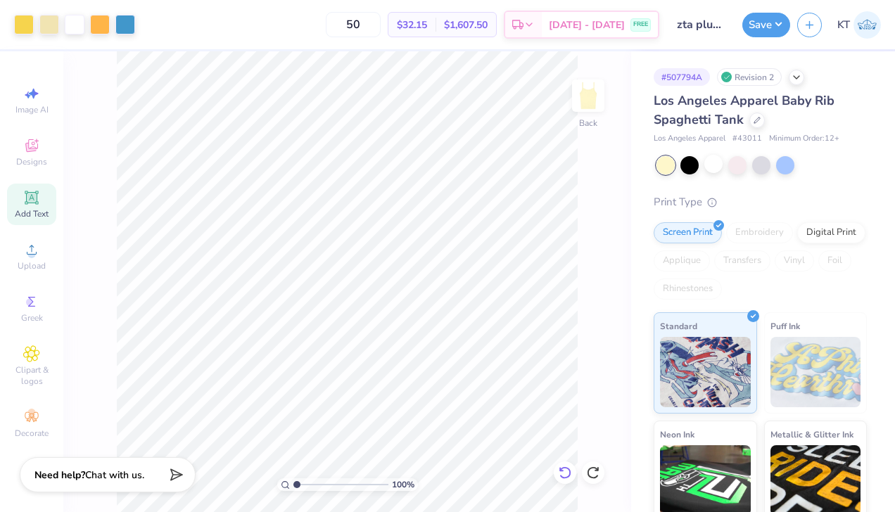
click at [567, 477] on icon at bounding box center [564, 472] width 12 height 13
click at [594, 473] on icon at bounding box center [593, 473] width 14 height 14
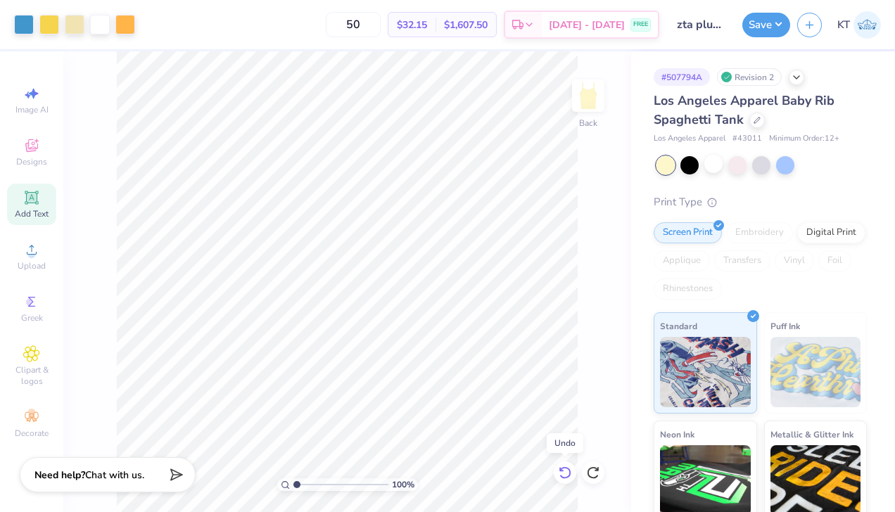
click at [565, 474] on icon at bounding box center [565, 473] width 14 height 14
click at [601, 473] on div at bounding box center [593, 472] width 23 height 23
click at [570, 475] on icon at bounding box center [565, 473] width 14 height 14
click at [599, 473] on icon at bounding box center [593, 473] width 14 height 14
click at [309, 483] on input "range" at bounding box center [340, 484] width 95 height 13
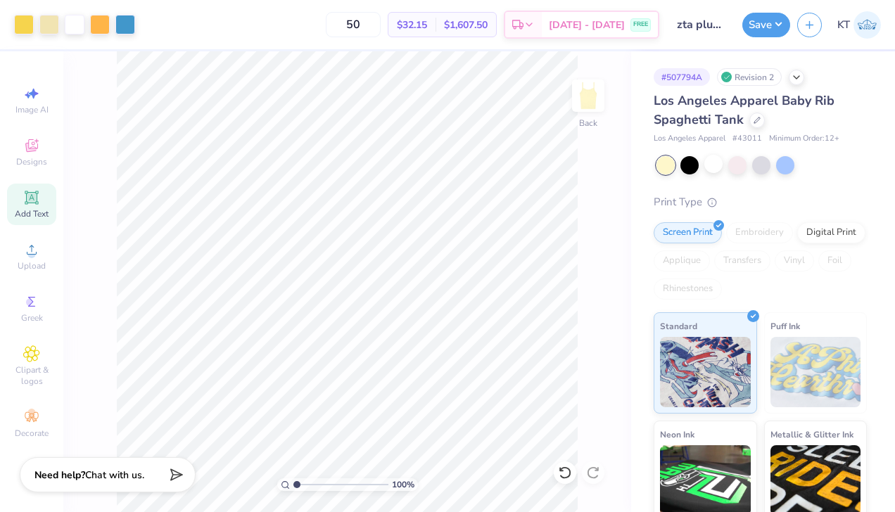
drag, startPoint x: 309, startPoint y: 484, endPoint x: 290, endPoint y: 484, distance: 18.3
click at [293, 484] on input "range" at bounding box center [340, 484] width 95 height 13
click at [309, 484] on input "range" at bounding box center [340, 484] width 95 height 13
click at [564, 473] on icon at bounding box center [565, 473] width 14 height 14
click at [717, 167] on div at bounding box center [713, 164] width 18 height 18
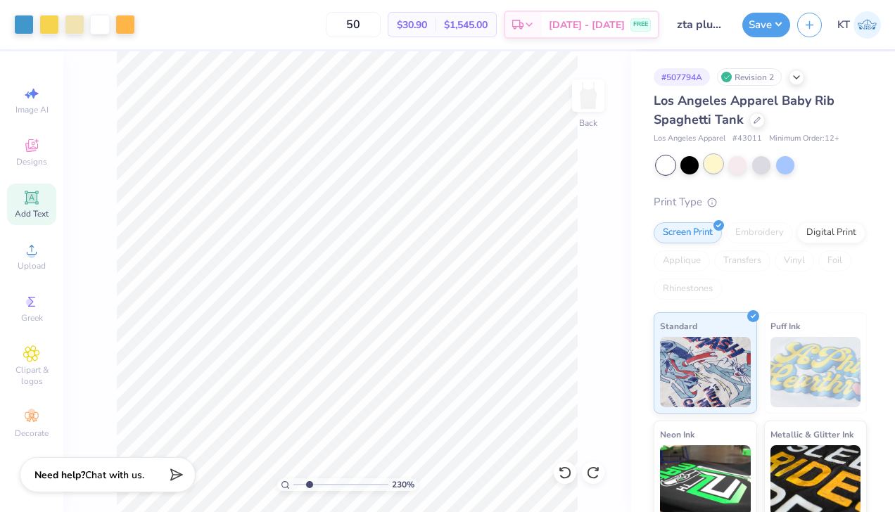
click at [719, 170] on div at bounding box center [713, 164] width 18 height 18
click at [26, 23] on div at bounding box center [24, 23] width 20 height 20
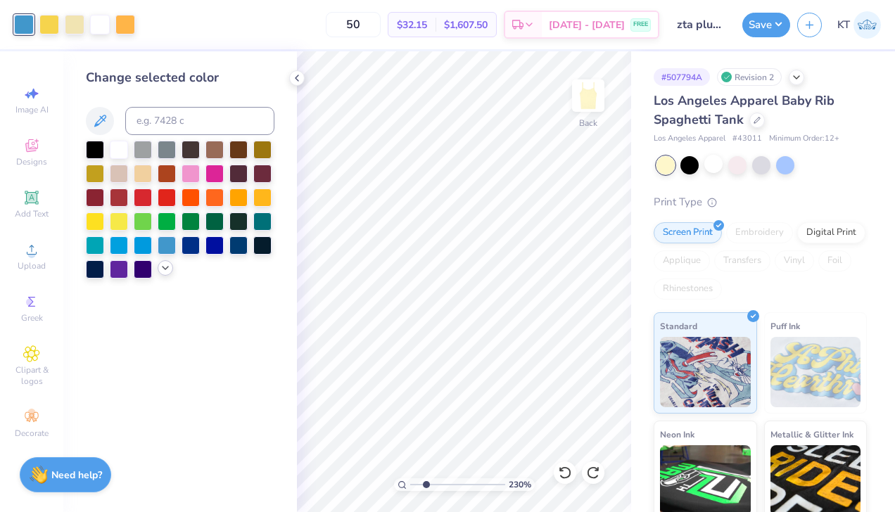
click at [166, 269] on icon at bounding box center [165, 267] width 11 height 11
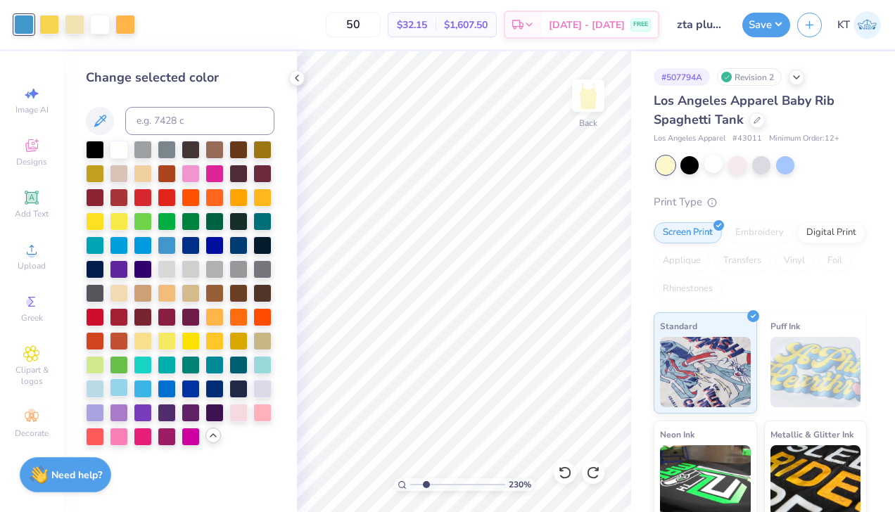
click at [122, 392] on div at bounding box center [119, 387] width 18 height 18
click at [297, 77] on icon at bounding box center [296, 77] width 11 height 11
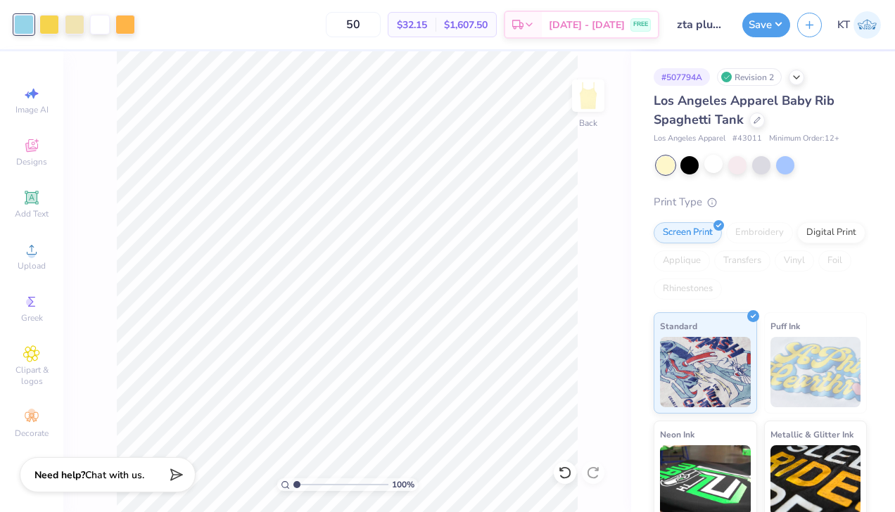
drag, startPoint x: 310, startPoint y: 484, endPoint x: 268, endPoint y: 482, distance: 42.2
click at [293, 482] on input "range" at bounding box center [340, 484] width 95 height 13
type input "2.31"
click at [309, 485] on input "range" at bounding box center [340, 484] width 95 height 13
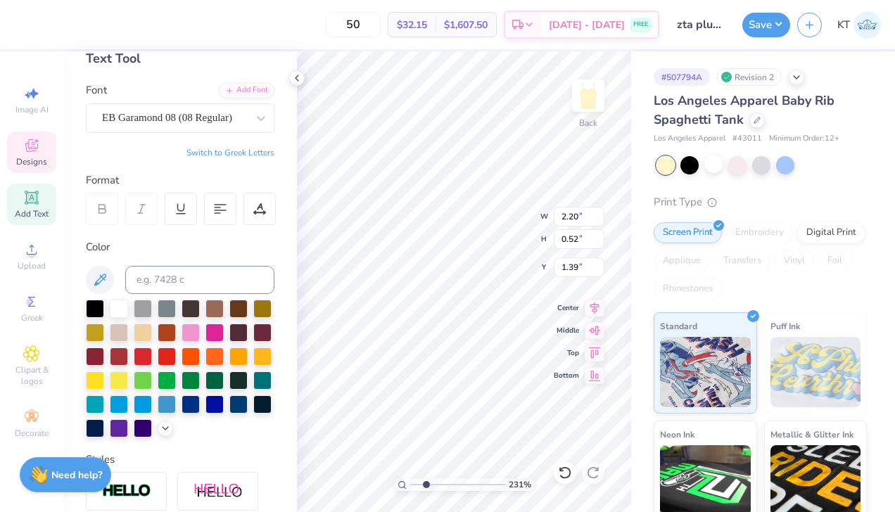
scroll to position [82, 0]
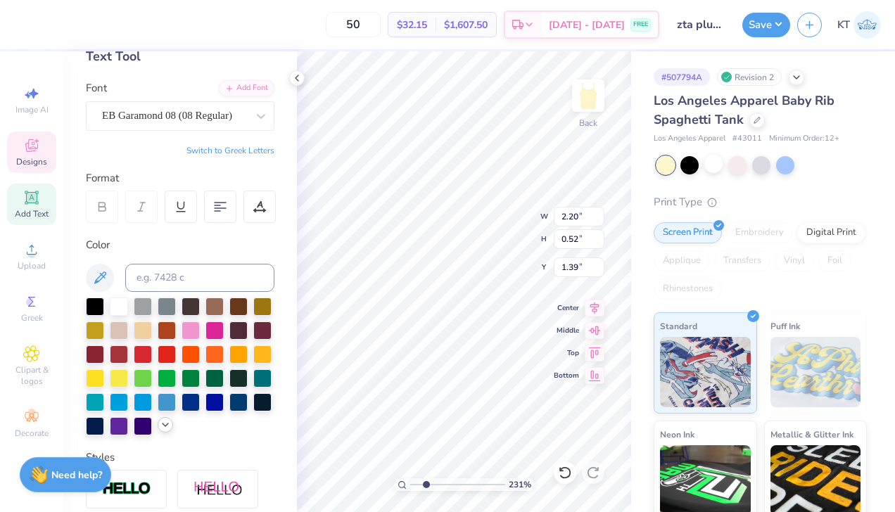
click at [169, 424] on icon at bounding box center [165, 424] width 11 height 11
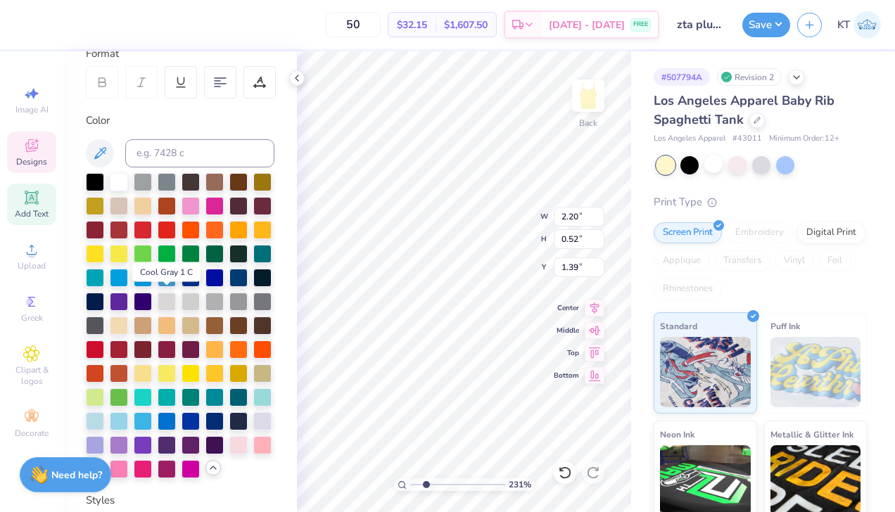
scroll to position [211, 0]
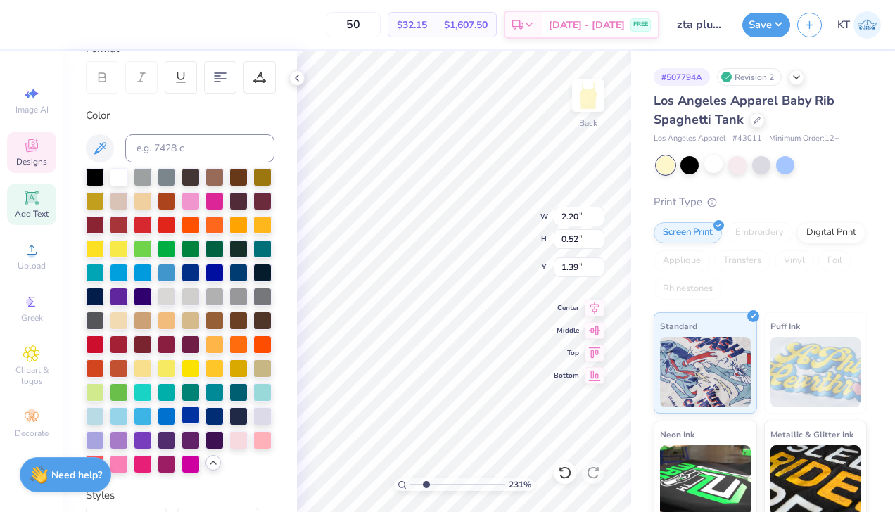
click at [192, 418] on div at bounding box center [190, 415] width 18 height 18
type input "4.93"
type input "2.71"
type input "1.65"
click at [562, 478] on icon at bounding box center [565, 473] width 14 height 14
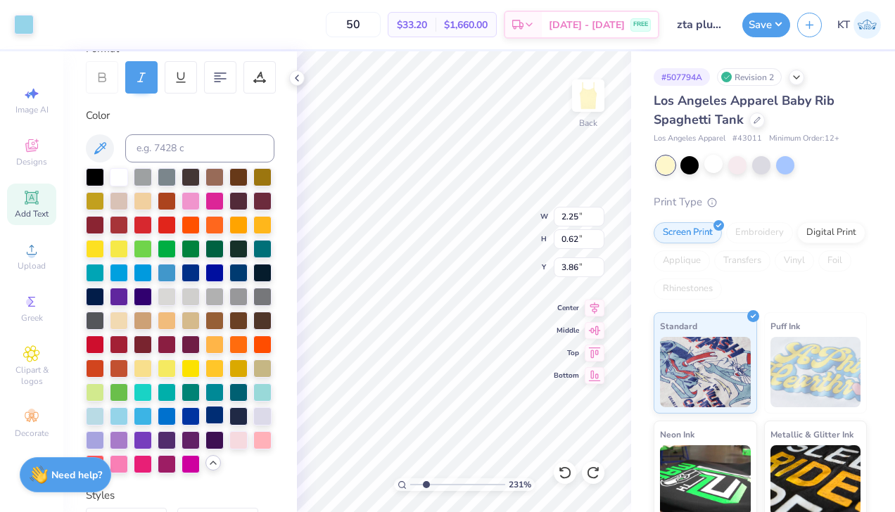
click at [223, 418] on div at bounding box center [214, 415] width 18 height 18
click at [49, 24] on div at bounding box center [49, 23] width 20 height 20
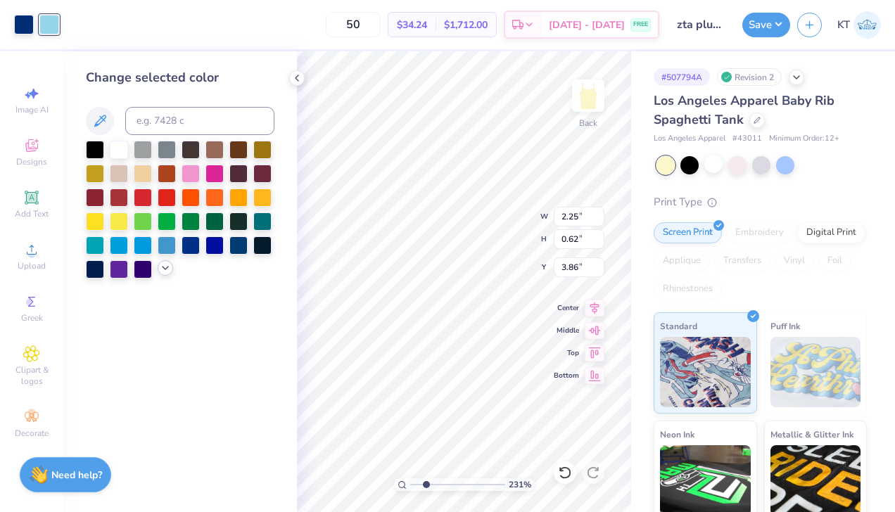
click at [166, 267] on icon at bounding box center [165, 267] width 11 height 11
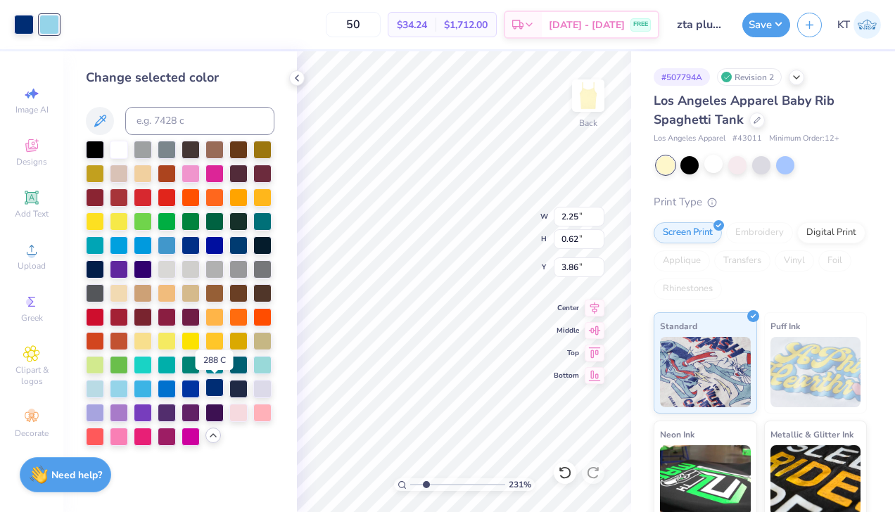
click at [212, 390] on div at bounding box center [214, 387] width 18 height 18
click at [213, 437] on icon at bounding box center [212, 435] width 11 height 11
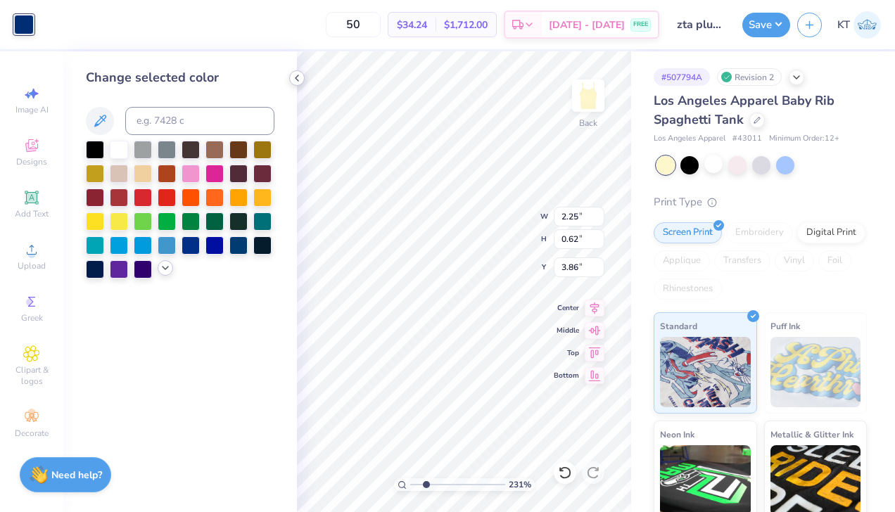
click at [294, 79] on icon at bounding box center [296, 77] width 11 height 11
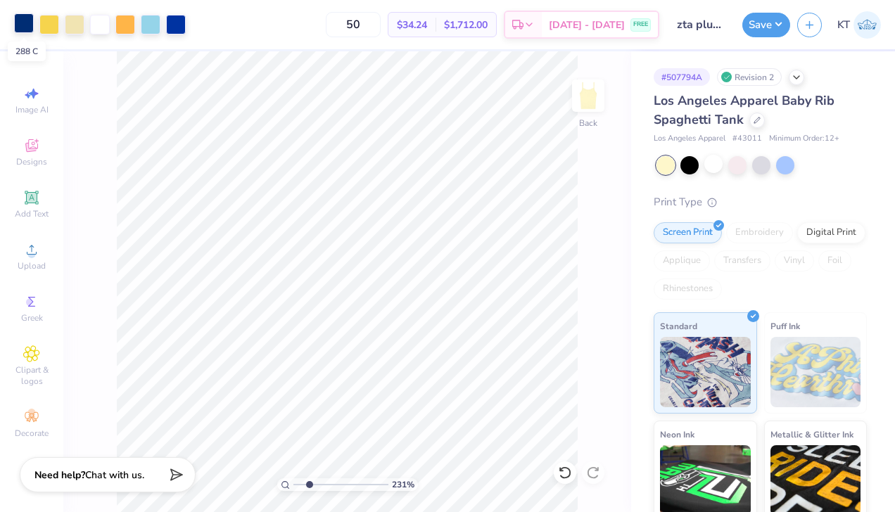
click at [29, 18] on div at bounding box center [24, 23] width 20 height 20
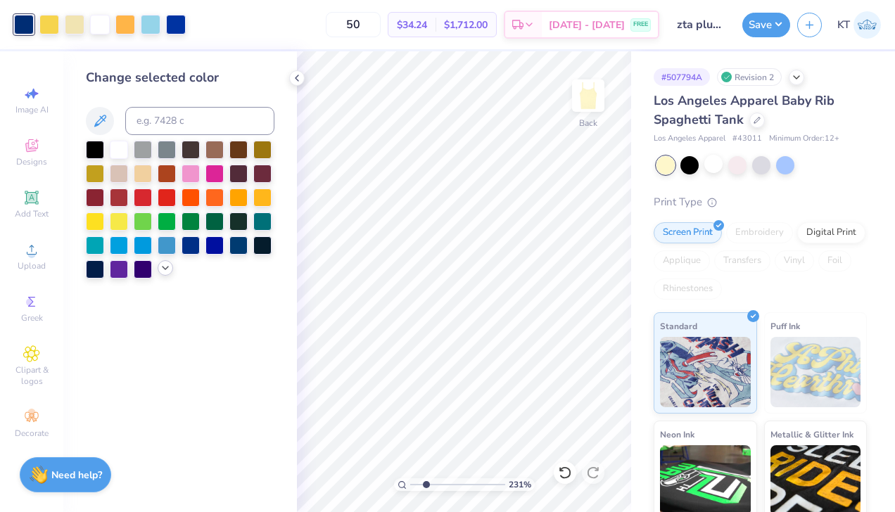
click at [167, 269] on icon at bounding box center [165, 267] width 11 height 11
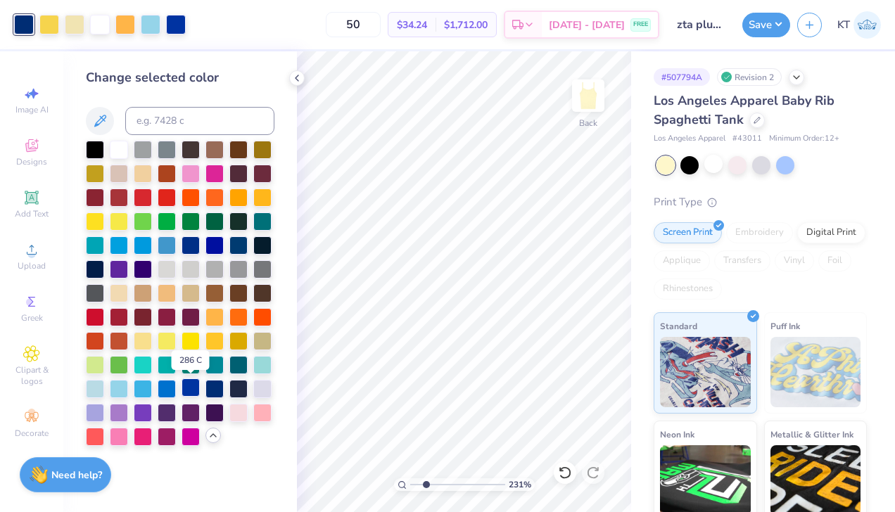
click at [197, 392] on div at bounding box center [190, 387] width 18 height 18
click at [297, 79] on icon at bounding box center [296, 77] width 11 height 11
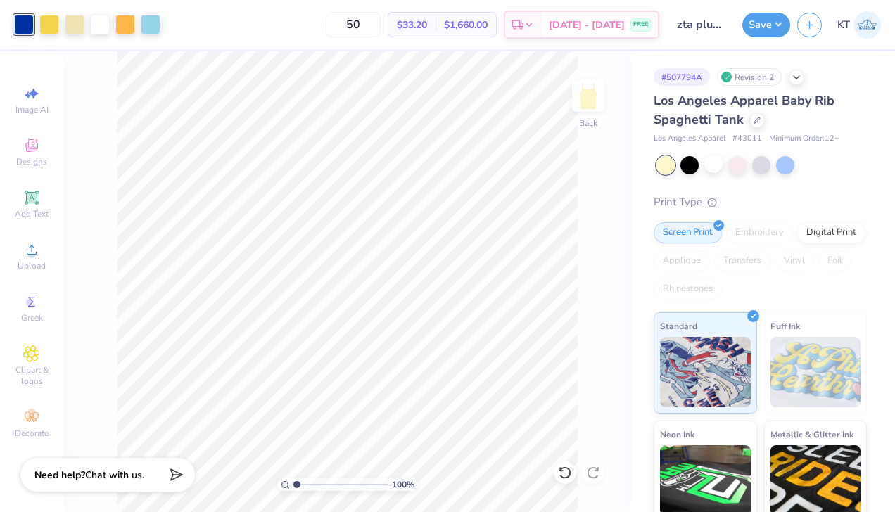
drag, startPoint x: 308, startPoint y: 484, endPoint x: 226, endPoint y: 470, distance: 82.8
type input "1"
click at [293, 478] on input "range" at bounding box center [340, 484] width 95 height 13
